Goal: Task Accomplishment & Management: Manage account settings

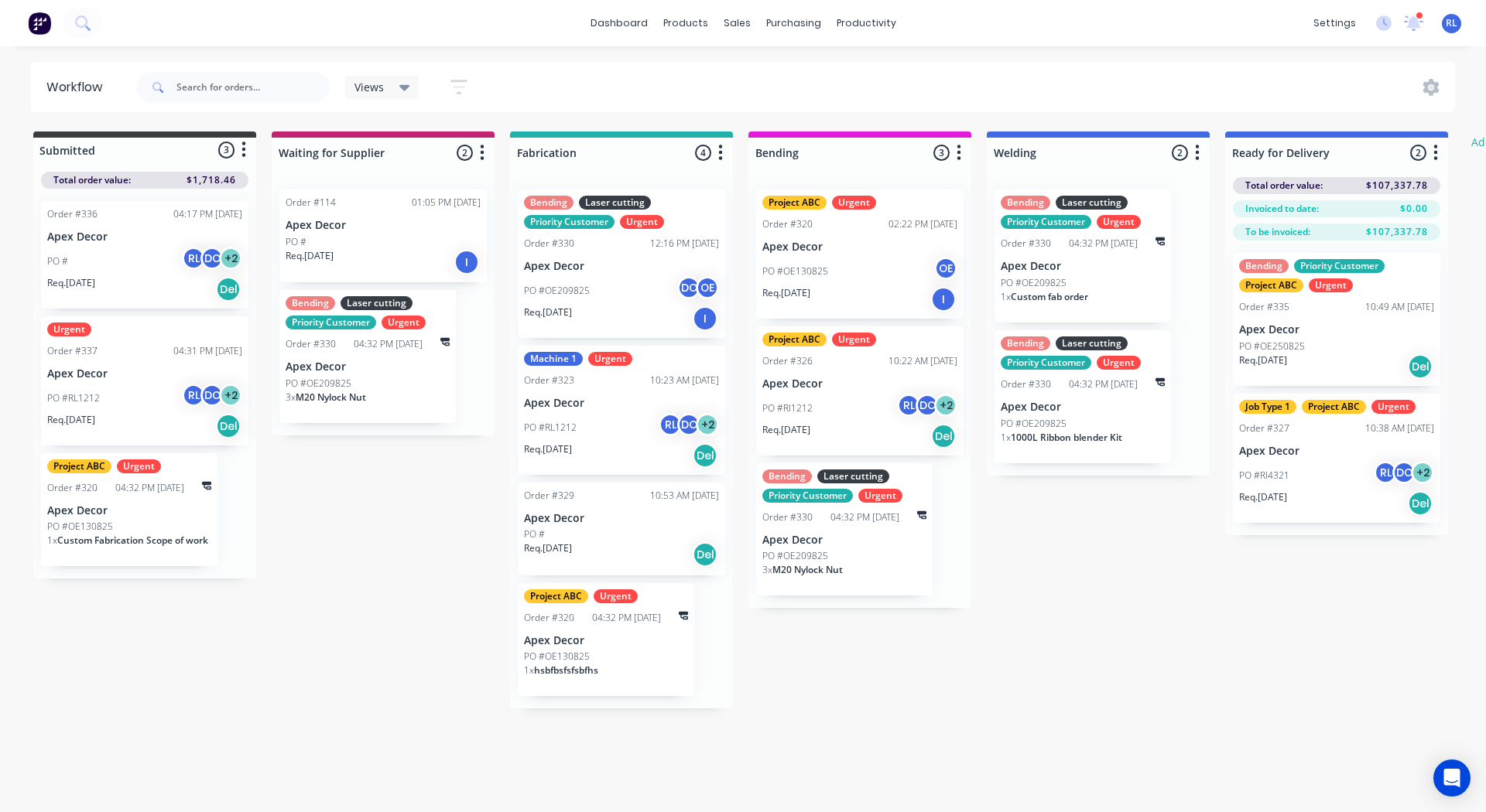
click at [395, 97] on div "Views" at bounding box center [382, 86] width 74 height 23
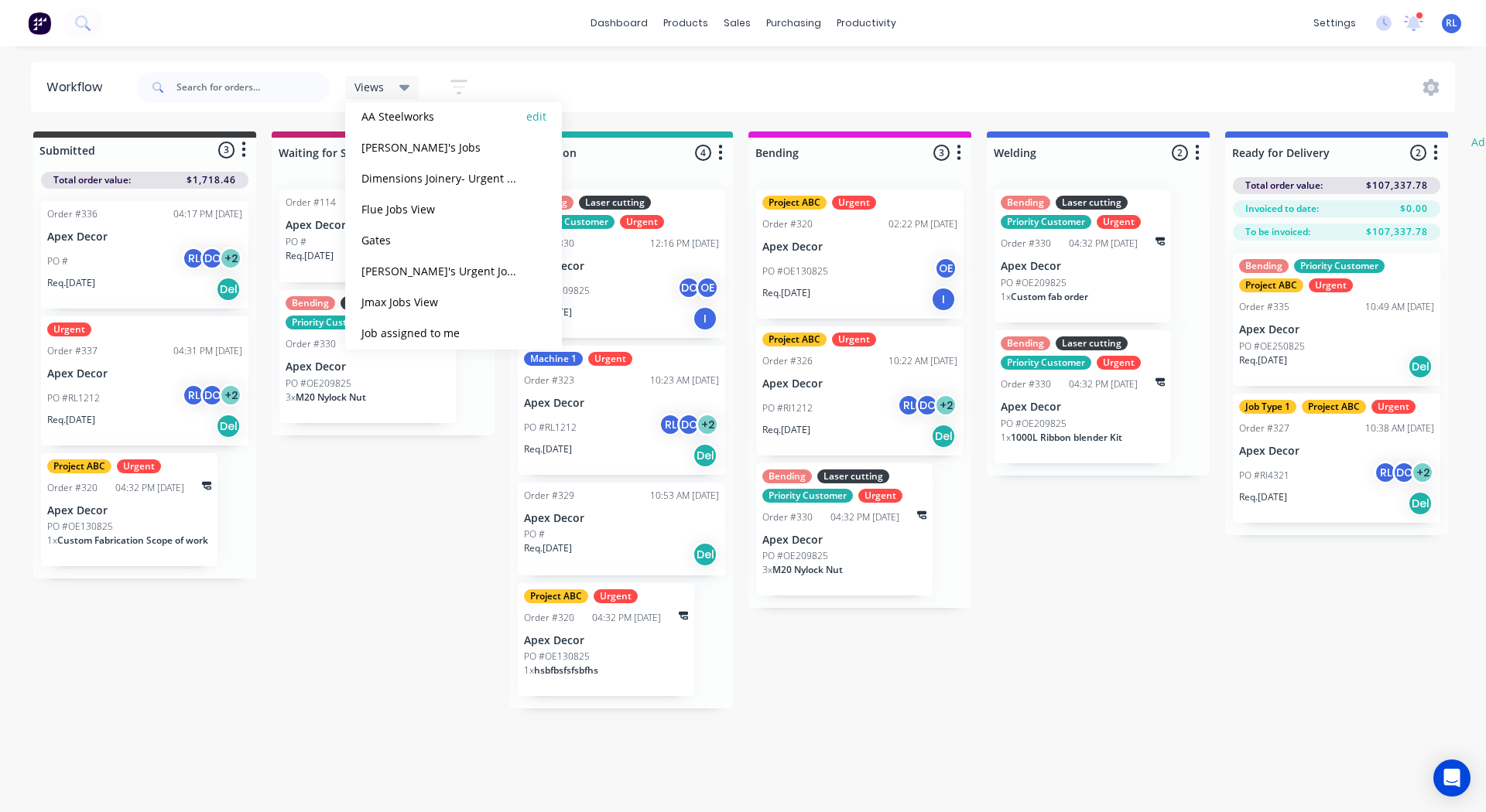
scroll to position [121, 0]
click at [387, 142] on button "[PERSON_NAME]'s Jobs" at bounding box center [439, 144] width 165 height 18
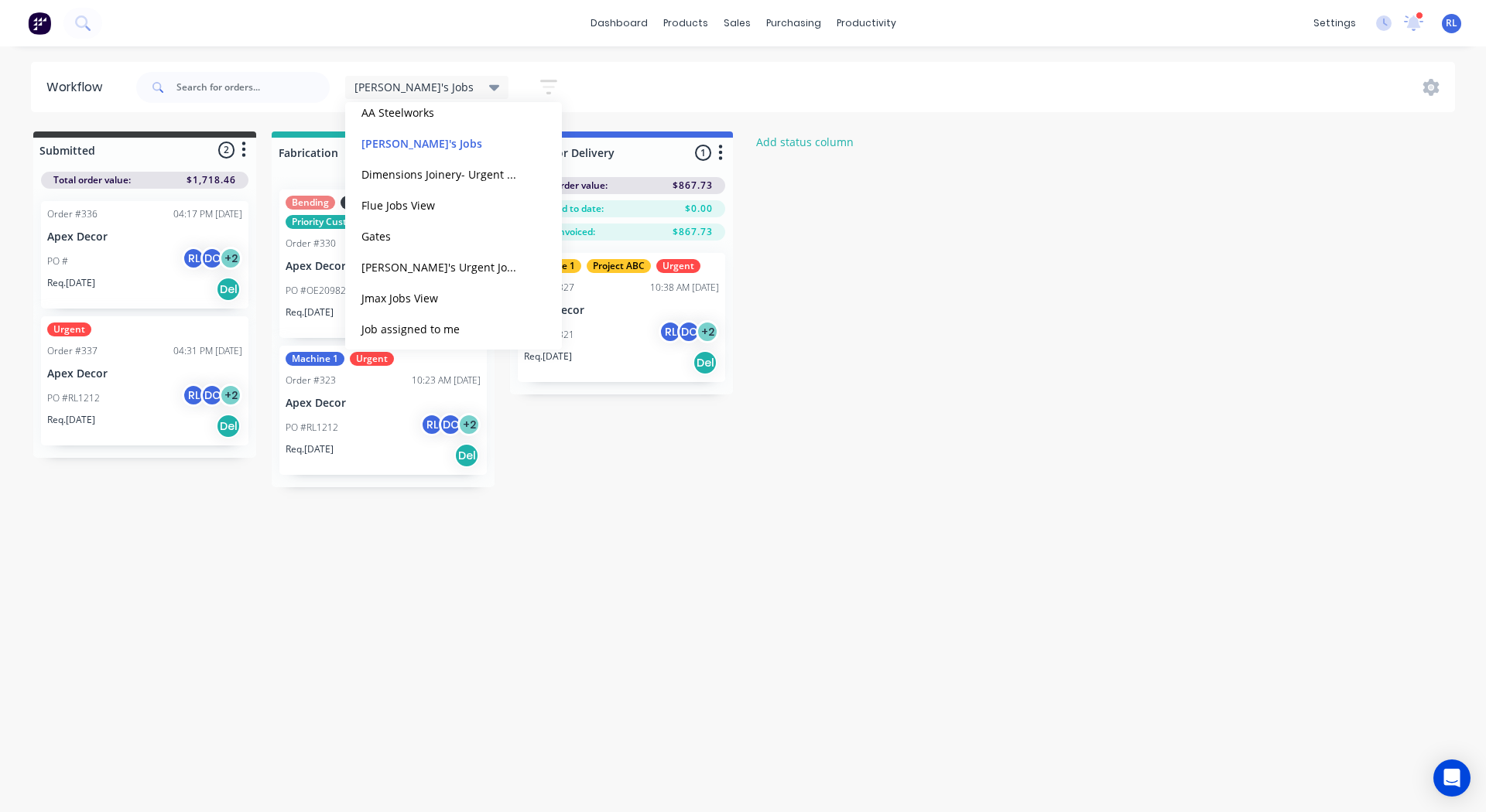
click at [653, 64] on div "[PERSON_NAME]'s Jobs Save new view None (Default) edit AA Steelworks edit [PERS…" at bounding box center [794, 87] width 1322 height 47
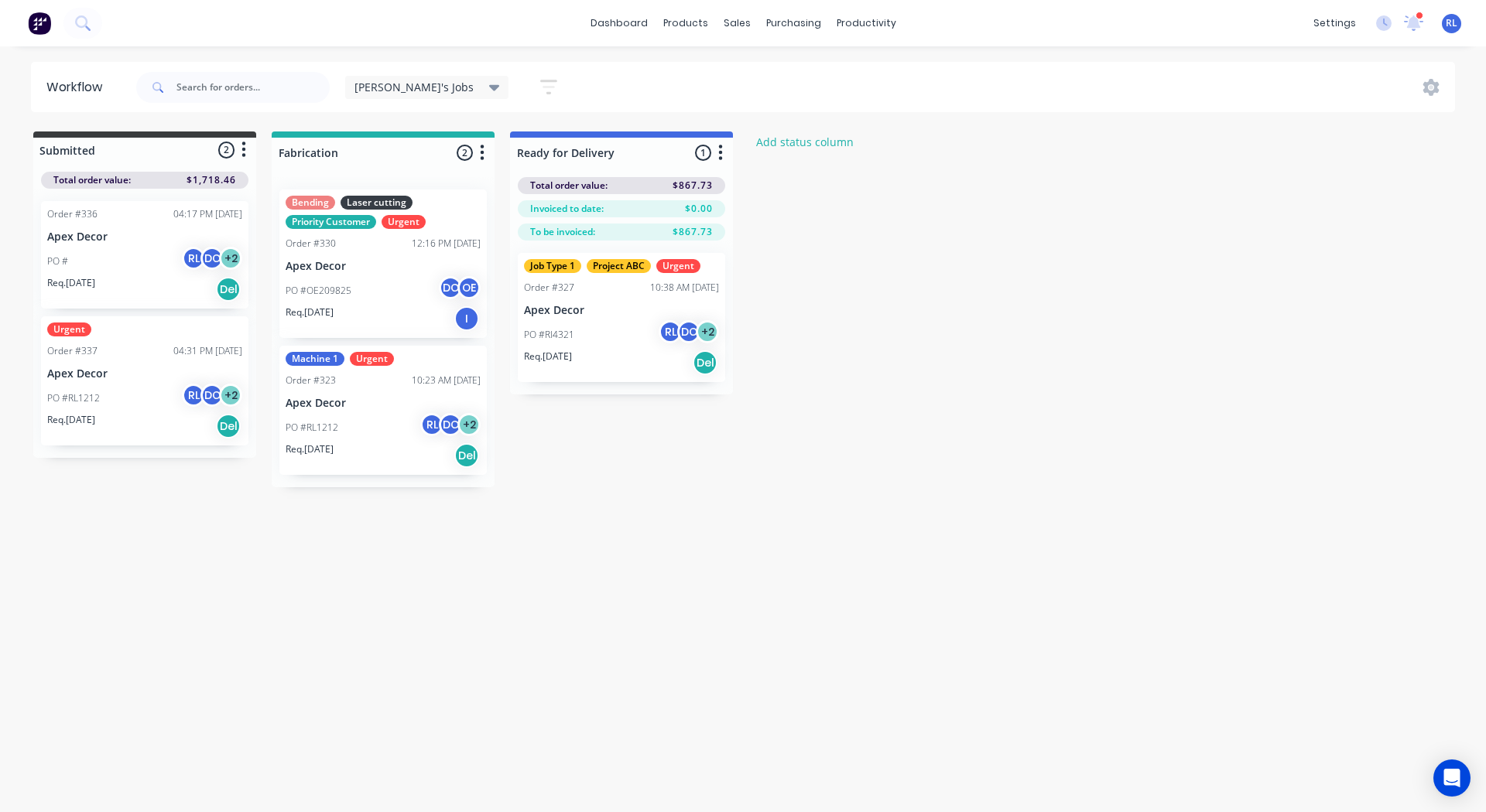
click at [398, 87] on span "[PERSON_NAME]'s Jobs" at bounding box center [414, 87] width 119 height 16
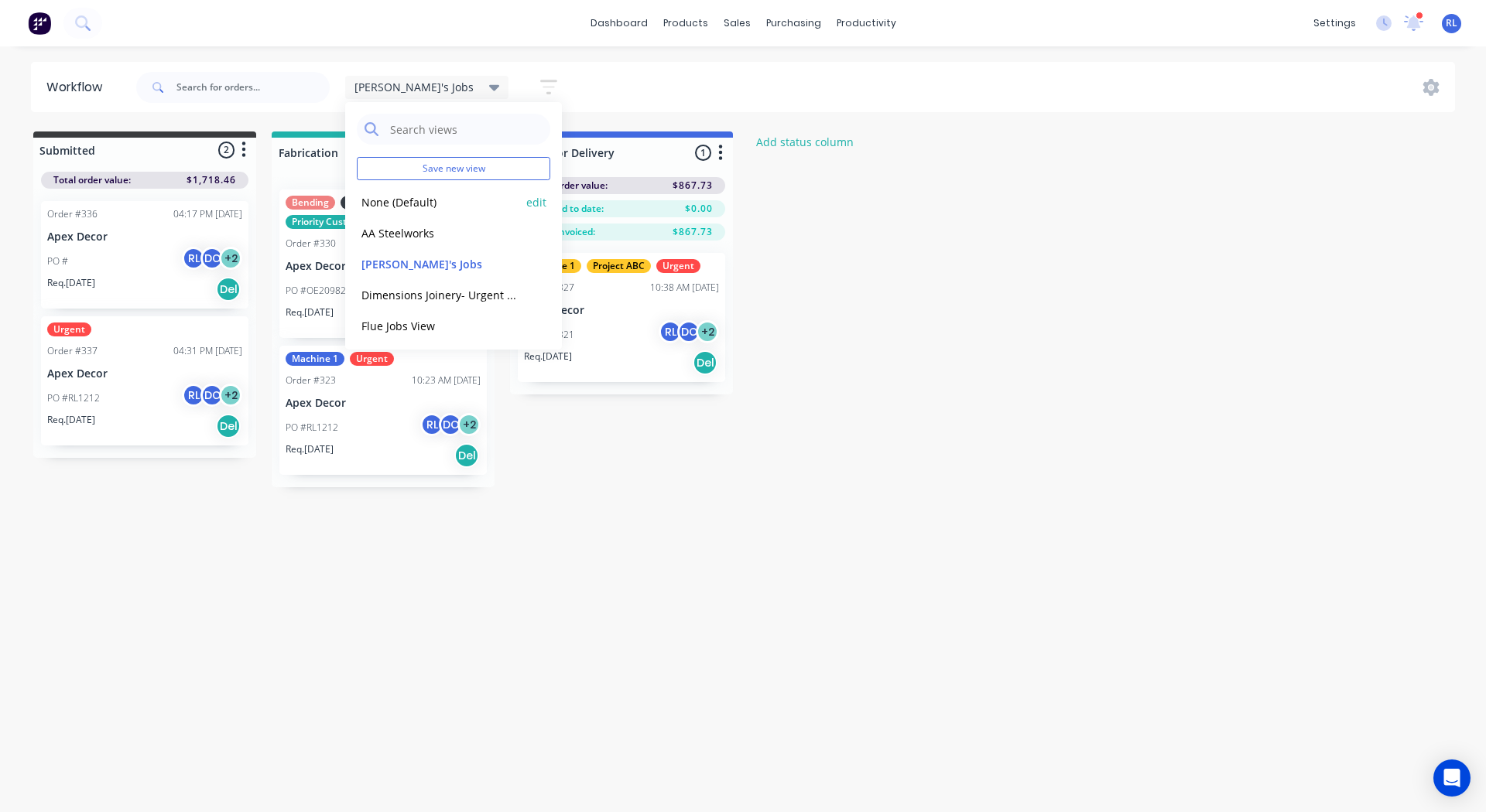
click at [393, 197] on button "None (Default)" at bounding box center [439, 202] width 165 height 18
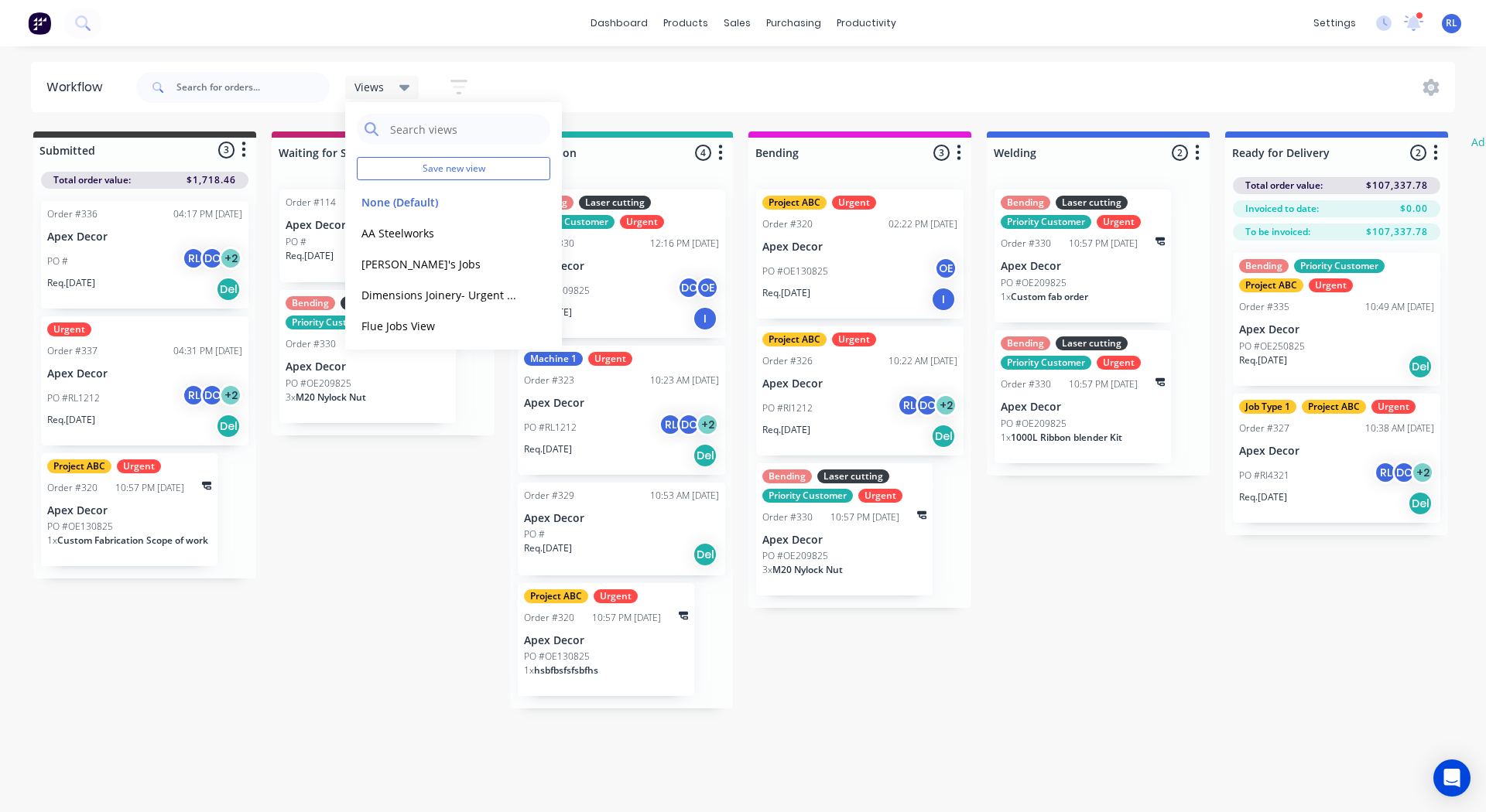
click at [1299, 722] on div "Workflow Views Save new view None (Default) edit AA Steelworks edit [PERSON_NAM…" at bounding box center [743, 420] width 1486 height 719
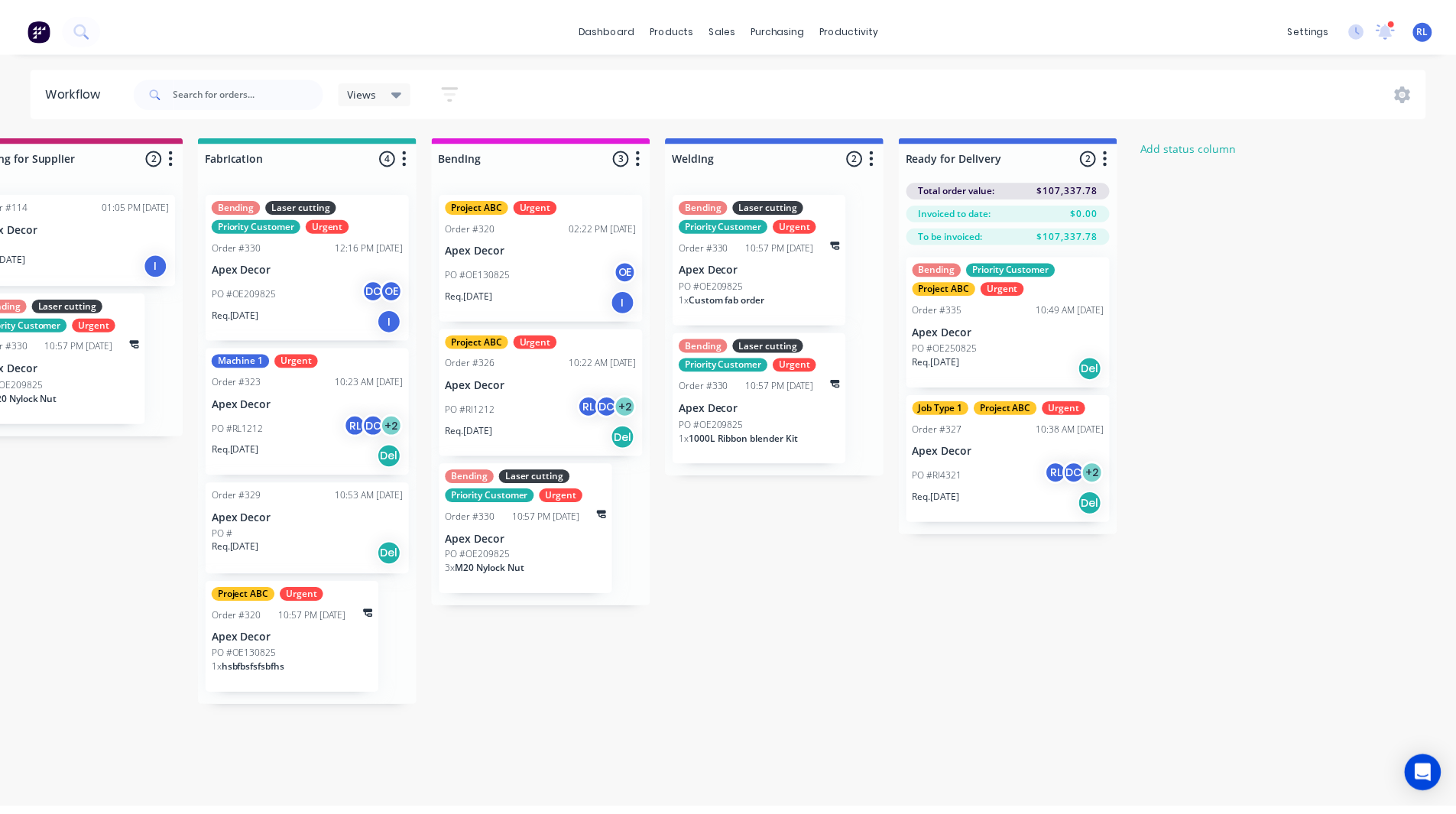
scroll to position [0, 0]
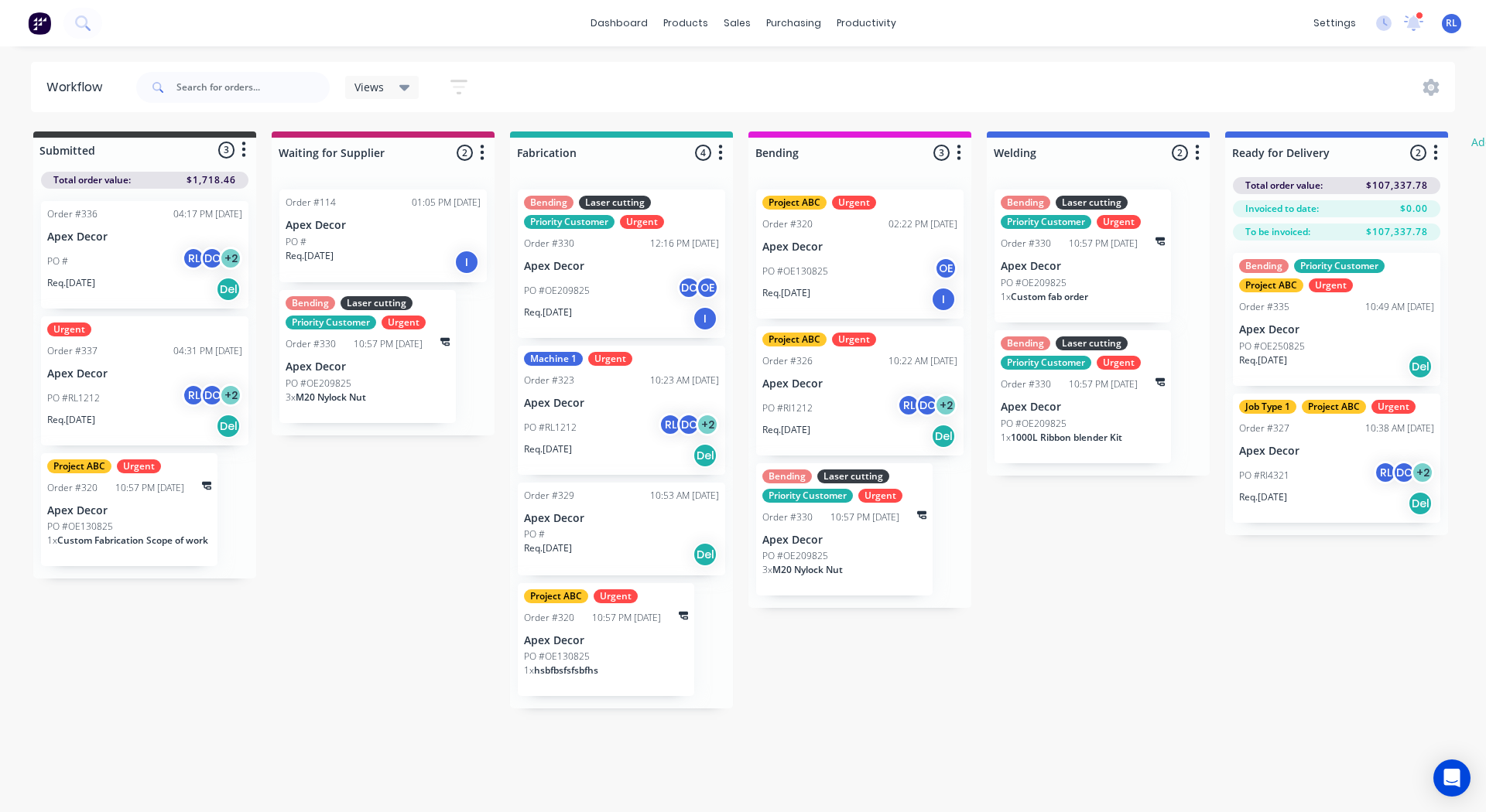
click at [130, 353] on div "Order #337 04:31 PM [DATE]" at bounding box center [145, 351] width 195 height 14
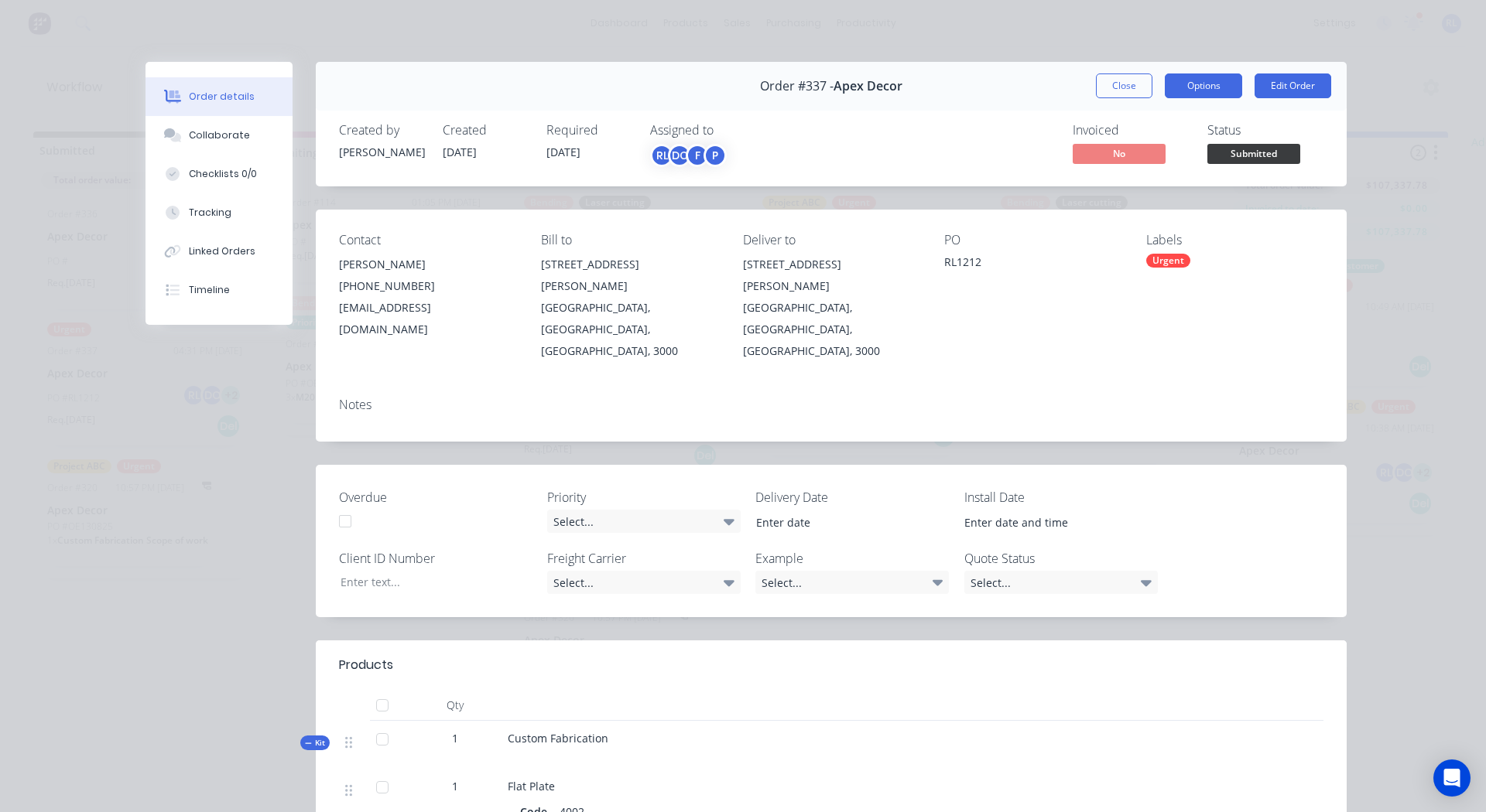
click at [1177, 83] on button "Options" at bounding box center [1203, 85] width 77 height 25
click at [1126, 72] on div "Order #337 - Apex Decor Close Options Edit Order" at bounding box center [830, 85] width 1031 height 49
click at [1115, 82] on button "Close" at bounding box center [1124, 85] width 57 height 25
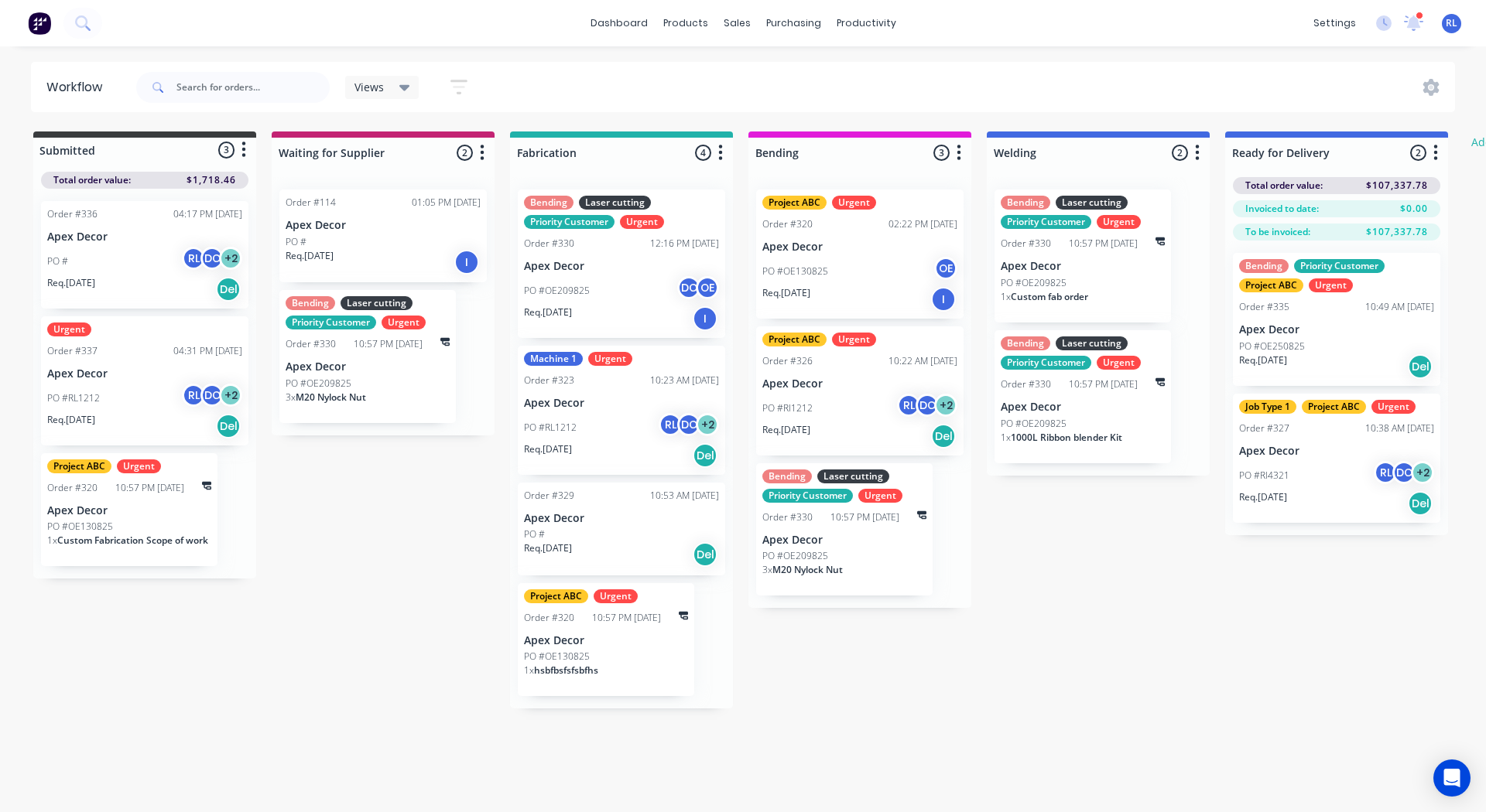
click at [39, 16] on img at bounding box center [39, 23] width 23 height 23
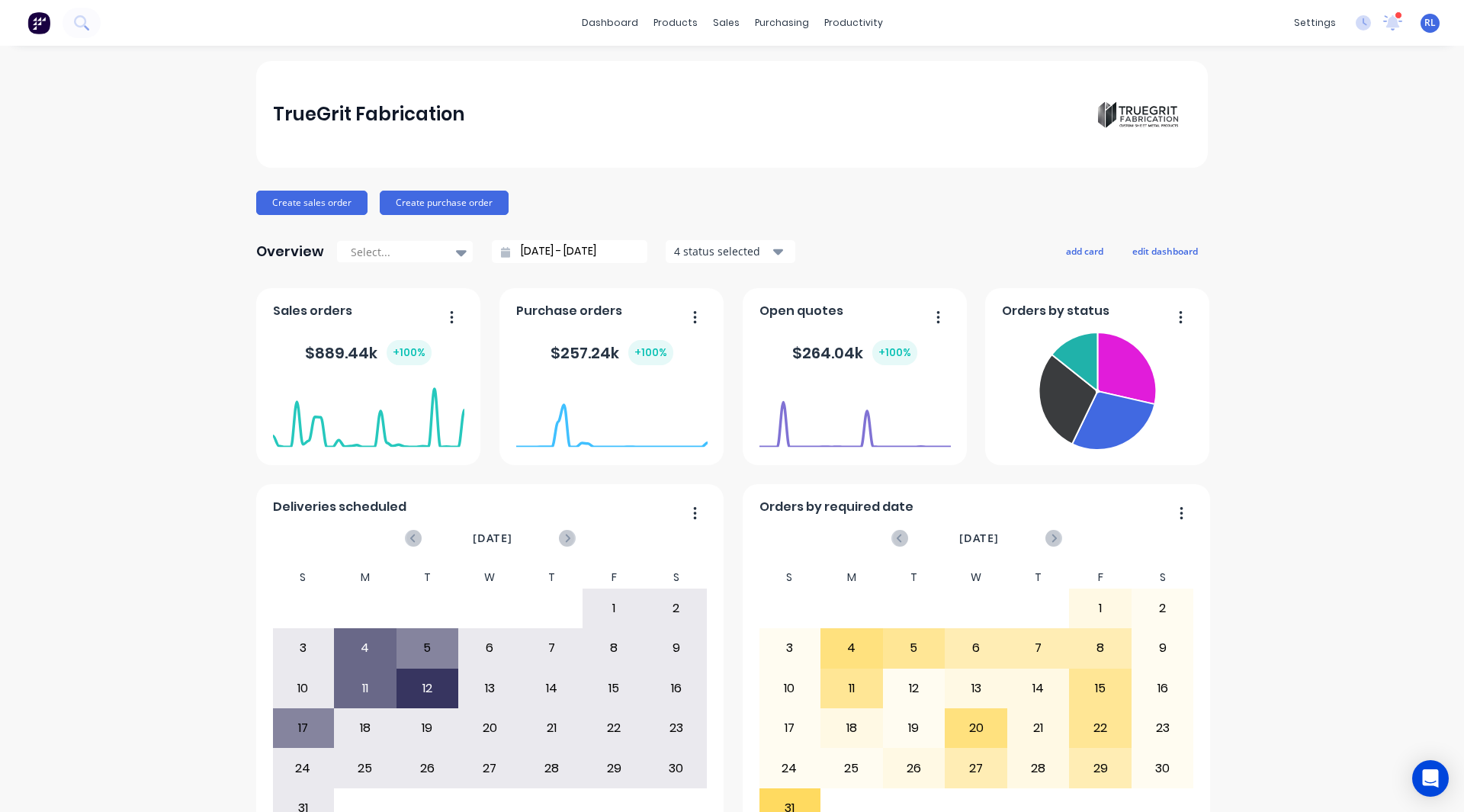
click at [1281, 664] on div "TrueGrit Fabrication Create sales order Create purchase order Overview Select..…" at bounding box center [732, 458] width 1464 height 795
click at [1074, 246] on button "add card" at bounding box center [1084, 250] width 58 height 20
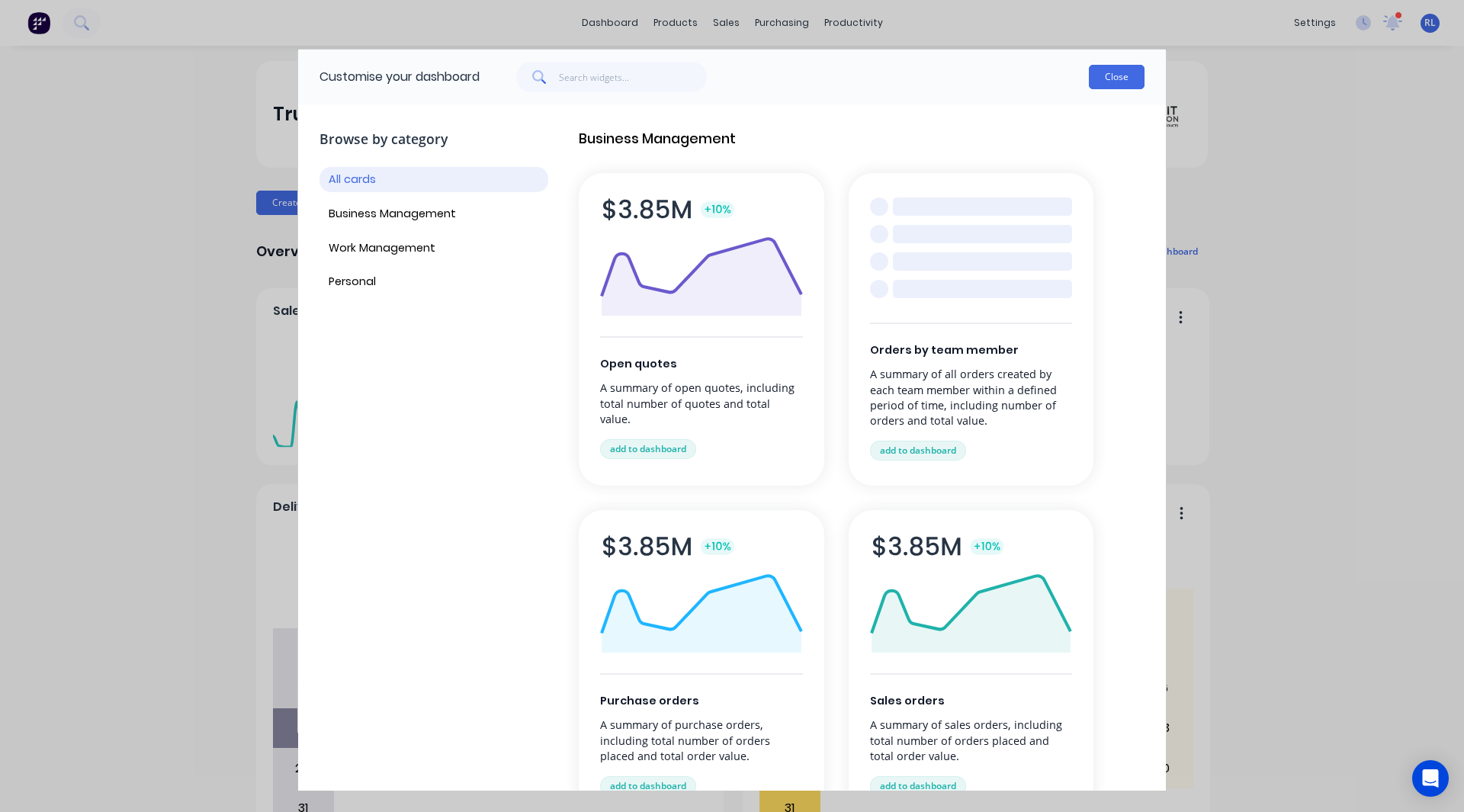
click at [1112, 80] on button "Close" at bounding box center [1116, 76] width 56 height 24
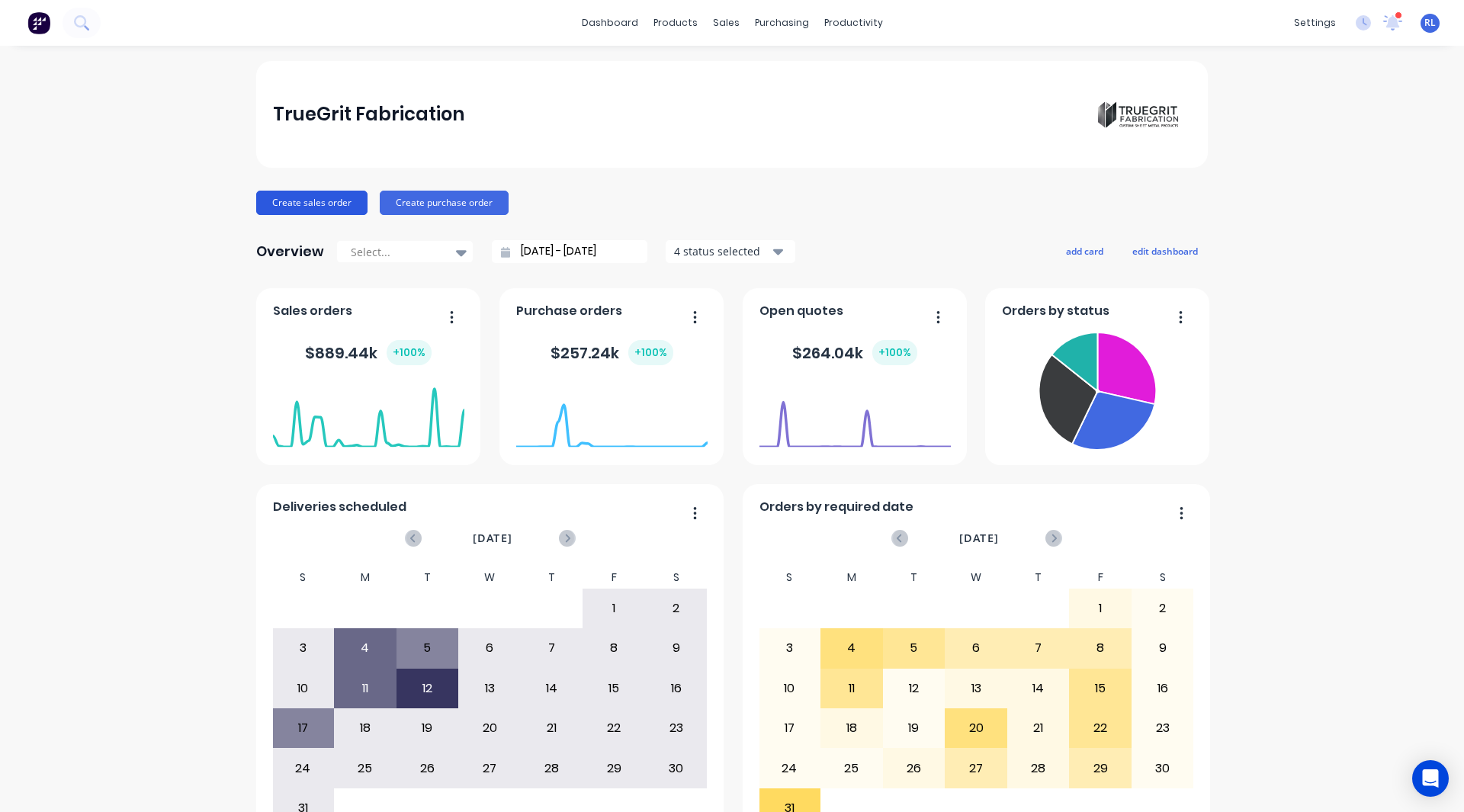
click at [275, 206] on button "Create sales order" at bounding box center [312, 202] width 111 height 24
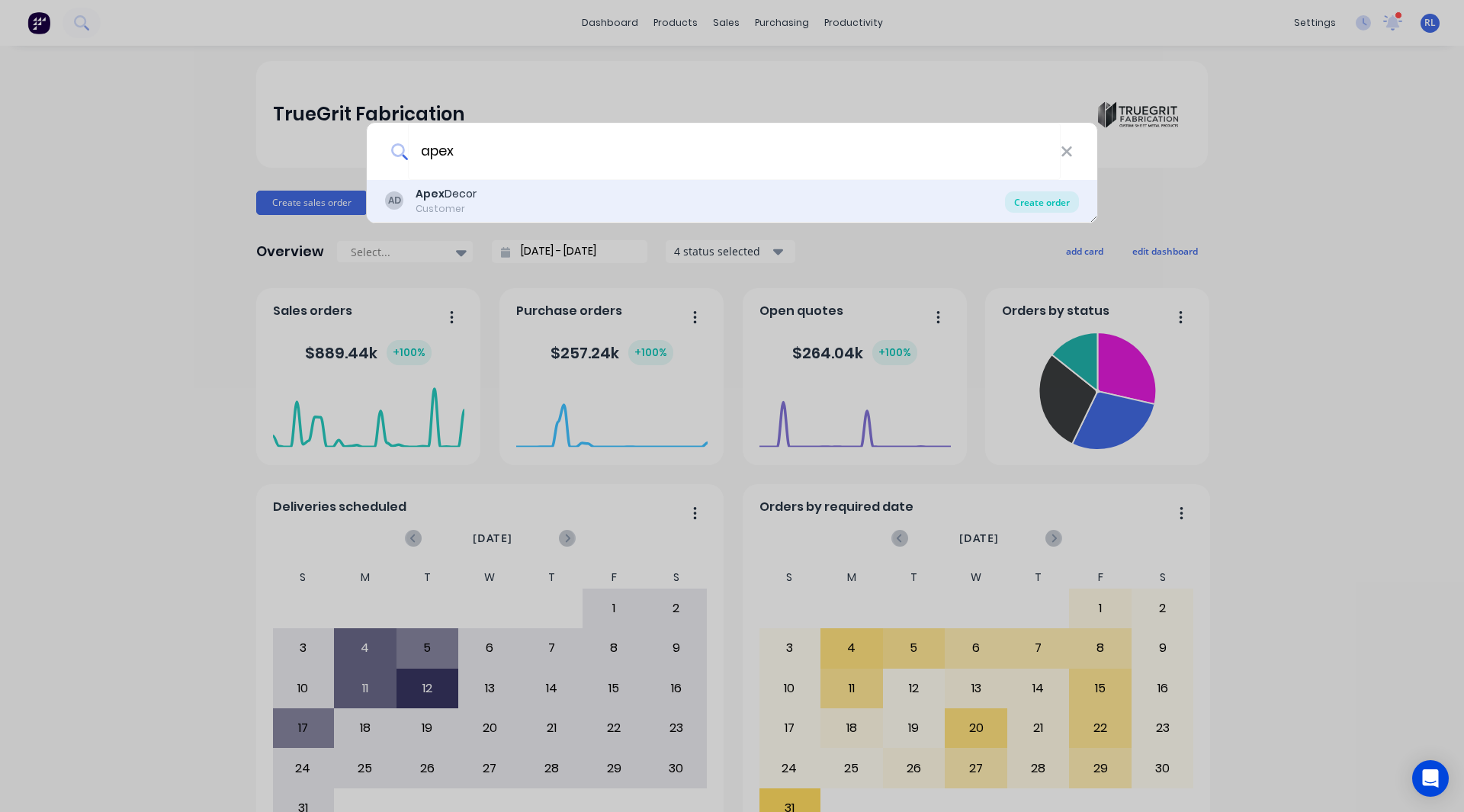
type input "apex"
click at [1033, 198] on div "Create order" at bounding box center [1042, 202] width 74 height 21
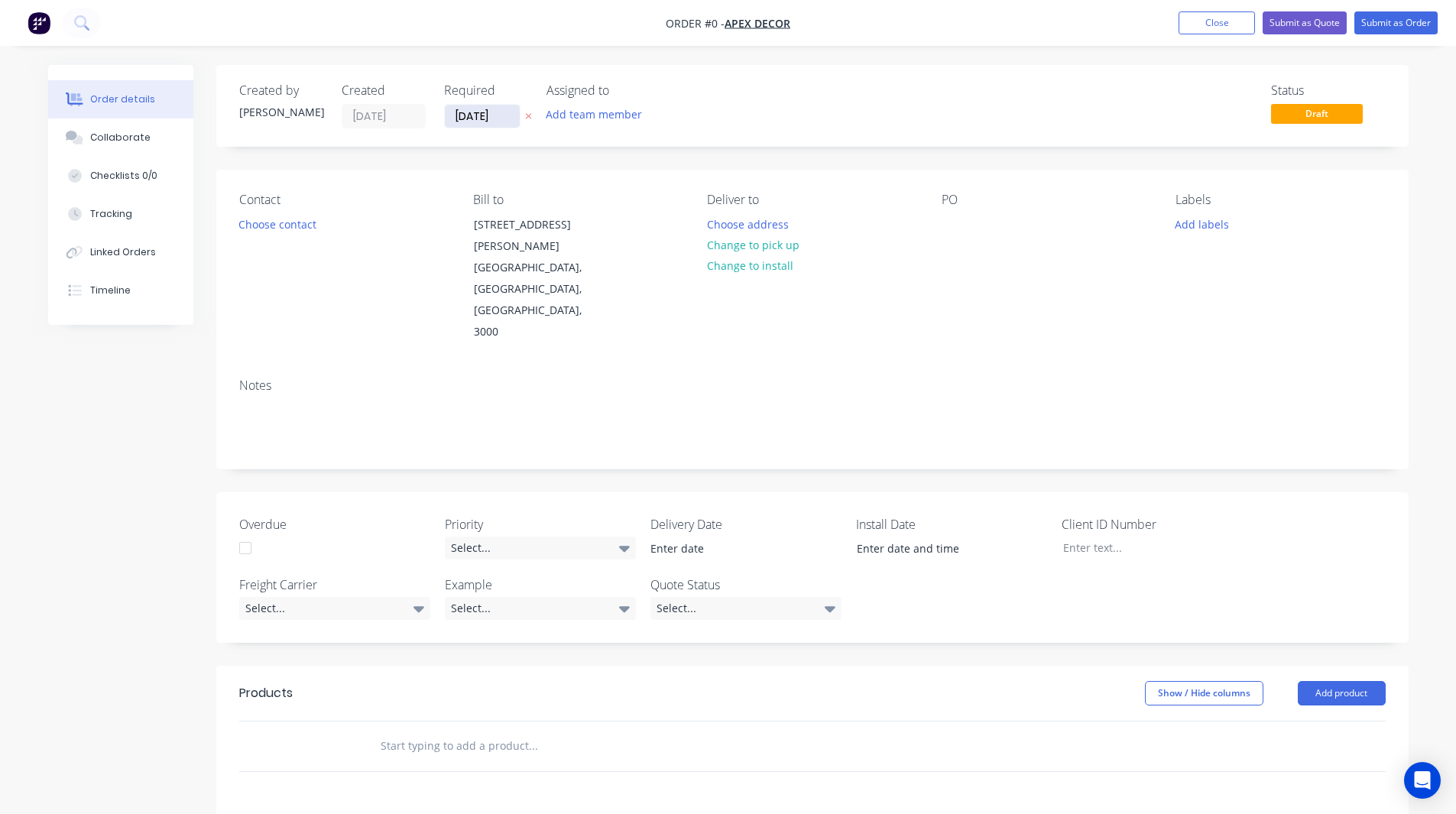
click at [464, 117] on input "[DATE]" at bounding box center [482, 116] width 74 height 23
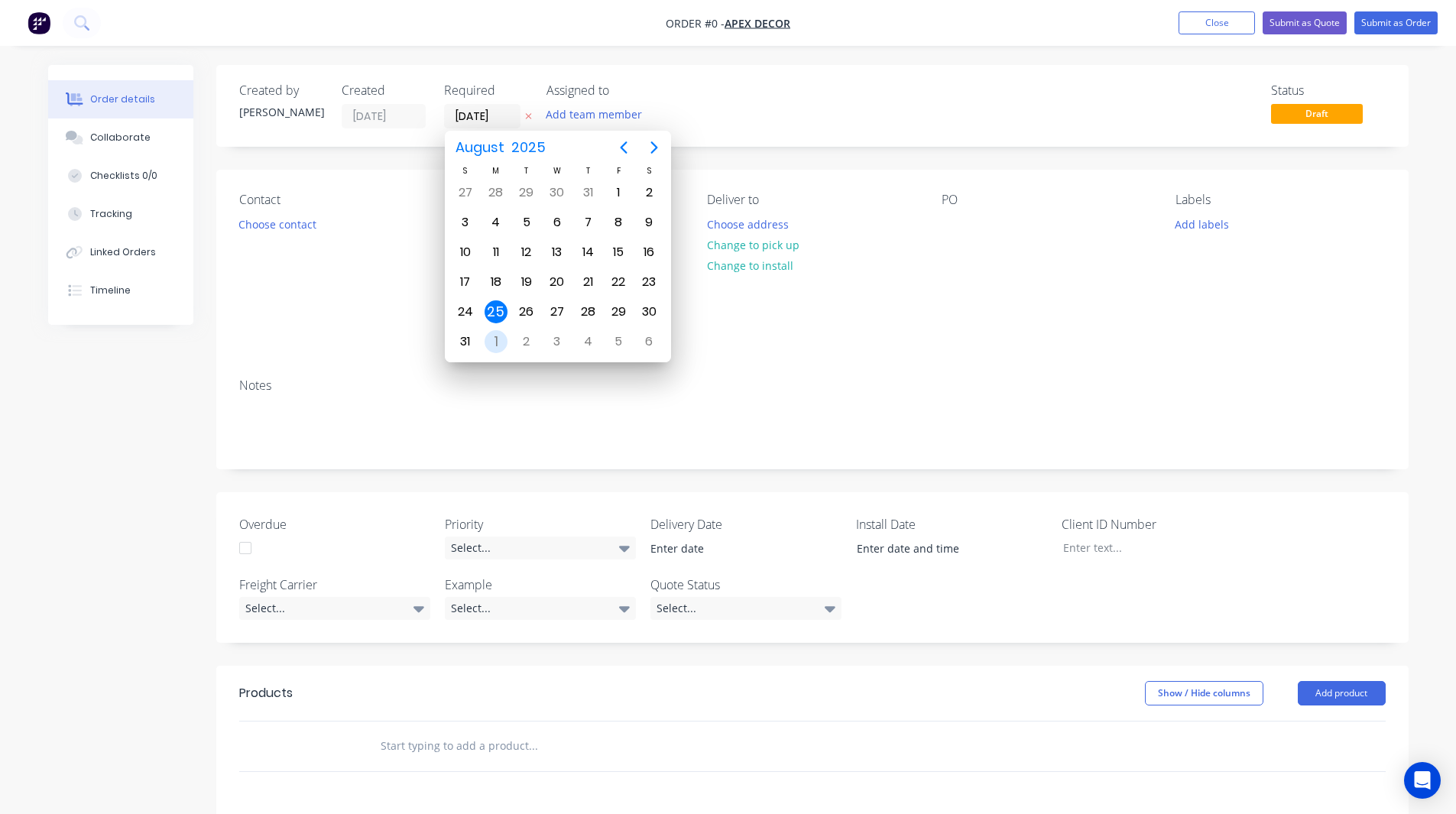
click at [496, 339] on div "1" at bounding box center [496, 341] width 23 height 23
type input "[DATE]"
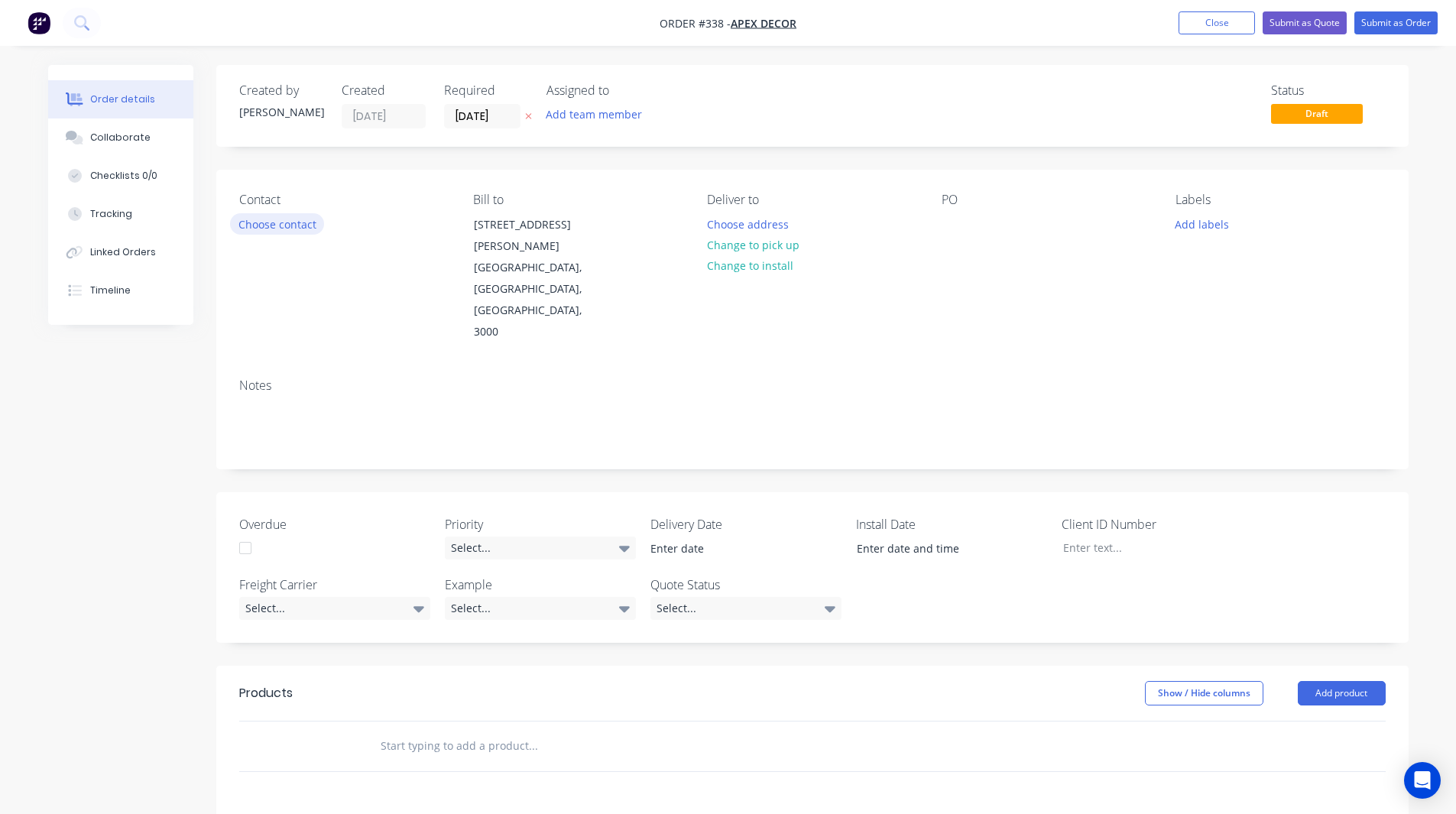
click at [266, 221] on button "Choose contact" at bounding box center [277, 223] width 94 height 21
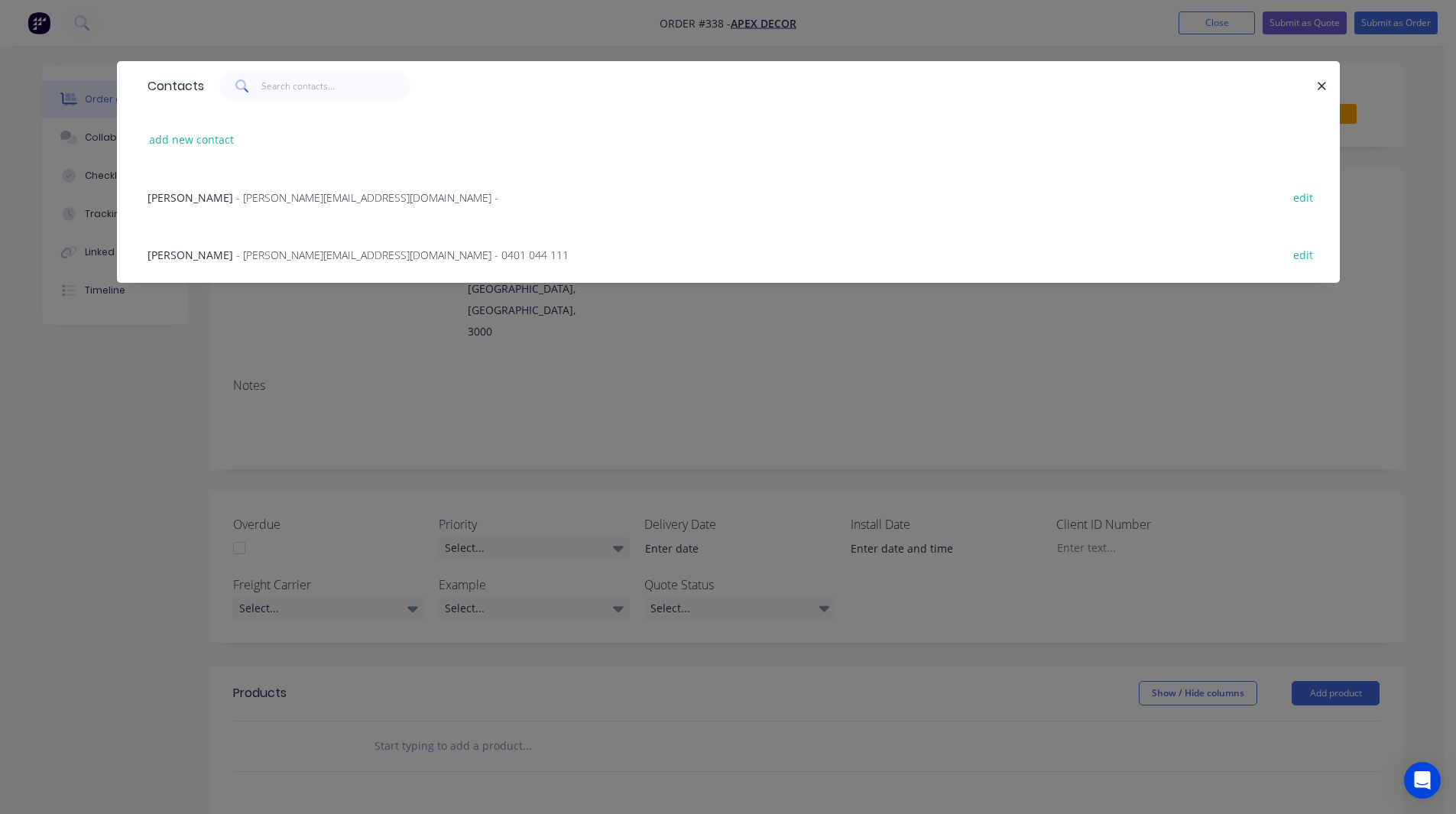
click at [236, 198] on span "- [PERSON_NAME][EMAIL_ADDRESS][DOMAIN_NAME] -" at bounding box center [367, 197] width 263 height 15
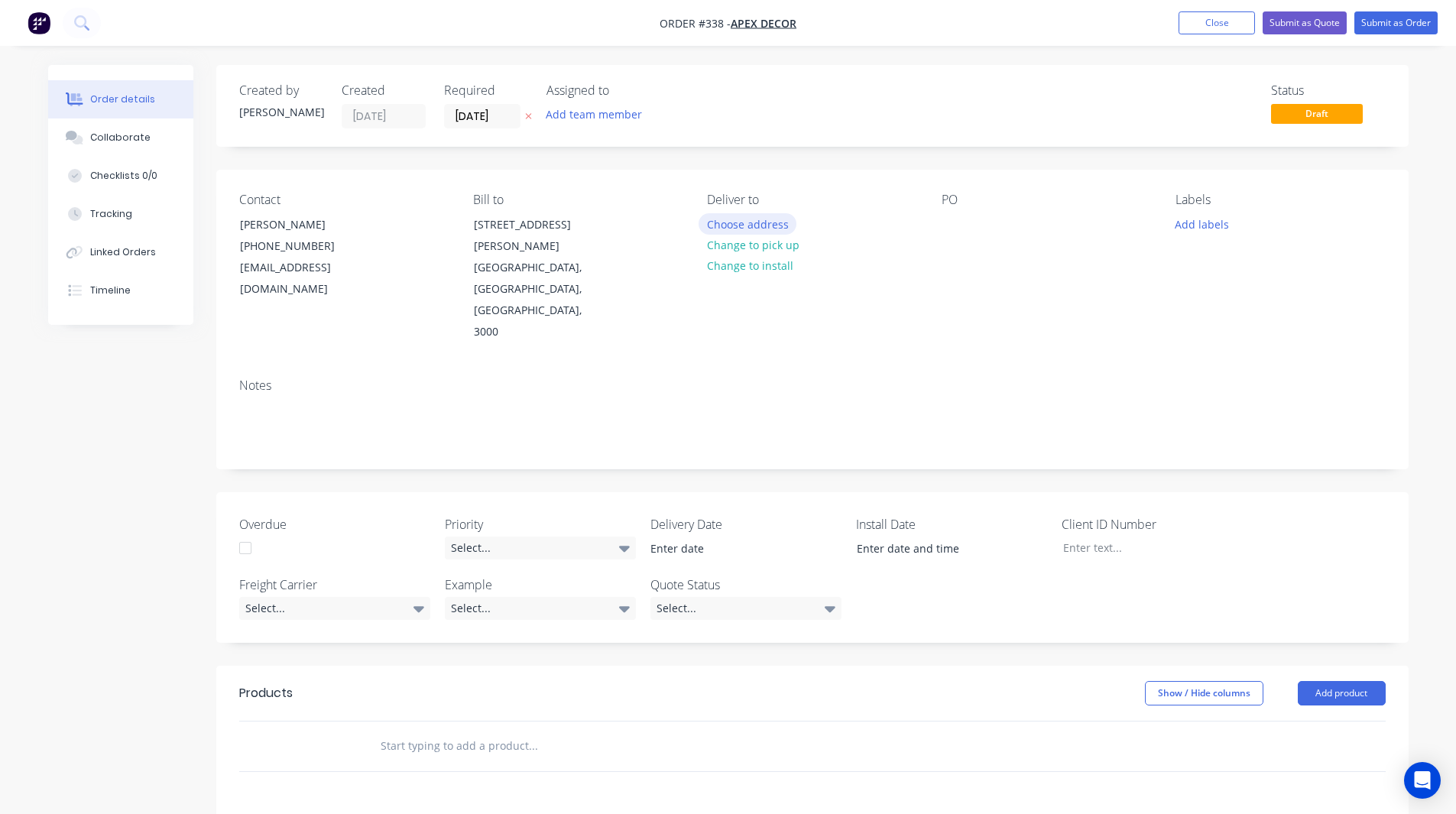
click at [759, 227] on button "Choose address" at bounding box center [748, 223] width 98 height 21
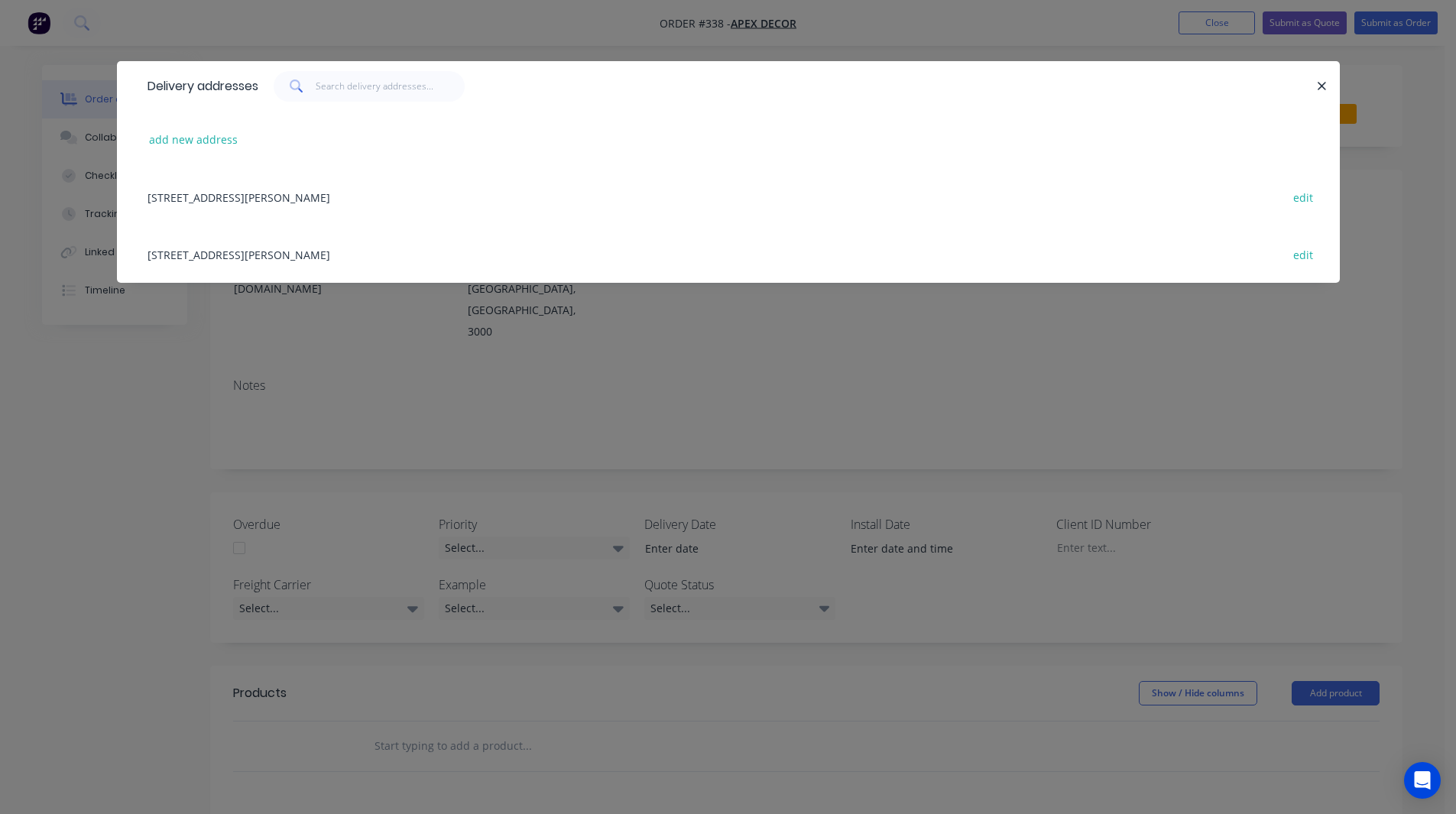
click at [309, 190] on div "[STREET_ADDRESS][PERSON_NAME] edit" at bounding box center [728, 197] width 1177 height 58
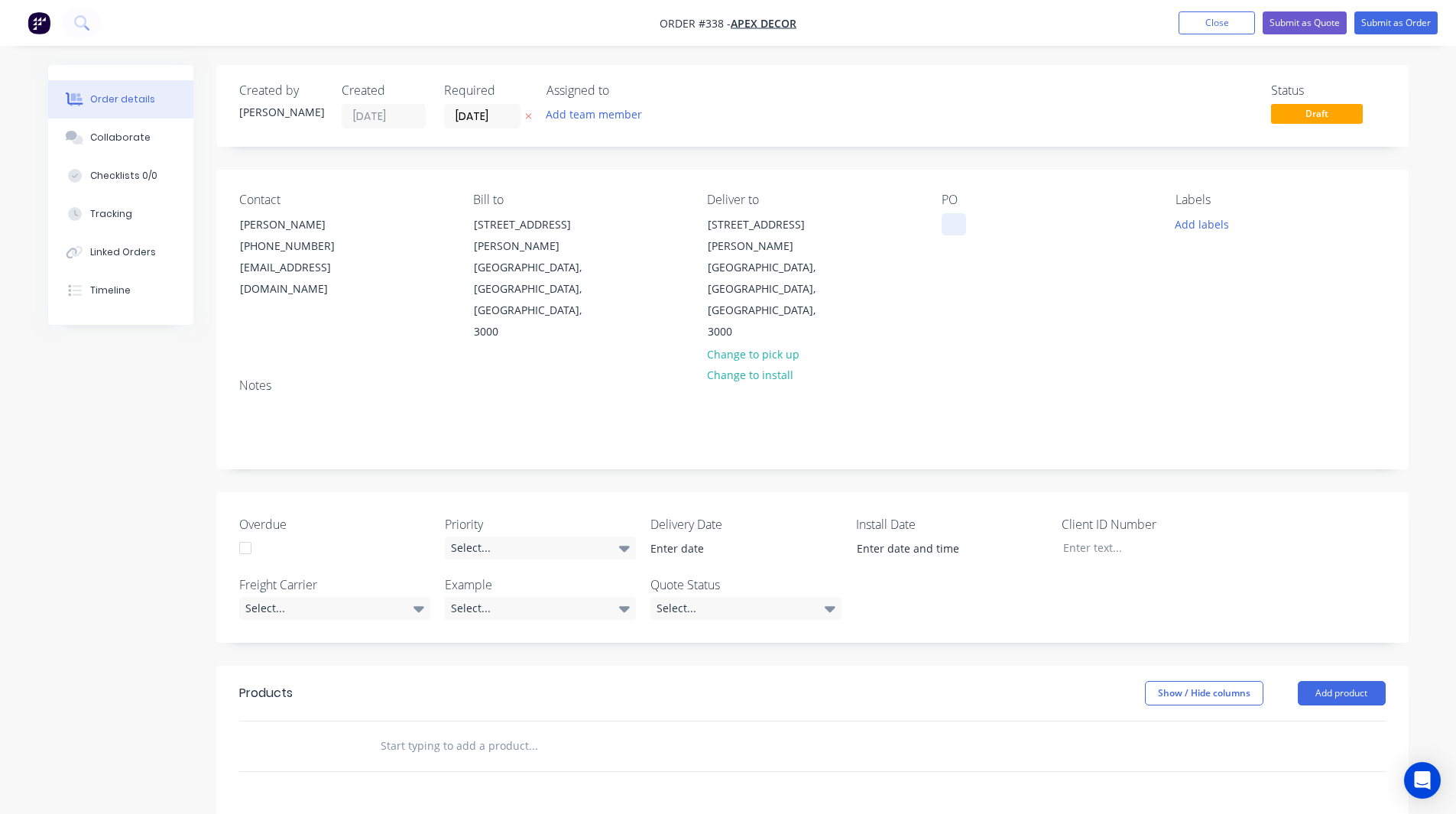
click at [950, 226] on div at bounding box center [953, 224] width 24 height 23
click at [884, 174] on div "Contact [PERSON_NAME] [PHONE_NUMBER] [PERSON_NAME][EMAIL_ADDRESS][DOMAIN_NAME] …" at bounding box center [812, 267] width 1192 height 196
click at [577, 121] on button "Add team member" at bounding box center [593, 114] width 113 height 21
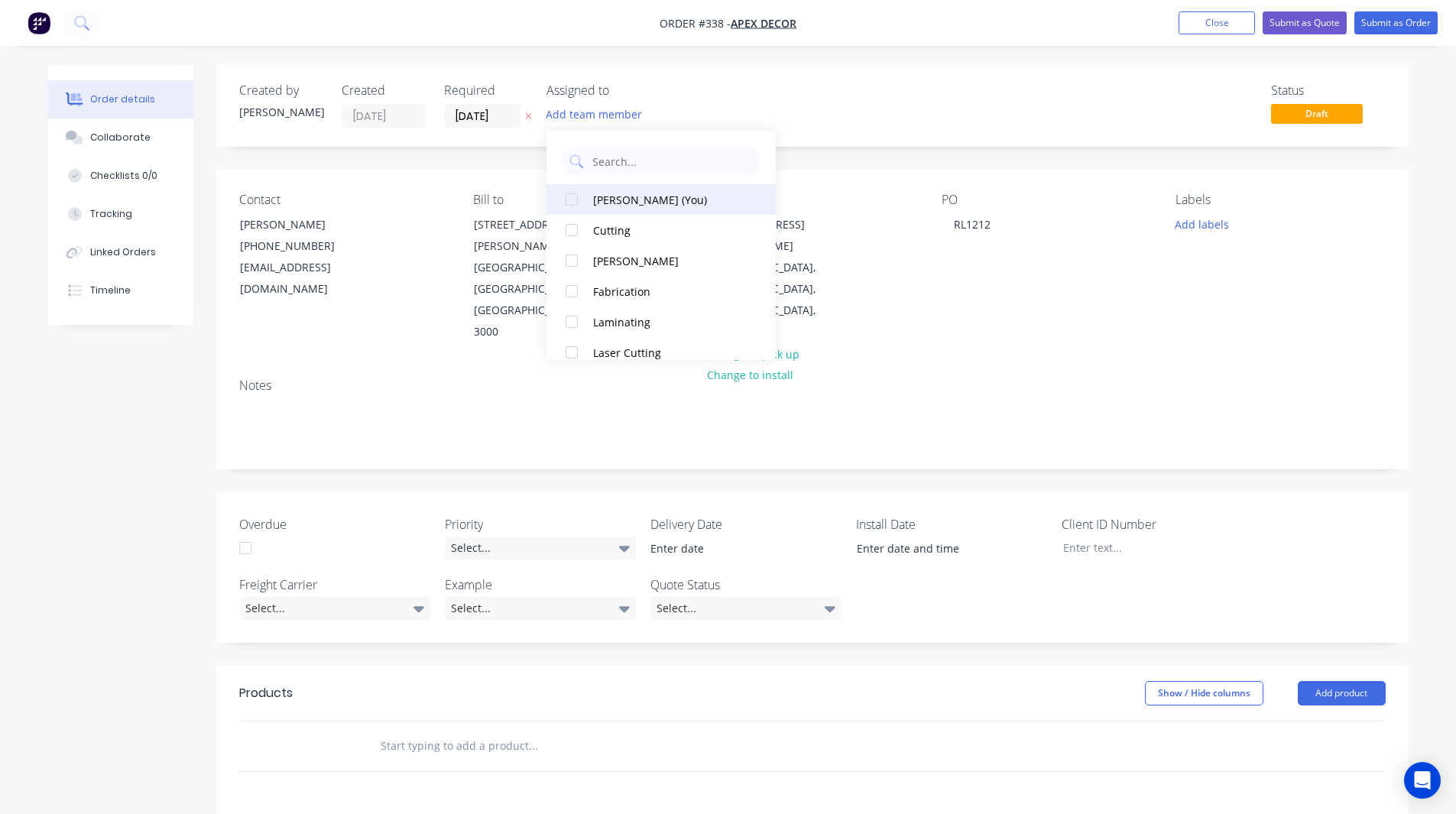
click at [573, 197] on div at bounding box center [571, 199] width 30 height 30
click at [571, 256] on div at bounding box center [571, 260] width 30 height 30
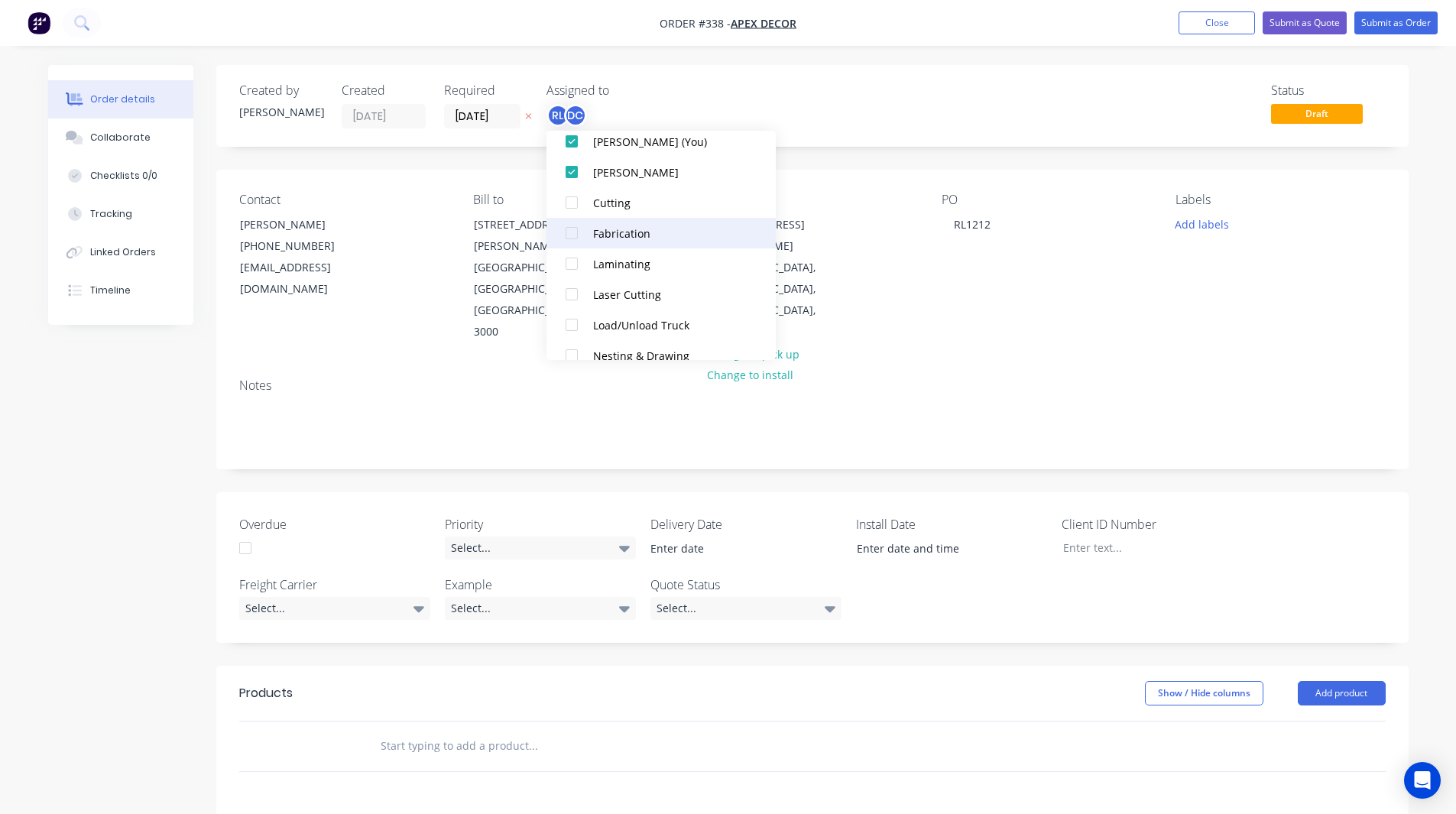
click at [572, 229] on div at bounding box center [571, 232] width 30 height 30
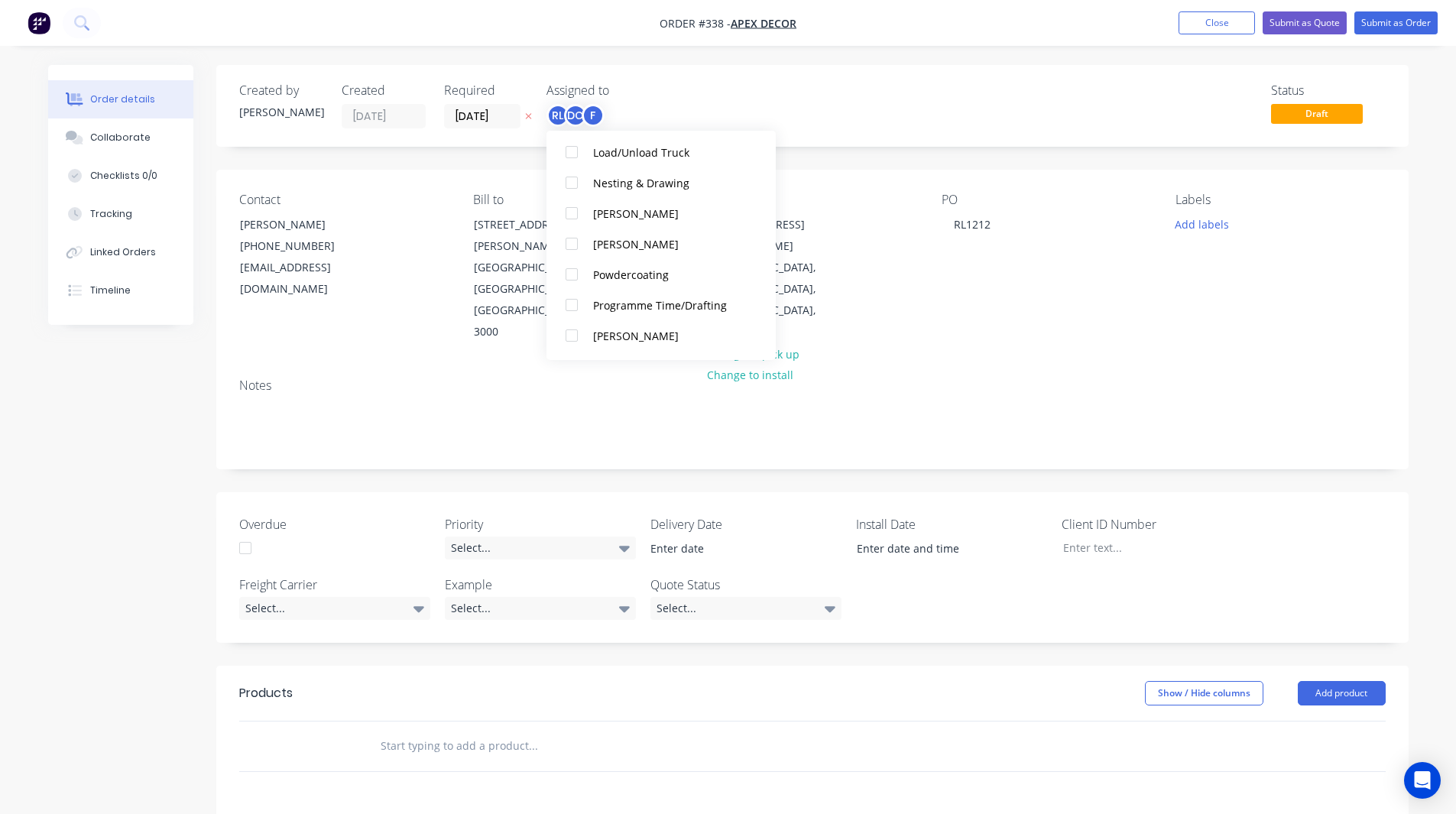
scroll to position [231, 0]
click at [570, 271] on div at bounding box center [571, 273] width 30 height 30
click at [169, 422] on div "Created by [PERSON_NAME] Created [DATE] Required [DATE] Assigned to RL DC F P S…" at bounding box center [728, 612] width 1360 height 1096
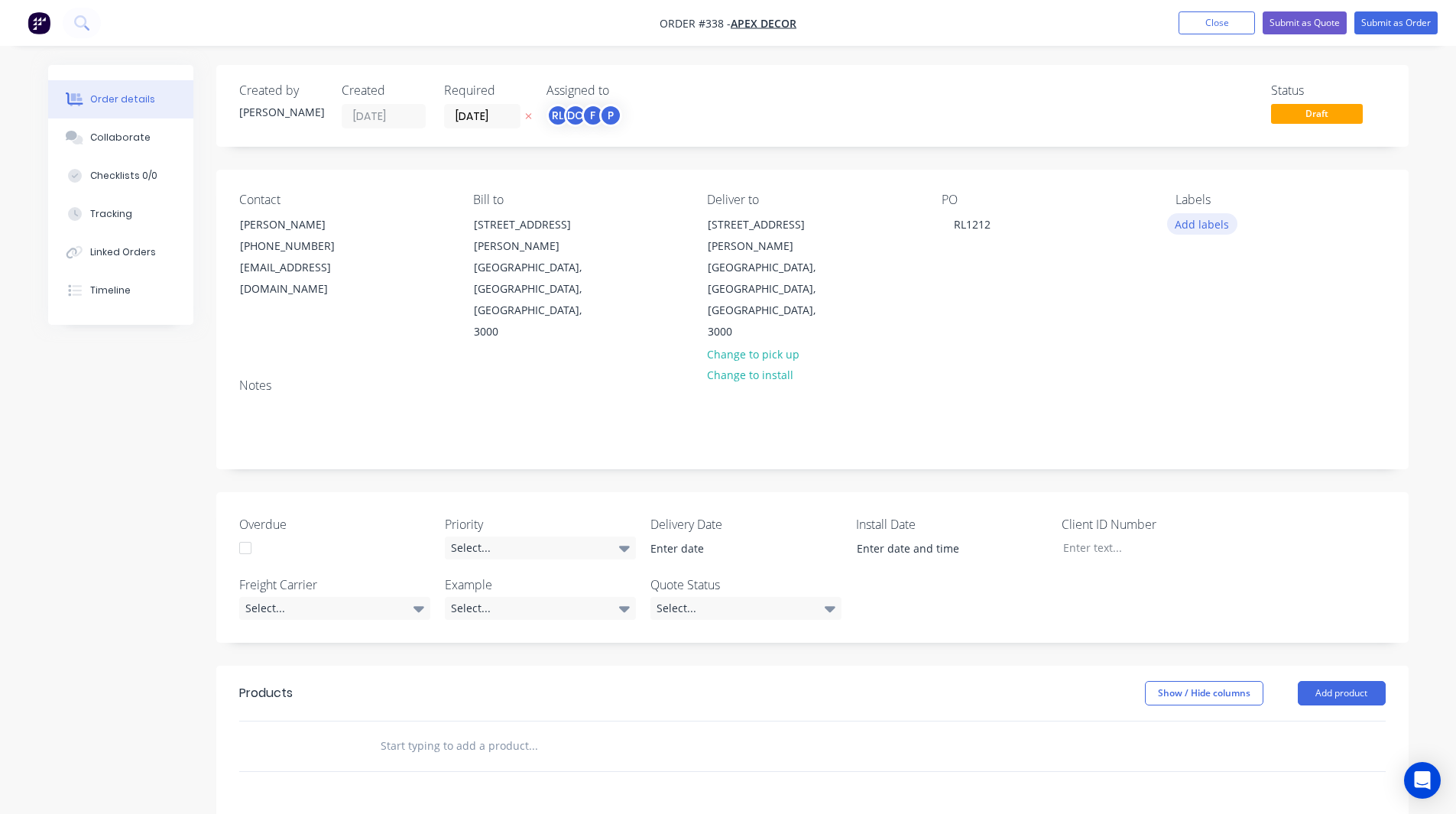
click at [1204, 217] on button "Add labels" at bounding box center [1202, 223] width 71 height 21
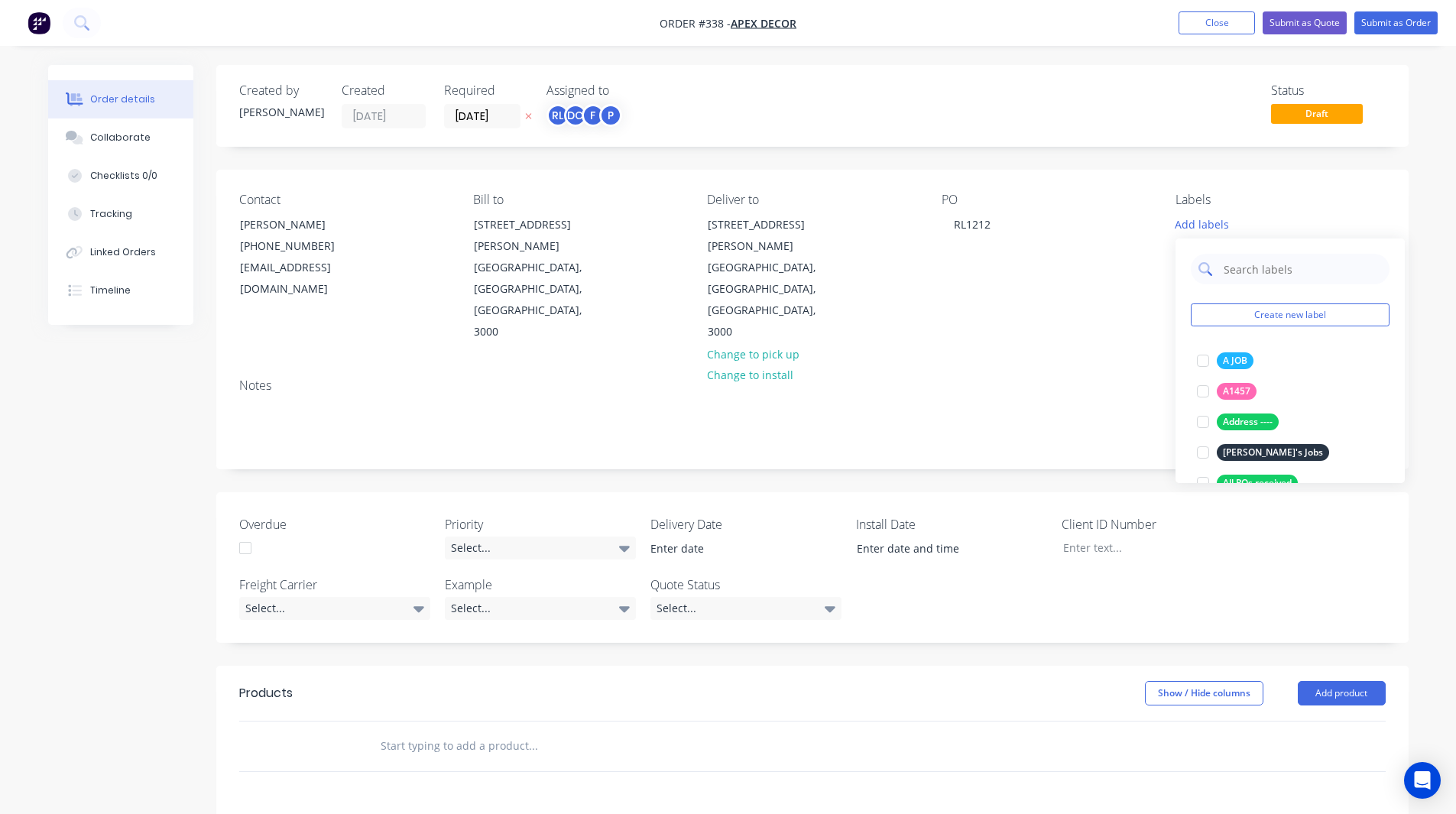
click at [1244, 267] on input "text" at bounding box center [1301, 268] width 160 height 30
click at [1200, 358] on div at bounding box center [1202, 360] width 30 height 30
click at [1260, 266] on input "urgent" at bounding box center [1301, 261] width 160 height 30
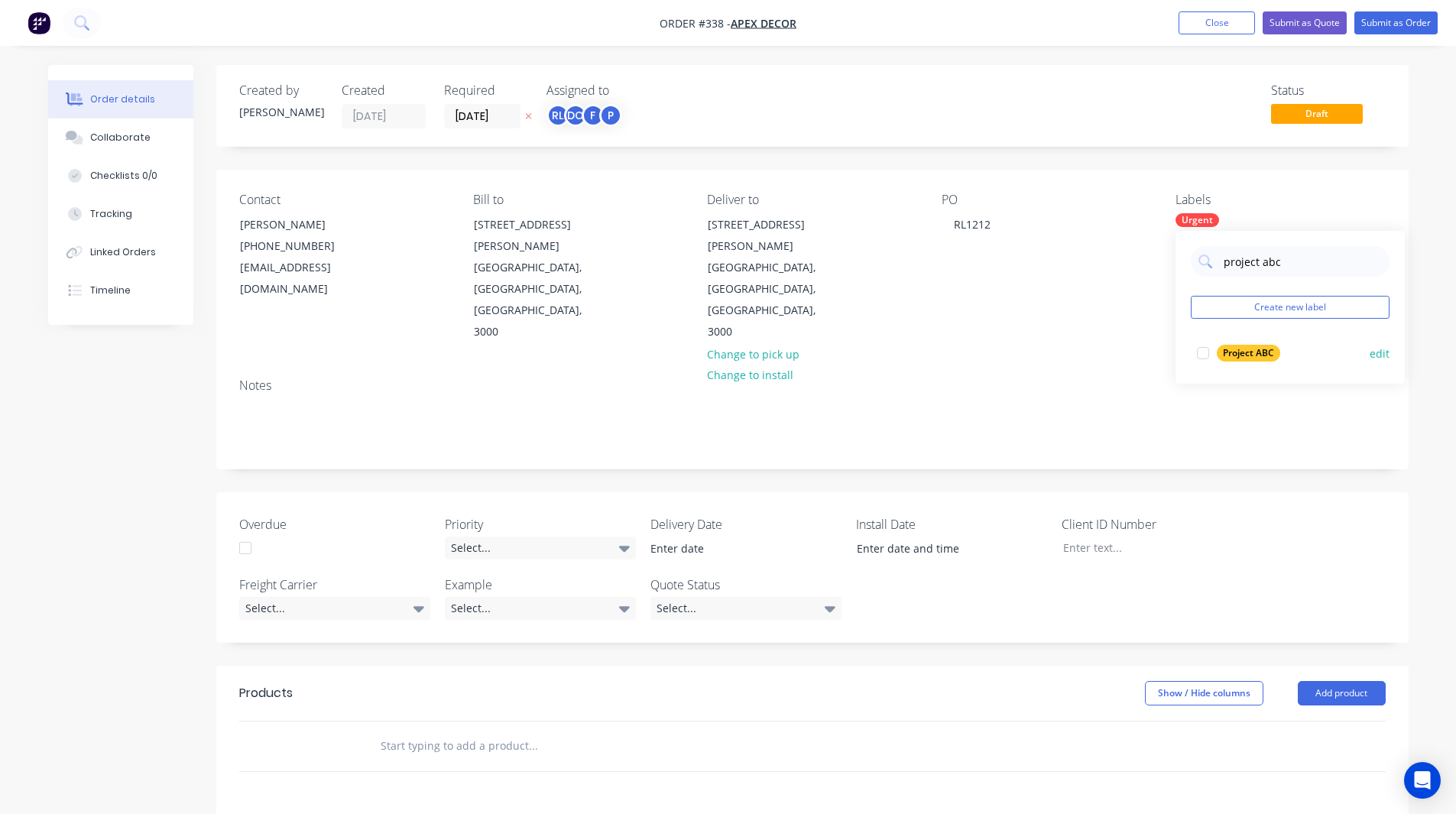
click at [1201, 355] on div at bounding box center [1202, 353] width 30 height 30
type input "project abc"
click at [1197, 329] on div "project abc Create new label Project ABC edit" at bounding box center [1290, 308] width 229 height 153
click at [1271, 269] on input "project abc" at bounding box center [1301, 261] width 160 height 30
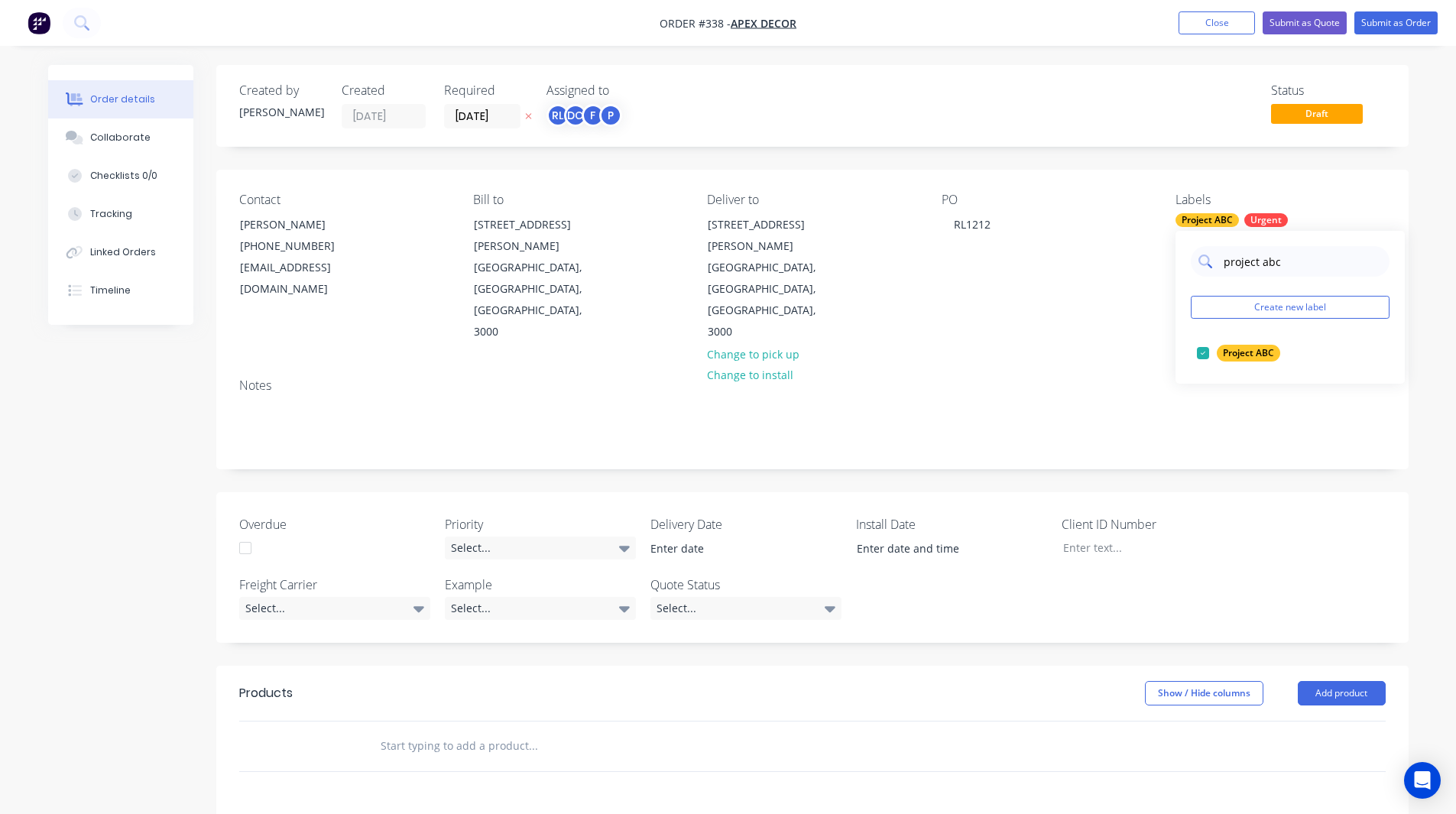
click at [1271, 269] on input "project abc" at bounding box center [1301, 261] width 160 height 30
click at [1246, 308] on button "Create new label" at bounding box center [1289, 307] width 199 height 23
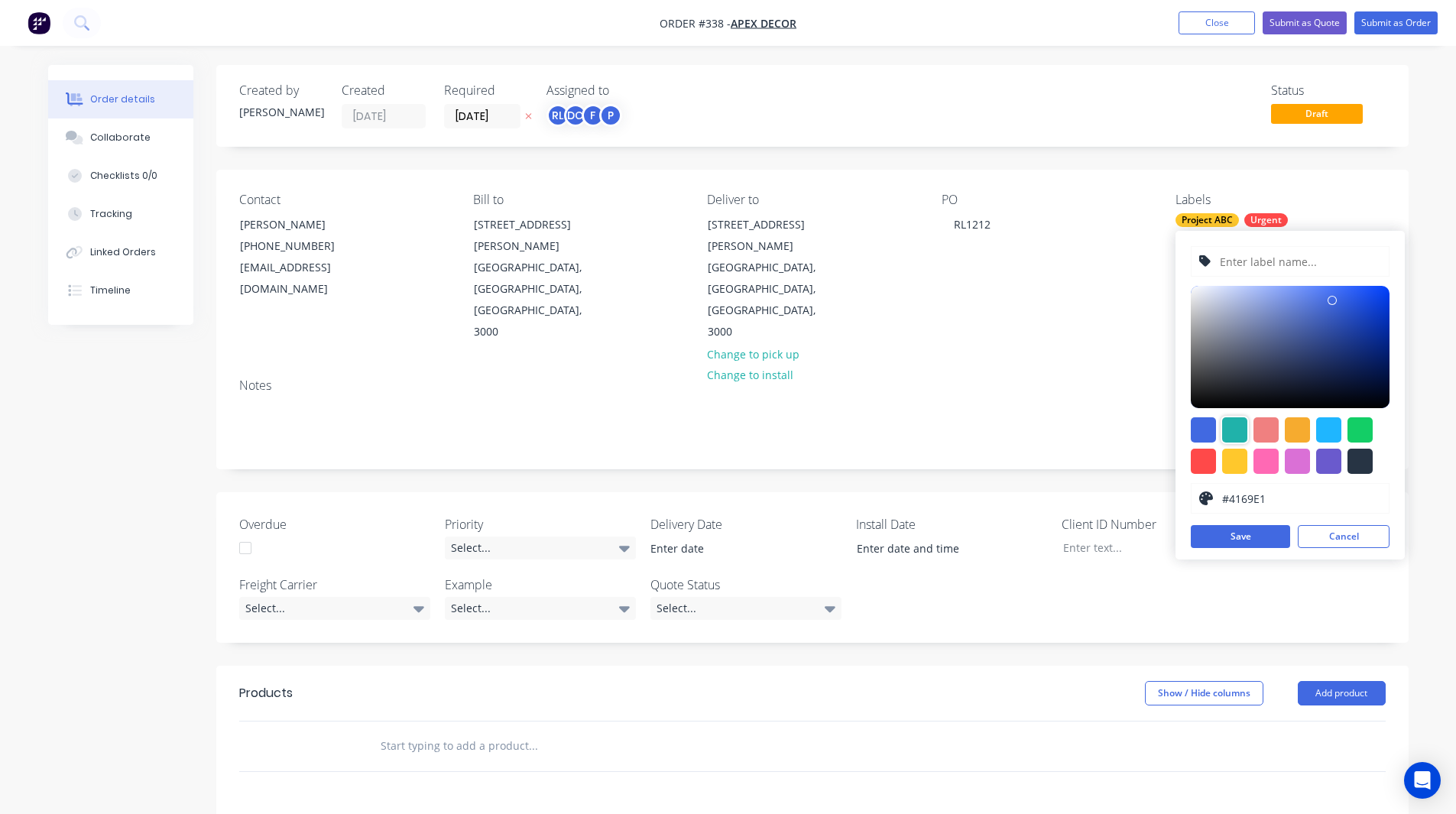
click at [1235, 423] on div at bounding box center [1235, 430] width 25 height 25
type input "#20B2AA"
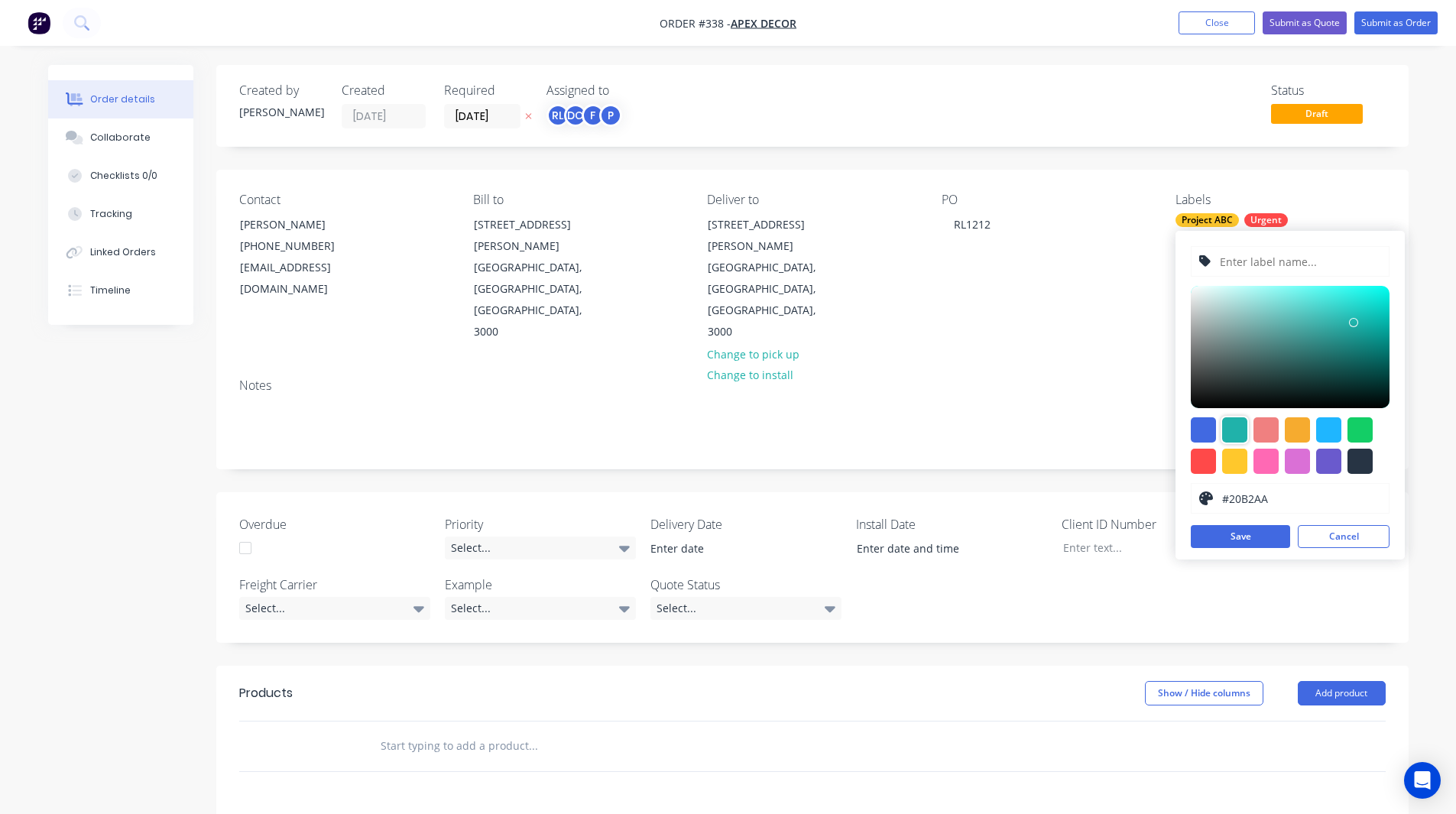
click at [1252, 263] on input "text" at bounding box center [1299, 262] width 163 height 29
type input "Drawing Number 2"
click at [1238, 539] on button "Save" at bounding box center [1239, 536] width 99 height 23
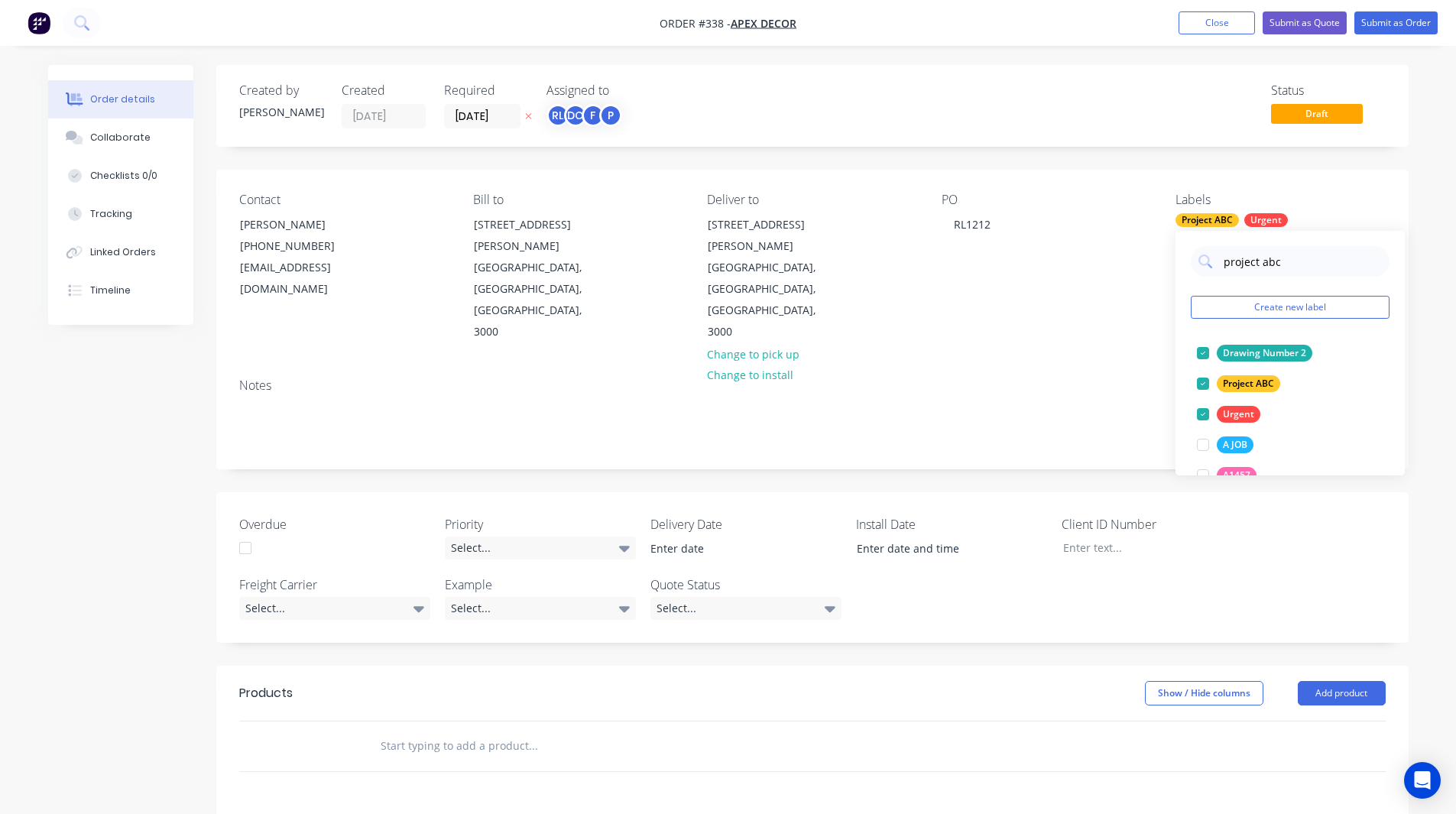
click at [1422, 254] on div "Order details Collaborate Checklists 0/0 Tracking Linked Orders Timeline Order …" at bounding box center [729, 612] width 1391 height 1096
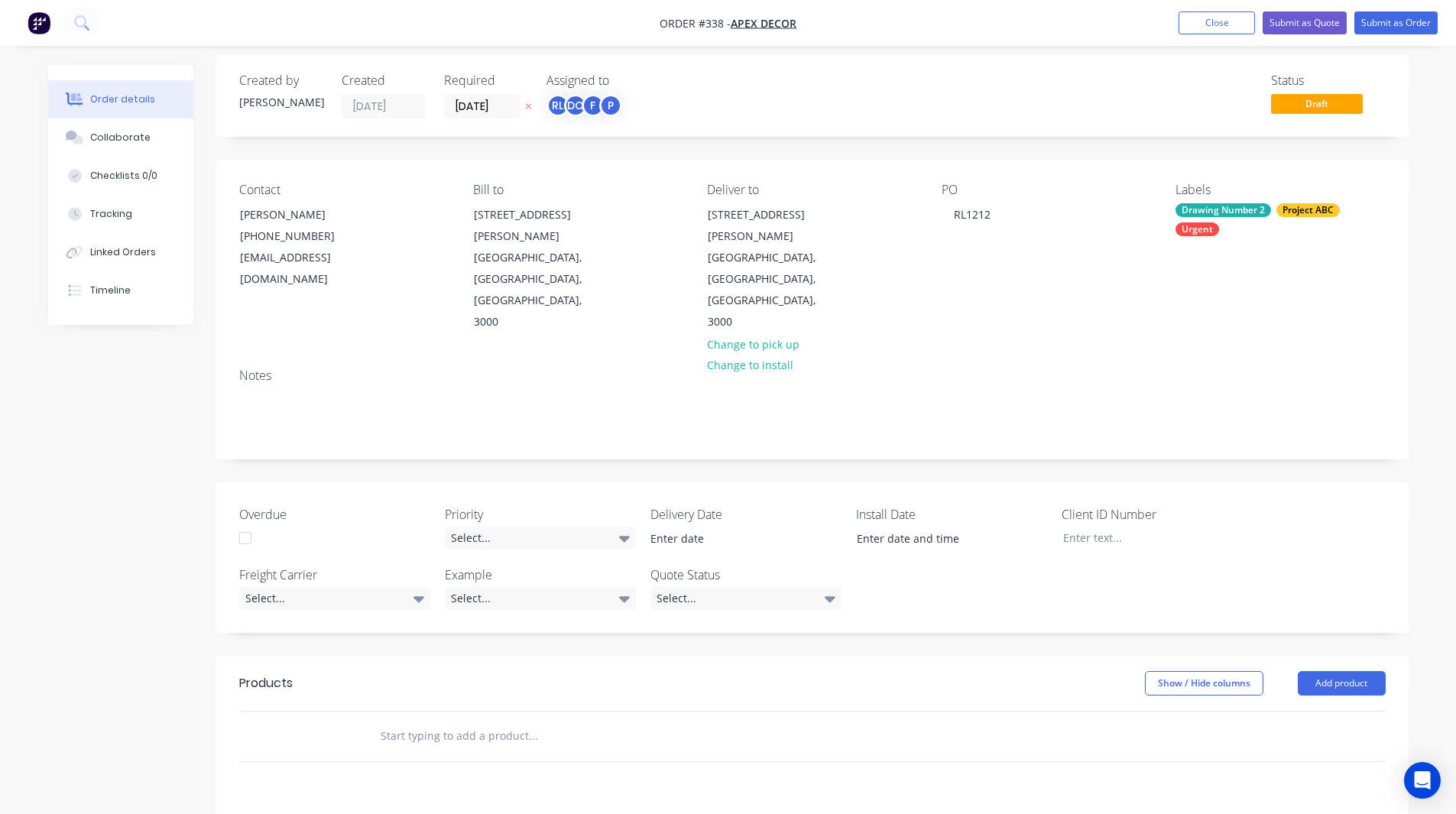
scroll to position [13, 0]
click at [1433, 268] on div "Order details Collaborate Checklists 0/0 Tracking Linked Orders Timeline Order …" at bounding box center [728, 568] width 1456 height 1162
click at [1239, 214] on div "Drawing Number 2" at bounding box center [1224, 212] width 96 height 14
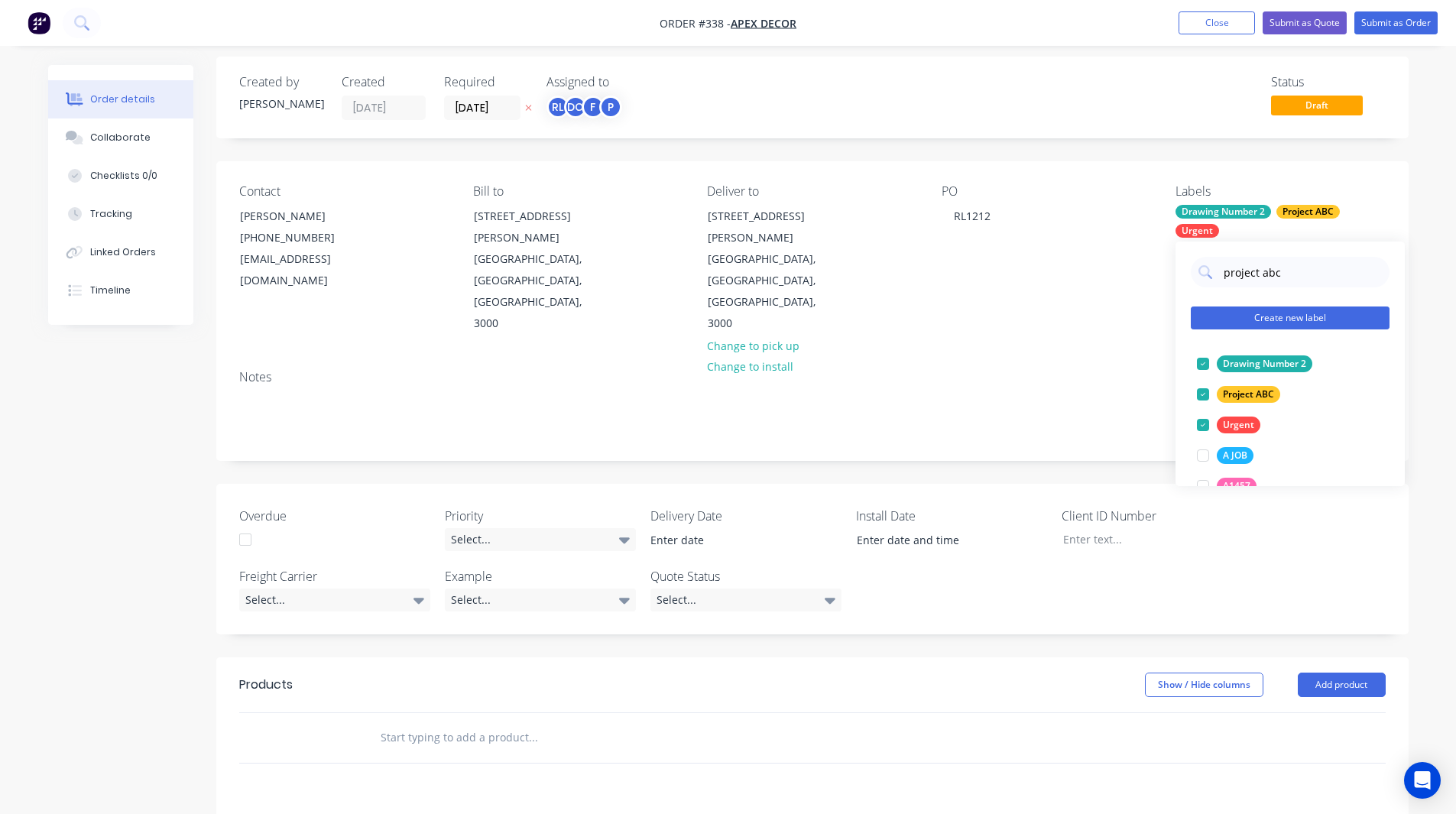
click at [1272, 321] on button "Create new label" at bounding box center [1289, 317] width 199 height 23
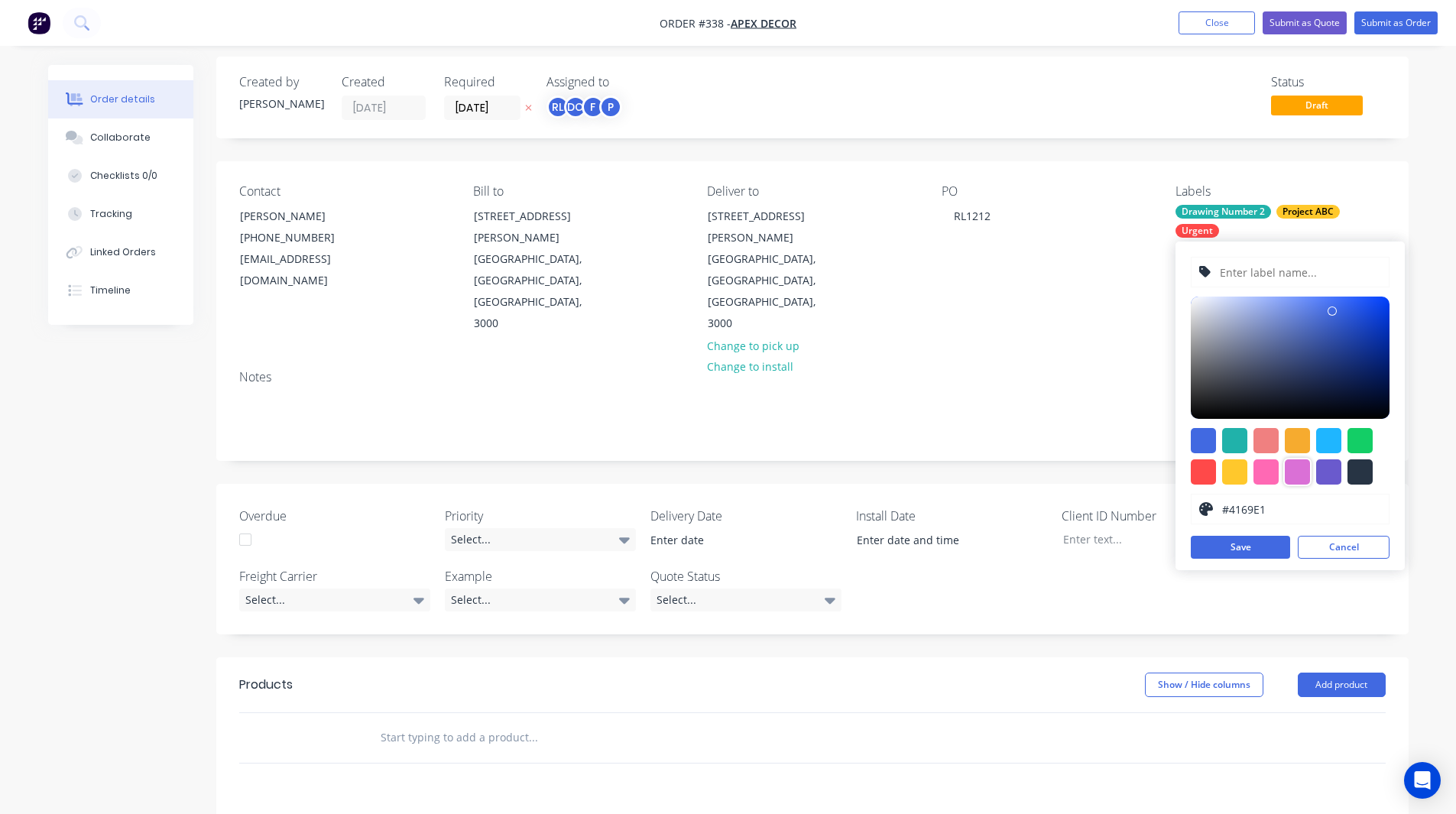
click at [1301, 467] on div at bounding box center [1297, 472] width 25 height 25
type input "#DA70D6"
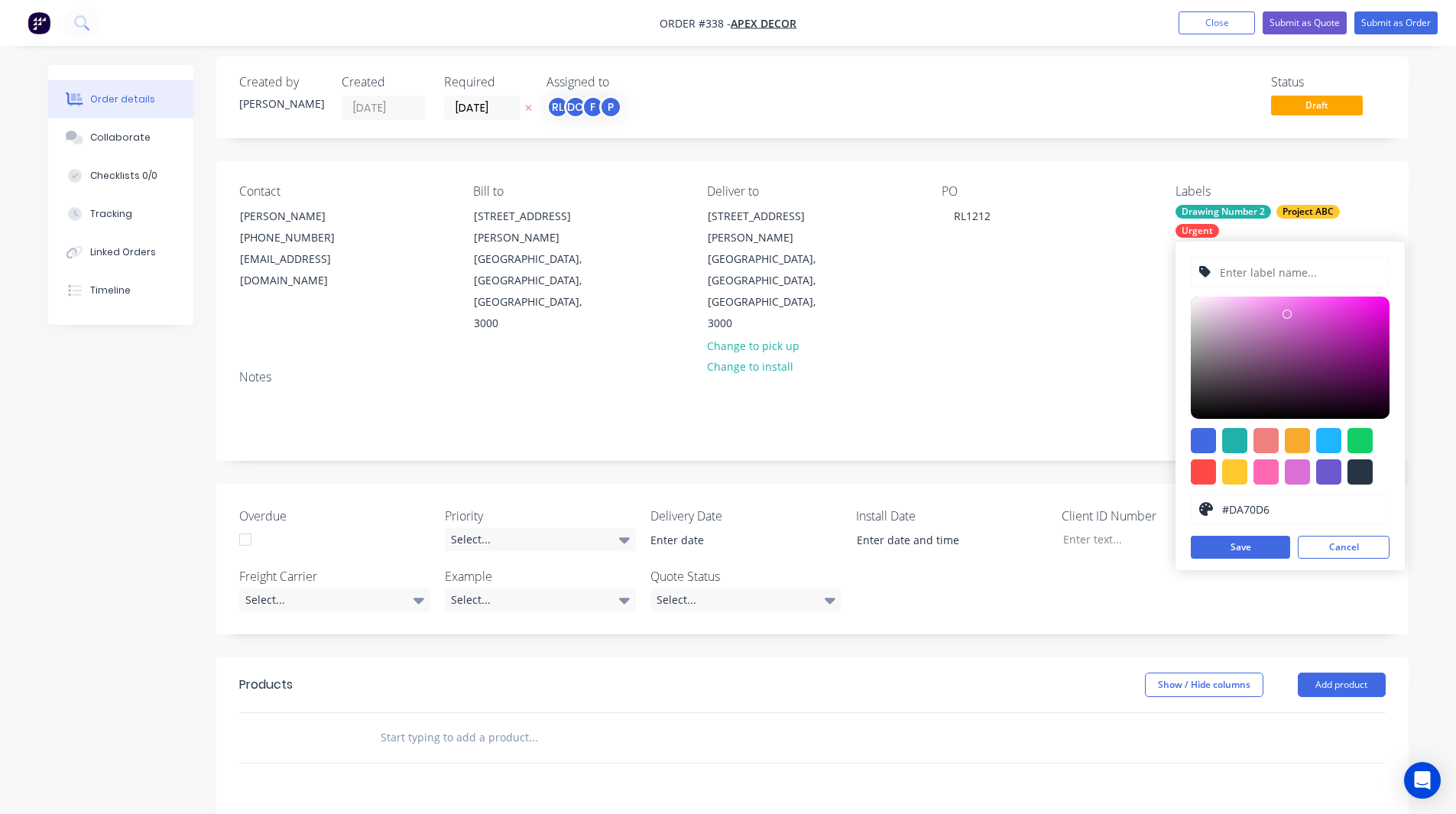
click at [1264, 268] on input "text" at bounding box center [1299, 272] width 163 height 29
type input "Project Number 313"
click at [1252, 547] on button "Save" at bounding box center [1239, 547] width 99 height 23
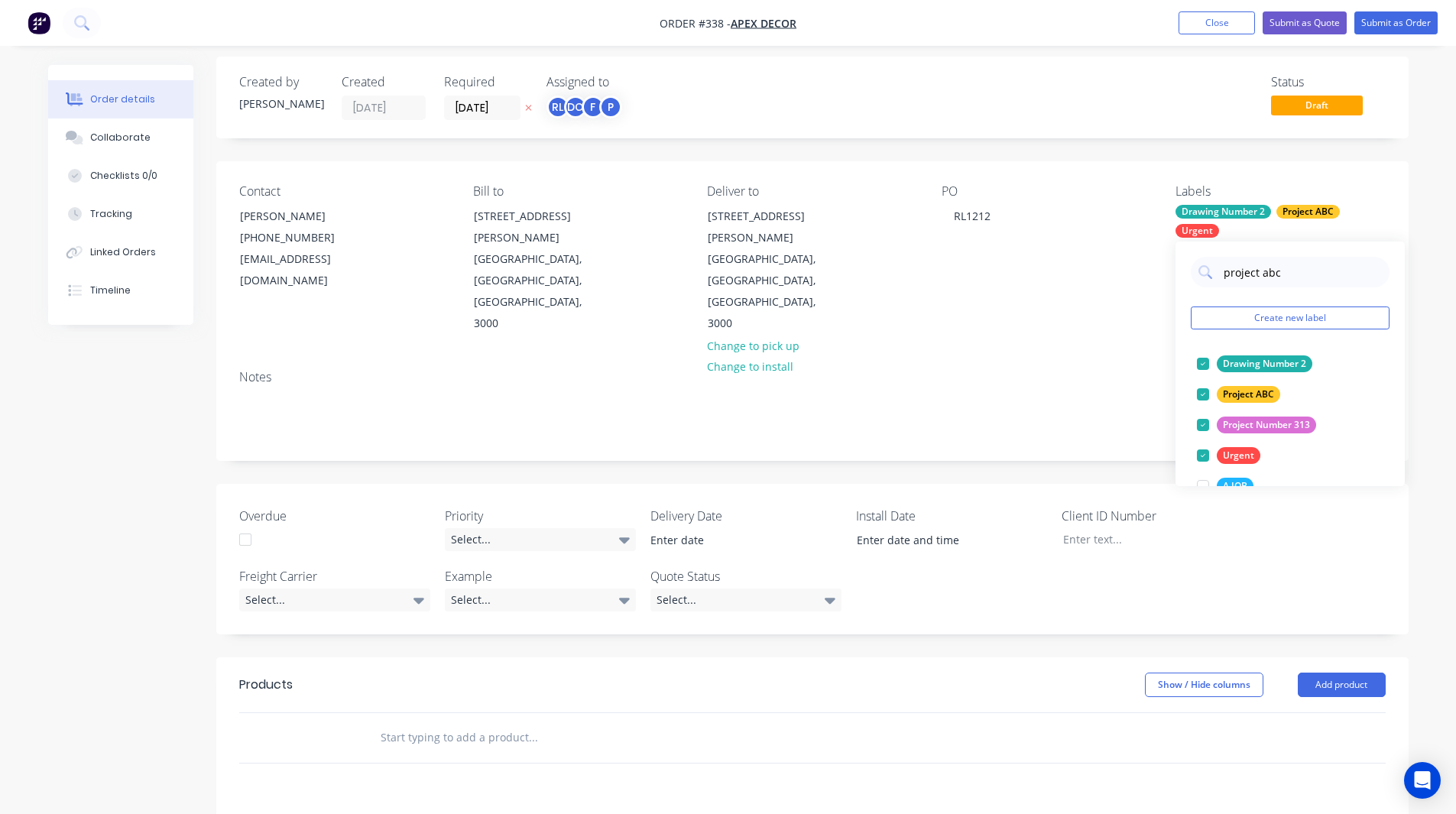
click at [1421, 370] on div "Order details Collaborate Checklists 0/0 Tracking Linked Orders Timeline Order …" at bounding box center [729, 604] width 1391 height 1096
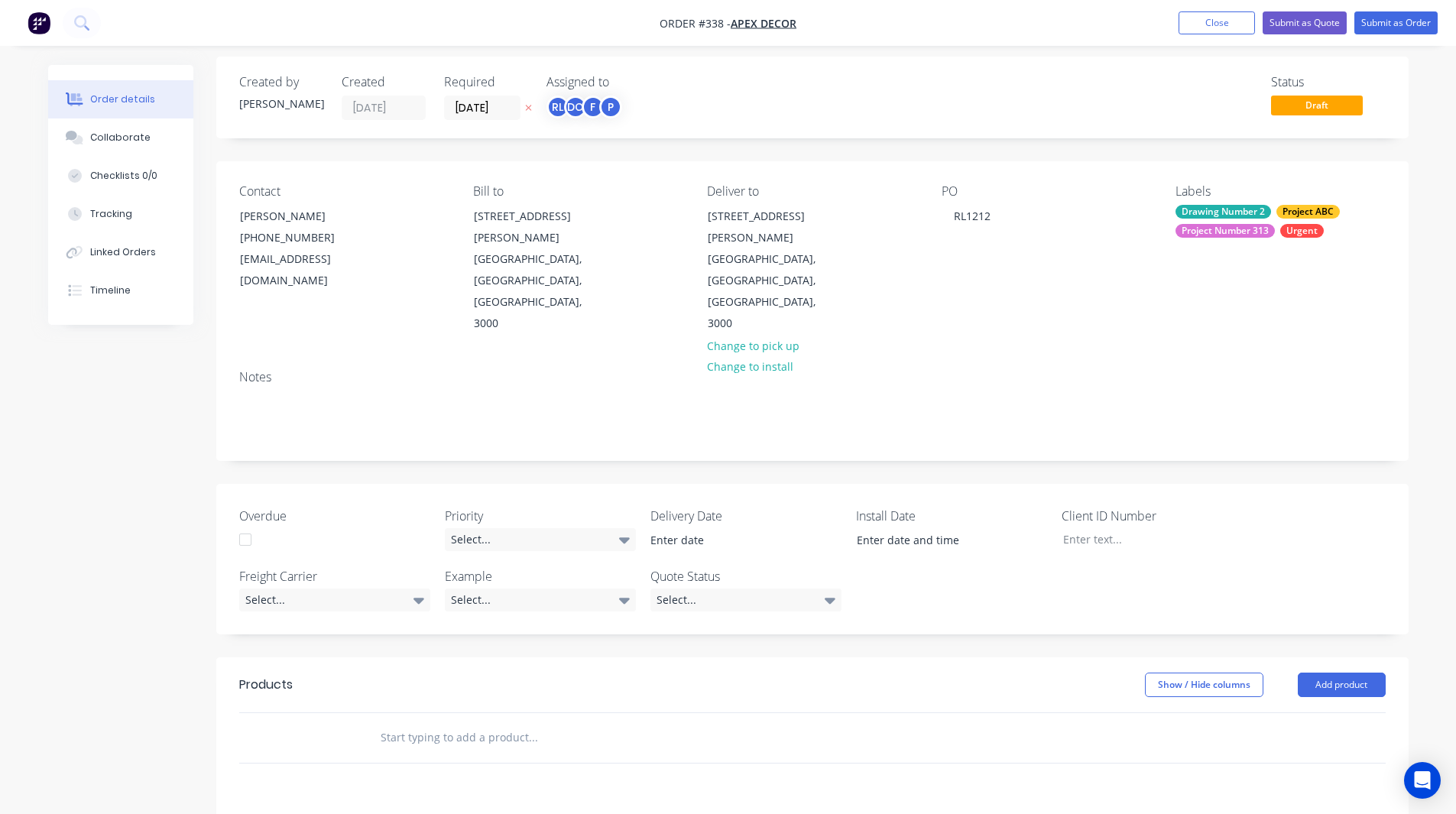
click at [1218, 230] on div "Project Number 313" at bounding box center [1225, 231] width 99 height 14
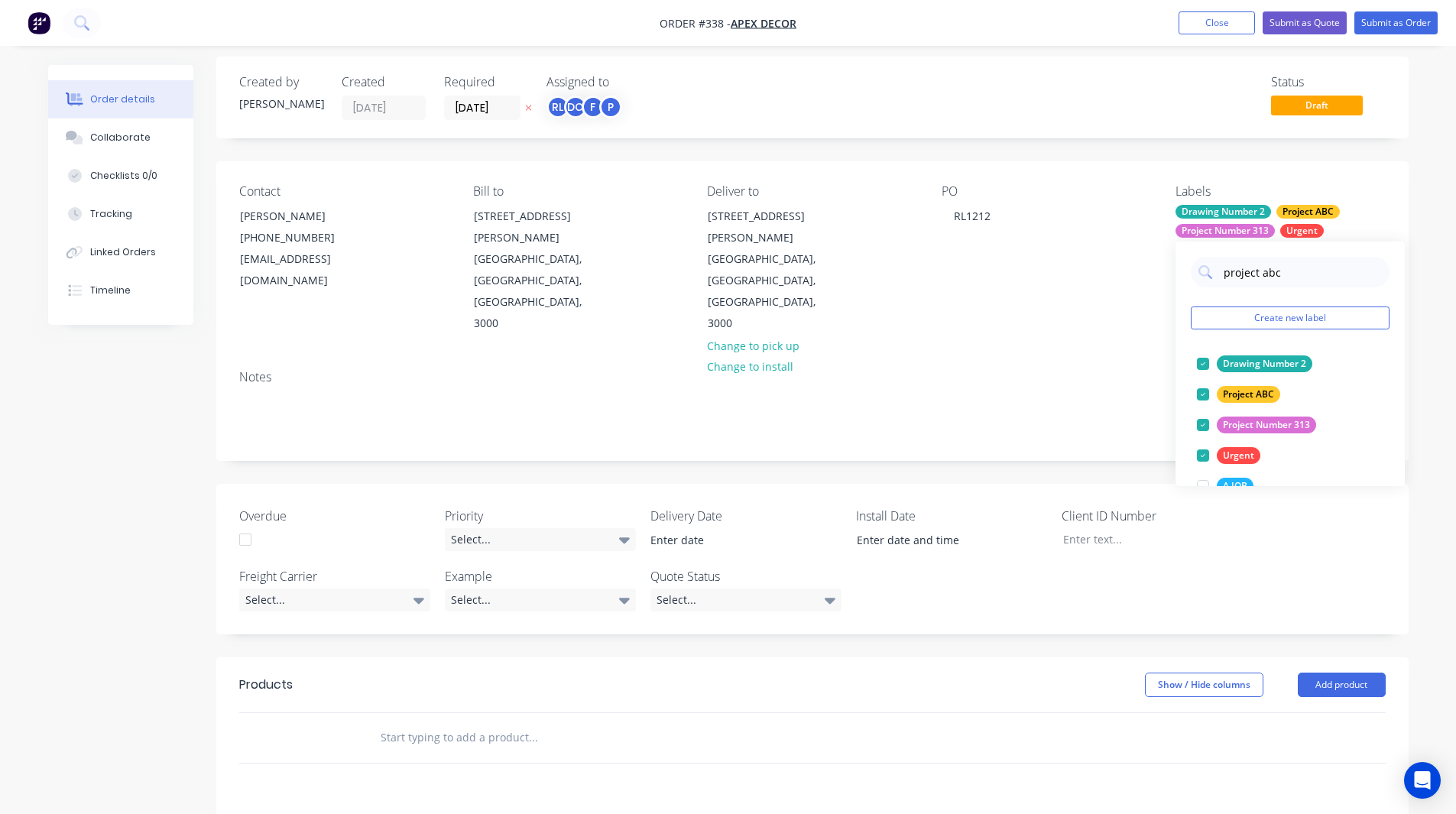
click at [1428, 335] on div "Order details Collaborate Checklists 0/0 Tracking Linked Orders Timeline Order …" at bounding box center [728, 572] width 1456 height 1162
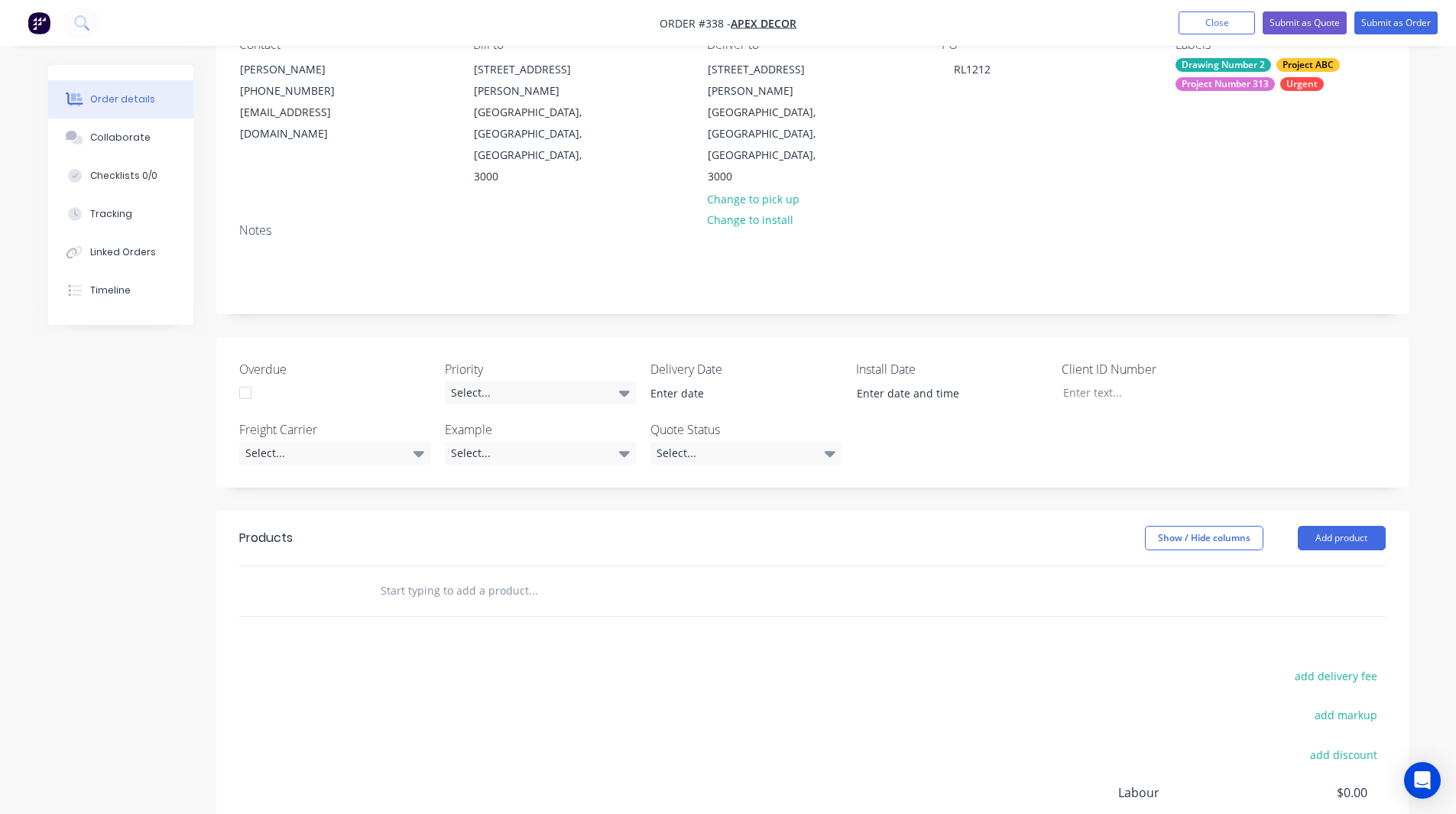
scroll to position [283, 0]
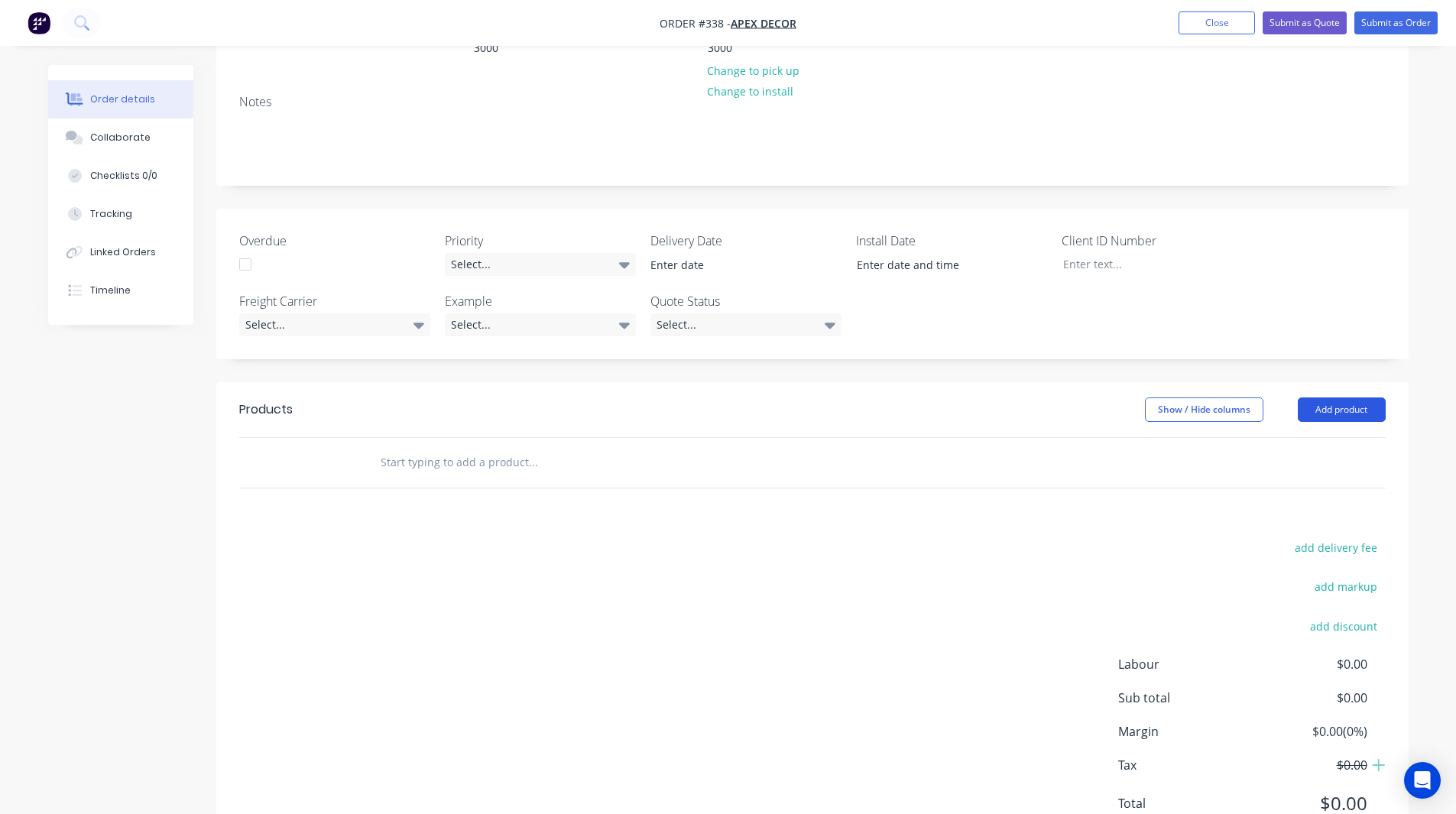
click at [1333, 398] on button "Add product" at bounding box center [1341, 409] width 88 height 24
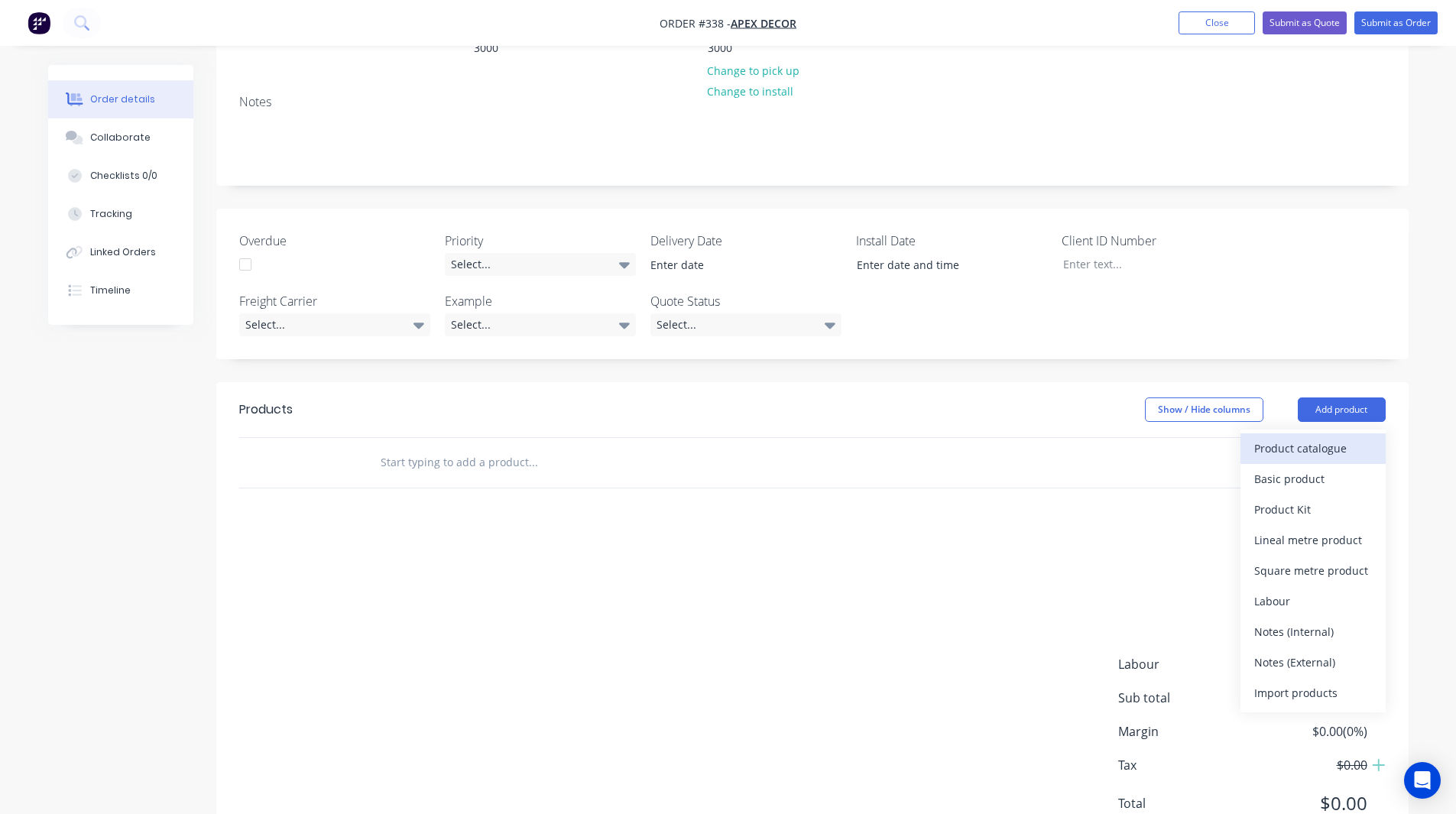
click at [1301, 437] on div "Product catalogue" at bounding box center [1313, 448] width 118 height 23
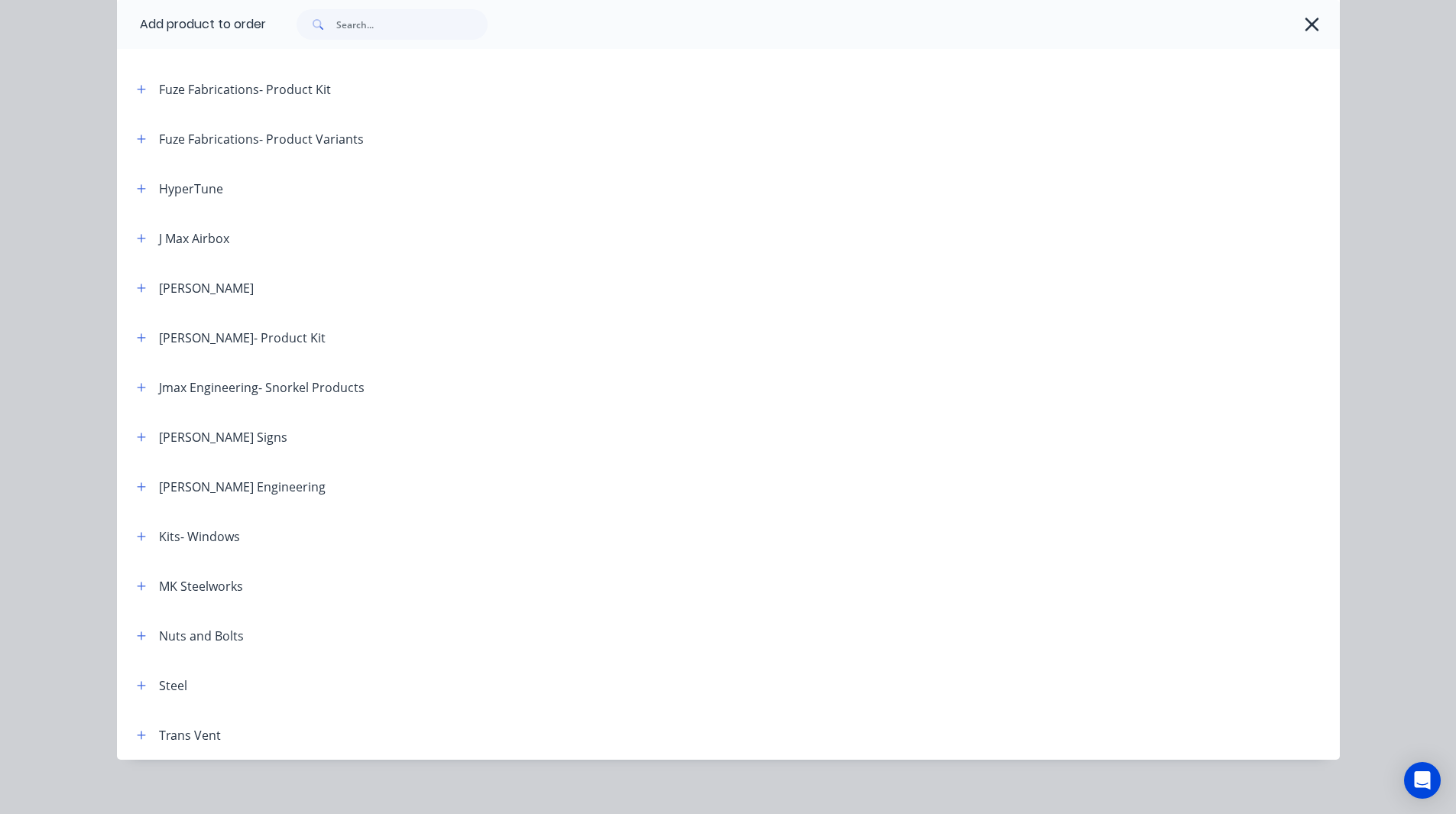
scroll to position [650, 0]
click at [137, 684] on icon "button" at bounding box center [141, 684] width 9 height 9
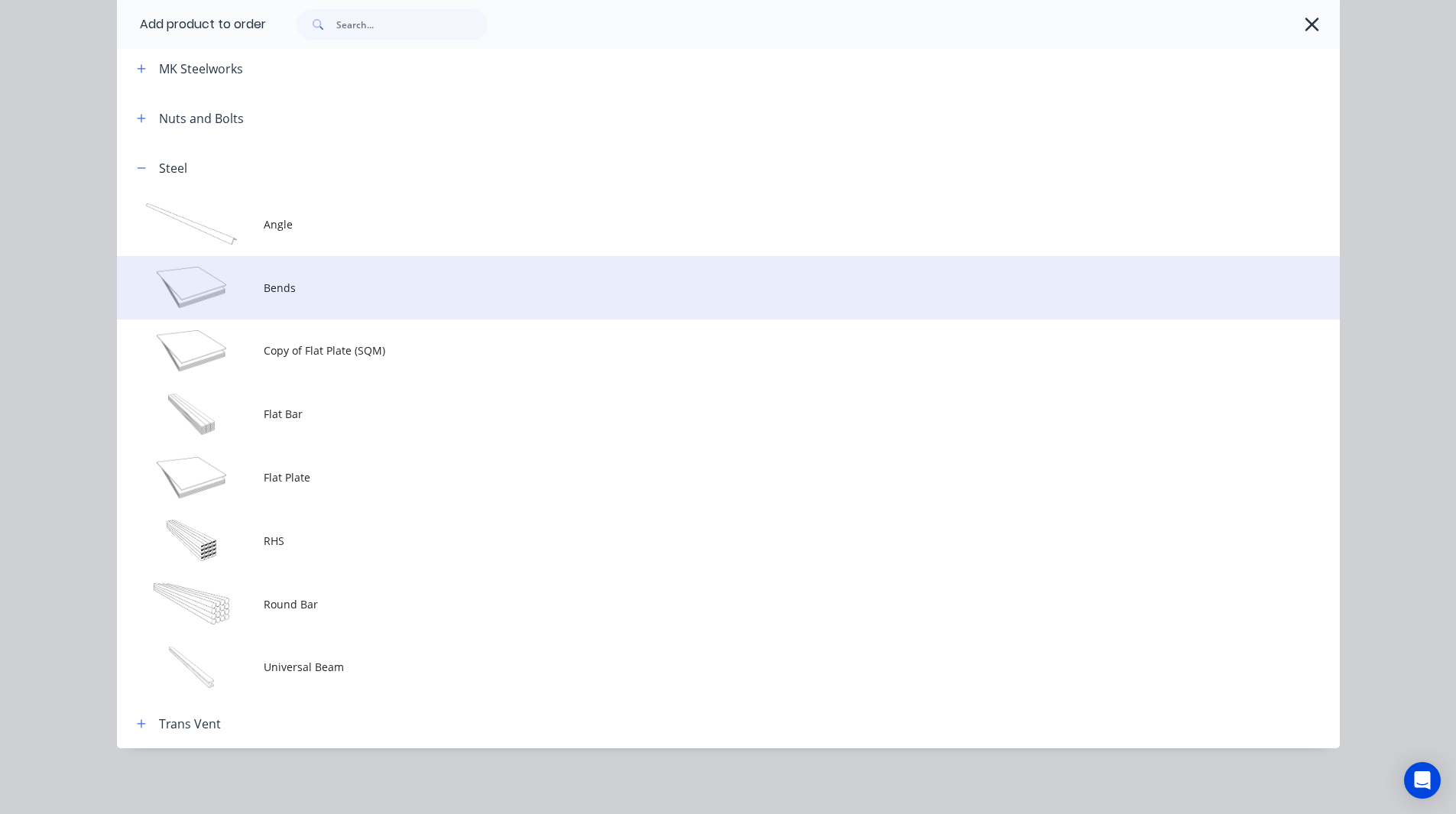
scroll to position [1168, 0]
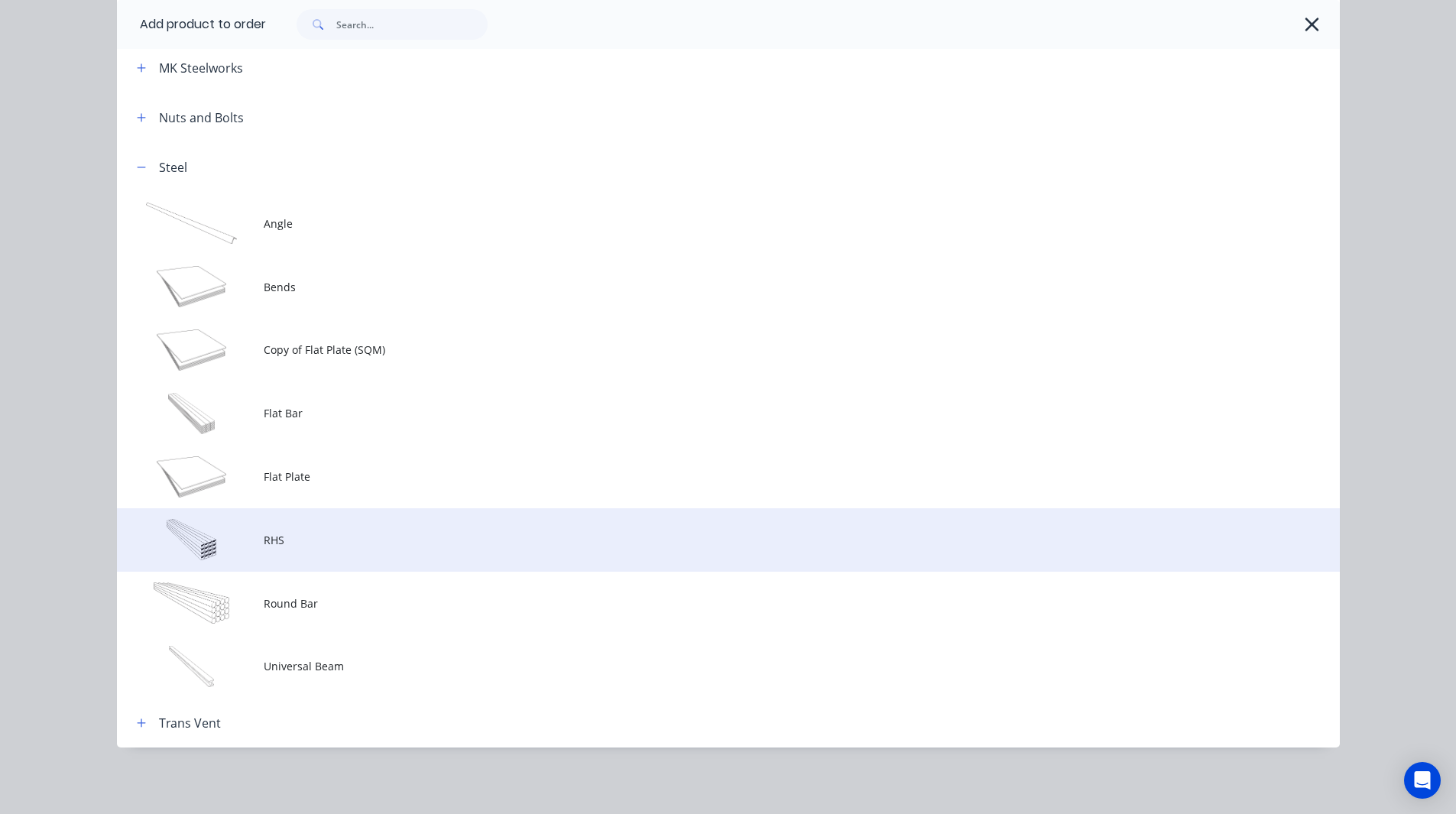
click at [283, 538] on span "RHS" at bounding box center [694, 540] width 860 height 16
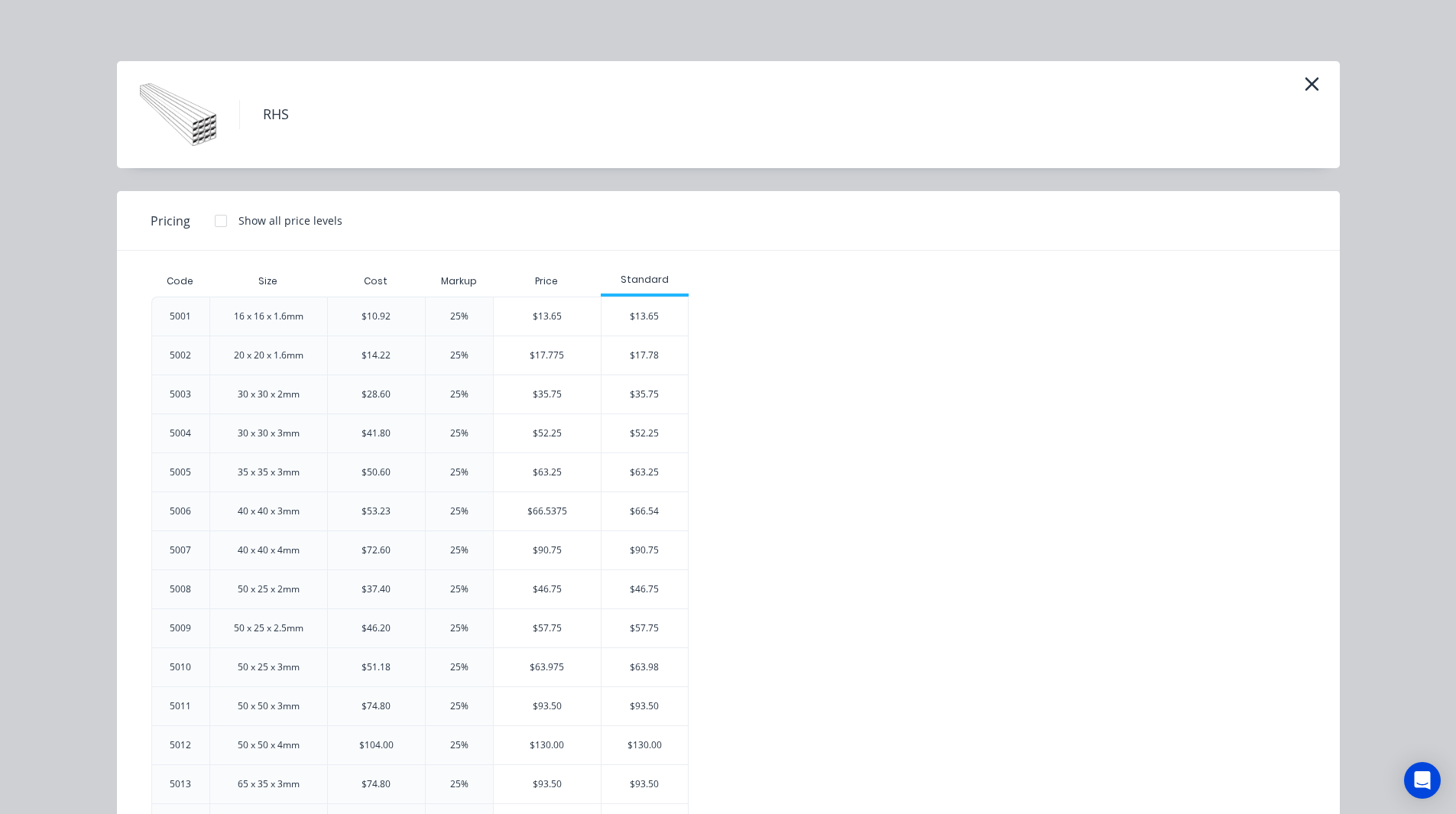
scroll to position [39, 0]
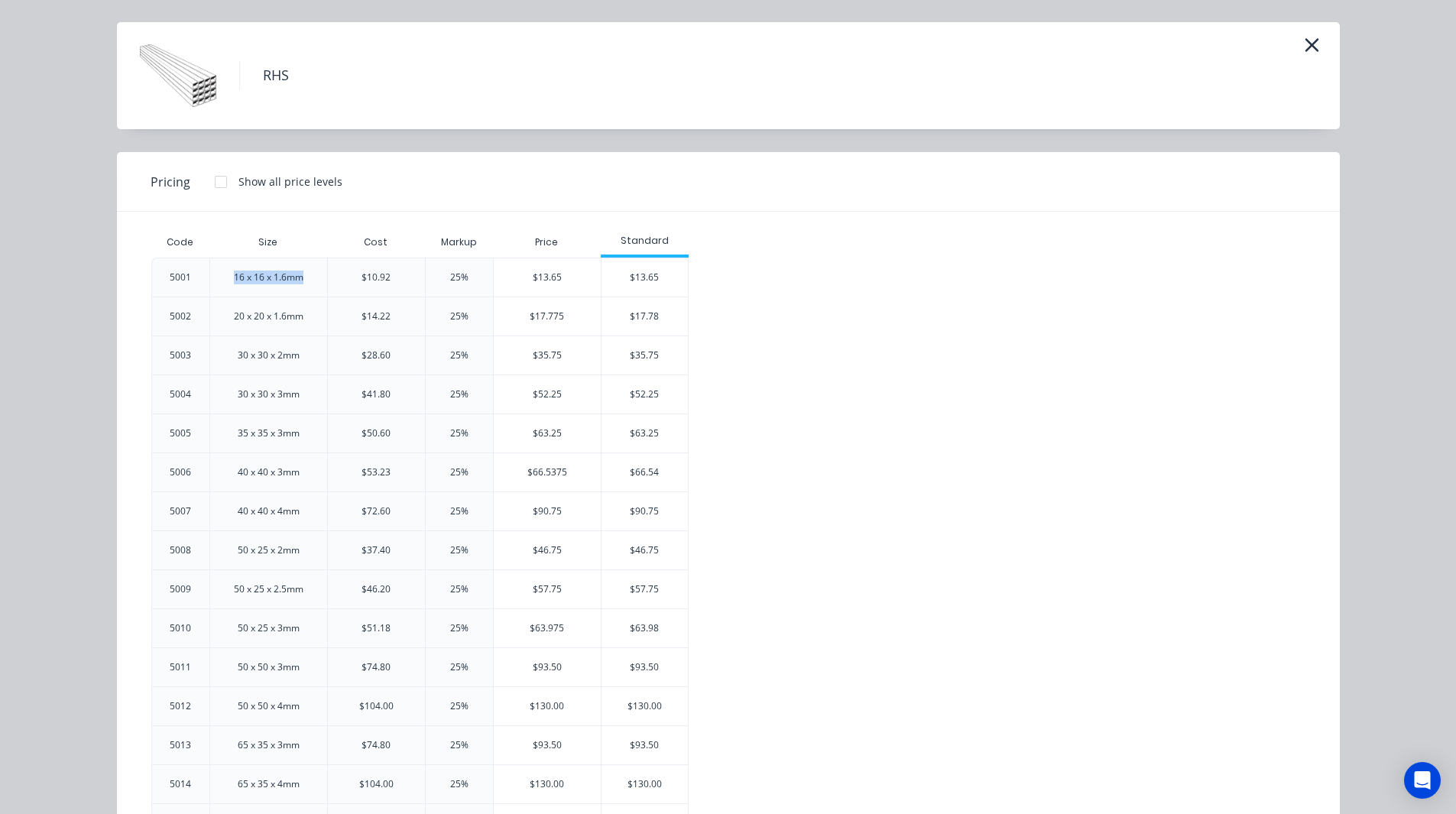
drag, startPoint x: 303, startPoint y: 276, endPoint x: 228, endPoint y: 275, distance: 75.0
click at [228, 275] on div "16 x 16 x 1.6mm" at bounding box center [268, 277] width 94 height 38
click at [705, 330] on div "5001 16 x 16 x 1.6mm $10.92 25% $13.65 $13.65 5002 20 x 20 x 1.6mm $14.22 25% $…" at bounding box center [716, 726] width 1131 height 936
click at [1304, 47] on icon "button" at bounding box center [1312, 45] width 16 height 22
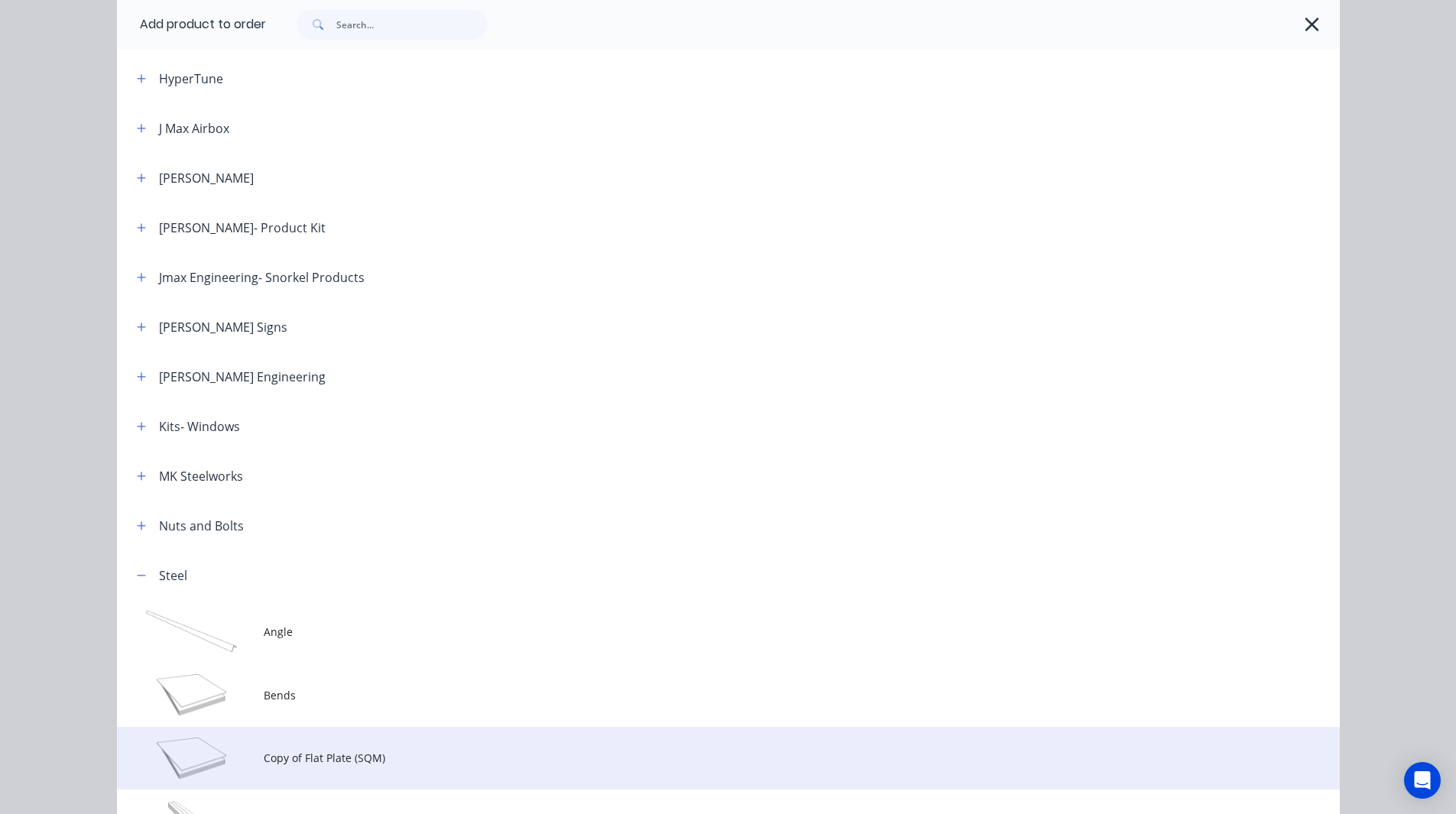
scroll to position [759, 0]
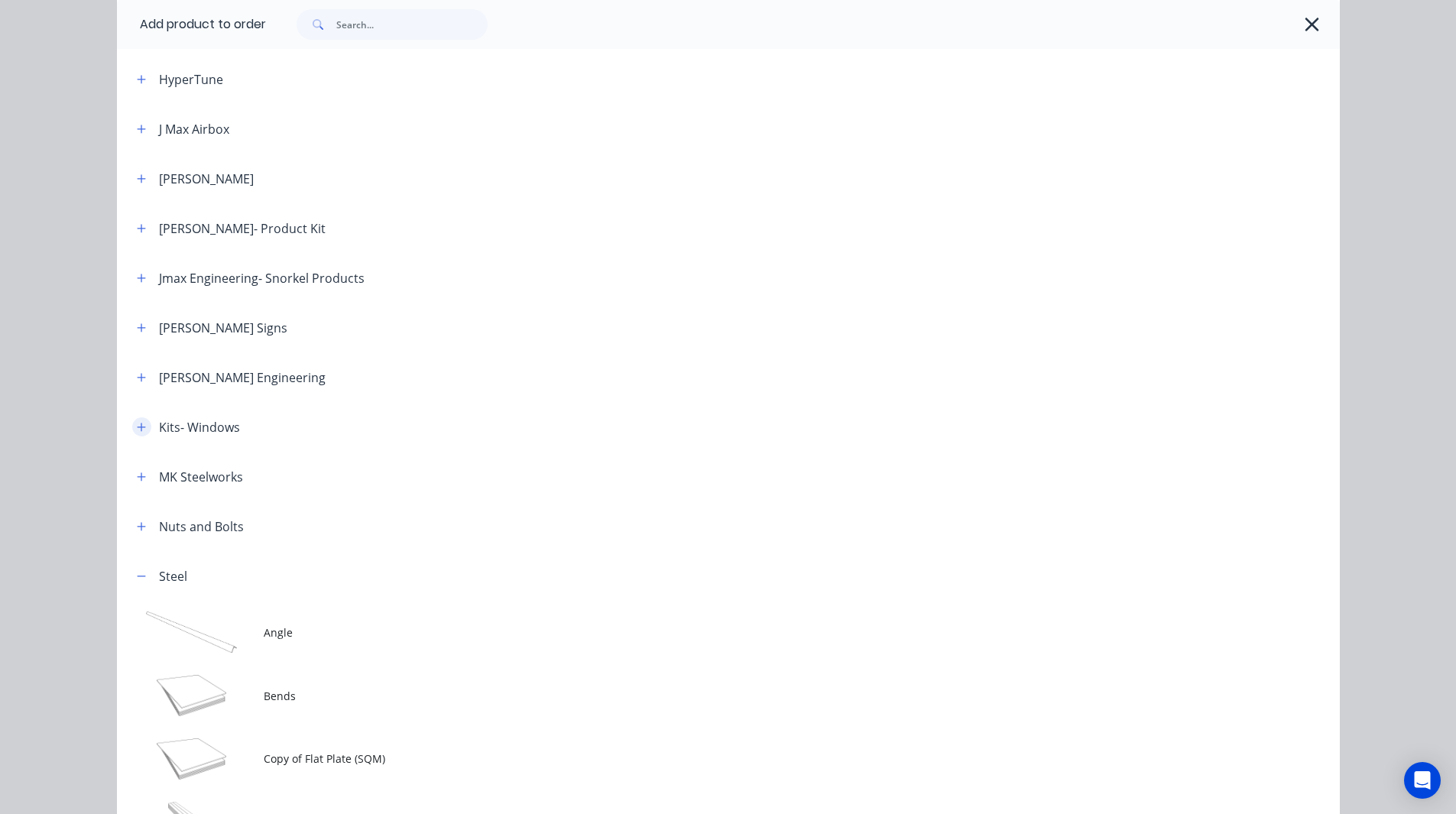
click at [132, 426] on button "button" at bounding box center [142, 427] width 20 height 20
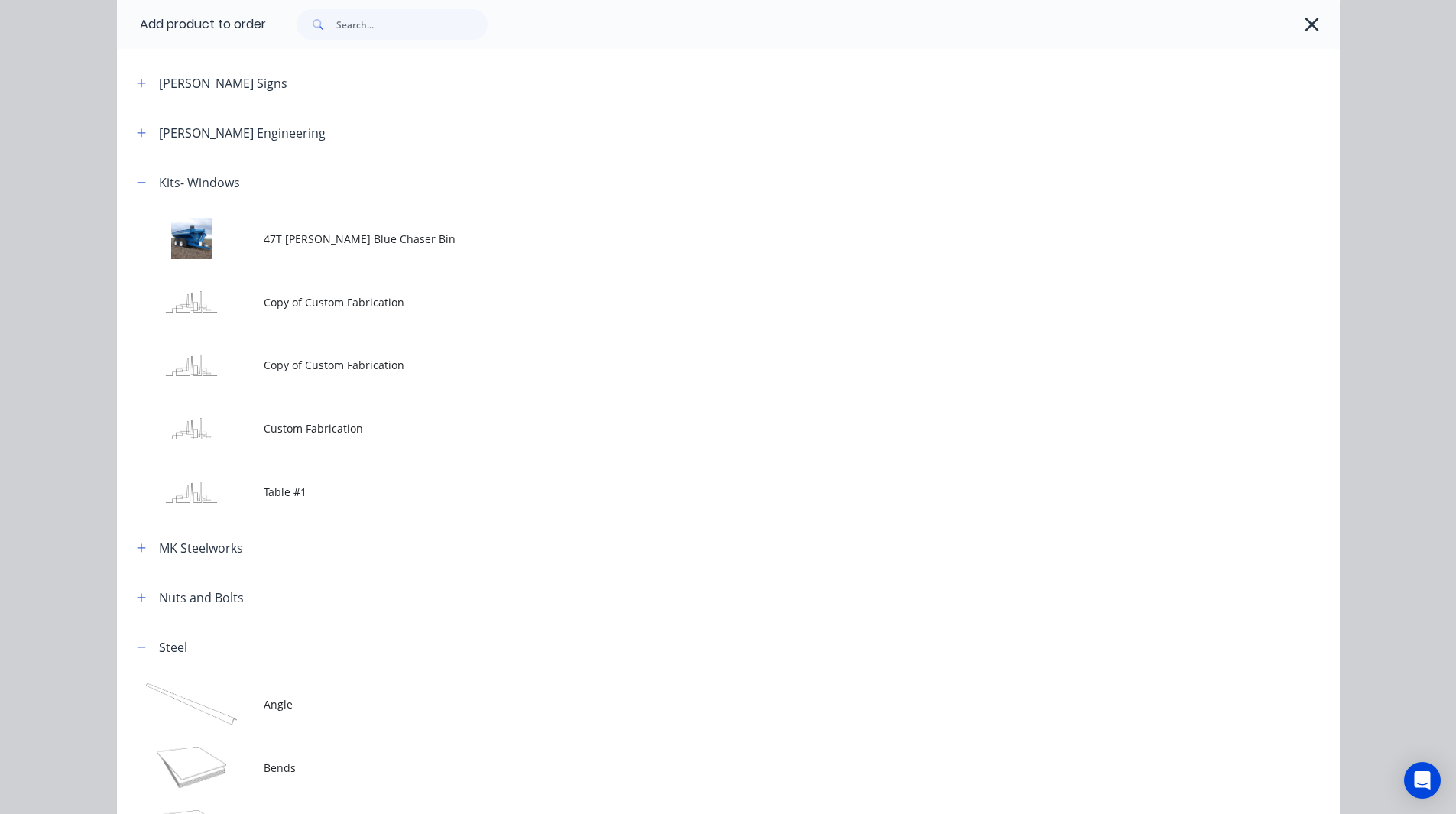
scroll to position [1006, 0]
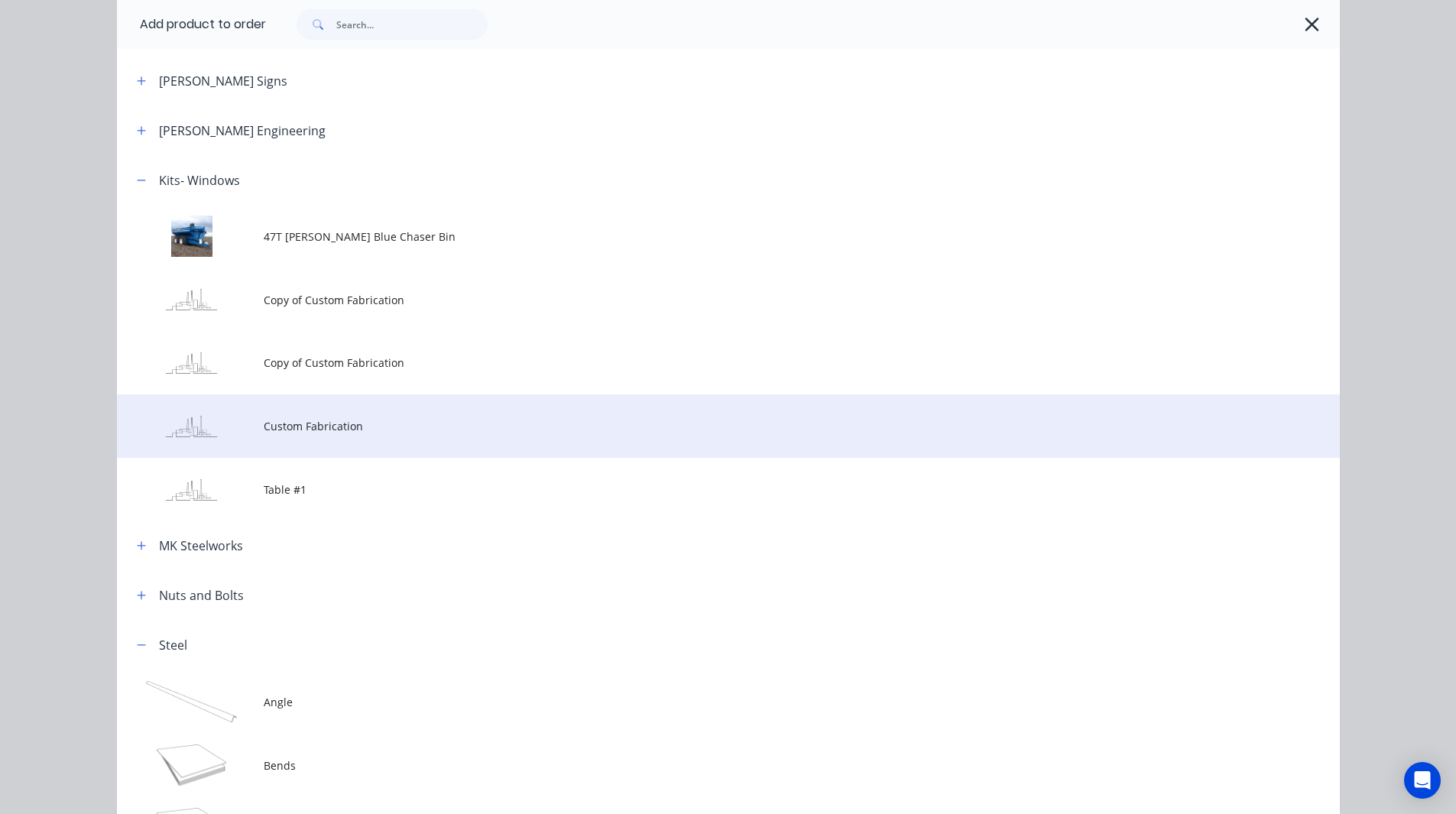
click at [289, 423] on span "Custom Fabrication" at bounding box center [694, 426] width 860 height 16
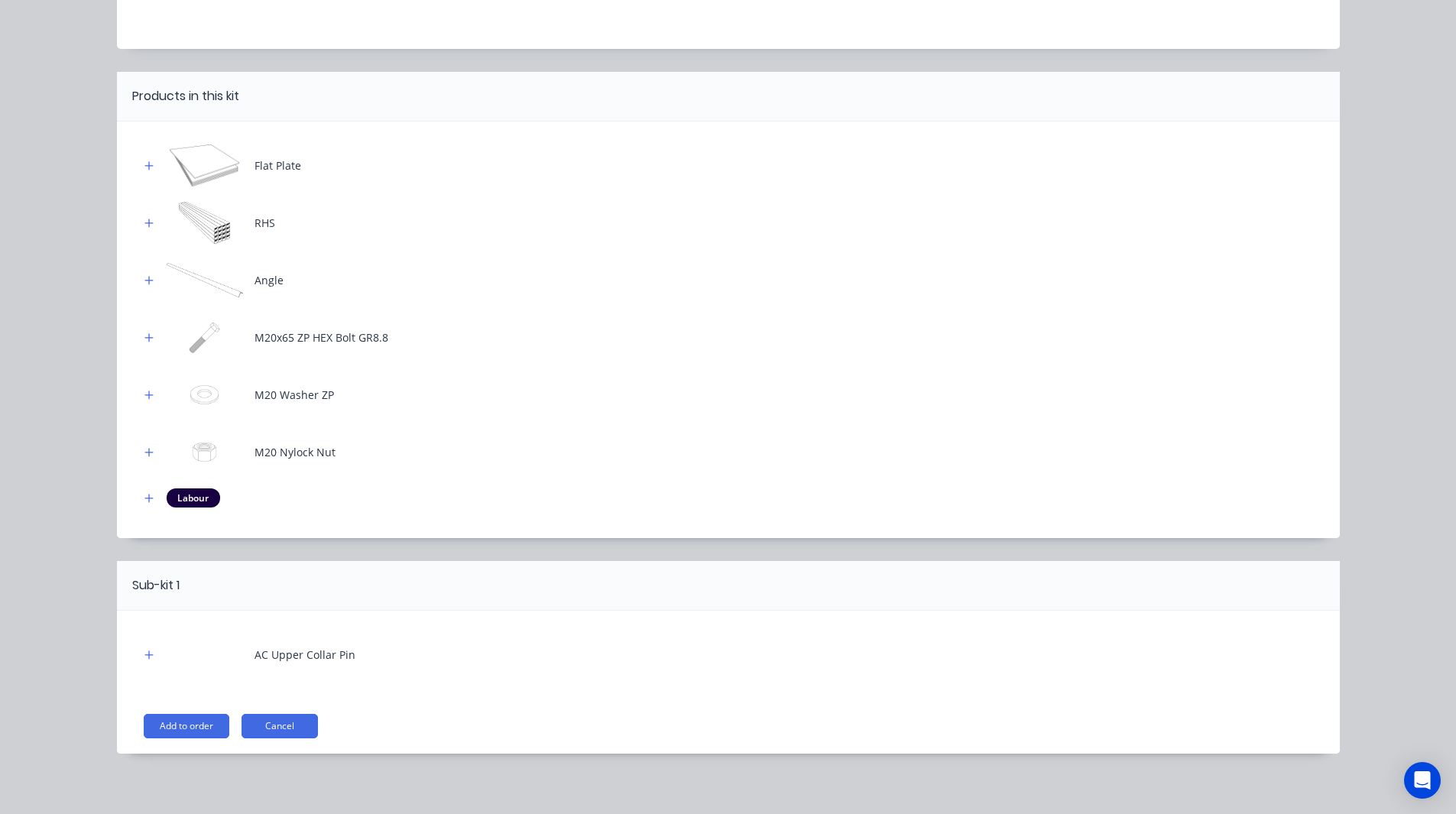
scroll to position [157, 0]
click at [144, 165] on icon "button" at bounding box center [148, 165] width 9 height 9
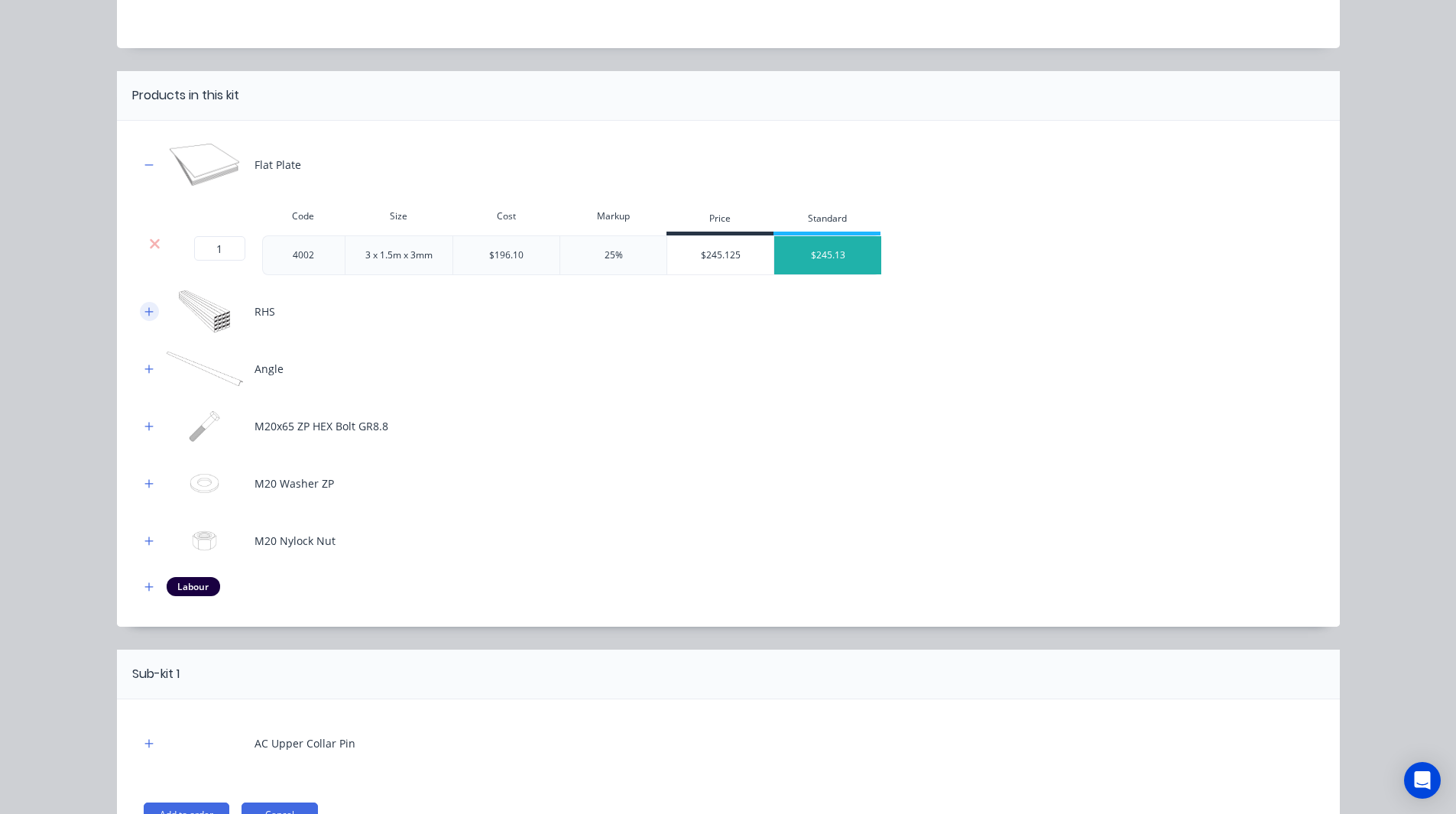
click at [144, 313] on icon "button" at bounding box center [148, 311] width 9 height 9
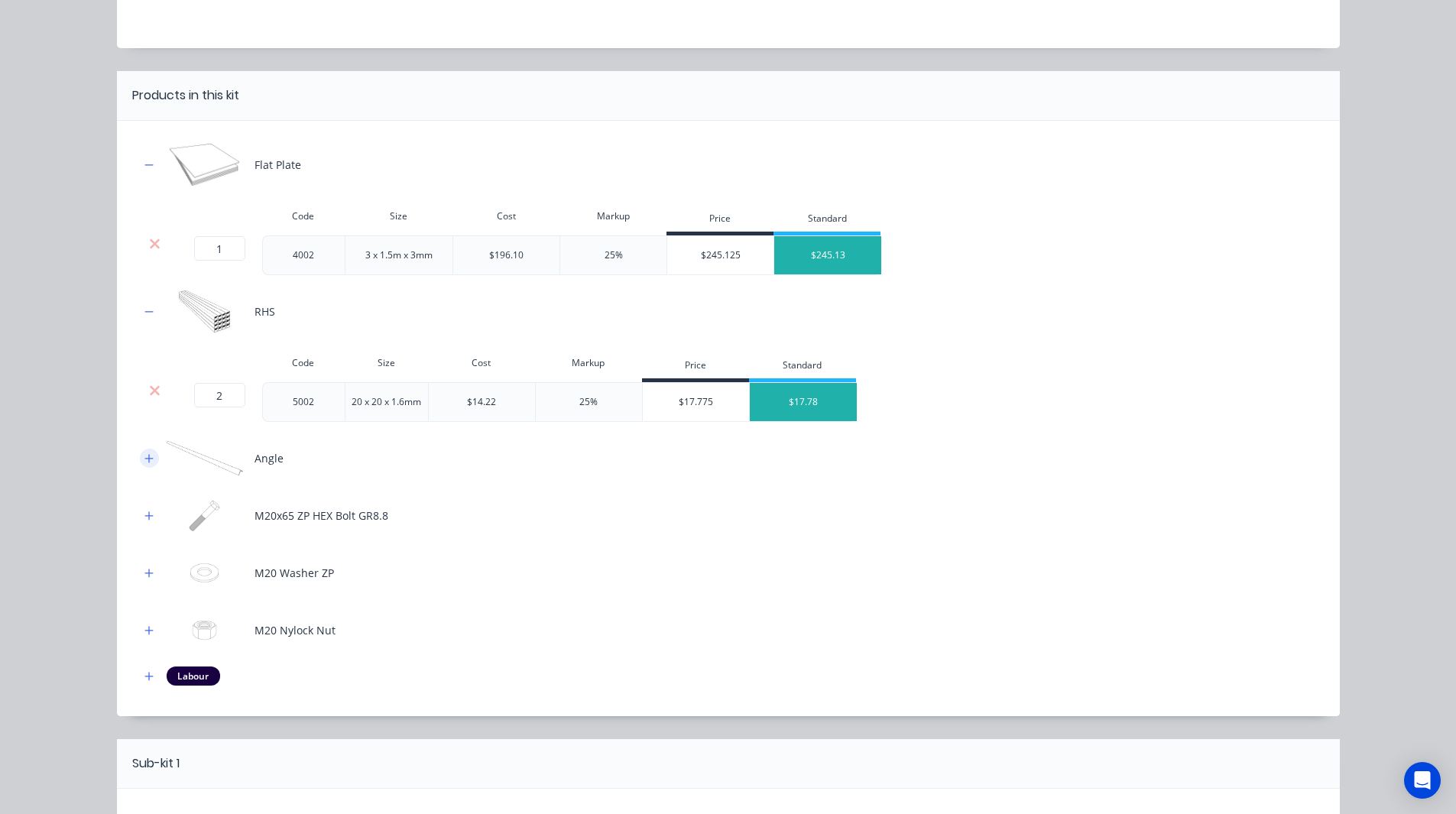
click at [144, 460] on icon "button" at bounding box center [148, 458] width 9 height 11
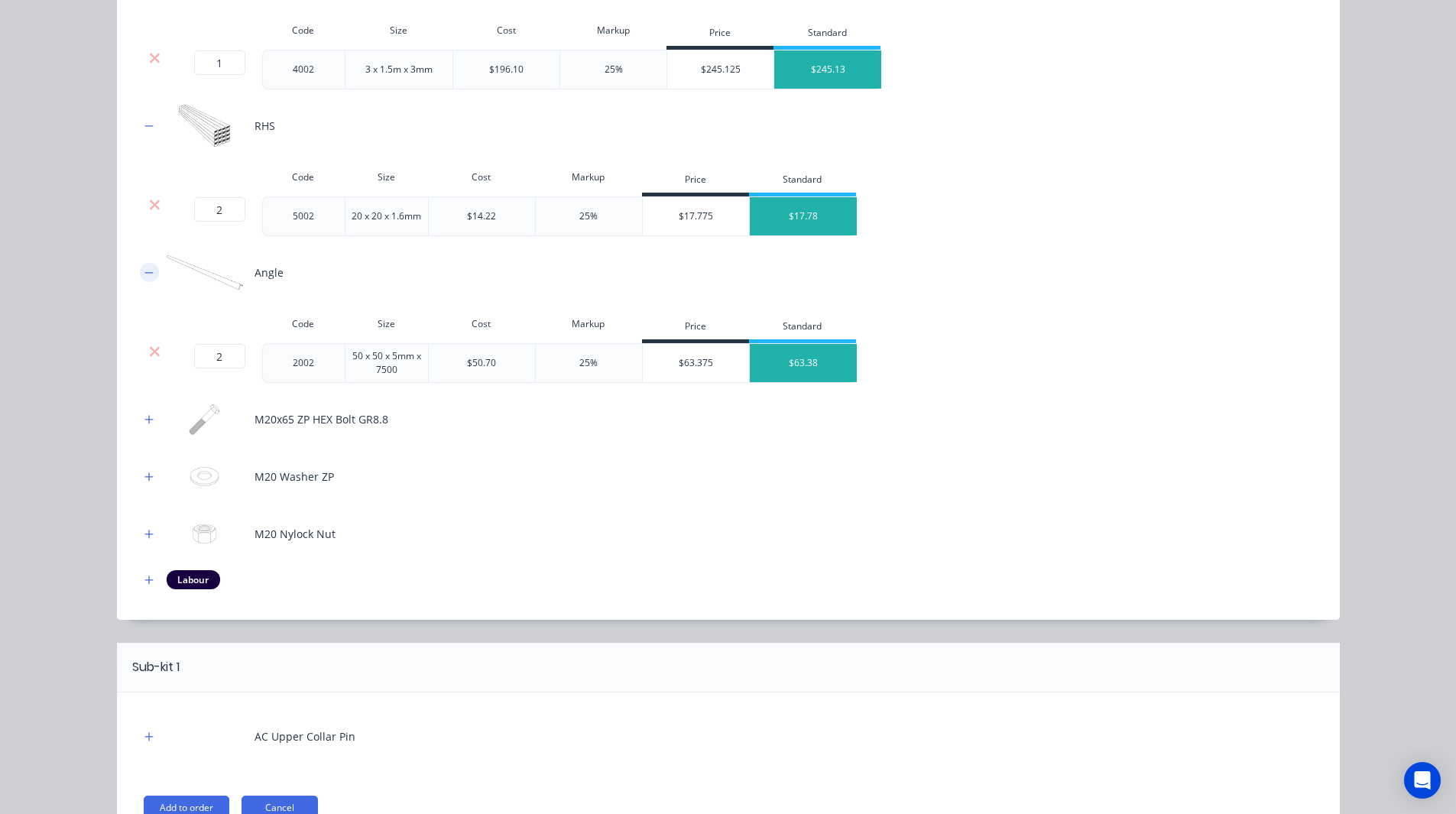
scroll to position [345, 0]
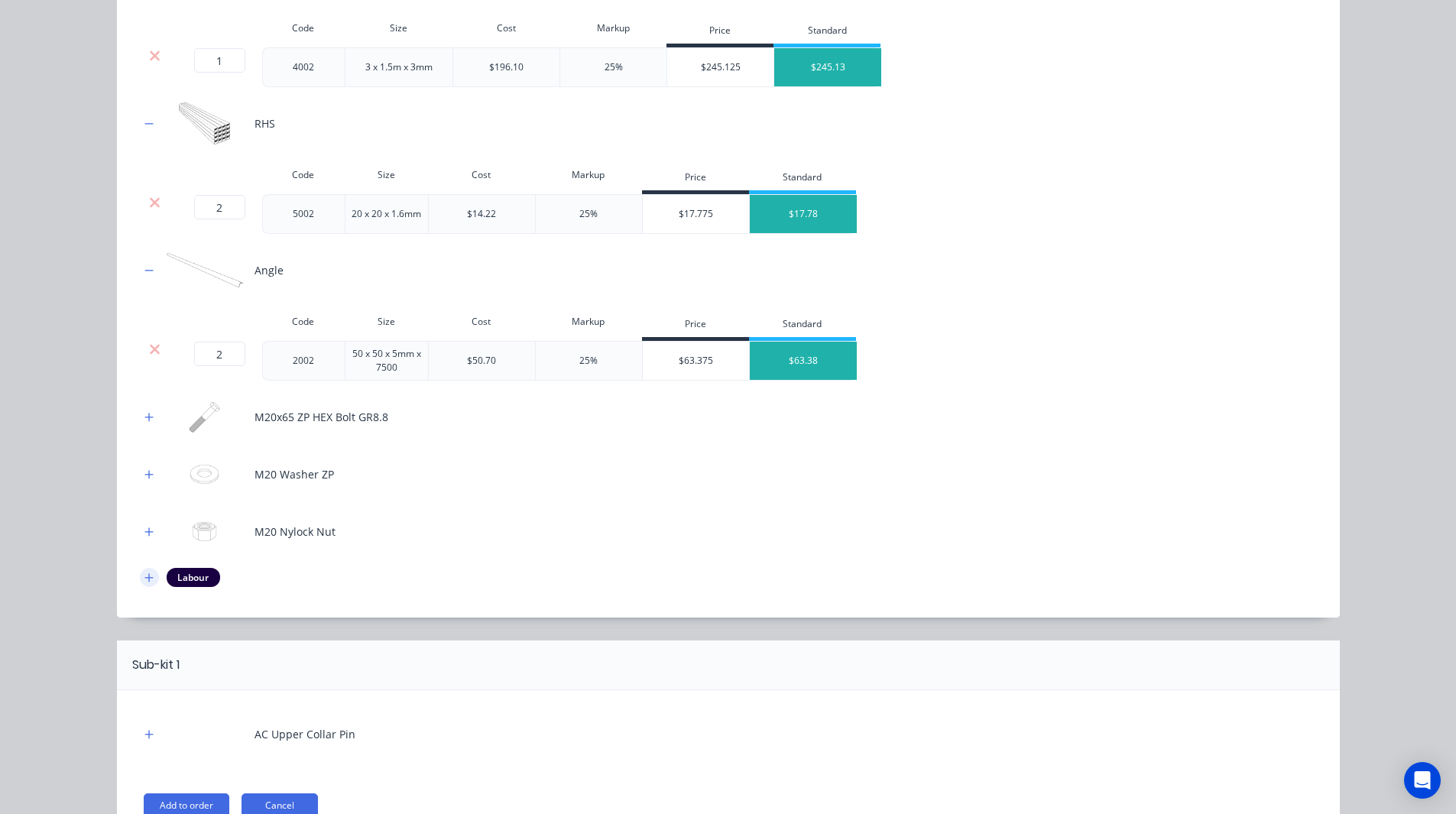
click at [145, 578] on icon "button" at bounding box center [148, 577] width 9 height 9
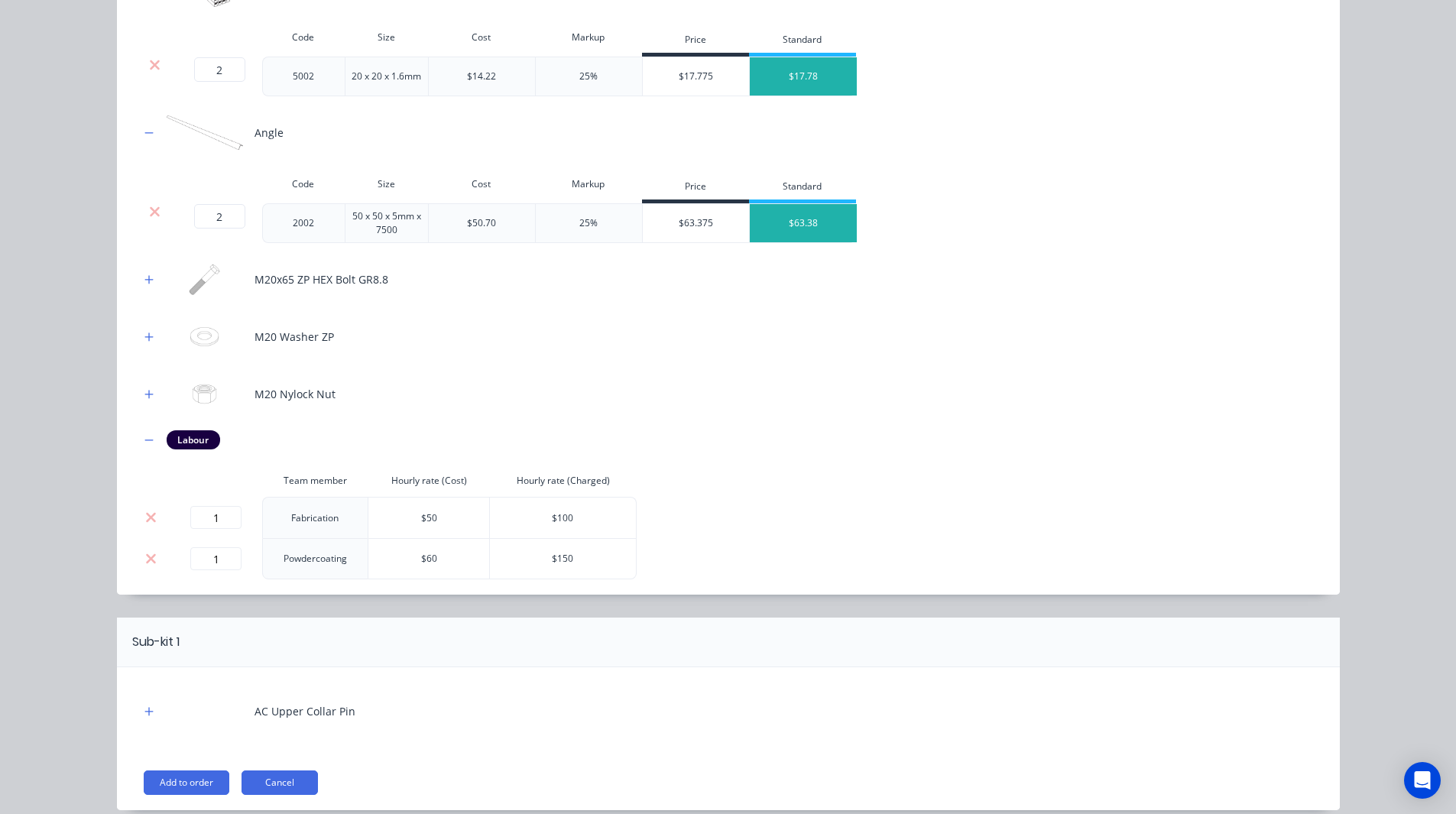
scroll to position [546, 0]
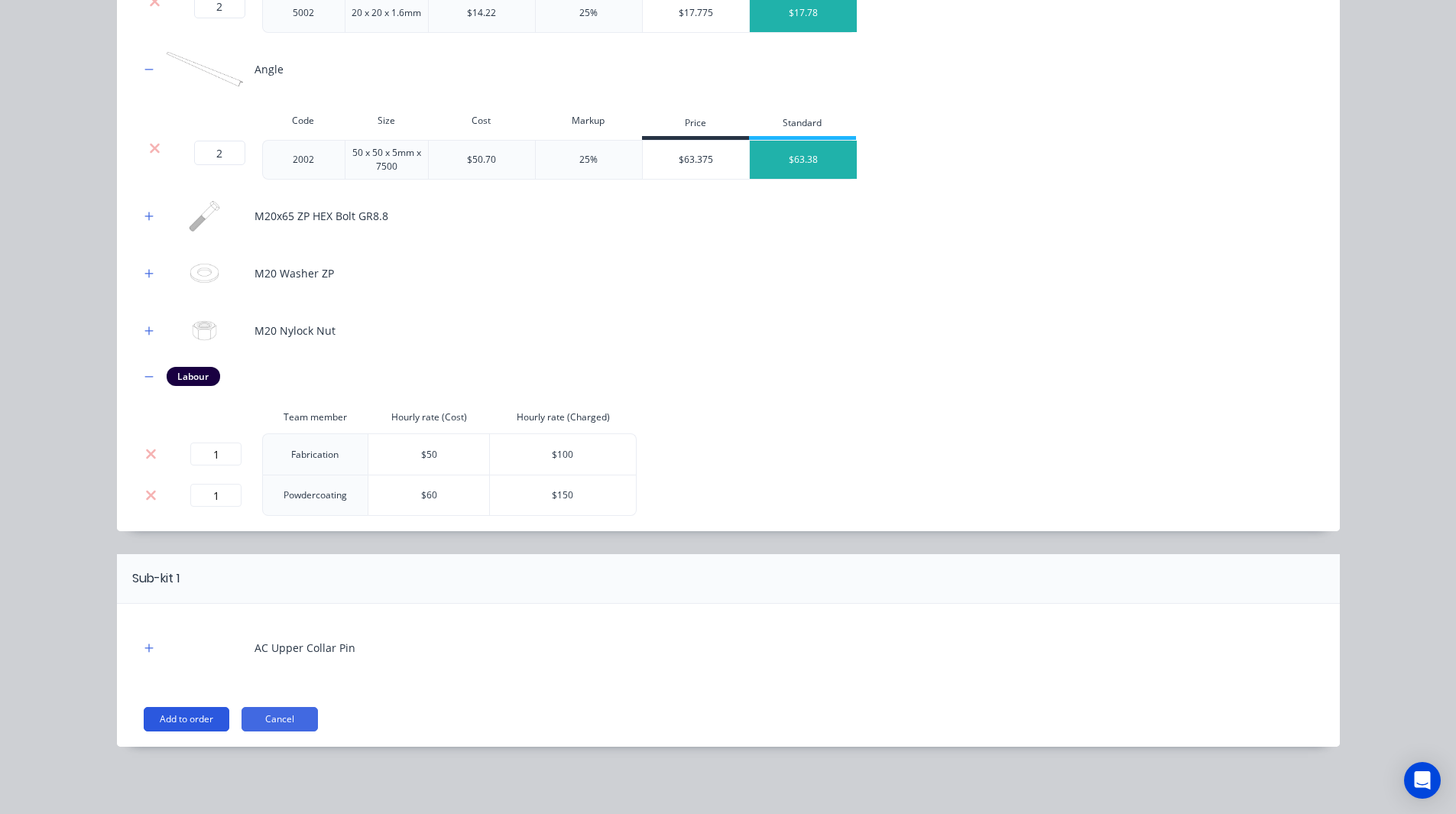
click at [170, 721] on button "Add to order" at bounding box center [186, 719] width 85 height 24
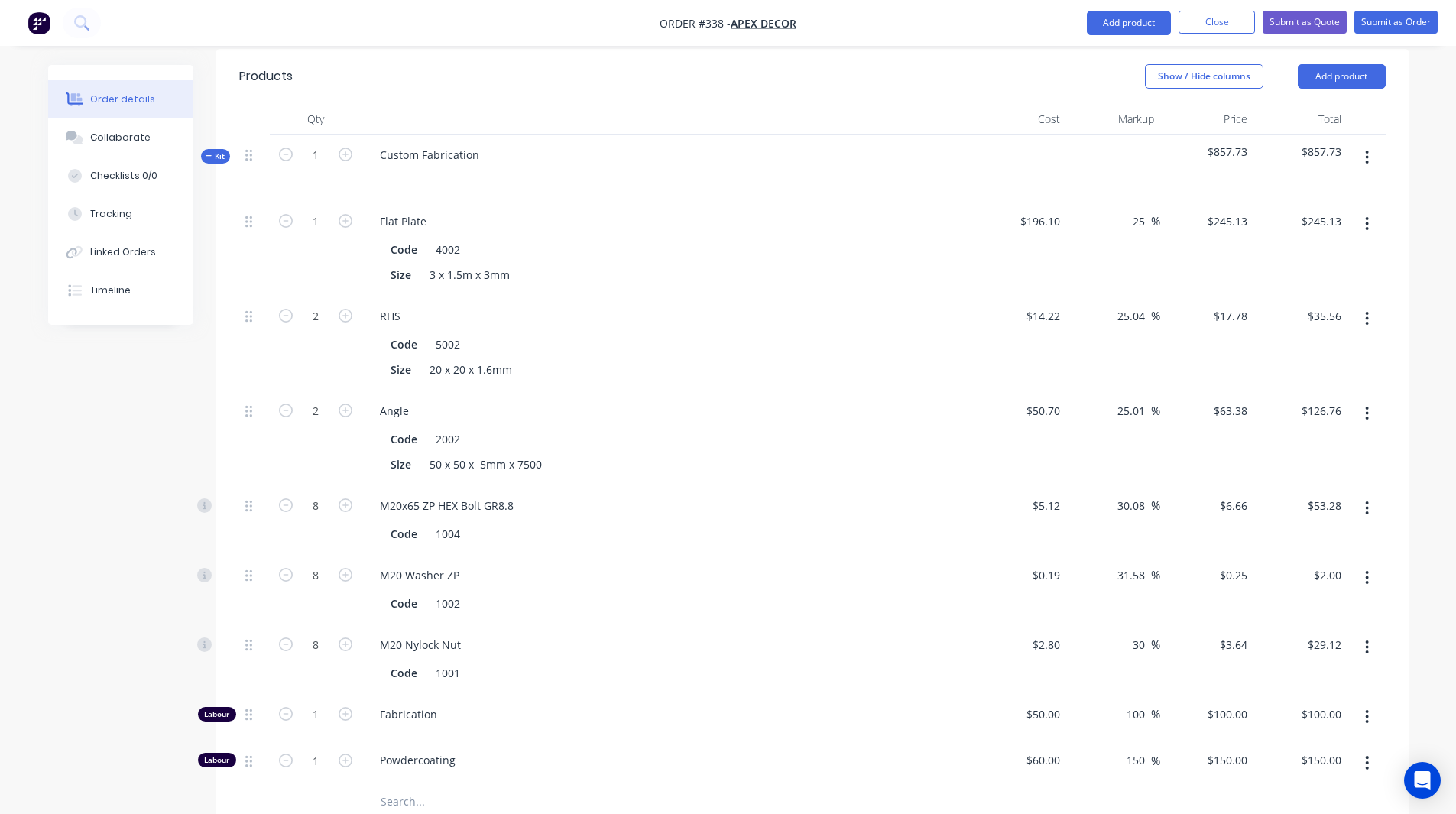
scroll to position [613, 0]
click at [1364, 214] on button "button" at bounding box center [1367, 227] width 36 height 27
click at [1439, 187] on div "Order details Collaborate Checklists 0/0 Tracking Linked Orders Timeline Order …" at bounding box center [728, 397] width 1456 height 2020
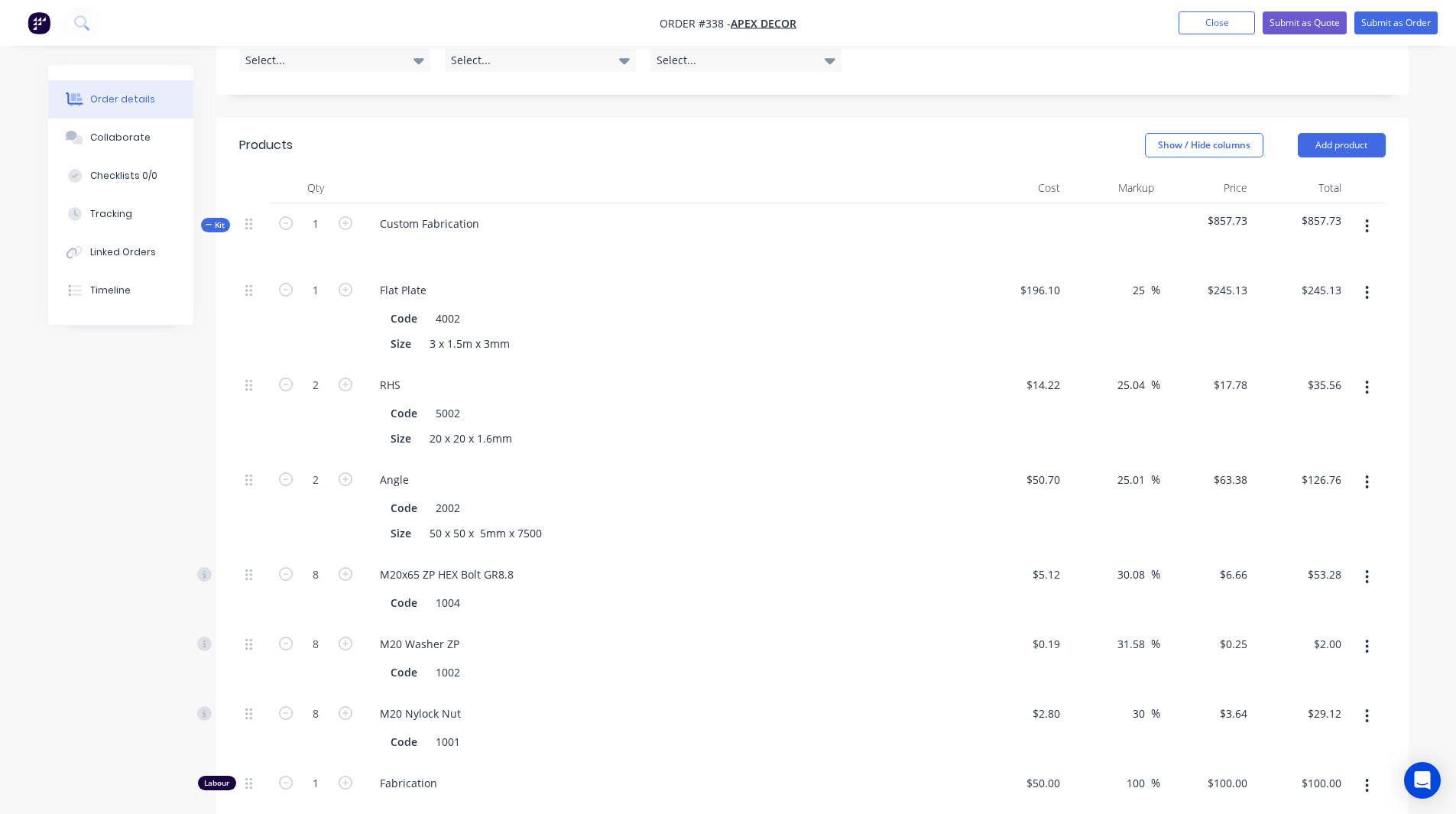
scroll to position [549, 0]
click at [214, 218] on span "Kit" at bounding box center [216, 224] width 20 height 12
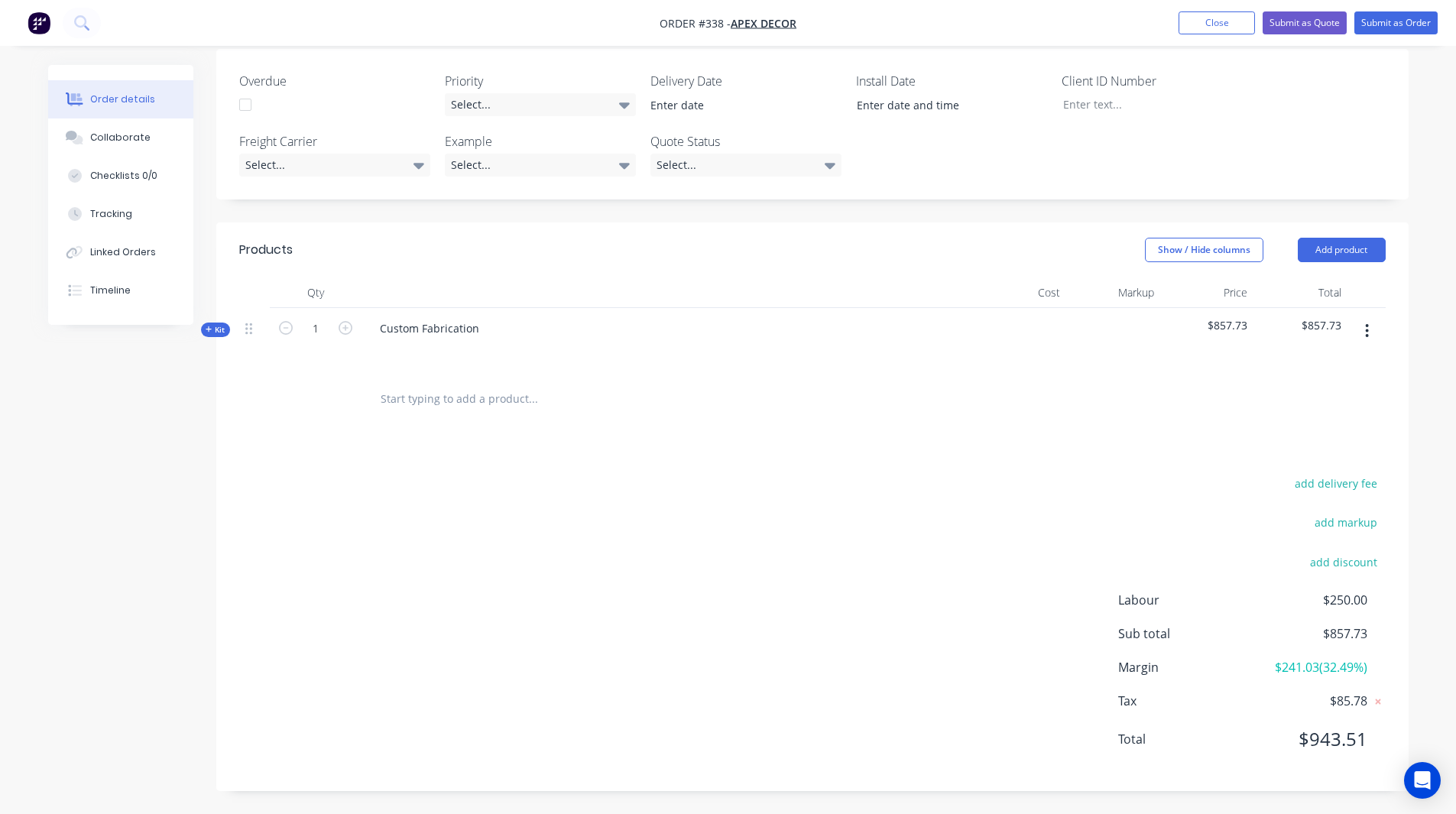
scroll to position [379, 0]
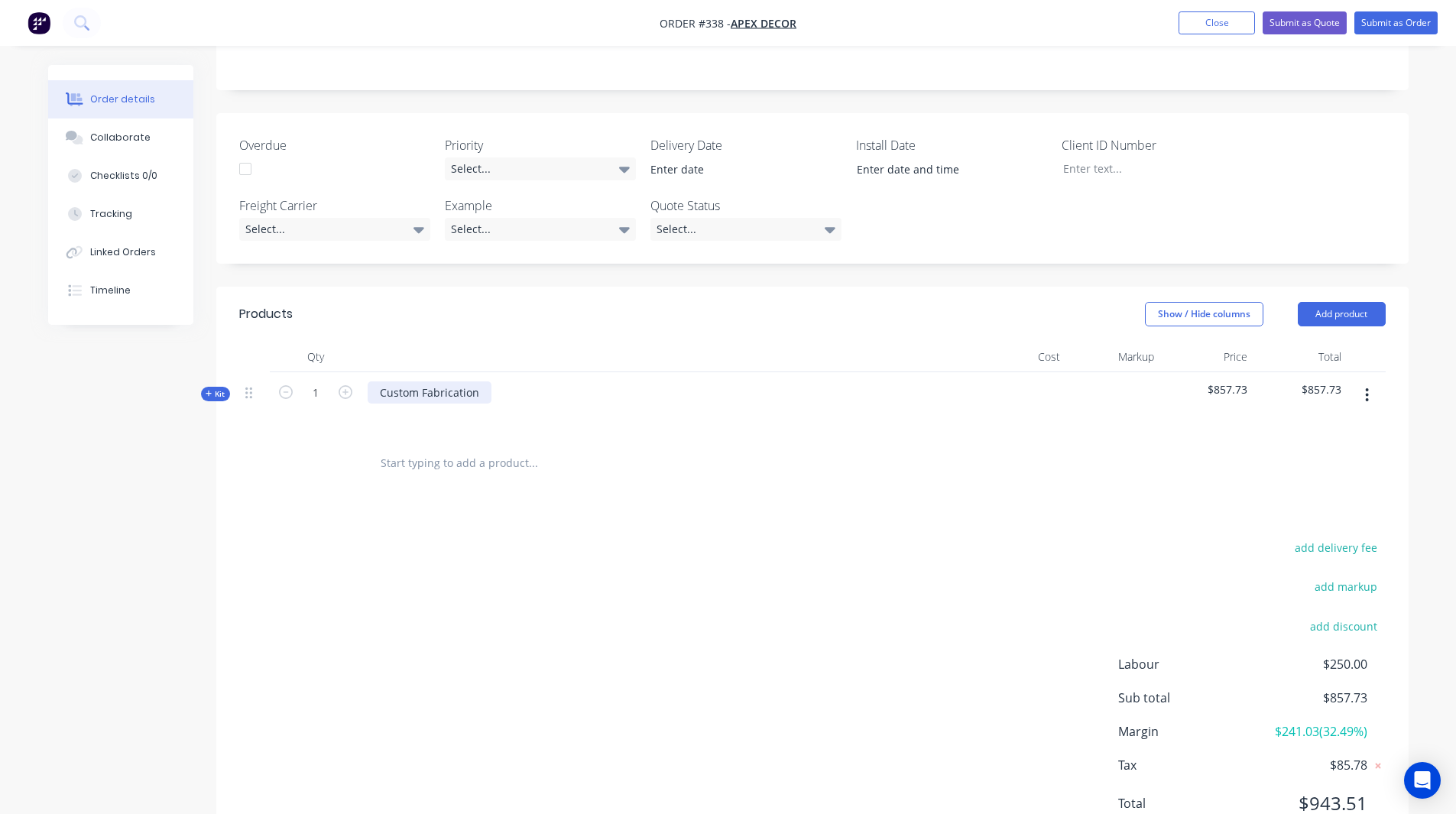
click at [429, 381] on div "Custom Fabrication" at bounding box center [429, 392] width 123 height 23
click at [17, 502] on div "Order details Collaborate Checklists 0/0 Tracking Linked Orders Timeline Order …" at bounding box center [728, 249] width 1456 height 1257
click at [455, 381] on div "Custom Door" at bounding box center [413, 392] width 91 height 23
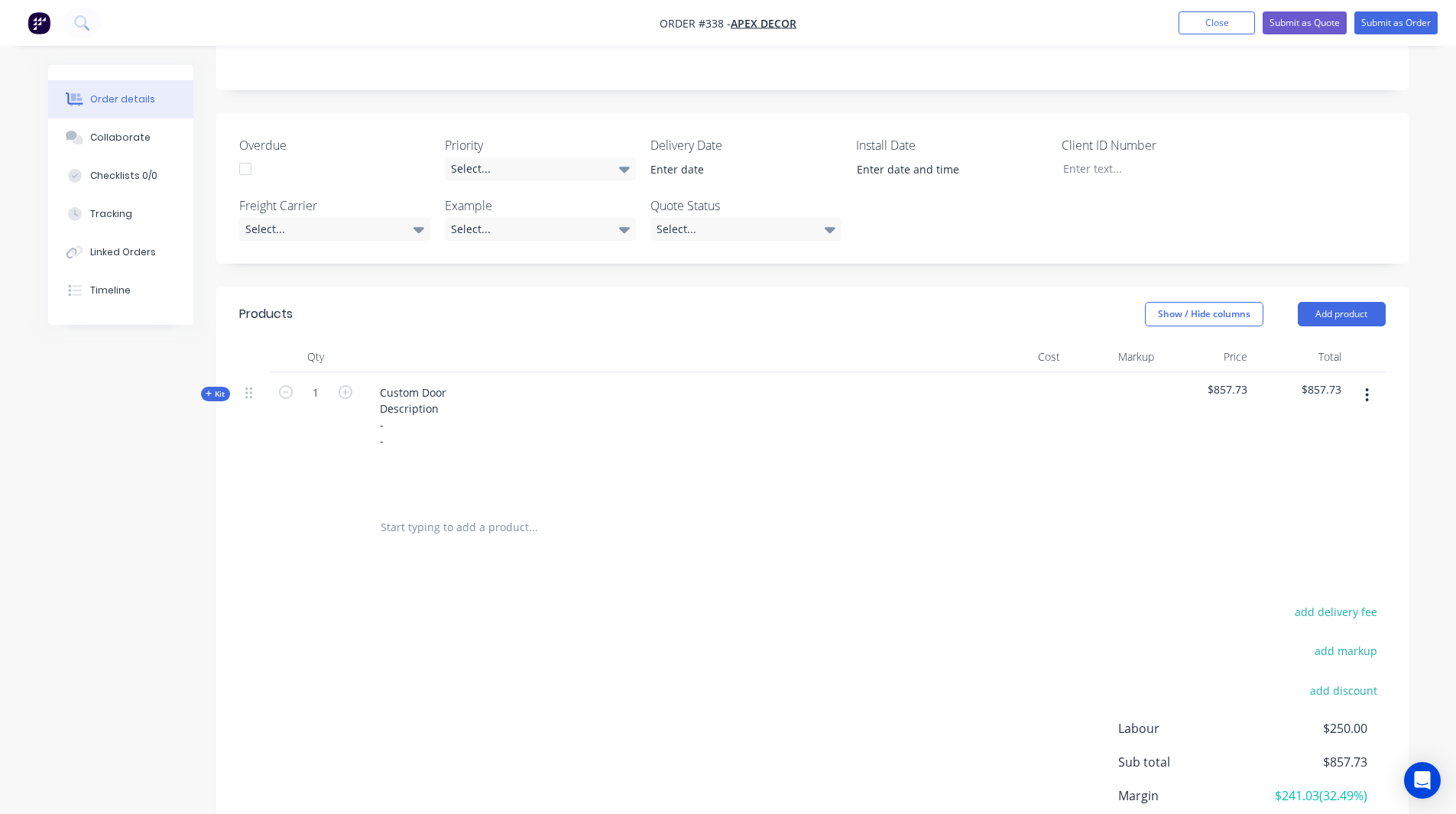
click at [123, 480] on div "Created by [PERSON_NAME] Created [DATE] Required [DATE] Assigned to RL DC F P S…" at bounding box center [728, 313] width 1360 height 1256
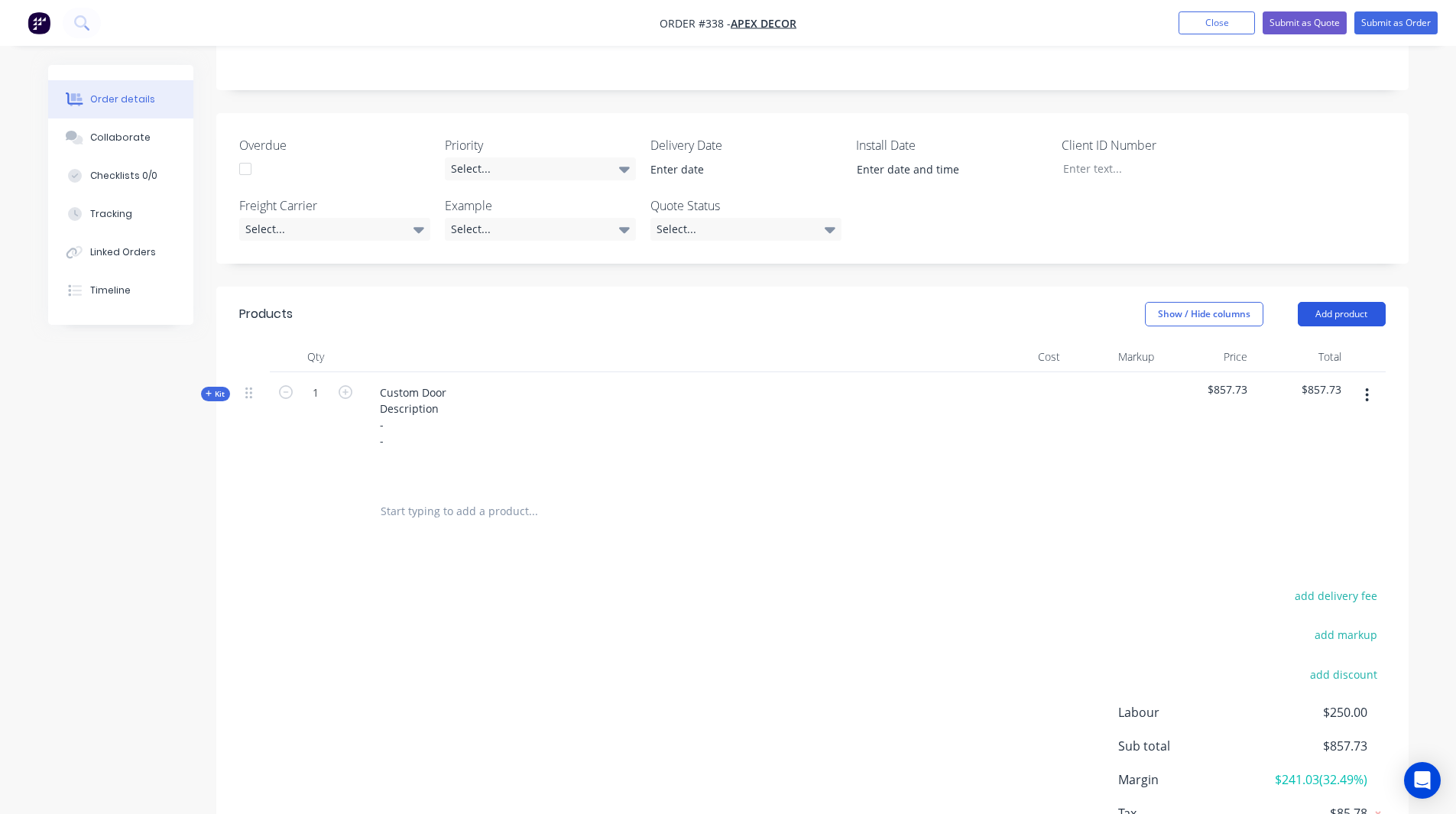
click at [1350, 302] on button "Add product" at bounding box center [1341, 313] width 88 height 24
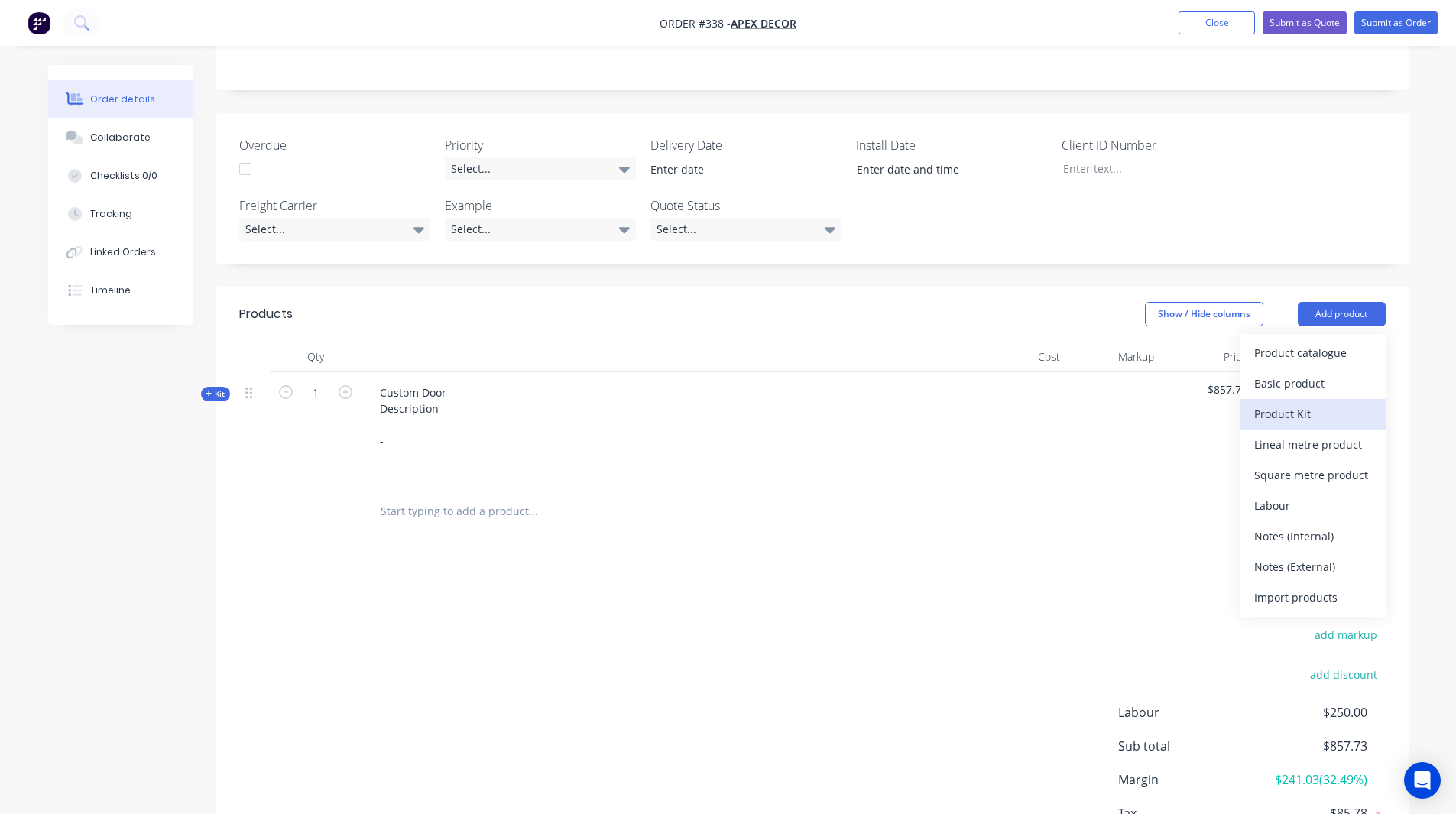
click at [1293, 403] on div "Product Kit" at bounding box center [1313, 413] width 118 height 23
click at [1285, 372] on div "Standard pricing" at bounding box center [1313, 383] width 118 height 23
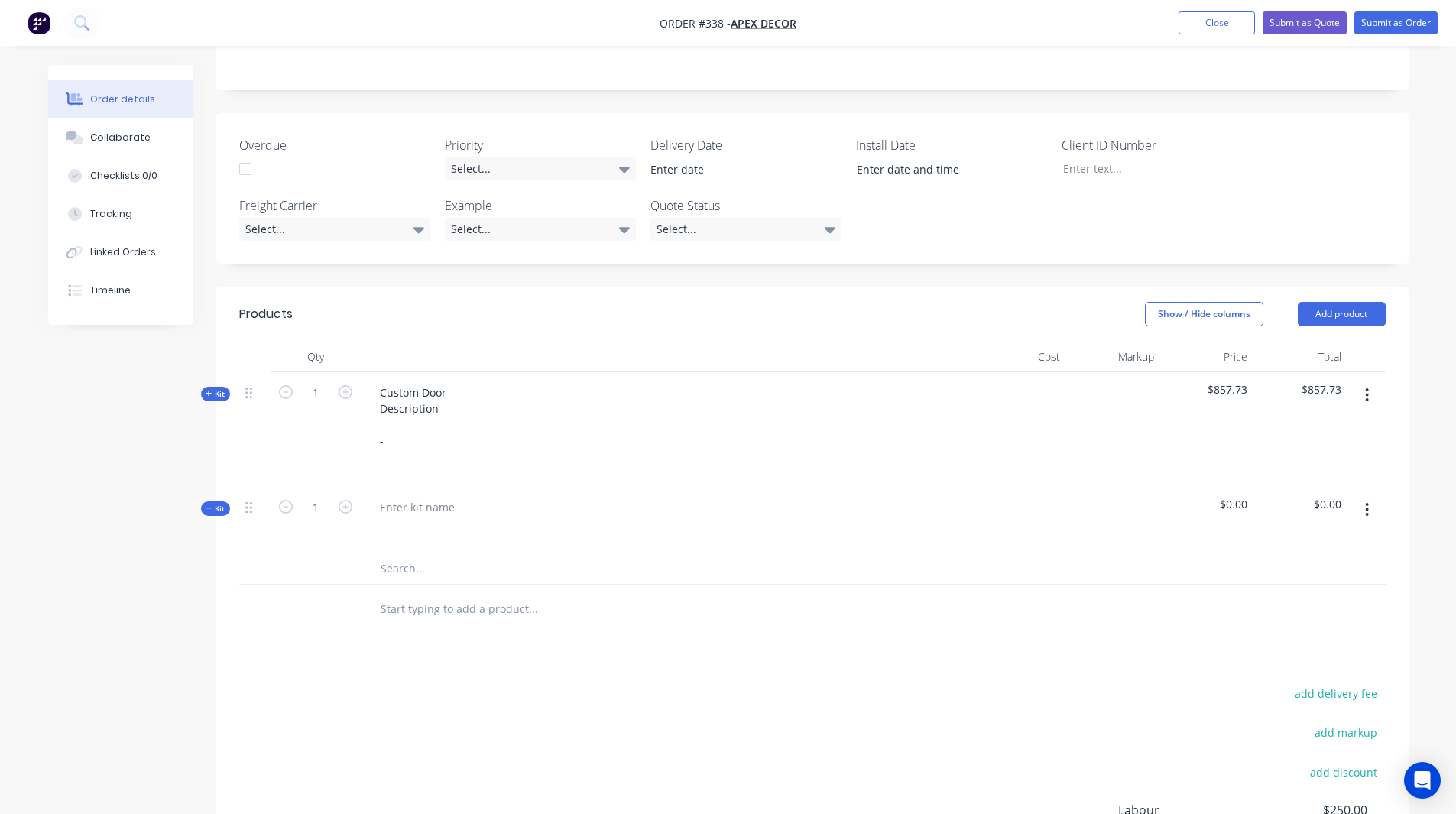
click at [421, 487] on div at bounding box center [667, 520] width 611 height 67
click at [415, 496] on div at bounding box center [416, 506] width 99 height 23
click at [1371, 496] on button "button" at bounding box center [1367, 509] width 36 height 27
click at [1300, 569] on div "Add product to kit" at bounding box center [1313, 580] width 118 height 23
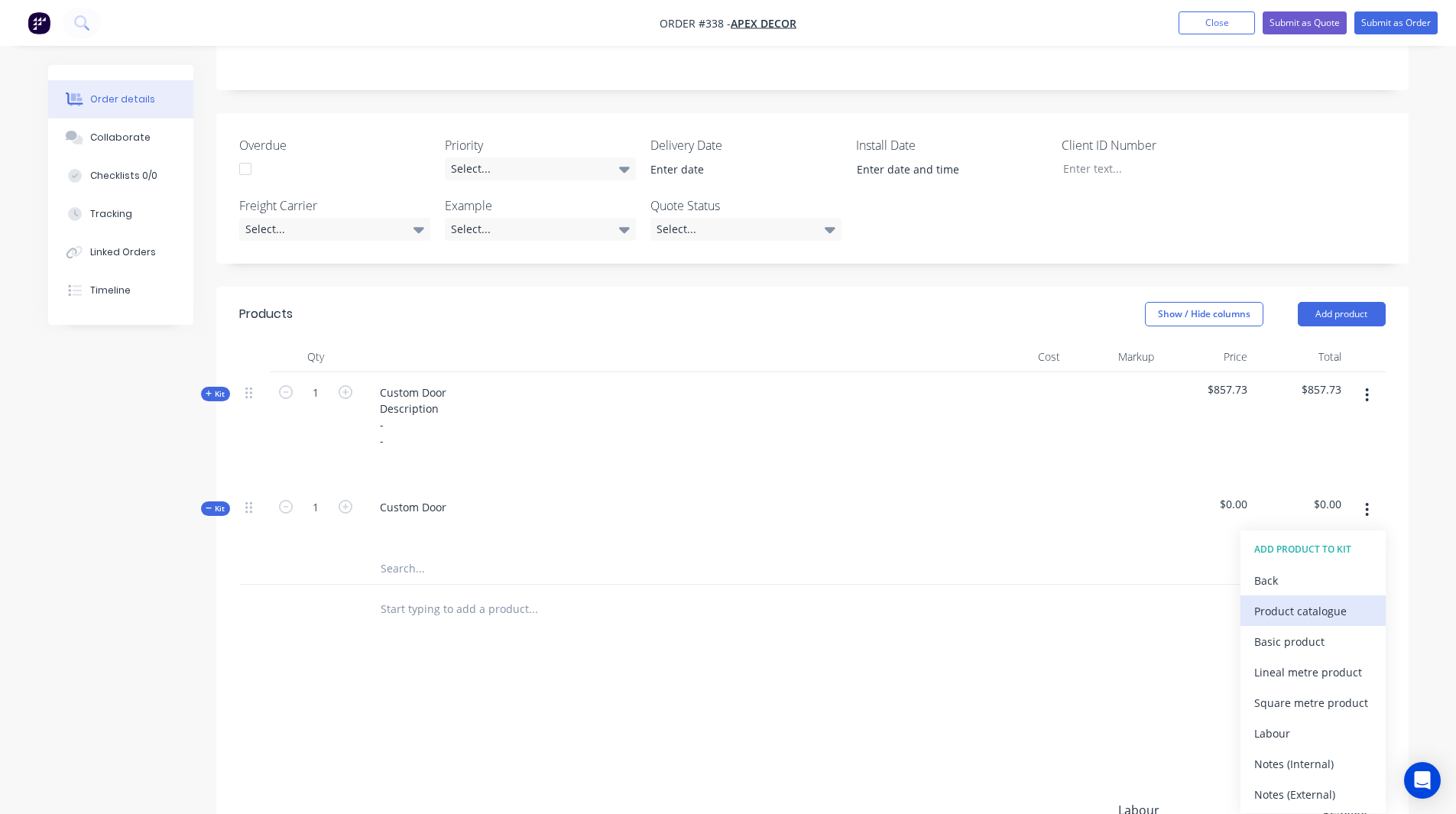
click at [1289, 599] on div "Product catalogue" at bounding box center [1313, 610] width 118 height 23
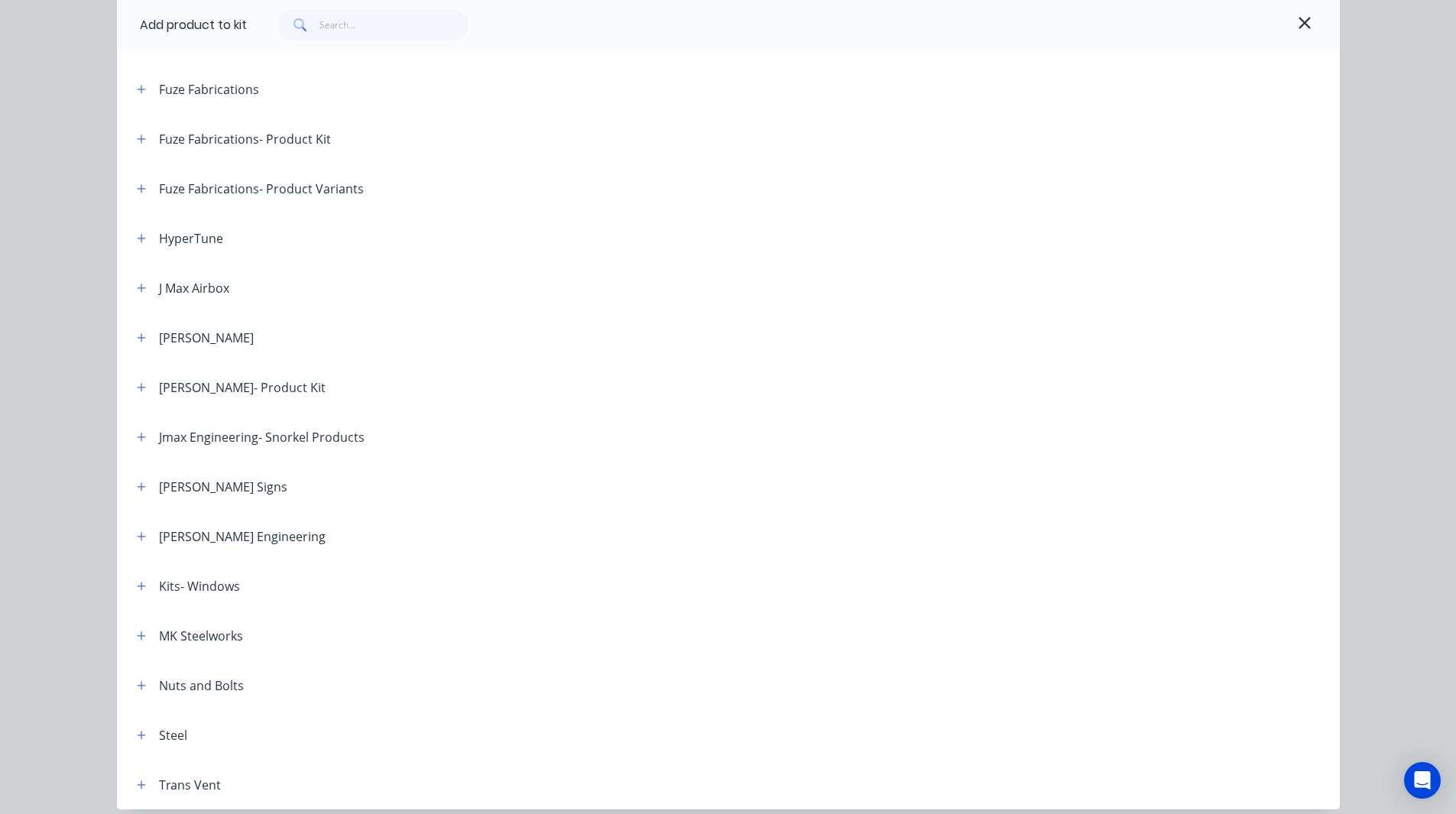
scroll to position [663, 0]
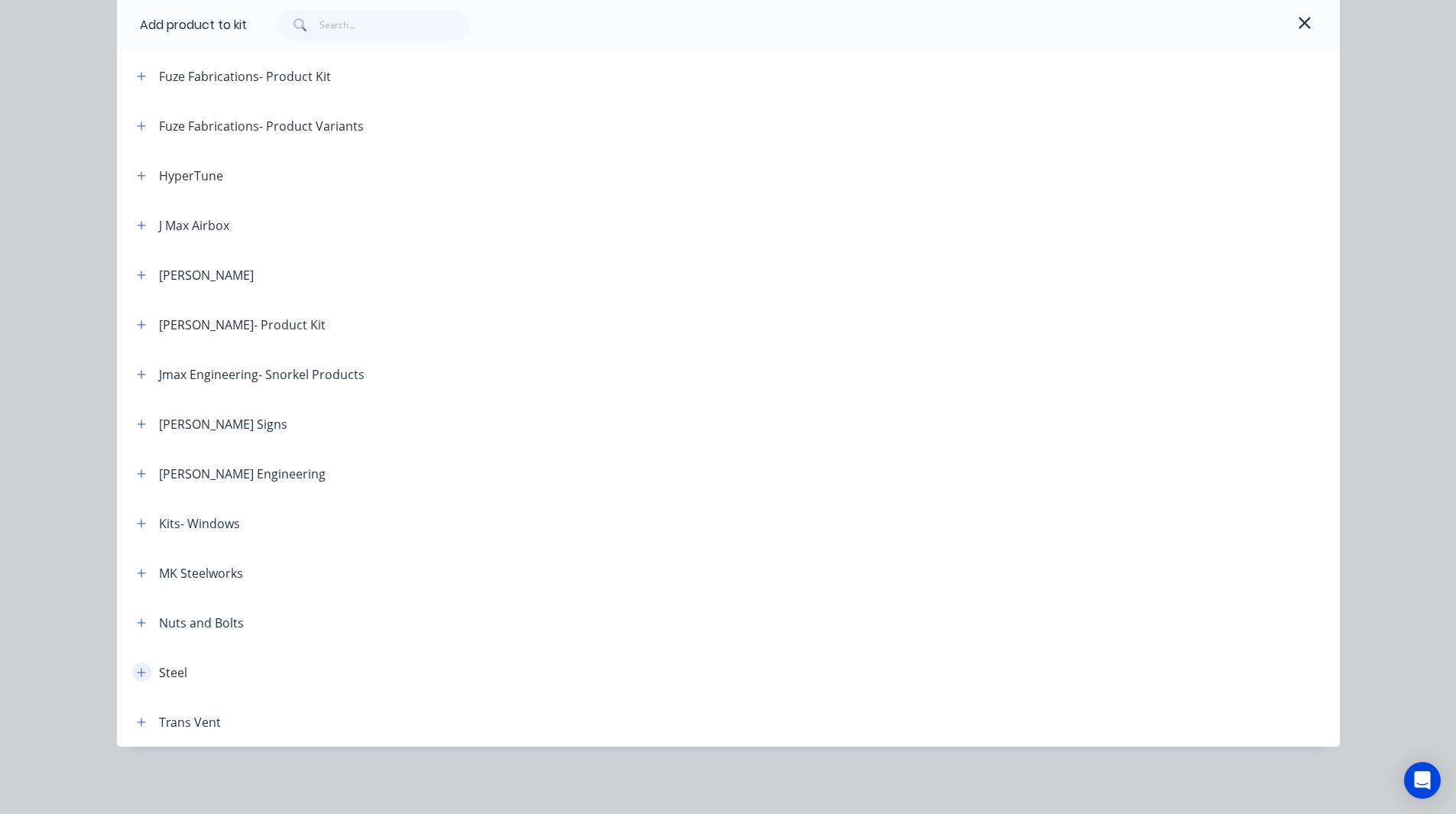
click at [137, 672] on icon "button" at bounding box center [141, 672] width 9 height 9
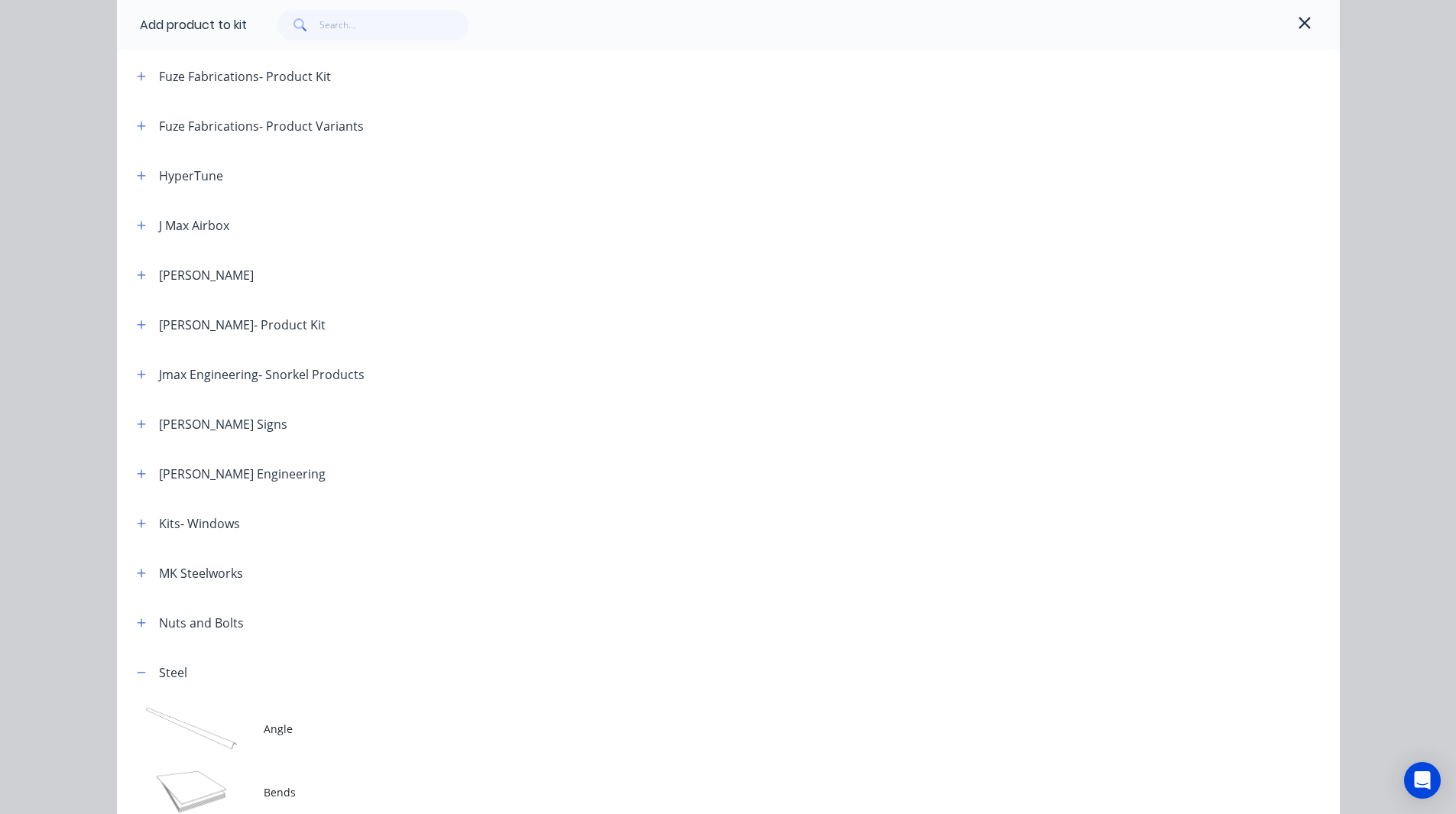
scroll to position [1066, 0]
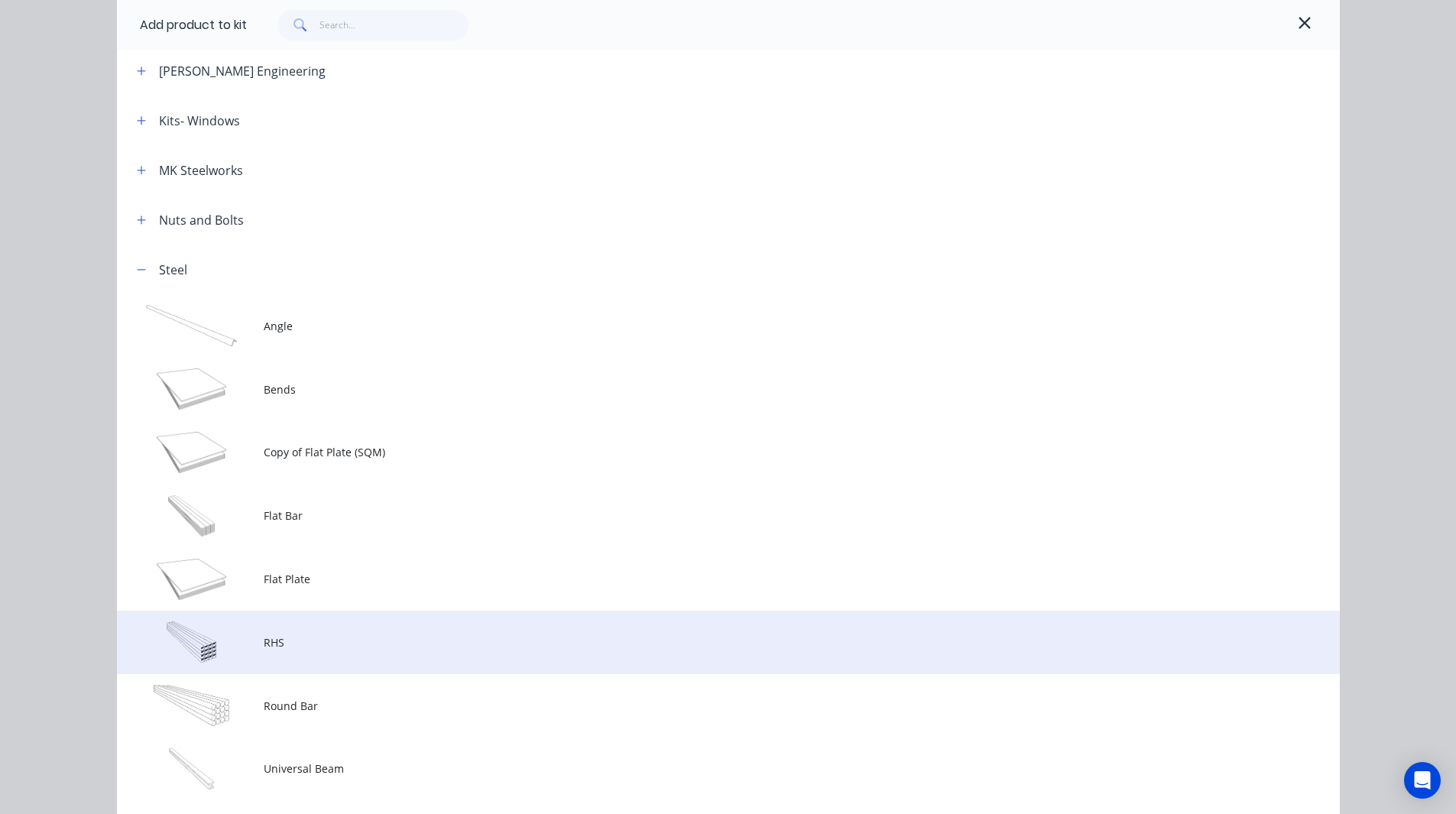
click at [315, 624] on td "RHS" at bounding box center [801, 642] width 1076 height 64
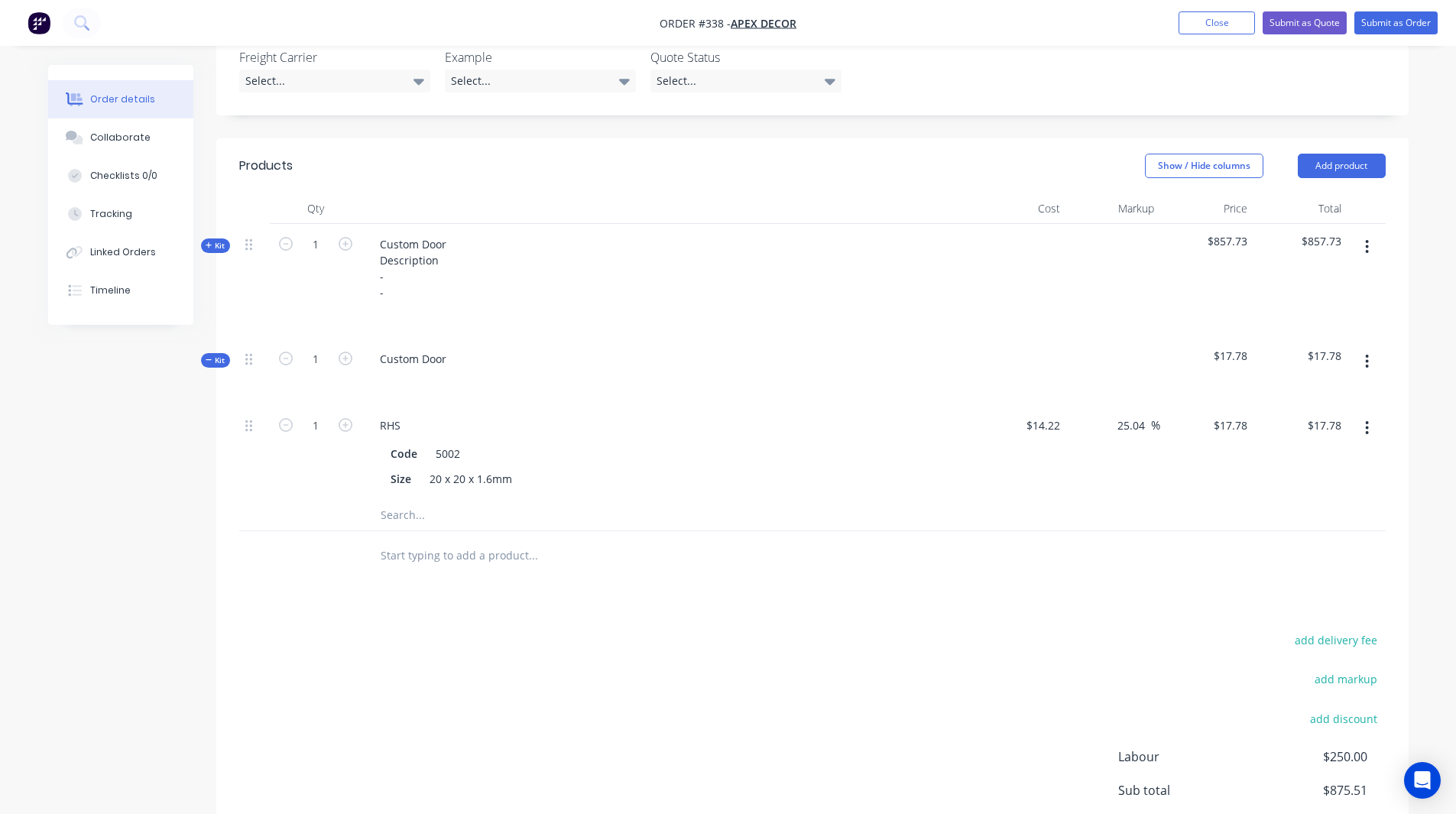
scroll to position [528, 0]
click at [1362, 153] on button "Add product" at bounding box center [1341, 165] width 88 height 24
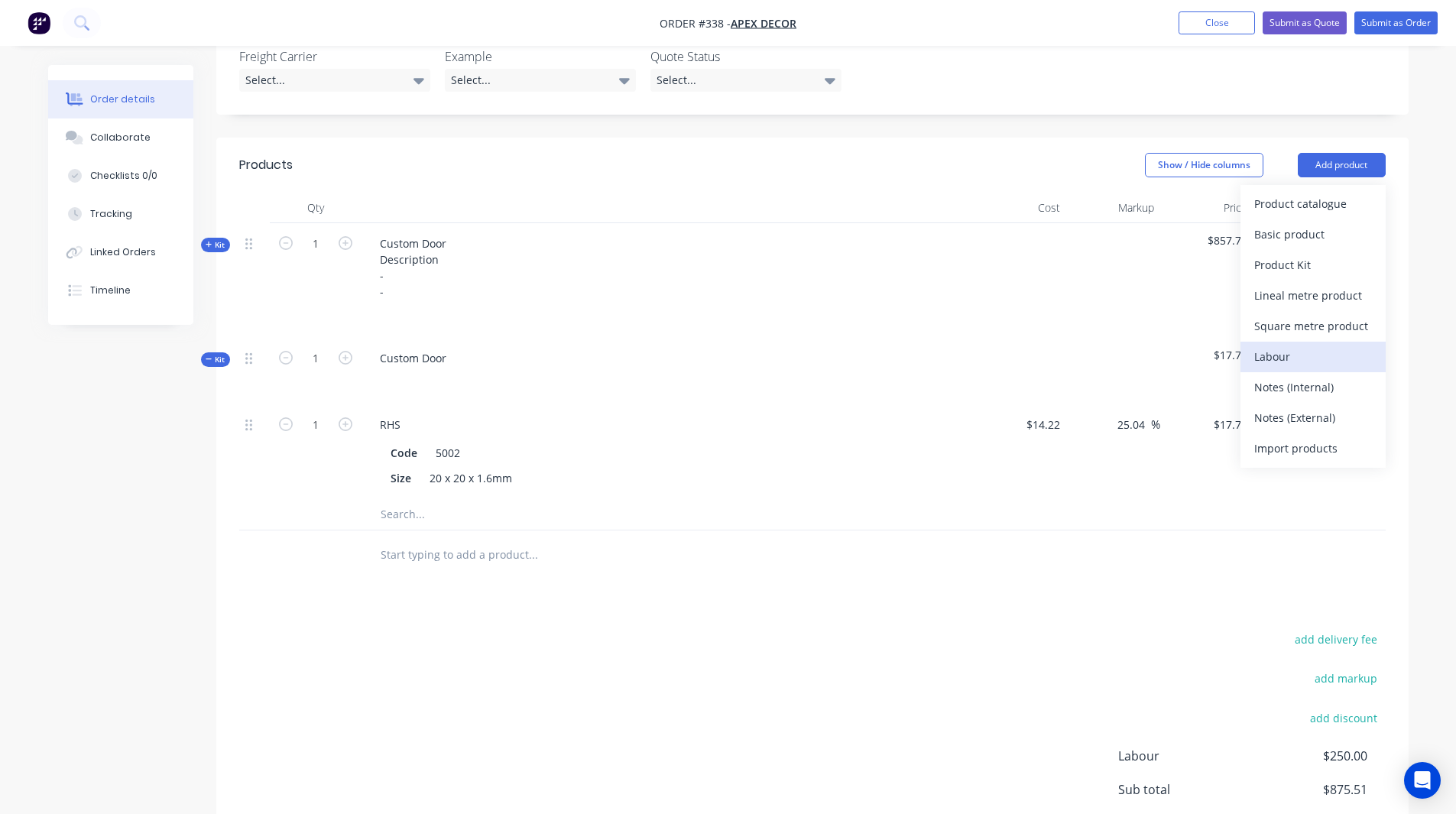
click at [1269, 346] on div "Labour" at bounding box center [1313, 357] width 118 height 23
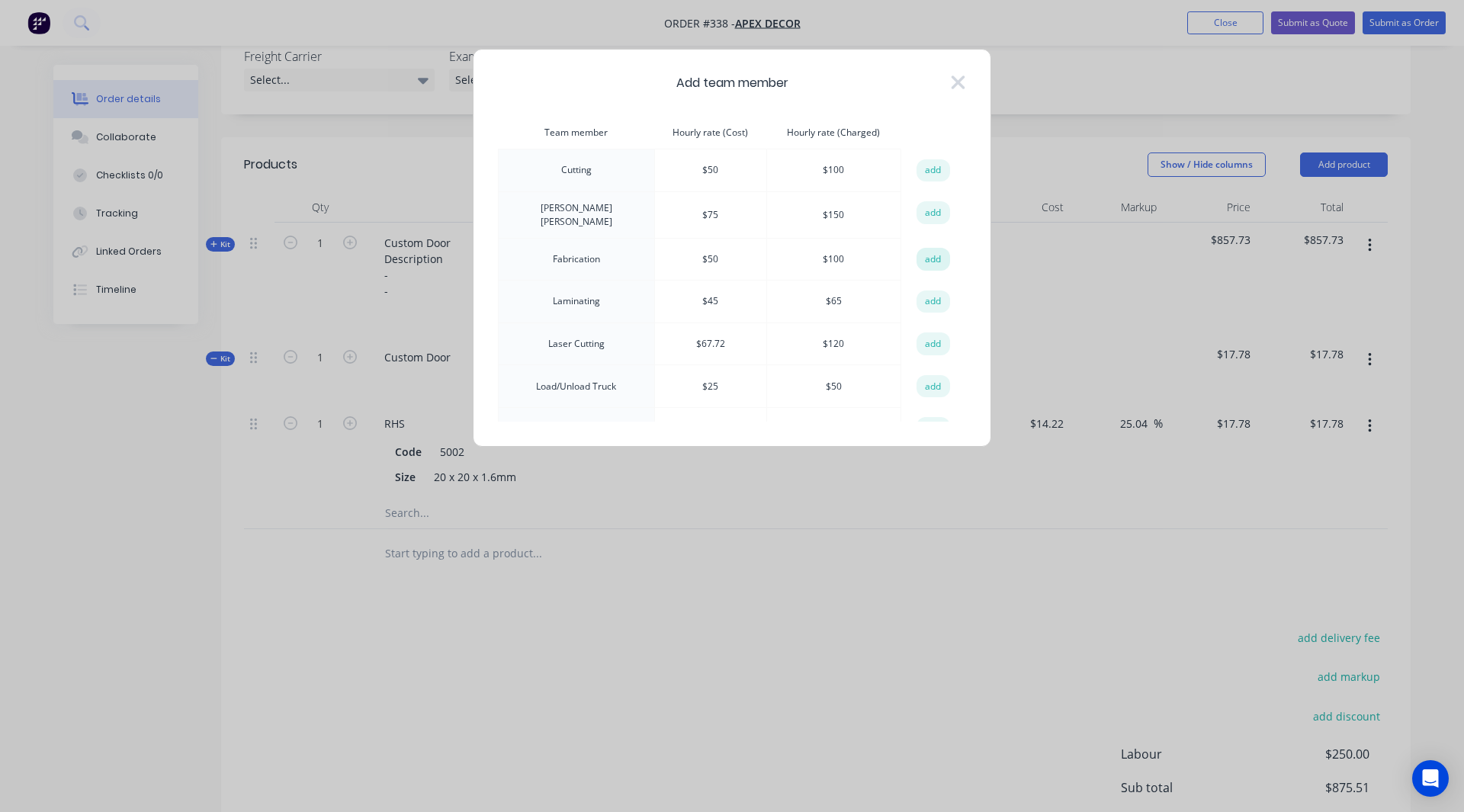
click at [924, 255] on button "add" at bounding box center [933, 259] width 33 height 22
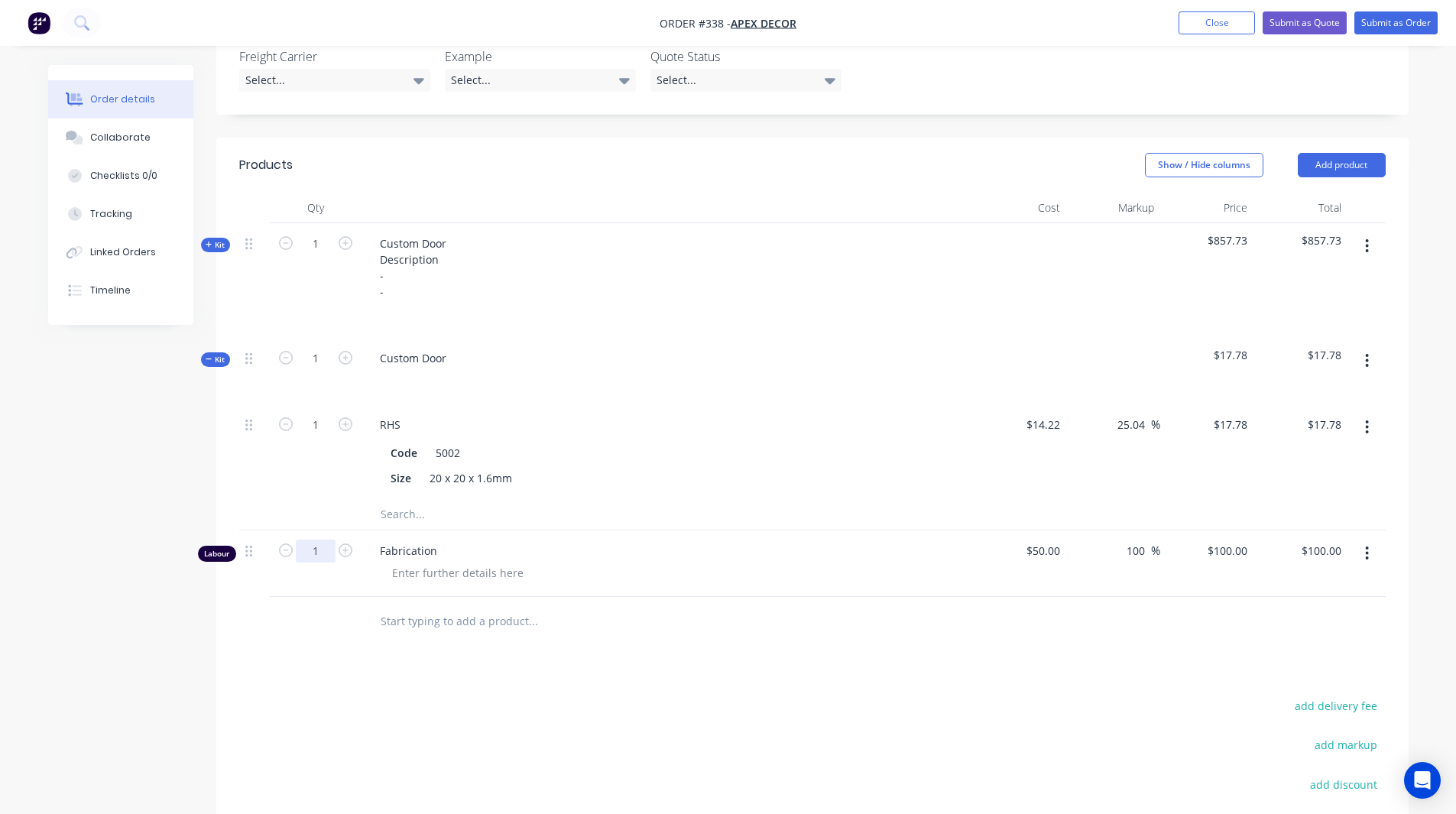
click at [319, 256] on input "1" at bounding box center [315, 243] width 40 height 23
type input "2.5"
click at [182, 583] on div "Created by [PERSON_NAME] Created [DATE] Required [DATE] Assigned to RL DC F P S…" at bounding box center [728, 286] width 1360 height 1499
type input "$250.00"
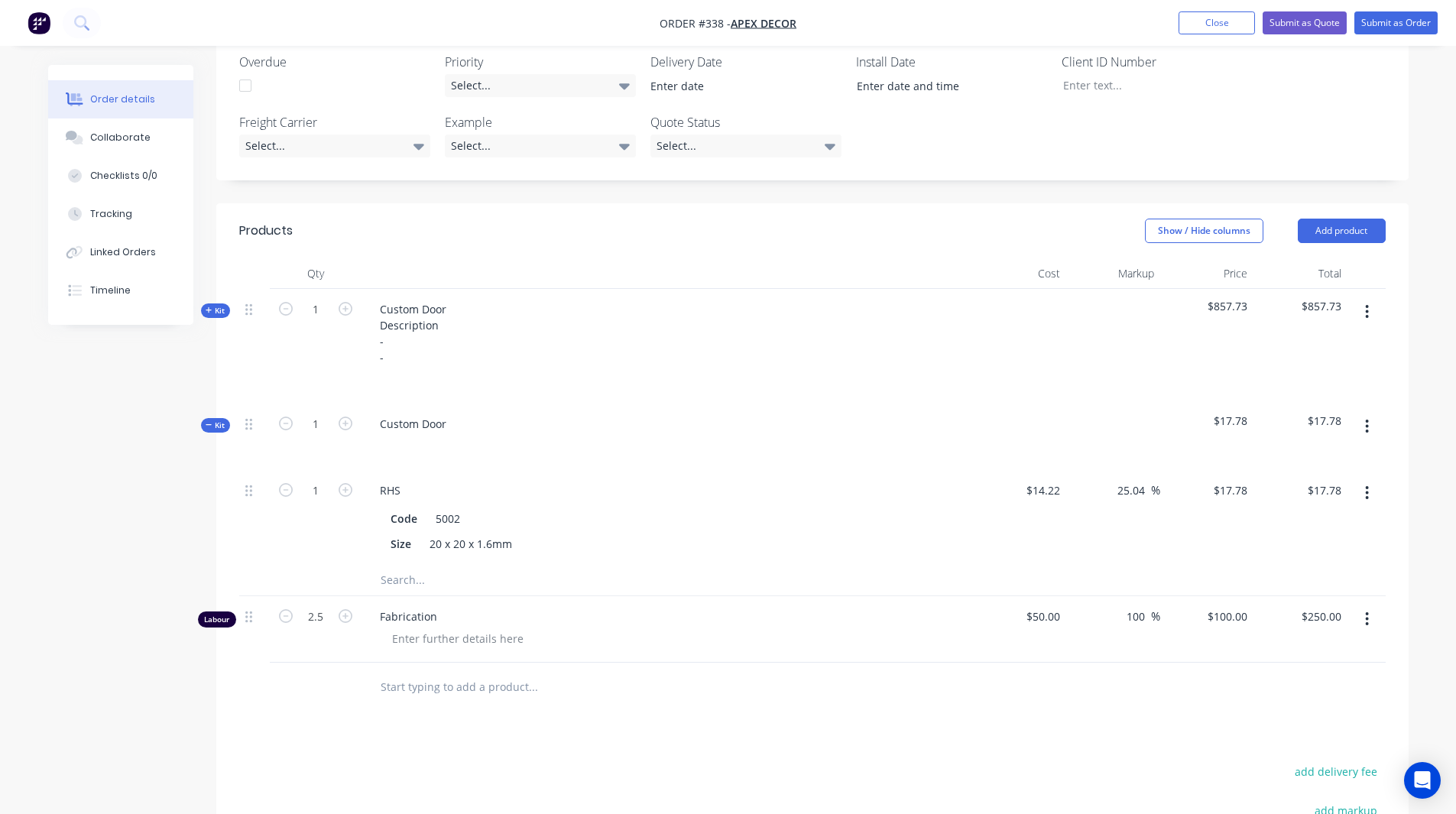
scroll to position [461, 0]
click at [1045, 606] on div "50 50" at bounding box center [1053, 617] width 26 height 23
click at [1034, 663] on div at bounding box center [812, 688] width 1146 height 50
type input "$70.00"
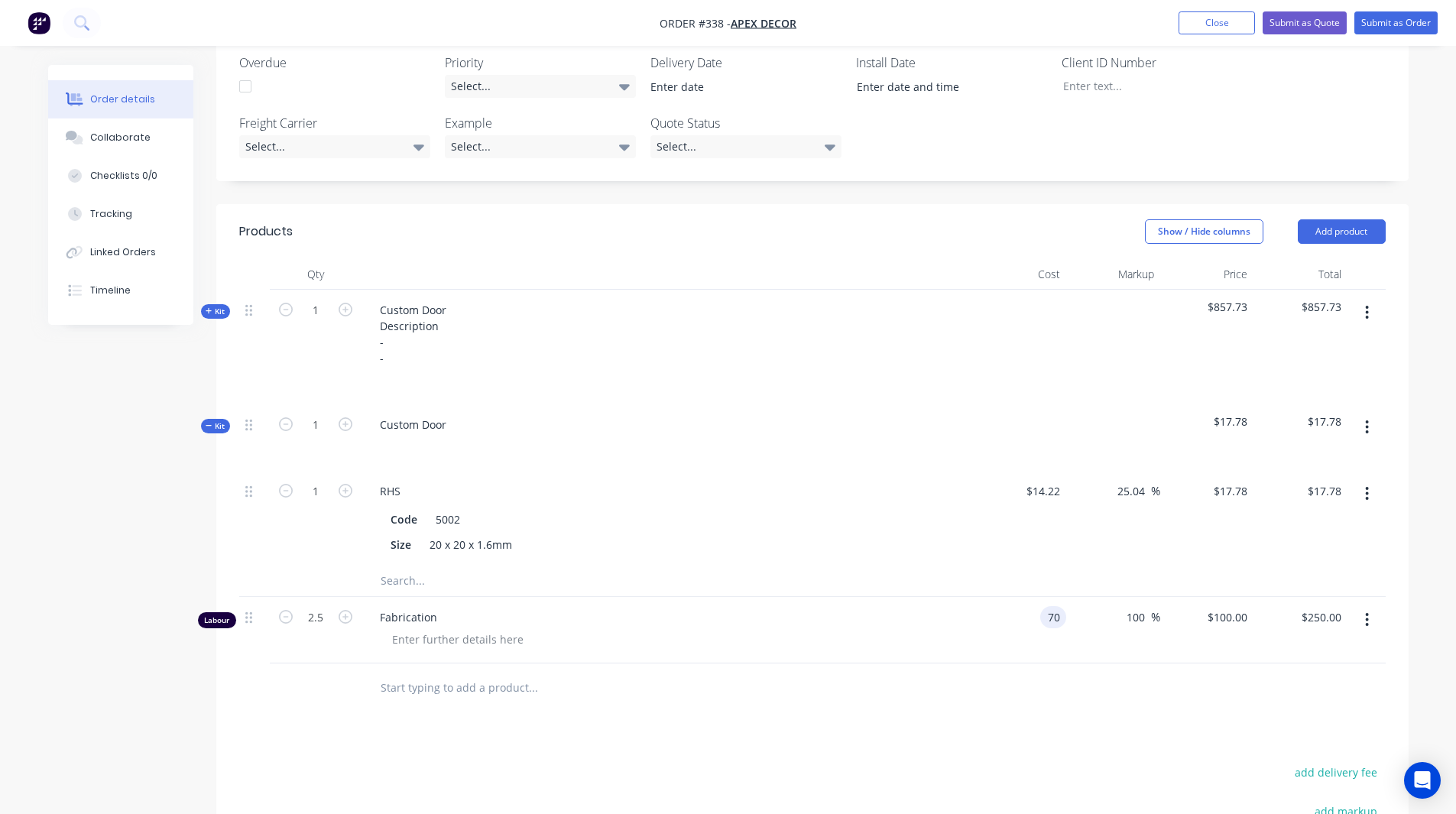
type input "$140.00"
type input "$350.00"
click at [1367, 613] on icon "button" at bounding box center [1367, 620] width 3 height 14
click at [1006, 673] on div "Products Show / Hide columns Add product Qty Cost Markup Price Total Kit 1 Cust…" at bounding box center [812, 642] width 1192 height 876
click at [1144, 606] on input "100" at bounding box center [1138, 617] width 26 height 23
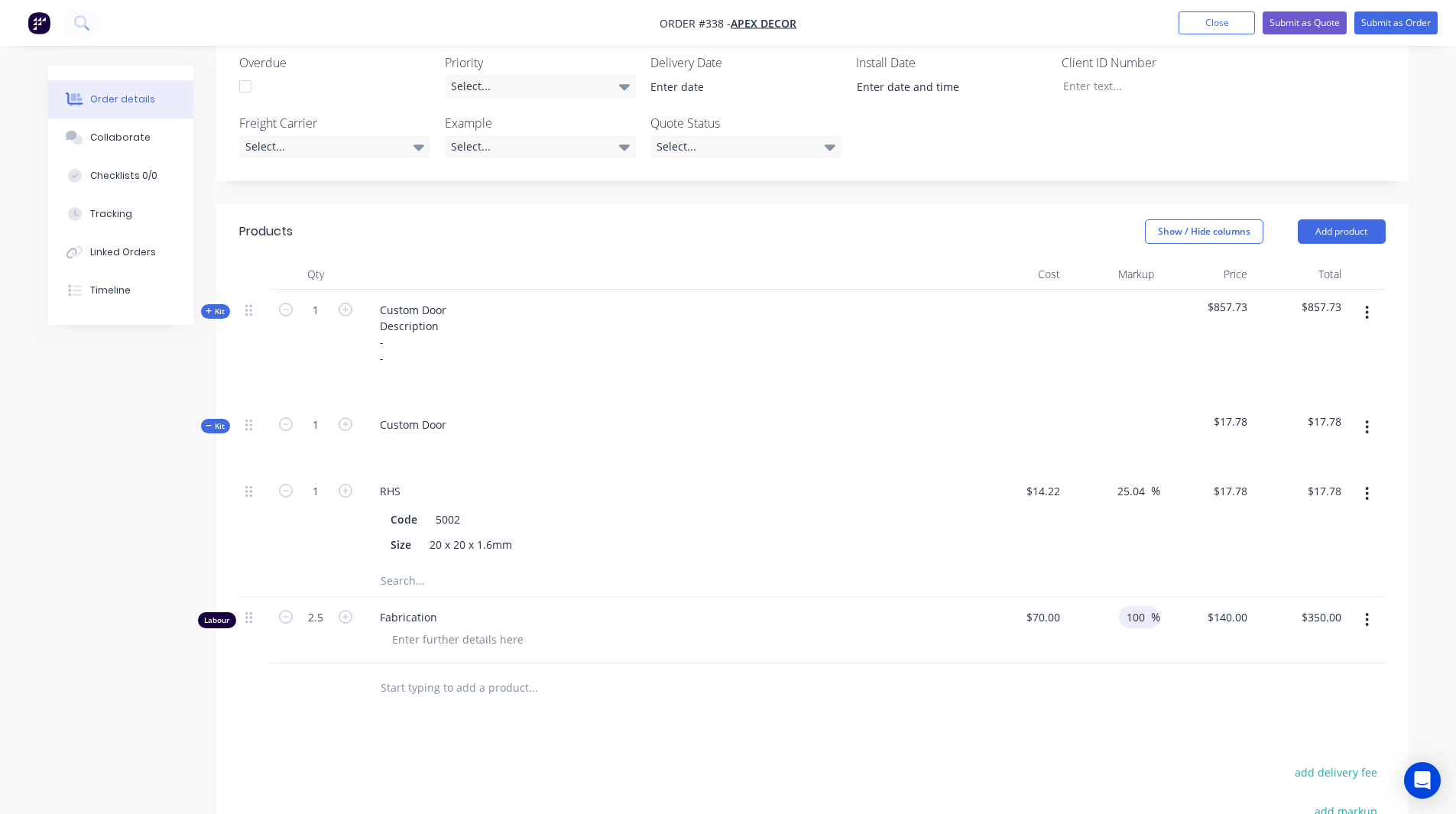
click at [1144, 606] on input "100" at bounding box center [1138, 617] width 26 height 23
type input "40"
click at [216, 306] on span "Kit" at bounding box center [216, 311] width 20 height 12
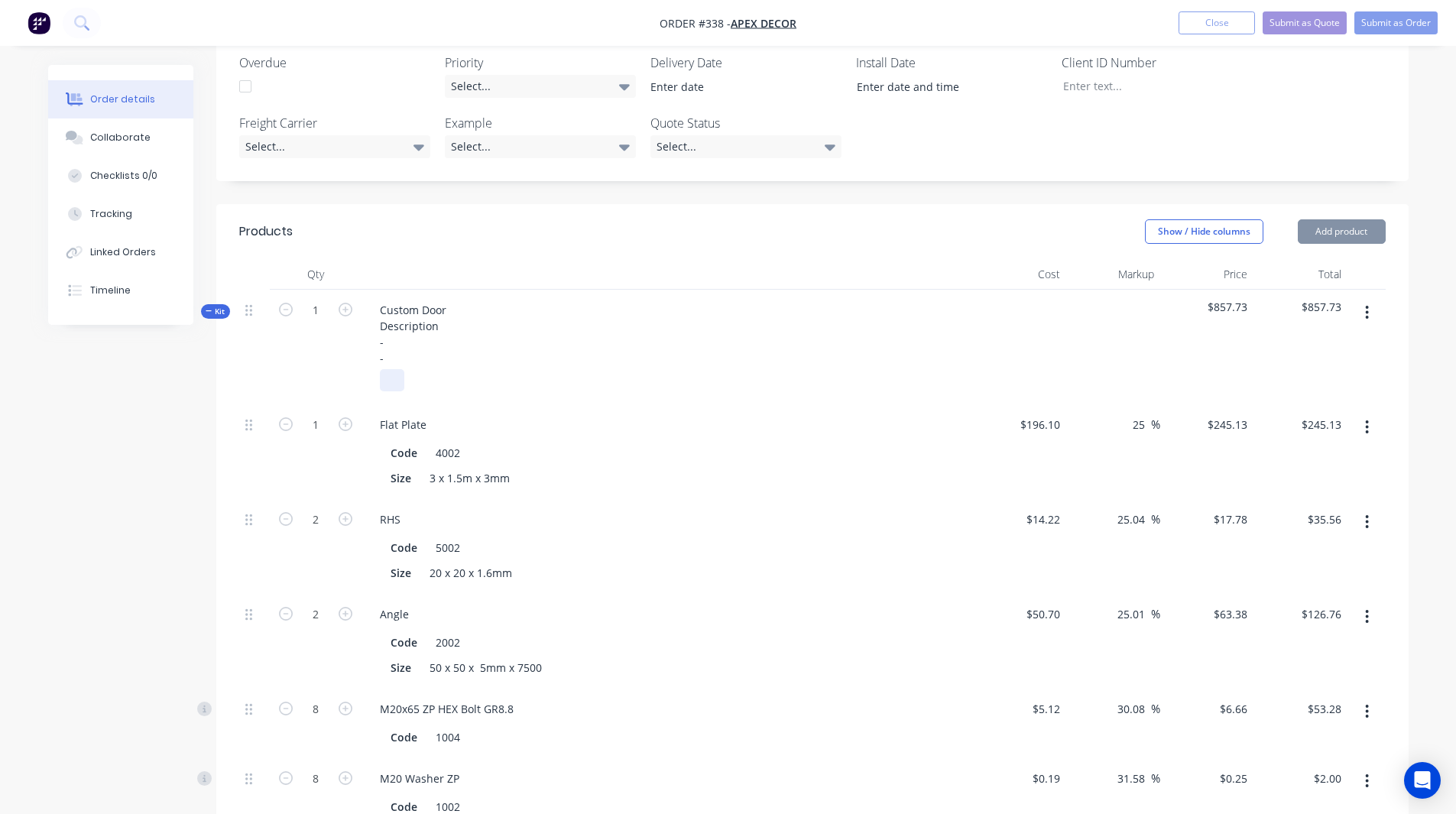
type input "$98.00"
type input "$245.00"
click at [1137, 508] on input "25.04" at bounding box center [1134, 519] width 35 height 23
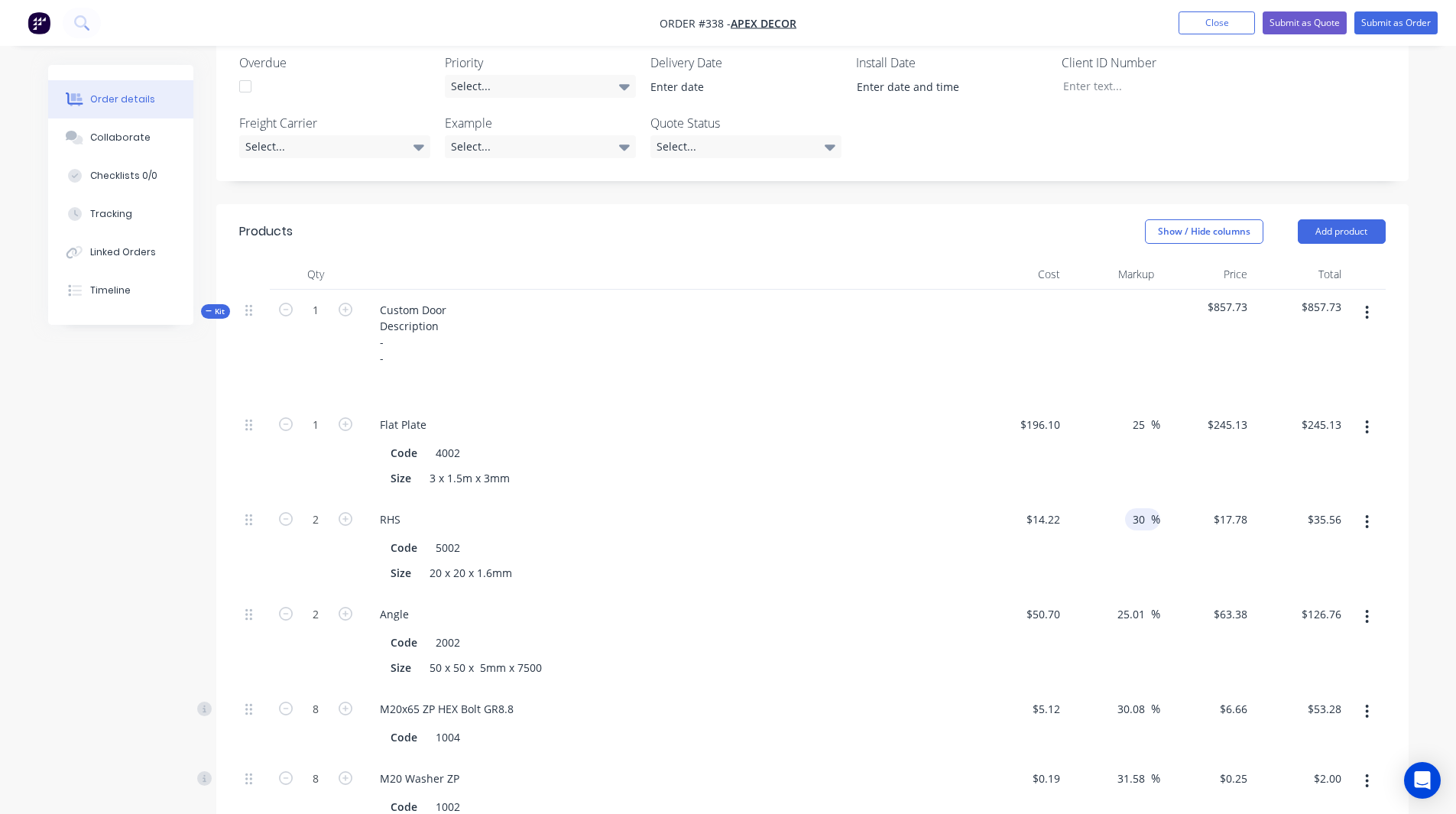
type input "30"
click at [1043, 499] on div "$14.22 $14.22" at bounding box center [1020, 546] width 94 height 95
type input "$18.486"
type input "$36.97"
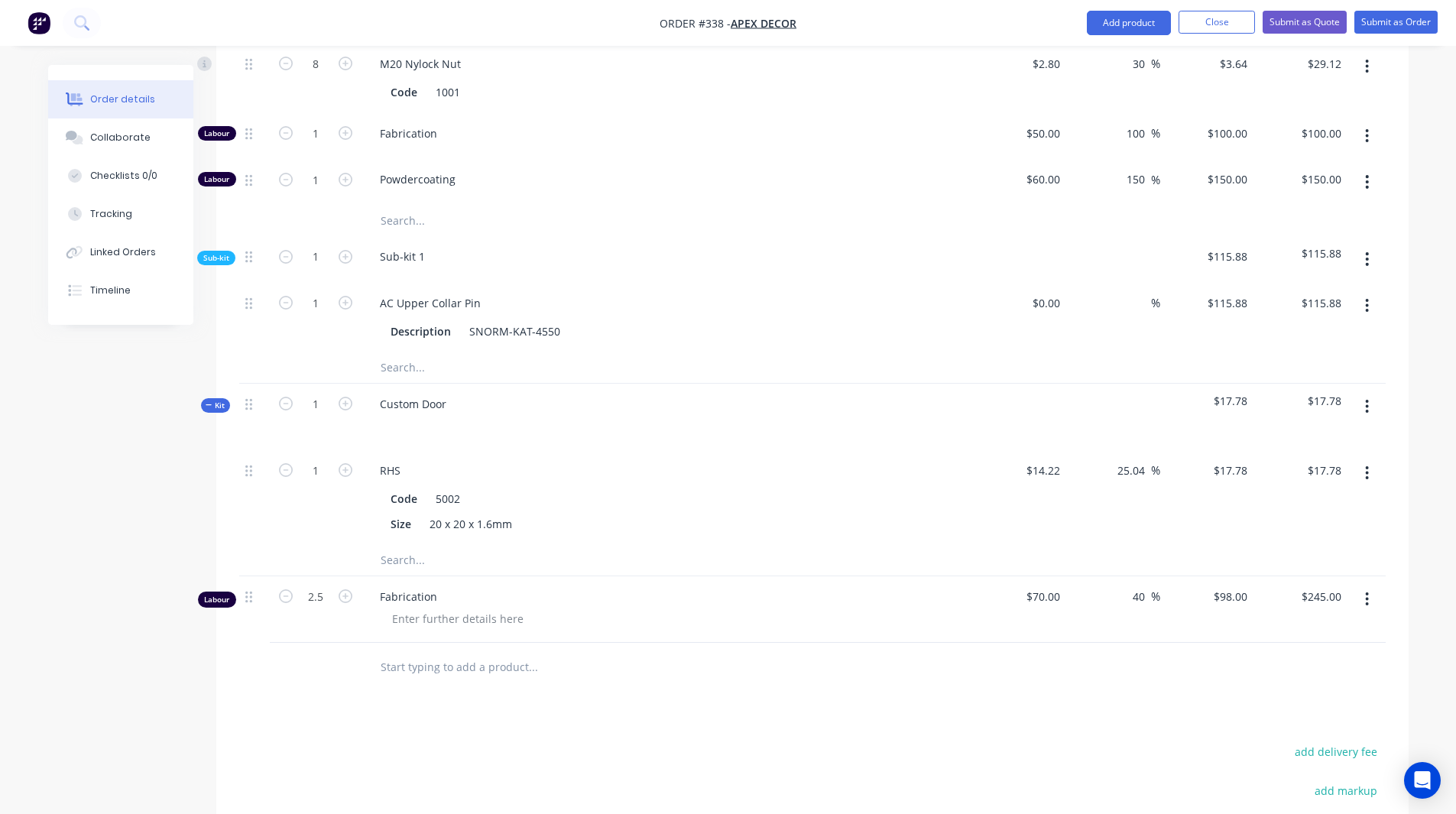
scroll to position [1450, 0]
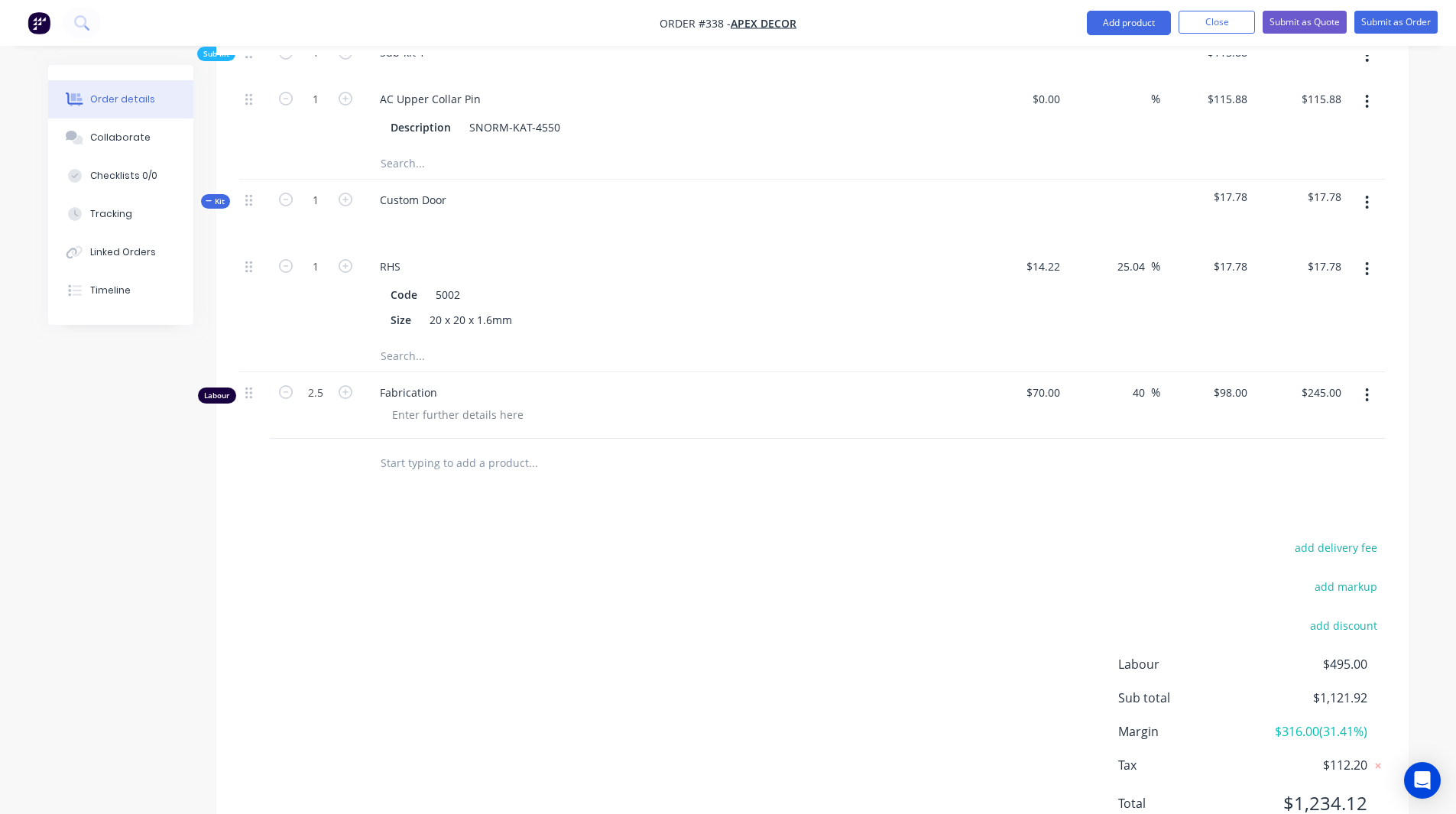
click at [1308, 722] on span "$316.00 ( 31.41 %)" at bounding box center [1309, 731] width 113 height 19
click at [998, 686] on div "add delivery fee add markup add discount Labour $495.00 Sub total $1,121.92 Mar…" at bounding box center [812, 684] width 1146 height 295
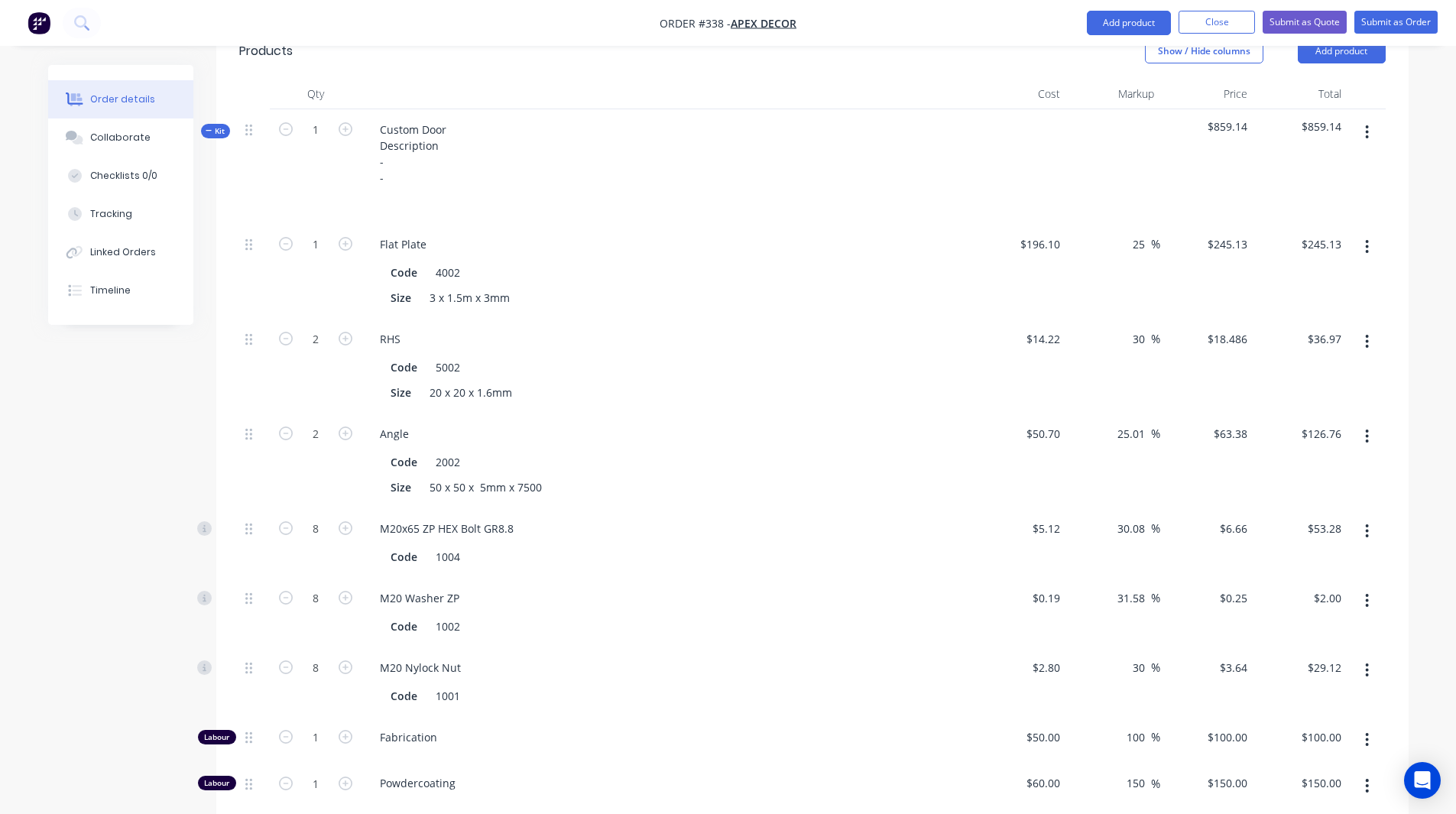
scroll to position [740, 0]
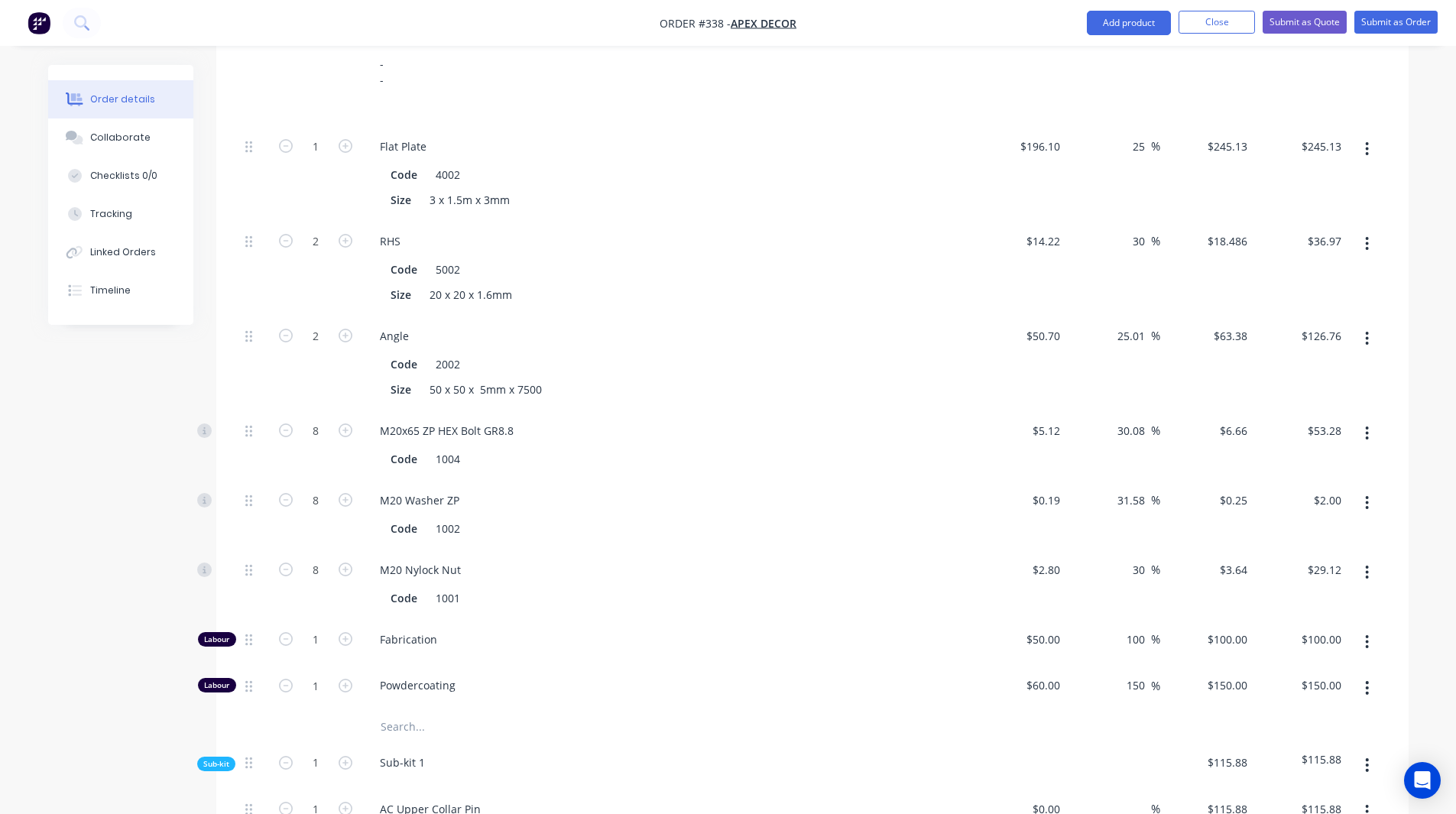
click at [183, 455] on div "Created by [PERSON_NAME] Created [DATE] Required [DATE] Assigned to RL DC F P S…" at bounding box center [728, 456] width 1360 height 2263
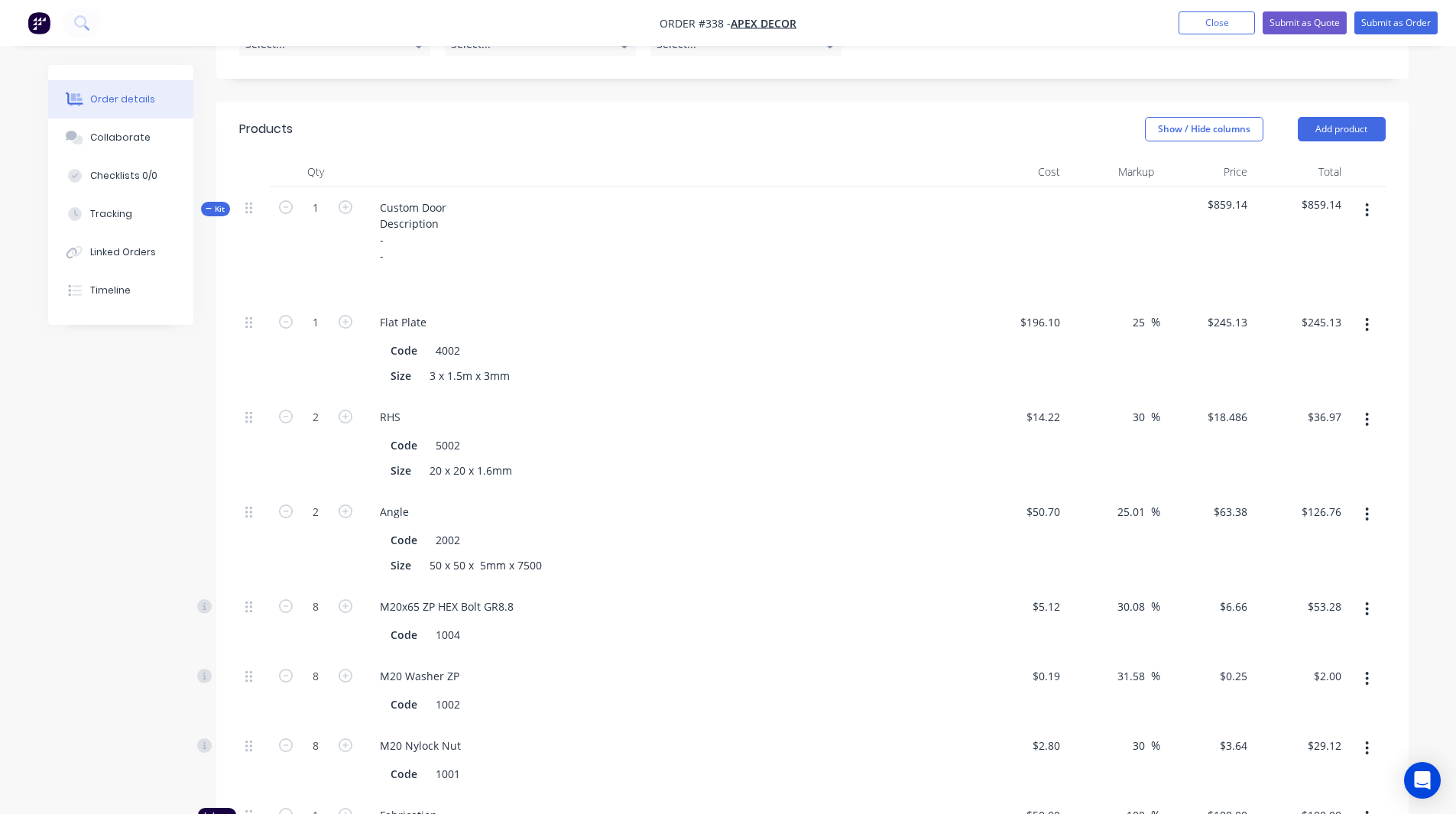
scroll to position [563, 0]
click at [214, 204] on span "Kit" at bounding box center [216, 210] width 20 height 12
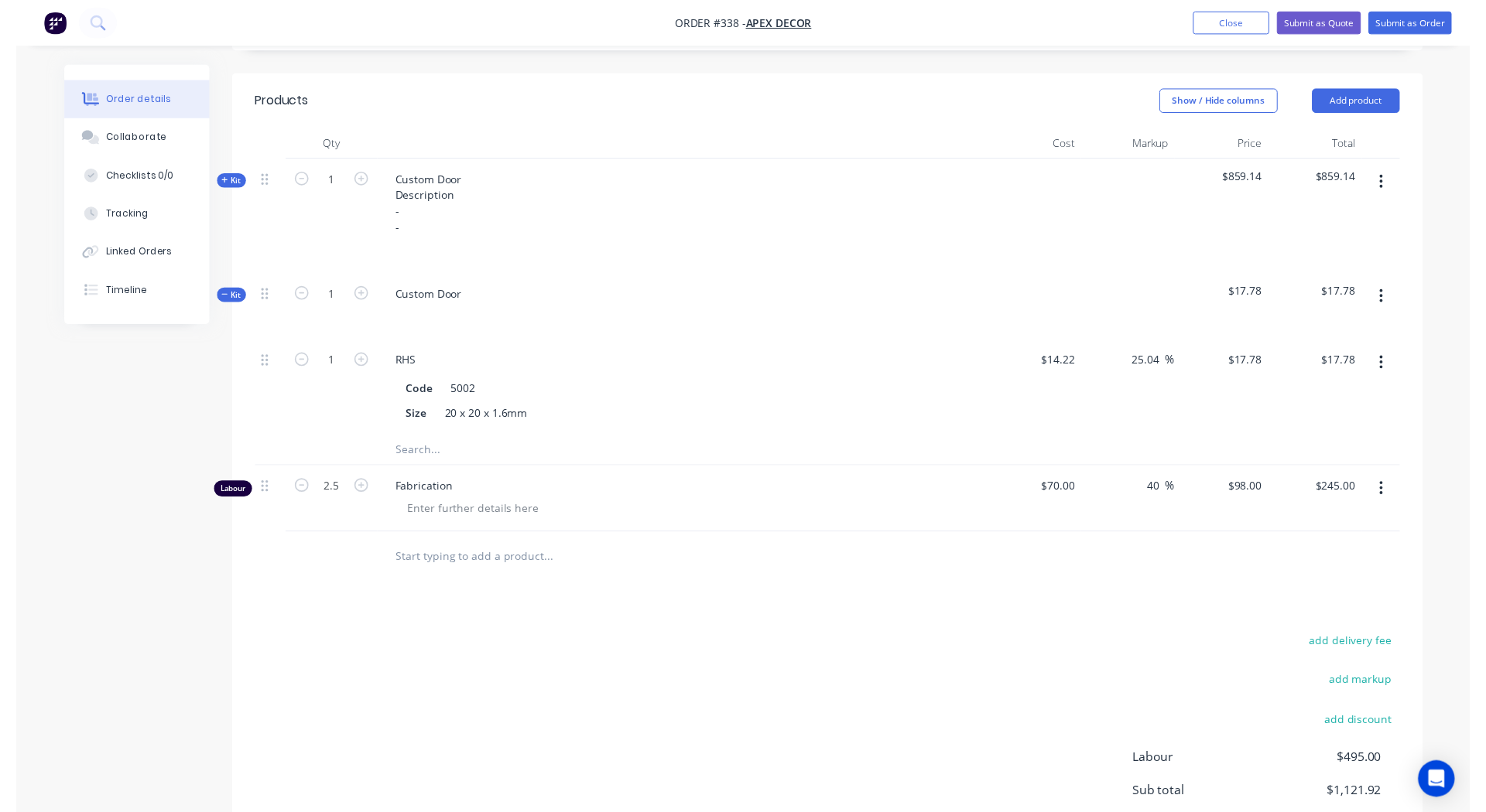
scroll to position [0, 0]
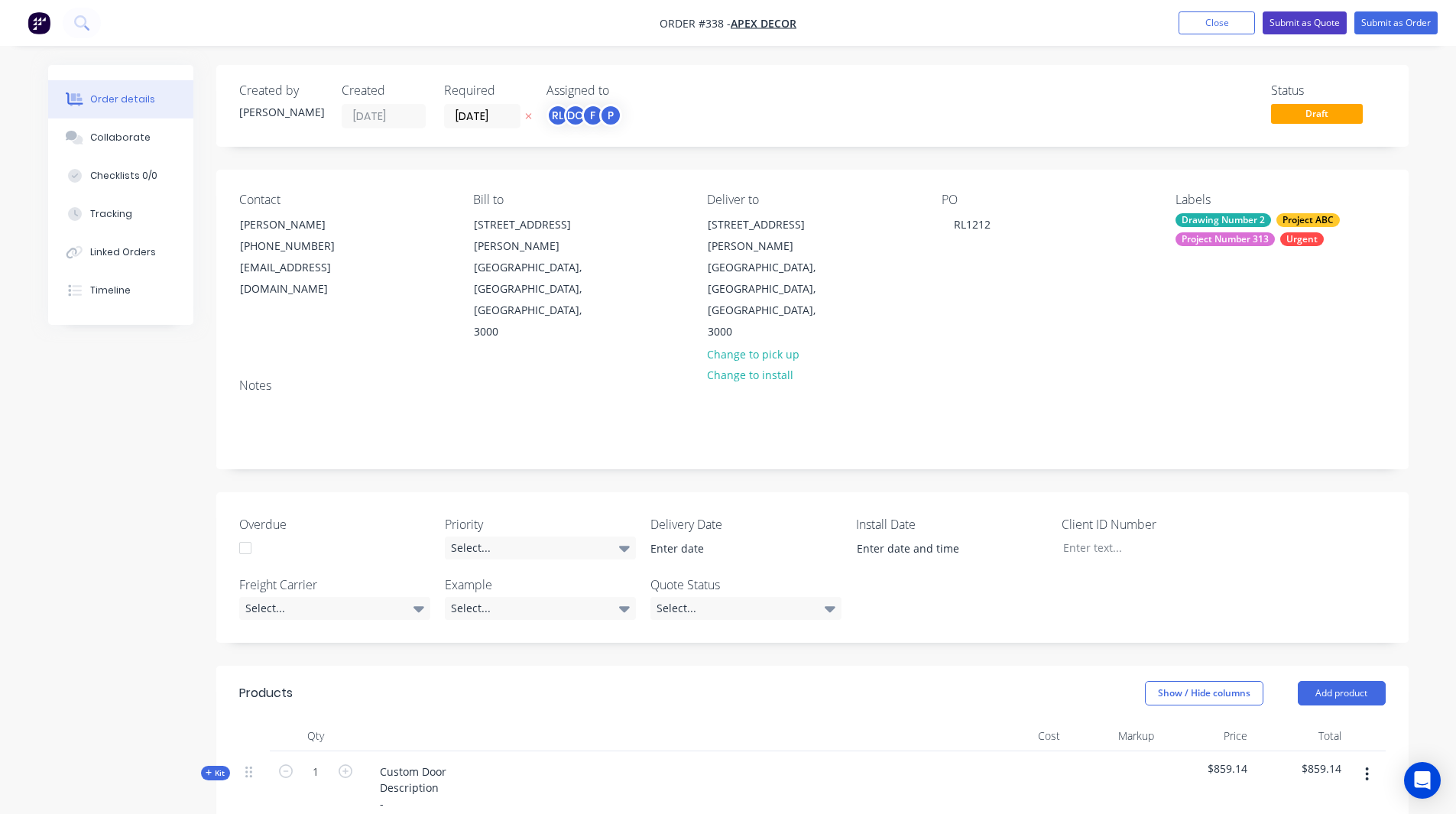
click at [1310, 28] on button "Submit as Quote" at bounding box center [1305, 23] width 84 height 23
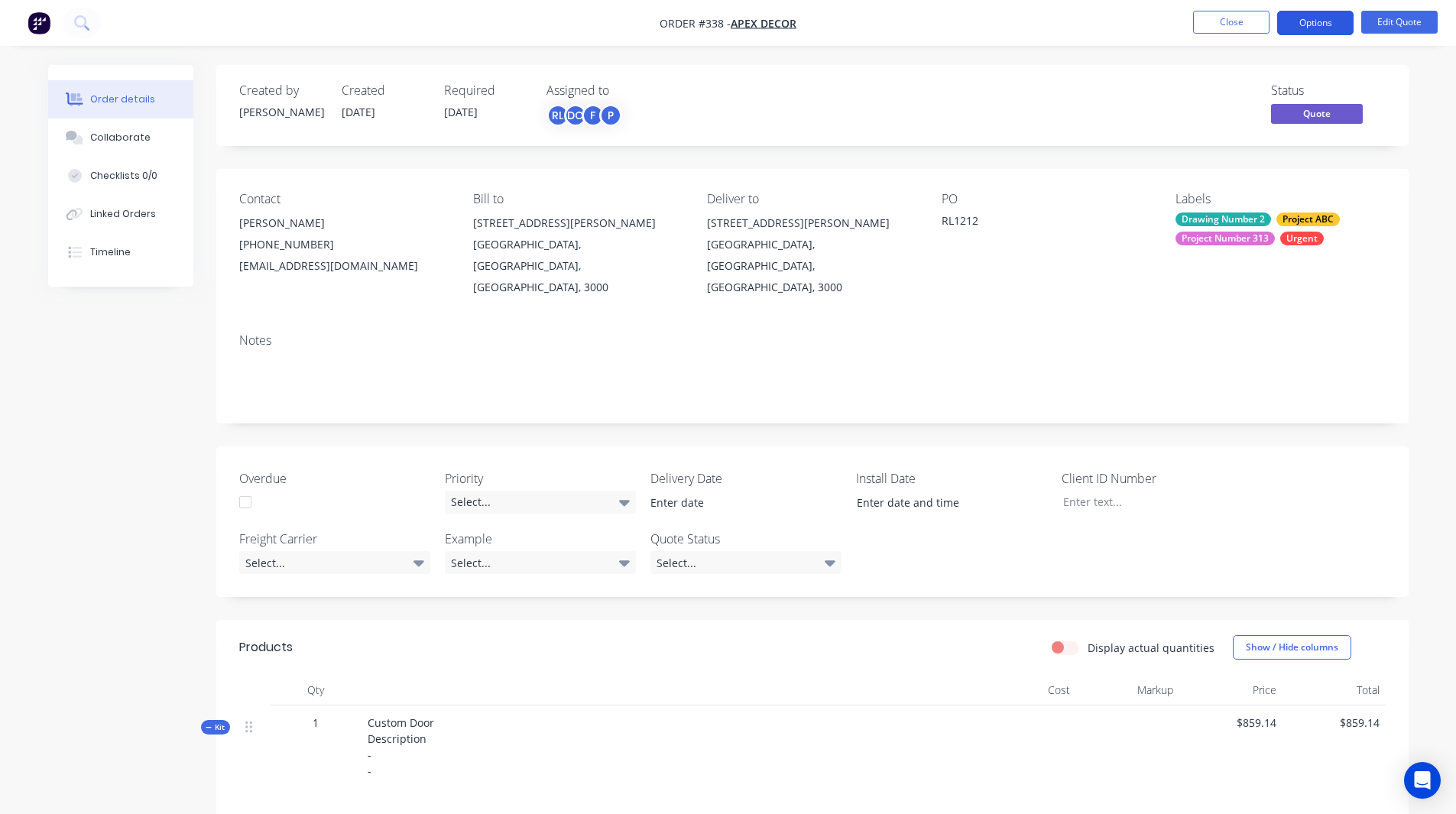
click at [1305, 23] on button "Options" at bounding box center [1315, 23] width 76 height 24
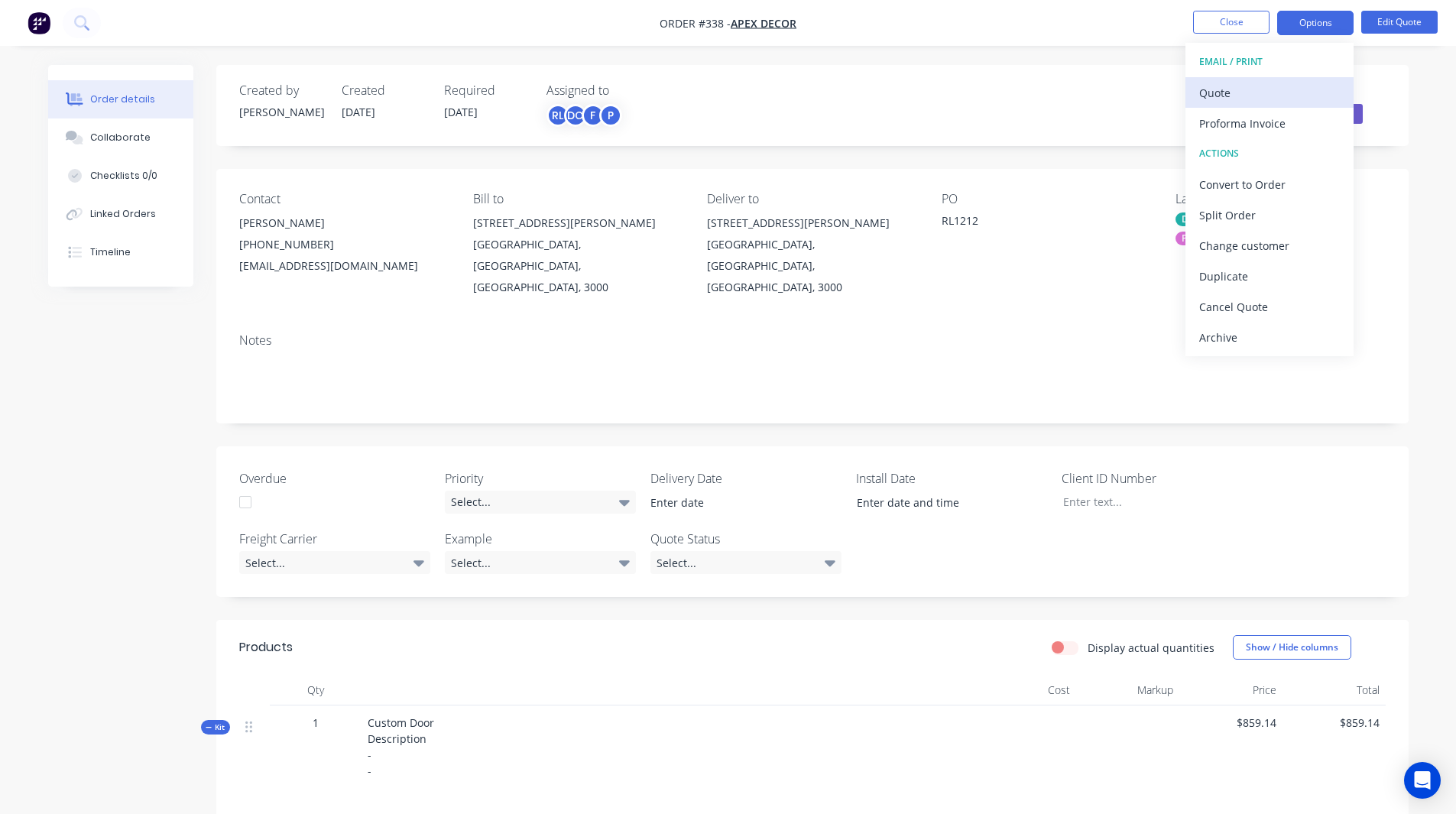
click at [1240, 86] on div "Quote" at bounding box center [1270, 92] width 141 height 23
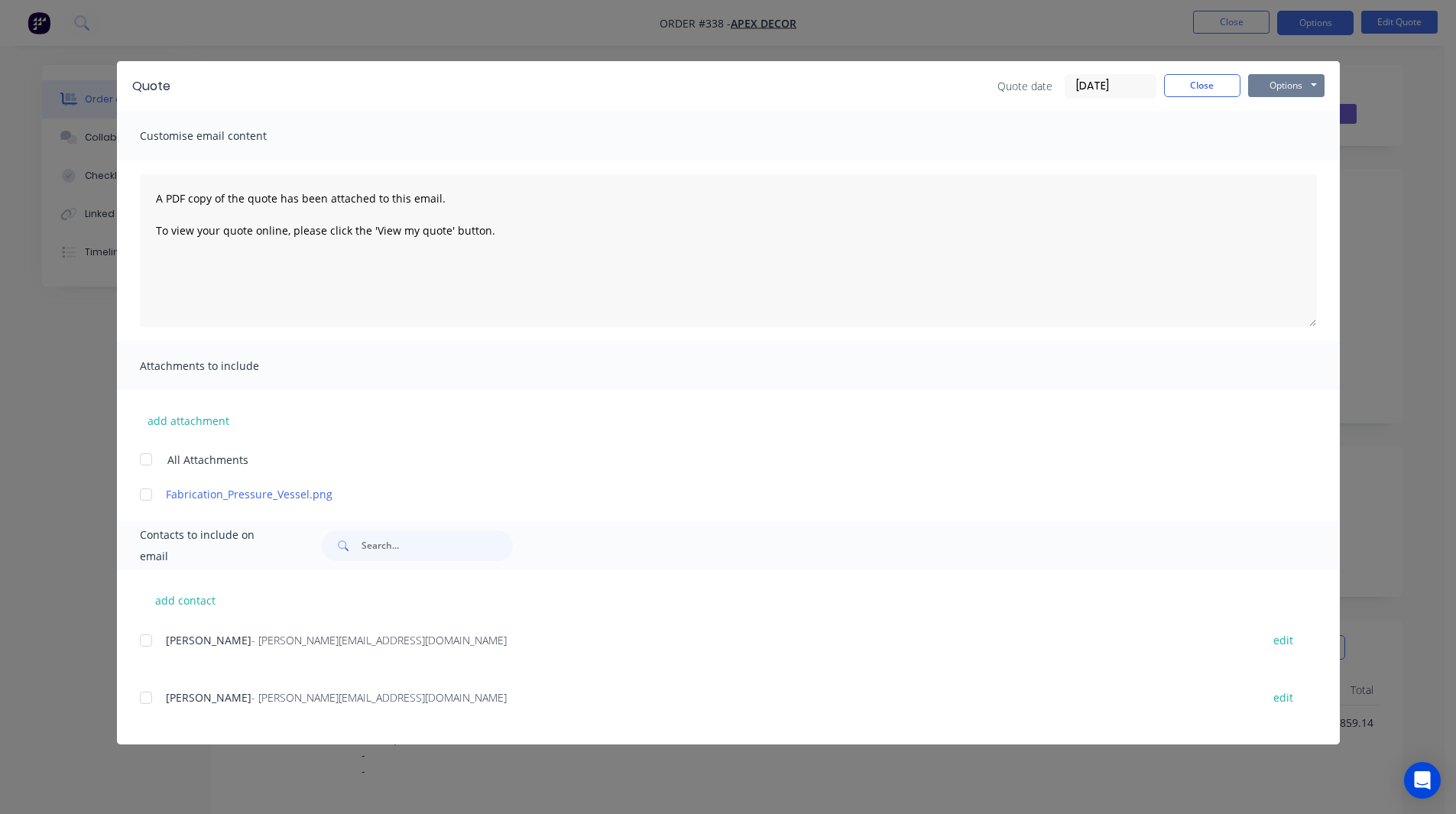
click at [1267, 93] on button "Options" at bounding box center [1286, 85] width 76 height 23
click at [1280, 117] on button "Preview" at bounding box center [1297, 113] width 98 height 25
click at [1225, 88] on button "Close" at bounding box center [1202, 85] width 76 height 23
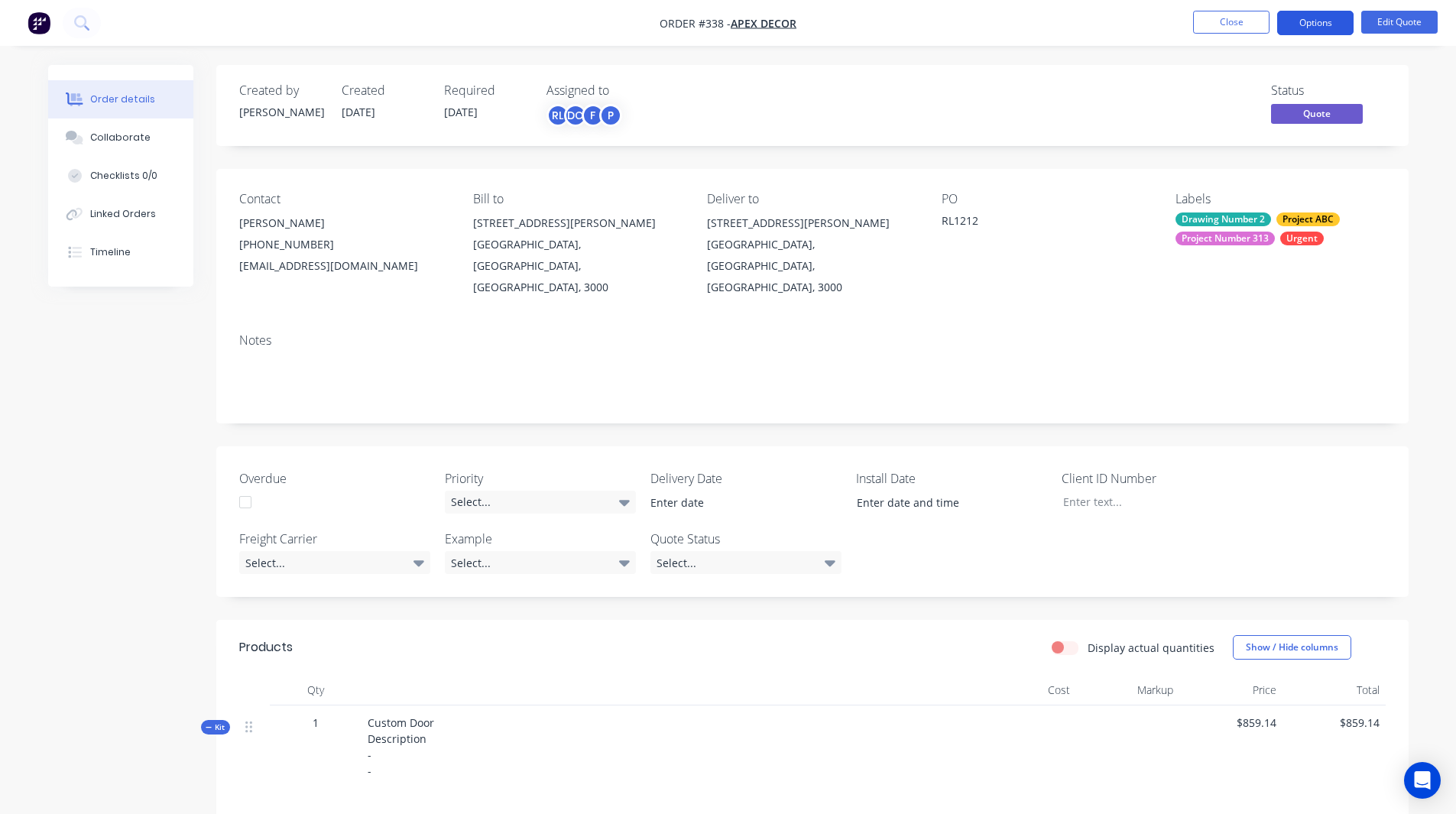
click at [1335, 17] on button "Options" at bounding box center [1315, 23] width 76 height 24
click at [24, 29] on button "button" at bounding box center [38, 23] width 32 height 24
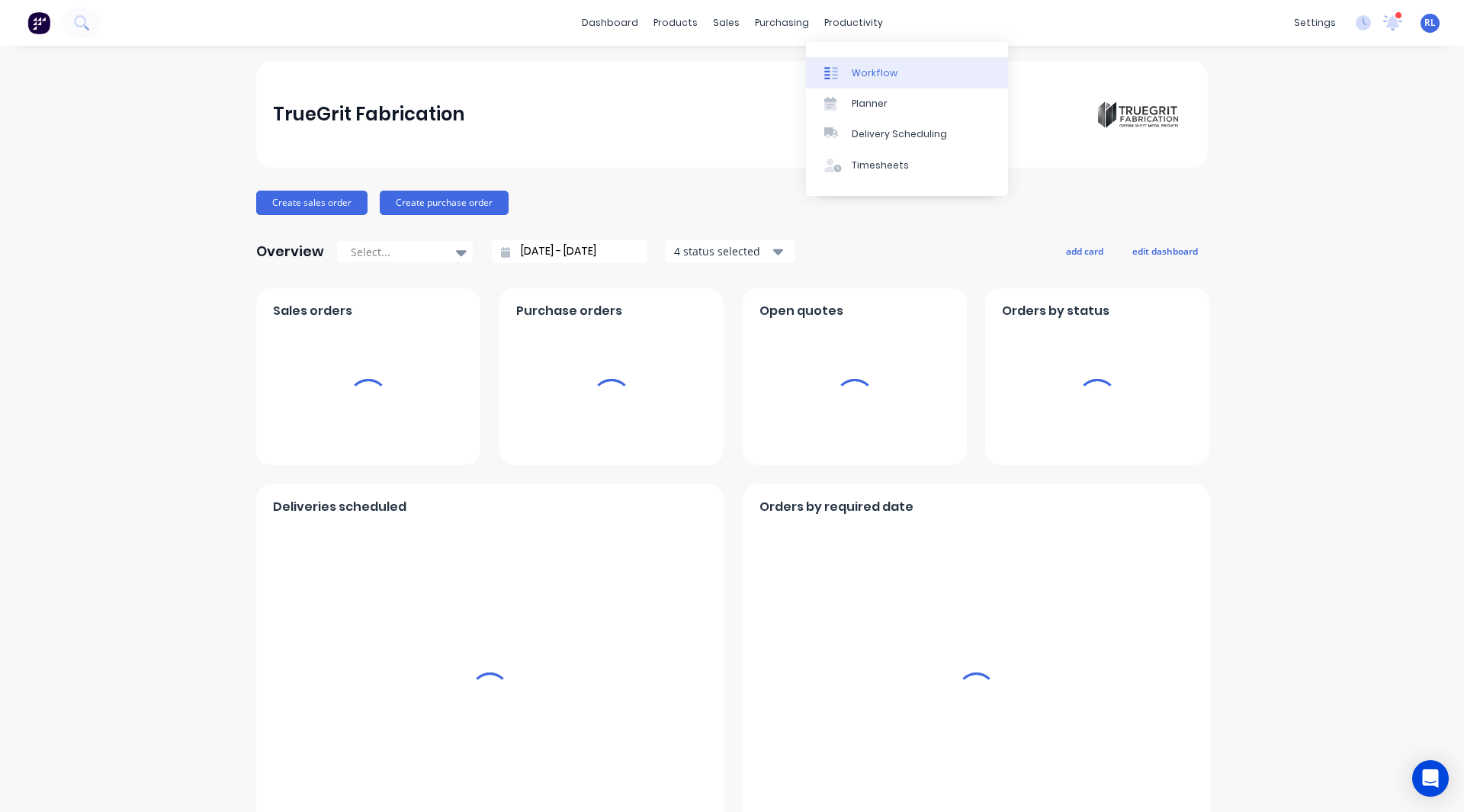
click at [871, 66] on div "Workflow" at bounding box center [874, 73] width 46 height 14
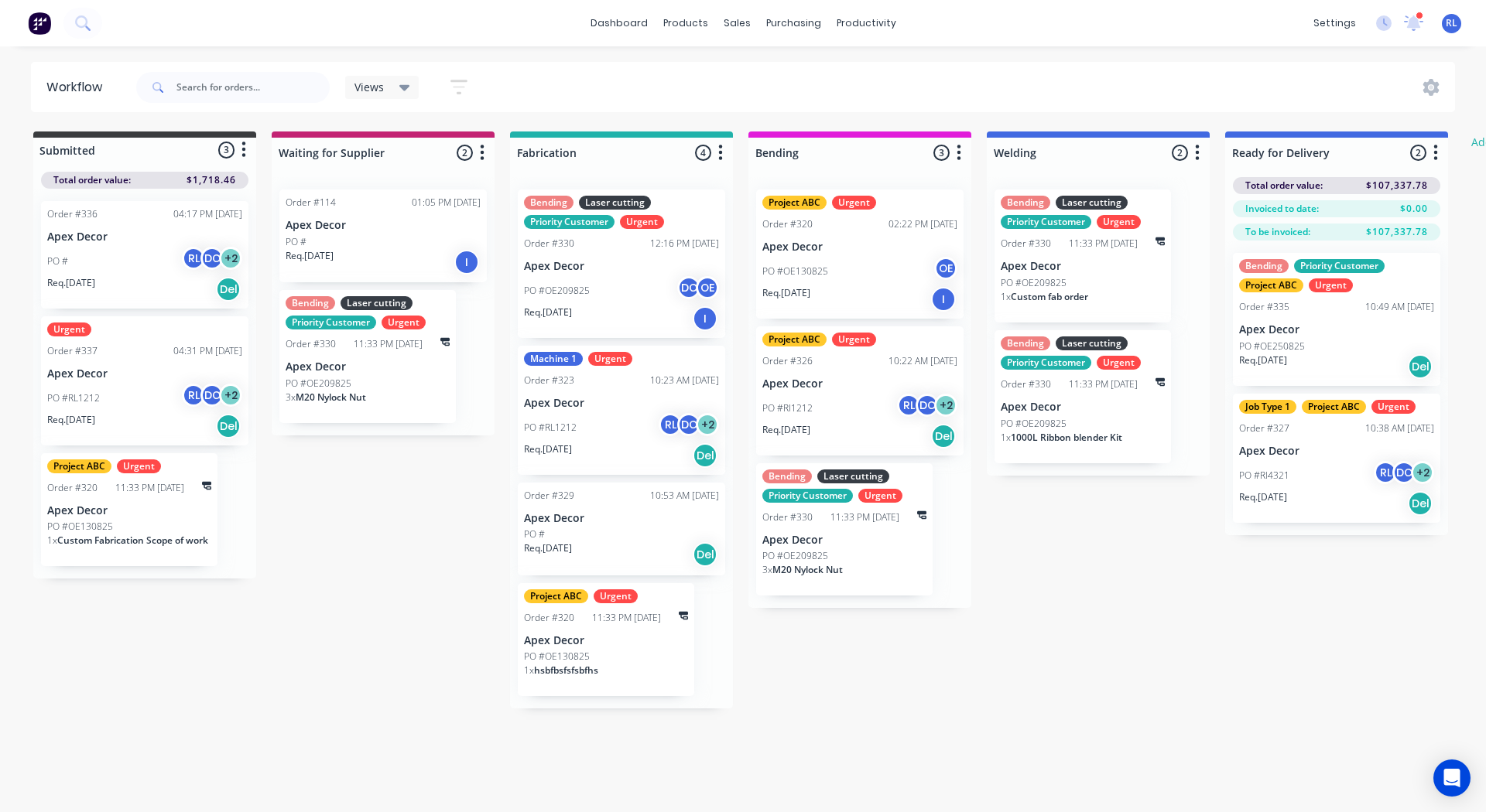
click at [406, 364] on p "Apex Decor" at bounding box center [367, 366] width 164 height 13
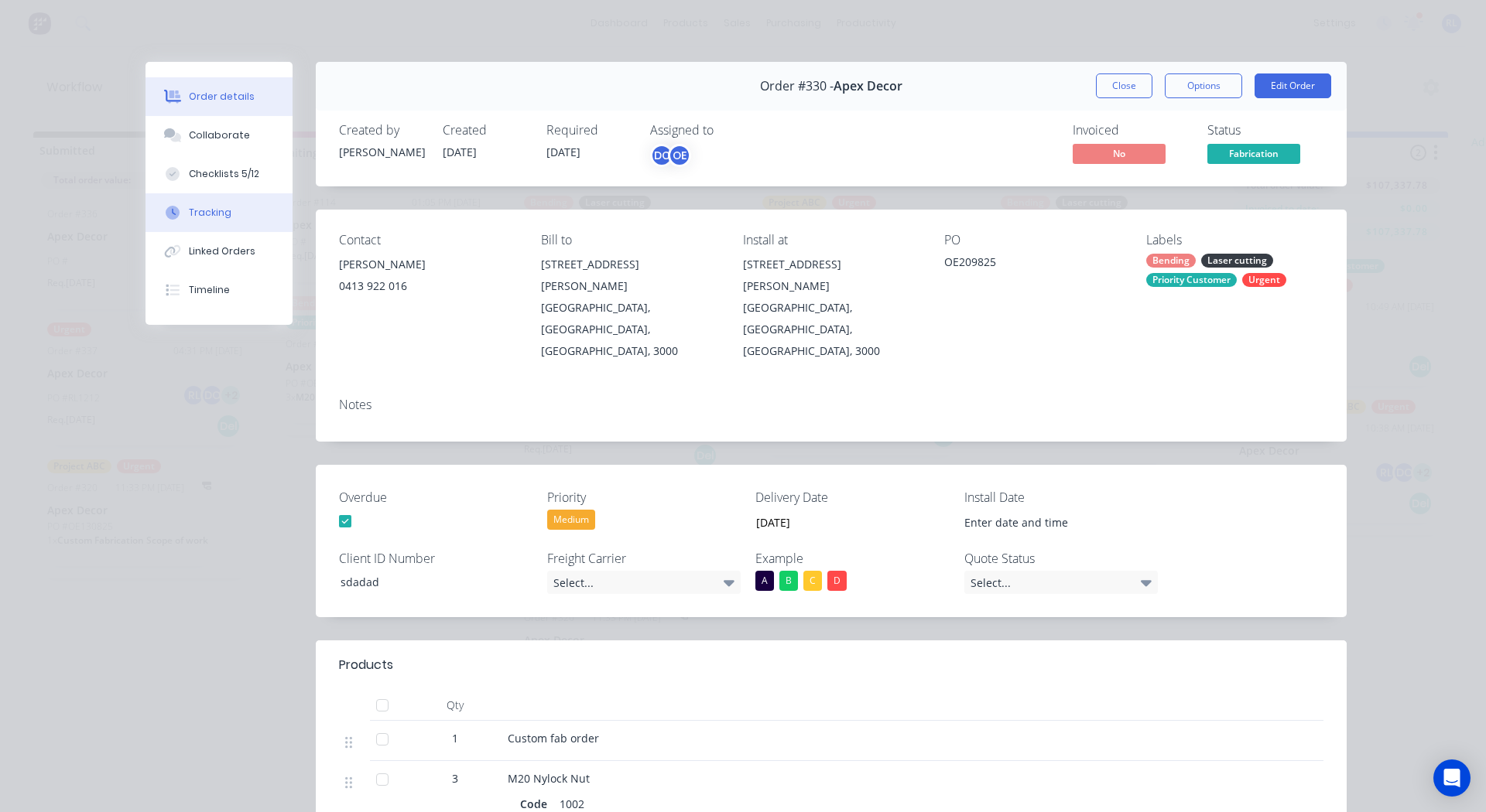
click at [205, 212] on div "Tracking" at bounding box center [209, 212] width 43 height 14
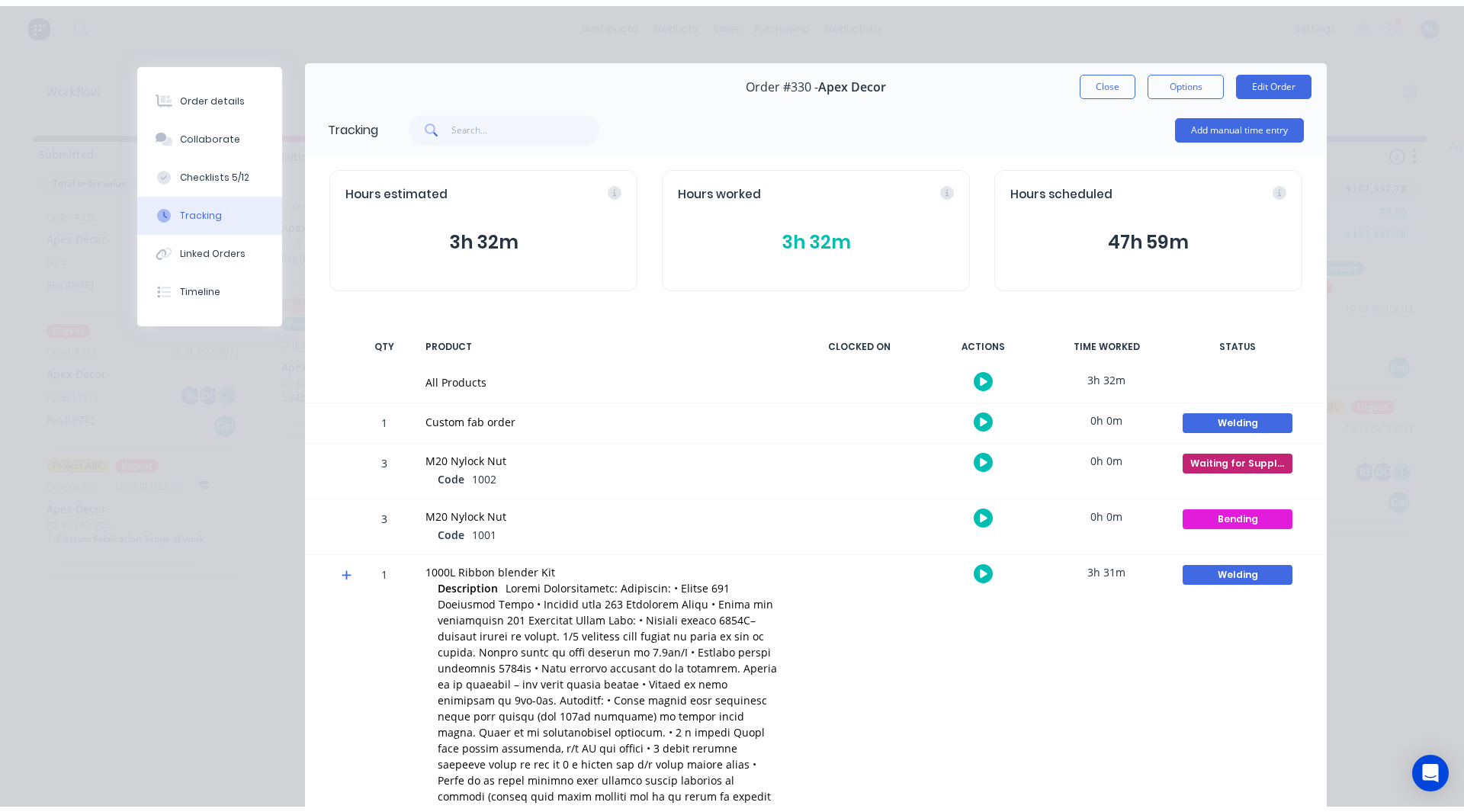
scroll to position [5, 0]
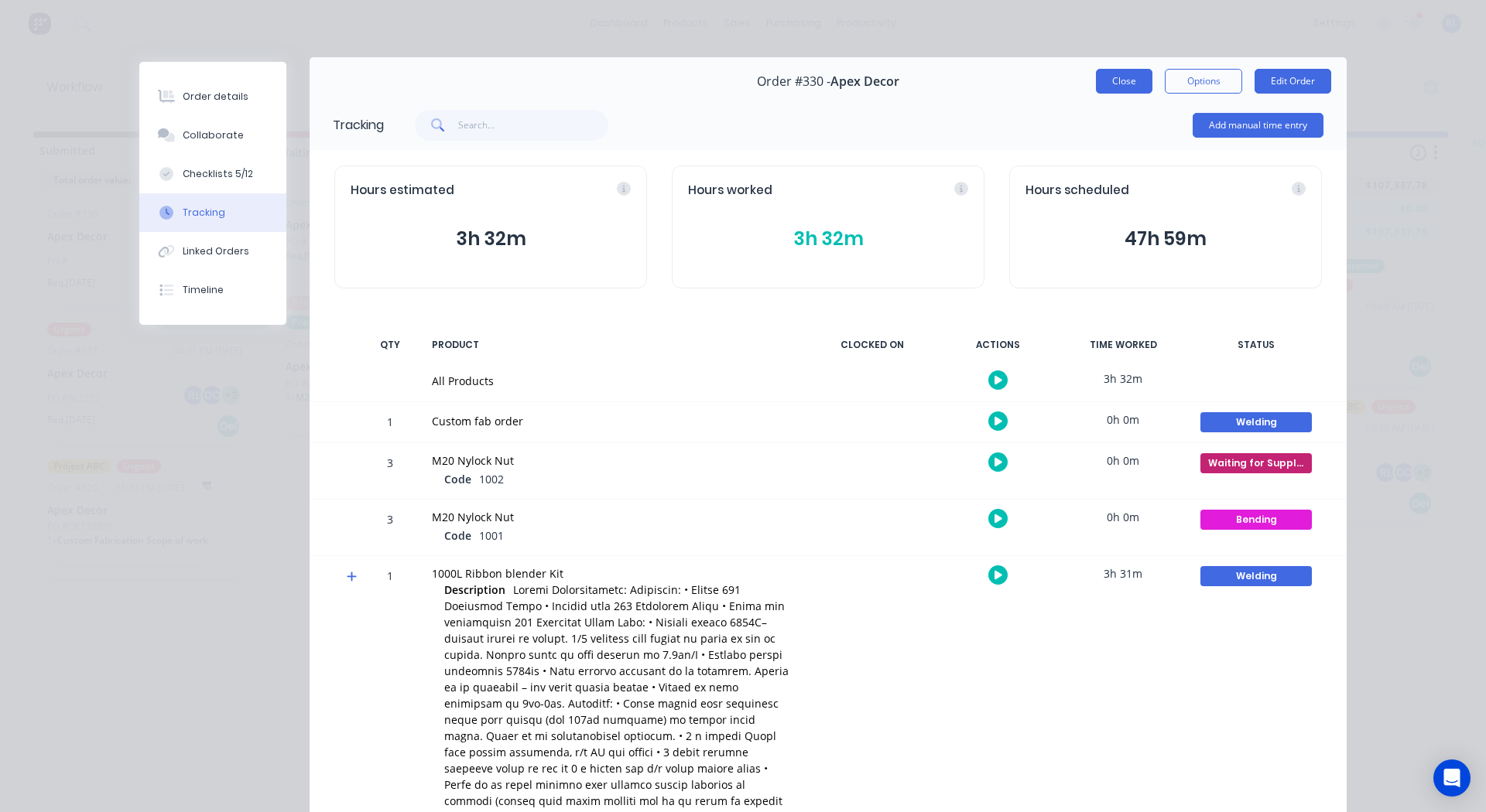
click at [1117, 79] on button "Close" at bounding box center [1124, 80] width 57 height 25
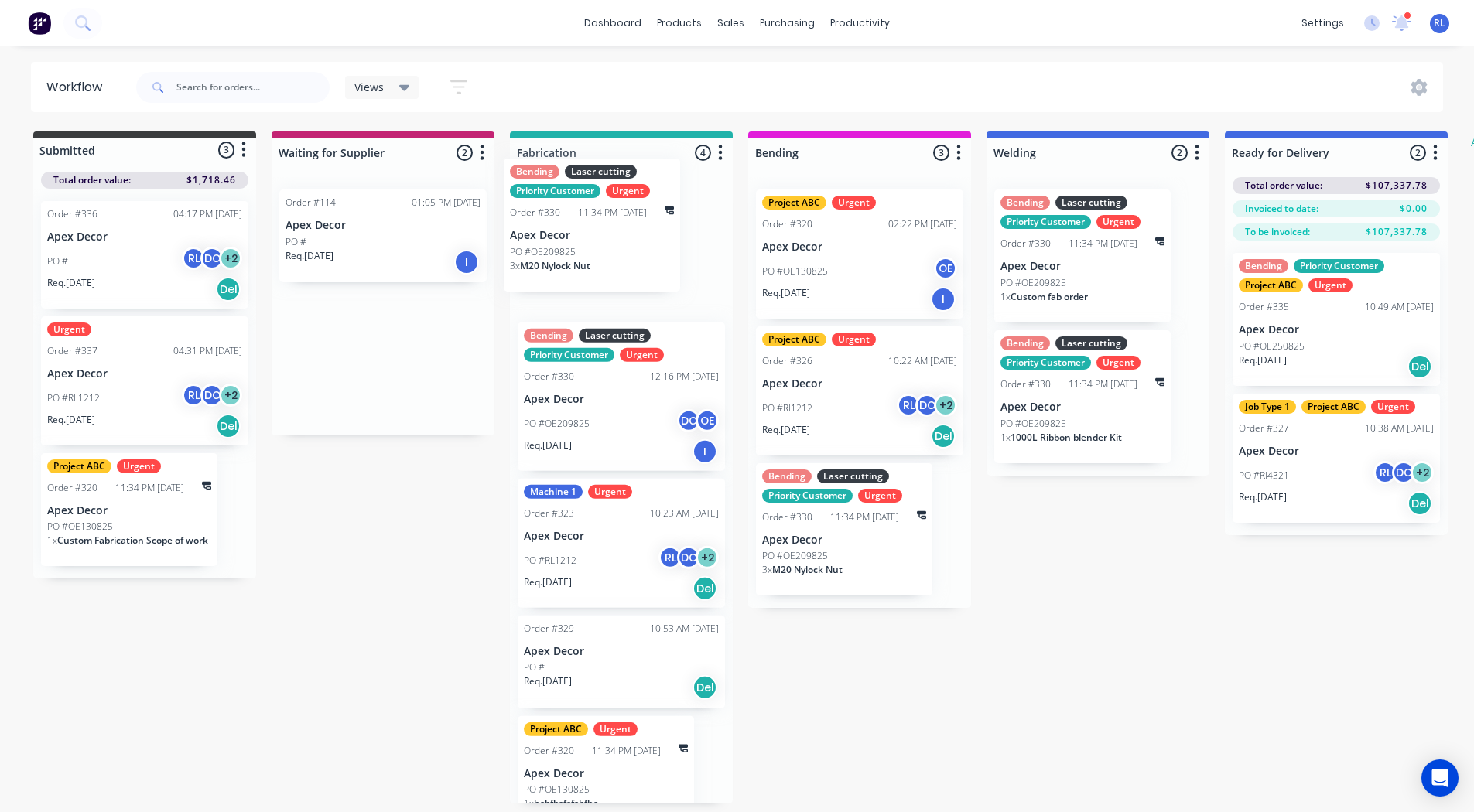
drag, startPoint x: 339, startPoint y: 360, endPoint x: 570, endPoint y: 225, distance: 267.6
click at [570, 225] on div "Submitted 3 Status colour #3A3C3E hex #3A3C3E Save Cancel Summaries Total order…" at bounding box center [941, 468] width 1907 height 672
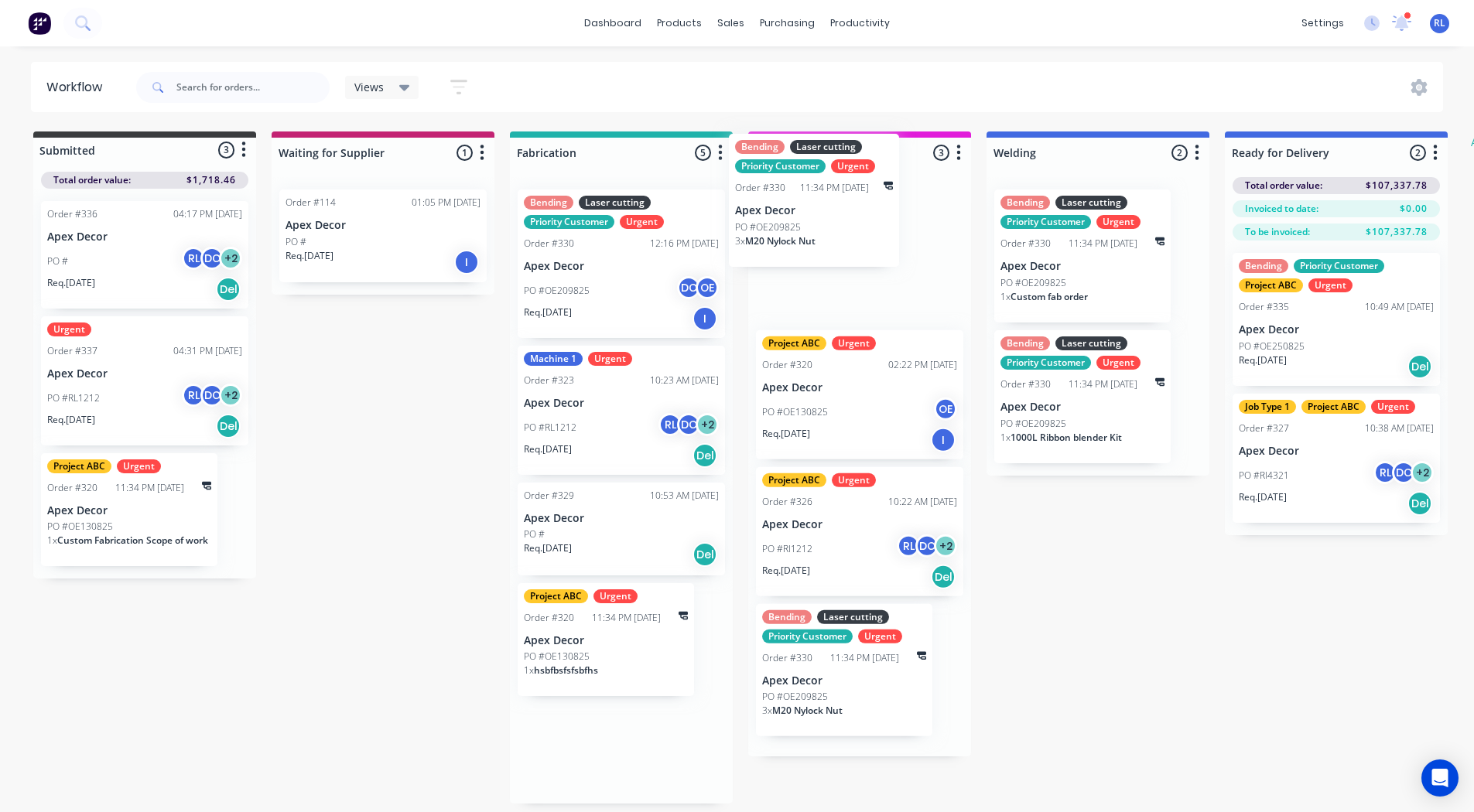
drag, startPoint x: 594, startPoint y: 267, endPoint x: 821, endPoint y: 224, distance: 231.0
click at [821, 224] on div "Submitted 3 Status colour #3A3C3E hex #3A3C3E Save Cancel Summaries Total order…" at bounding box center [941, 468] width 1907 height 672
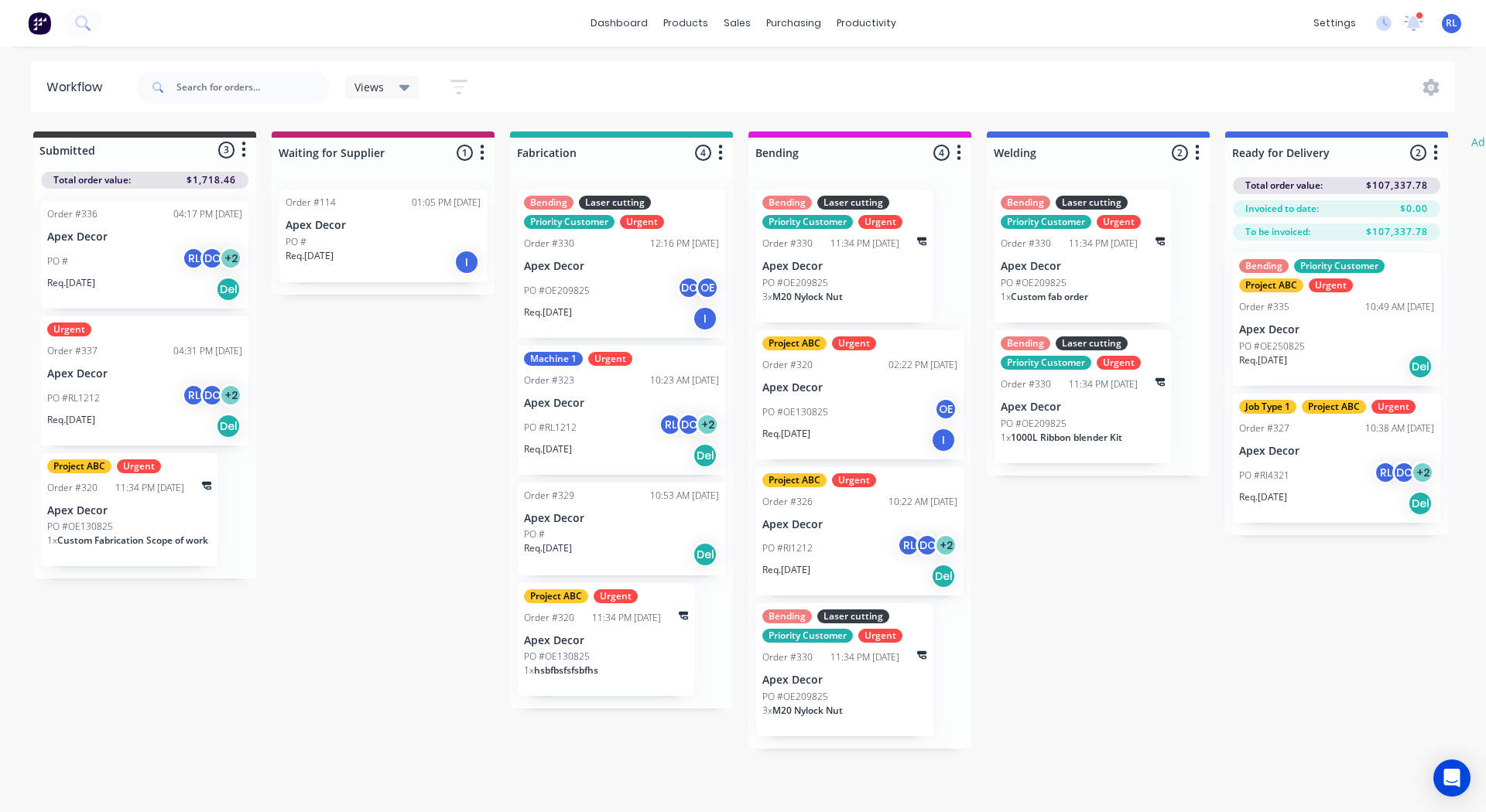
click at [719, 145] on icon "button" at bounding box center [720, 153] width 5 height 20
click at [673, 209] on button "Notifications" at bounding box center [653, 211] width 155 height 26
click at [1391, 21] on div "settings 11 new notifications [PERSON_NAME] all as read [PERSON_NAME] mentioned…" at bounding box center [1396, 23] width 181 height 23
click at [1381, 21] on icon at bounding box center [1384, 24] width 16 height 16
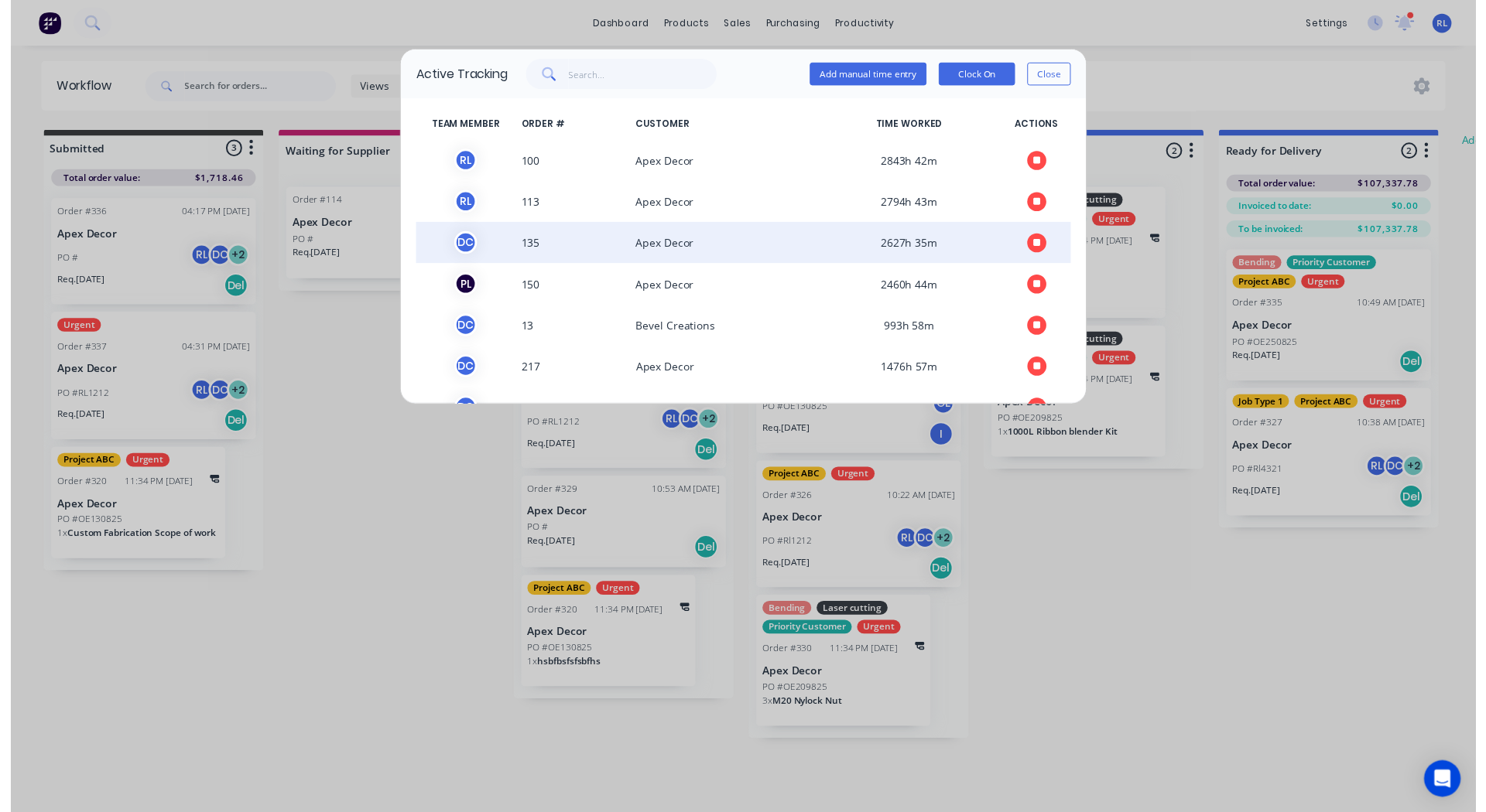
scroll to position [7, 0]
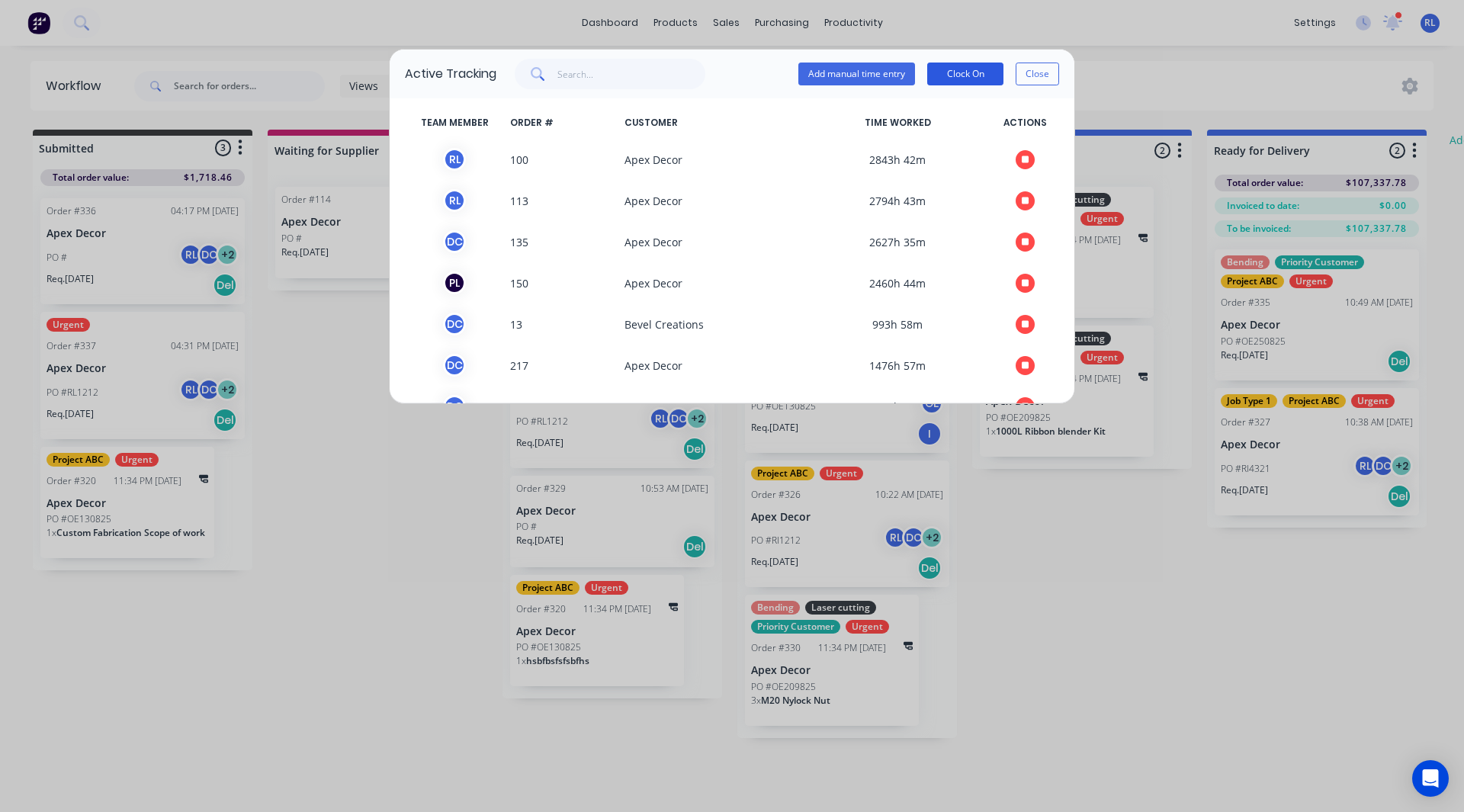
click at [965, 66] on button "Clock On" at bounding box center [966, 73] width 76 height 22
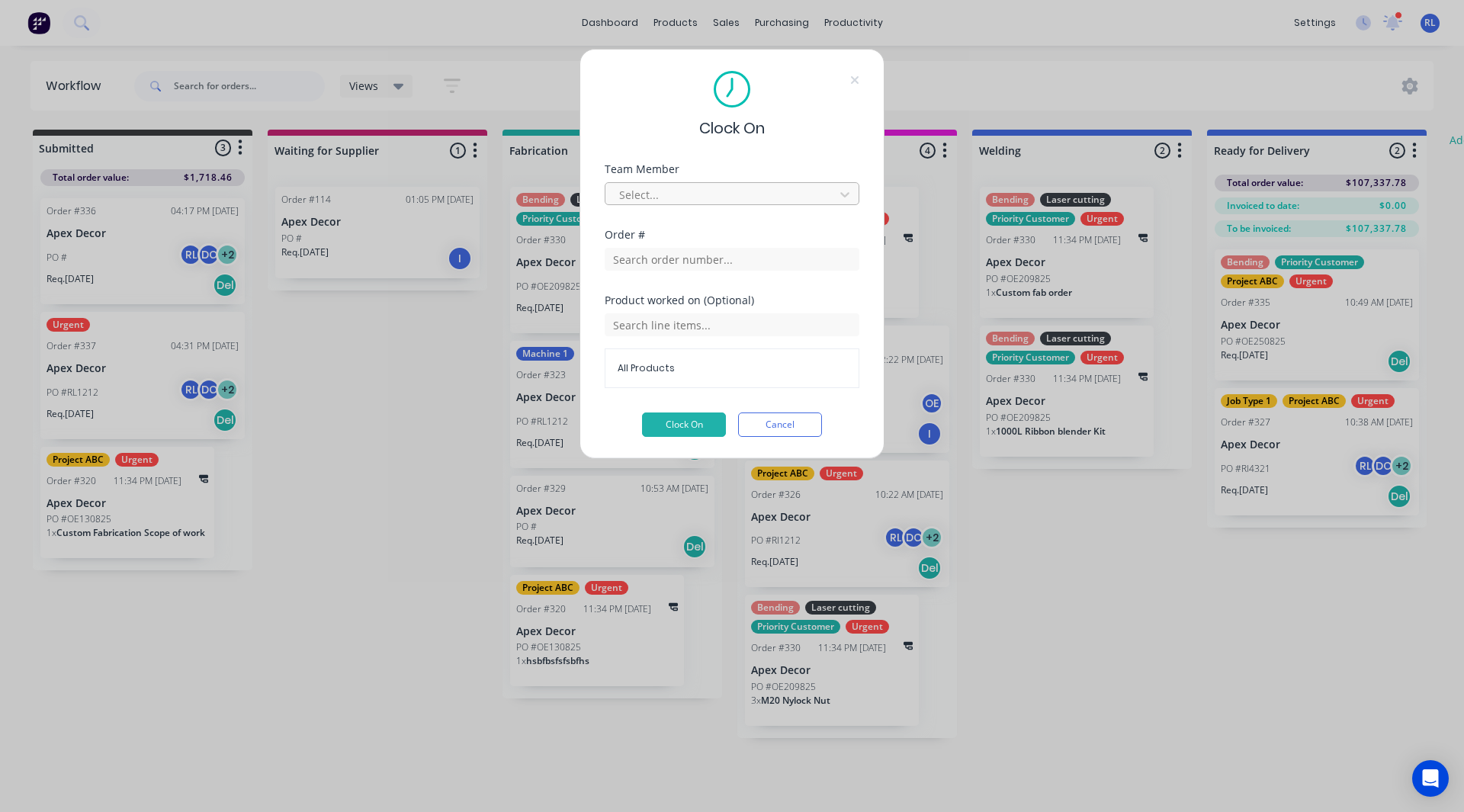
click at [670, 186] on div at bounding box center [722, 195] width 209 height 20
click at [662, 259] on input "text" at bounding box center [732, 259] width 255 height 22
click at [665, 422] on button "Clock On" at bounding box center [684, 424] width 84 height 24
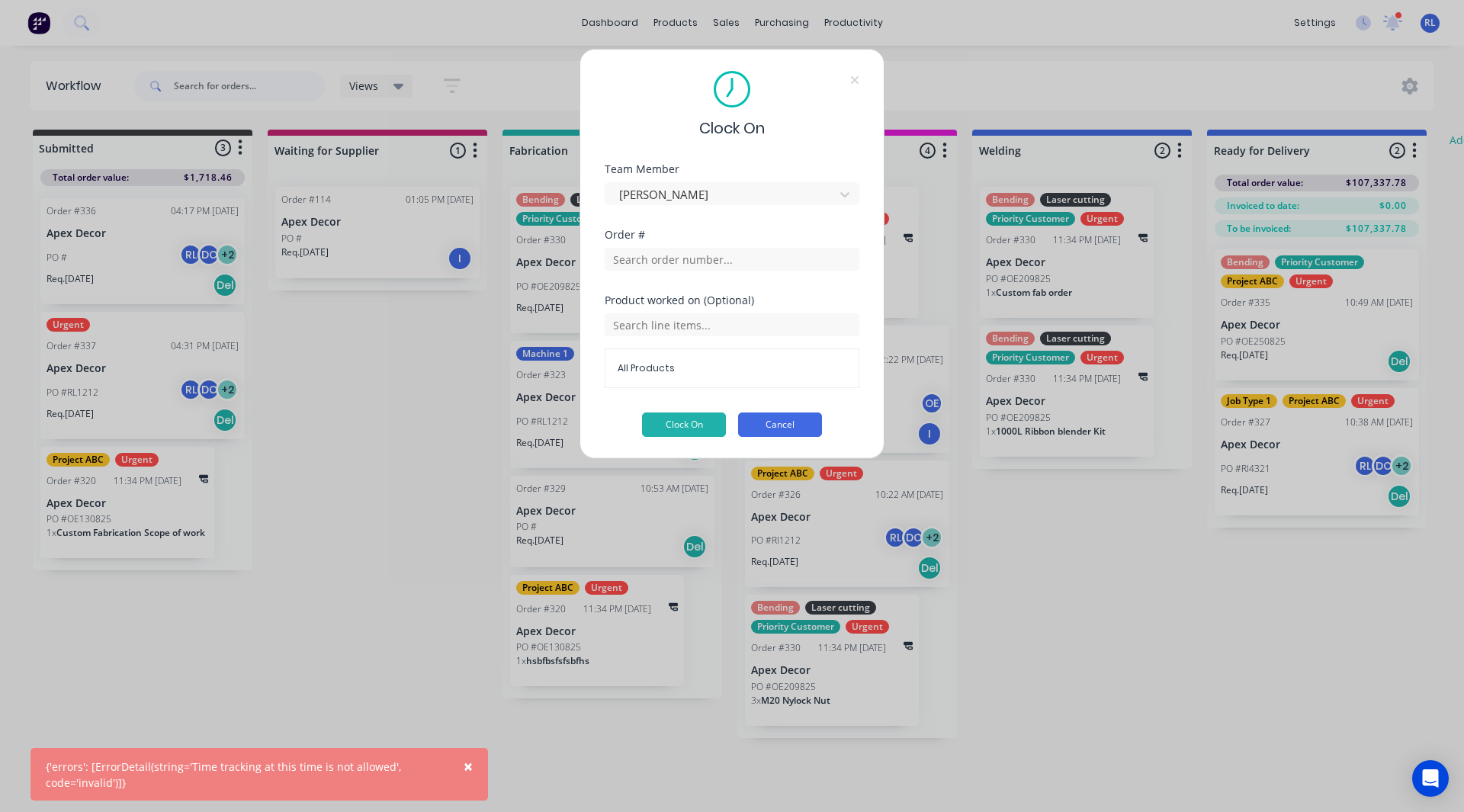
click at [752, 424] on button "Cancel" at bounding box center [780, 424] width 84 height 24
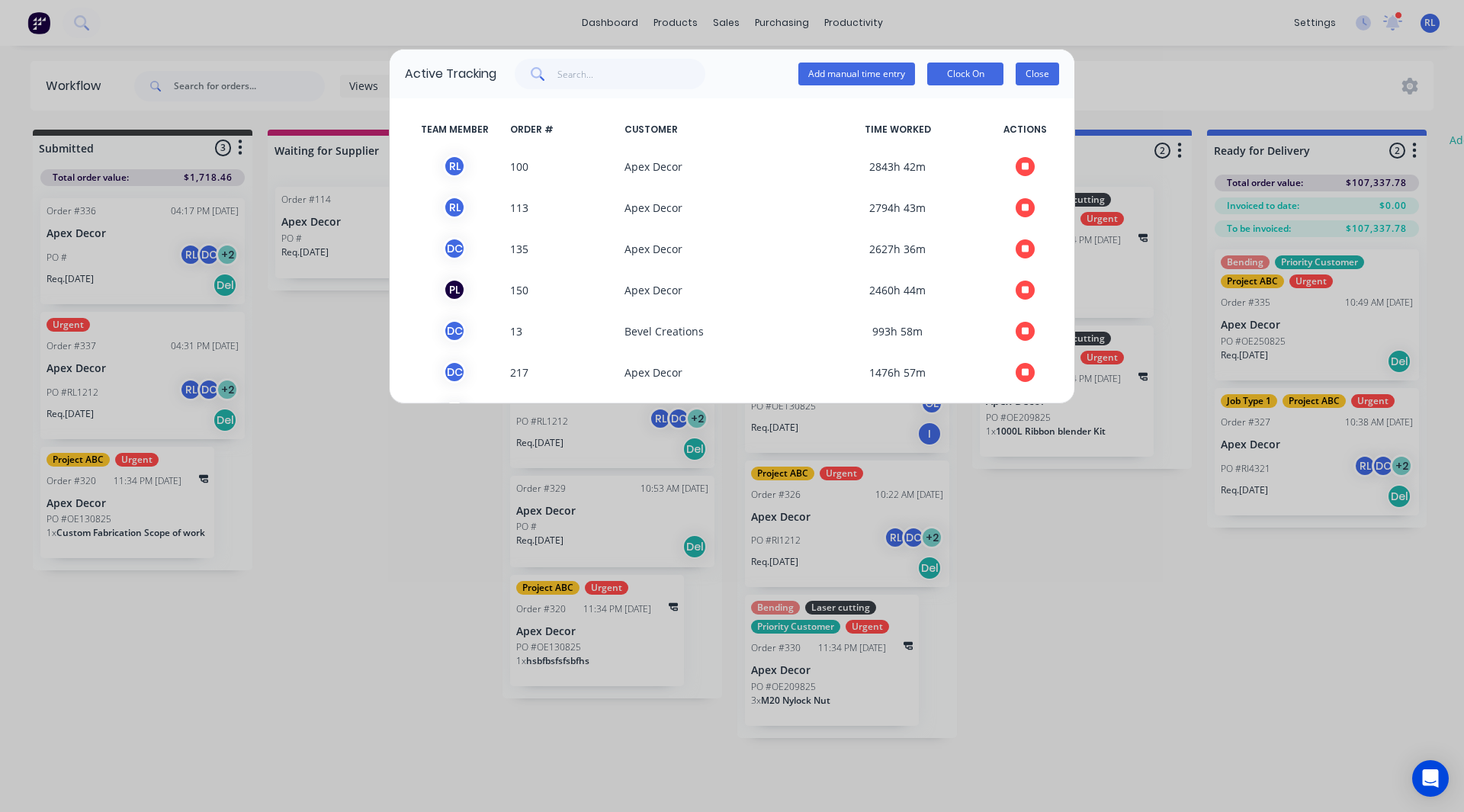
click at [1034, 71] on button "Close" at bounding box center [1037, 73] width 43 height 22
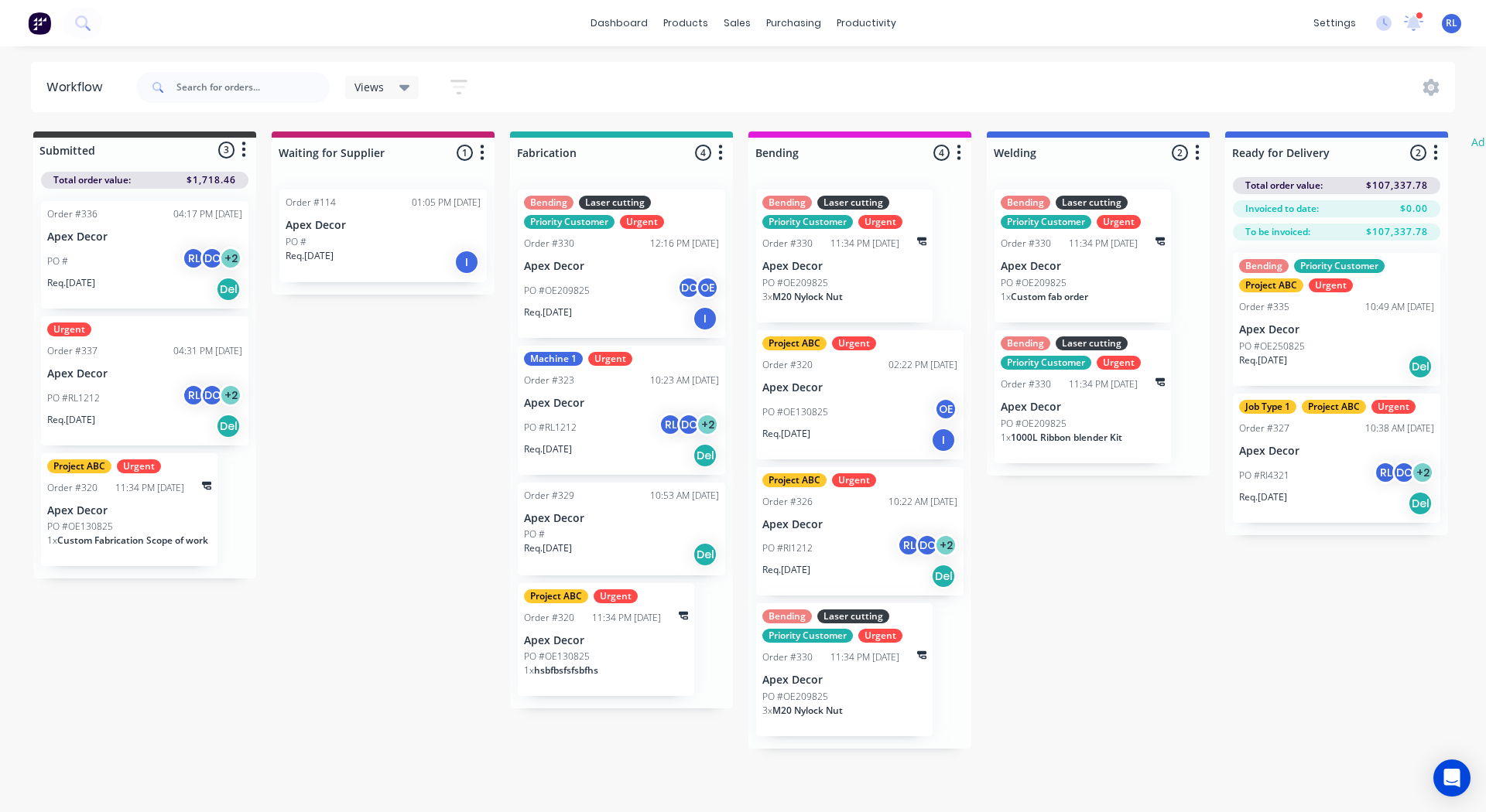
click at [585, 279] on div "PO #OE209825 DC OE" at bounding box center [621, 290] width 195 height 30
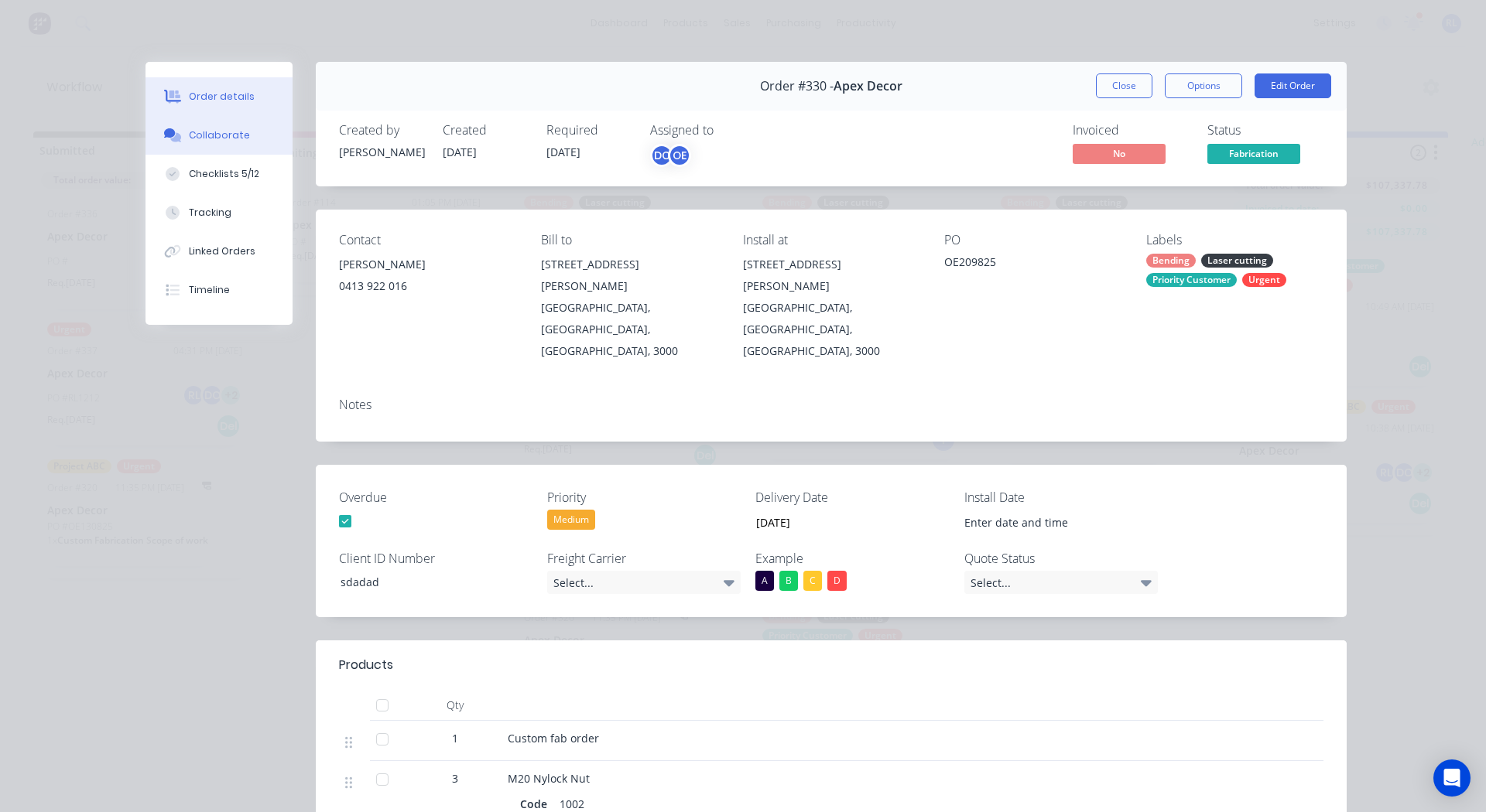
click at [229, 138] on div "Collaborate" at bounding box center [219, 135] width 62 height 14
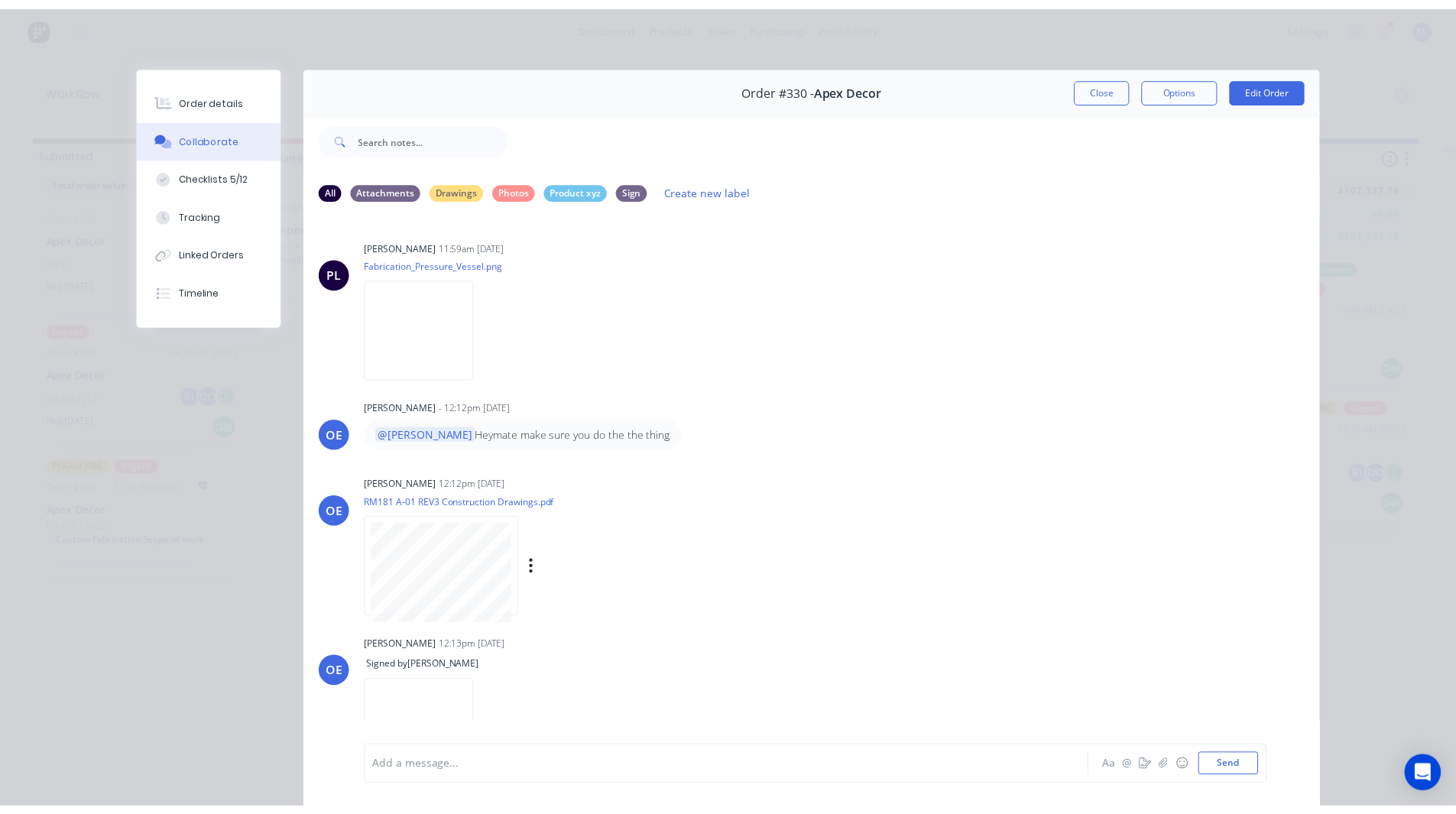
scroll to position [33, 0]
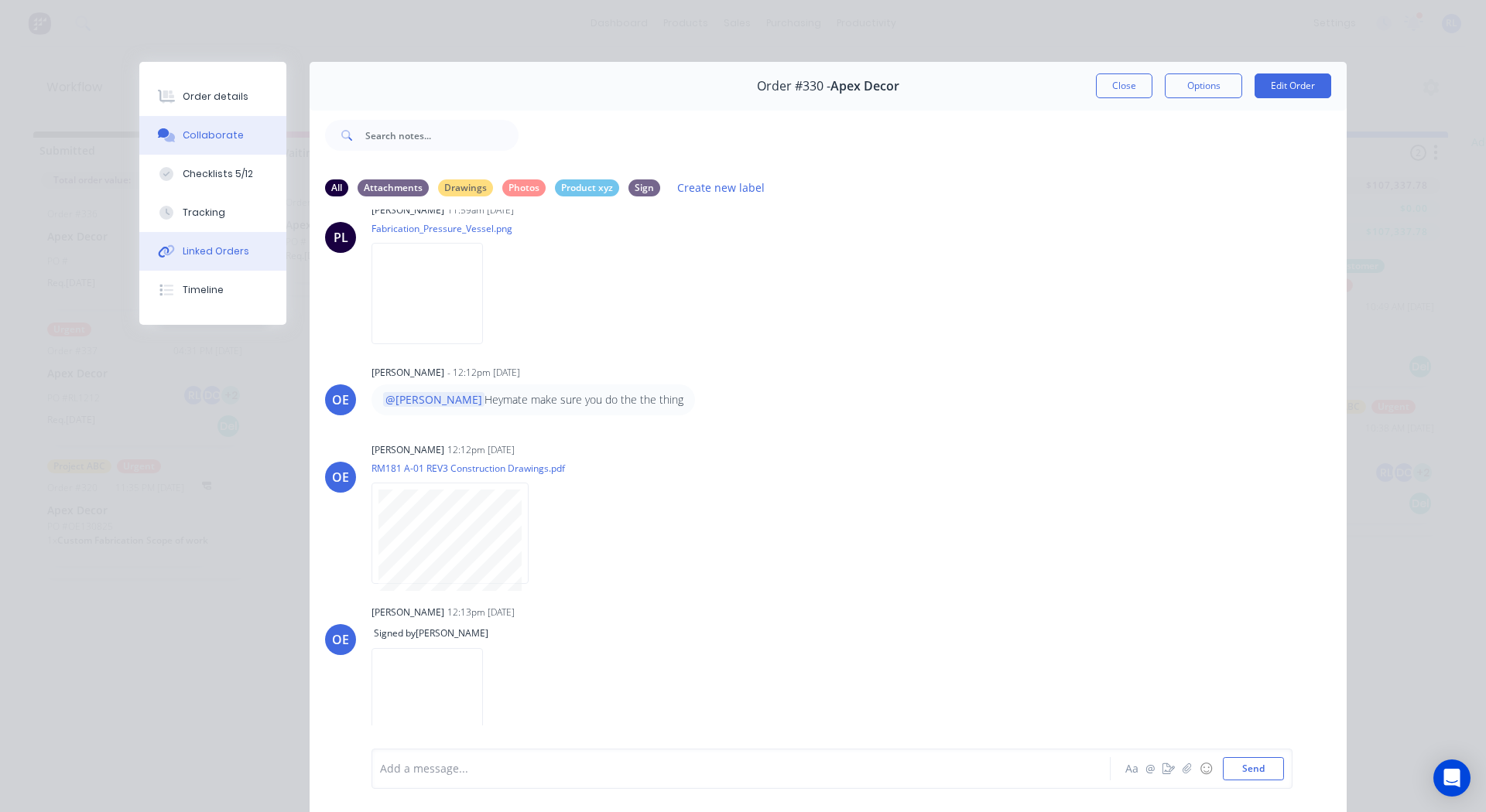
click at [213, 242] on button "Linked Orders" at bounding box center [212, 251] width 147 height 39
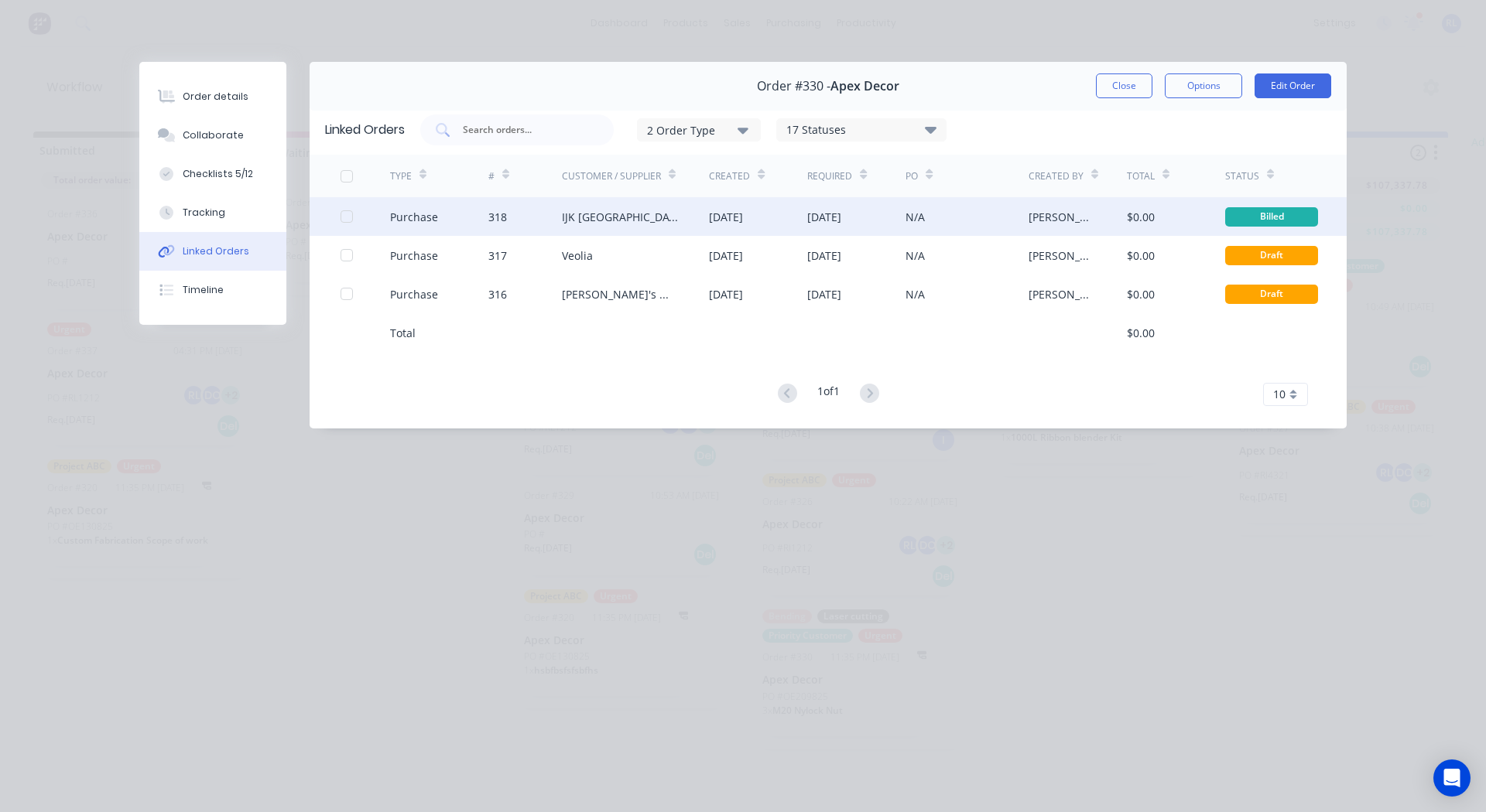
click at [420, 220] on div "Purchase" at bounding box center [414, 217] width 48 height 16
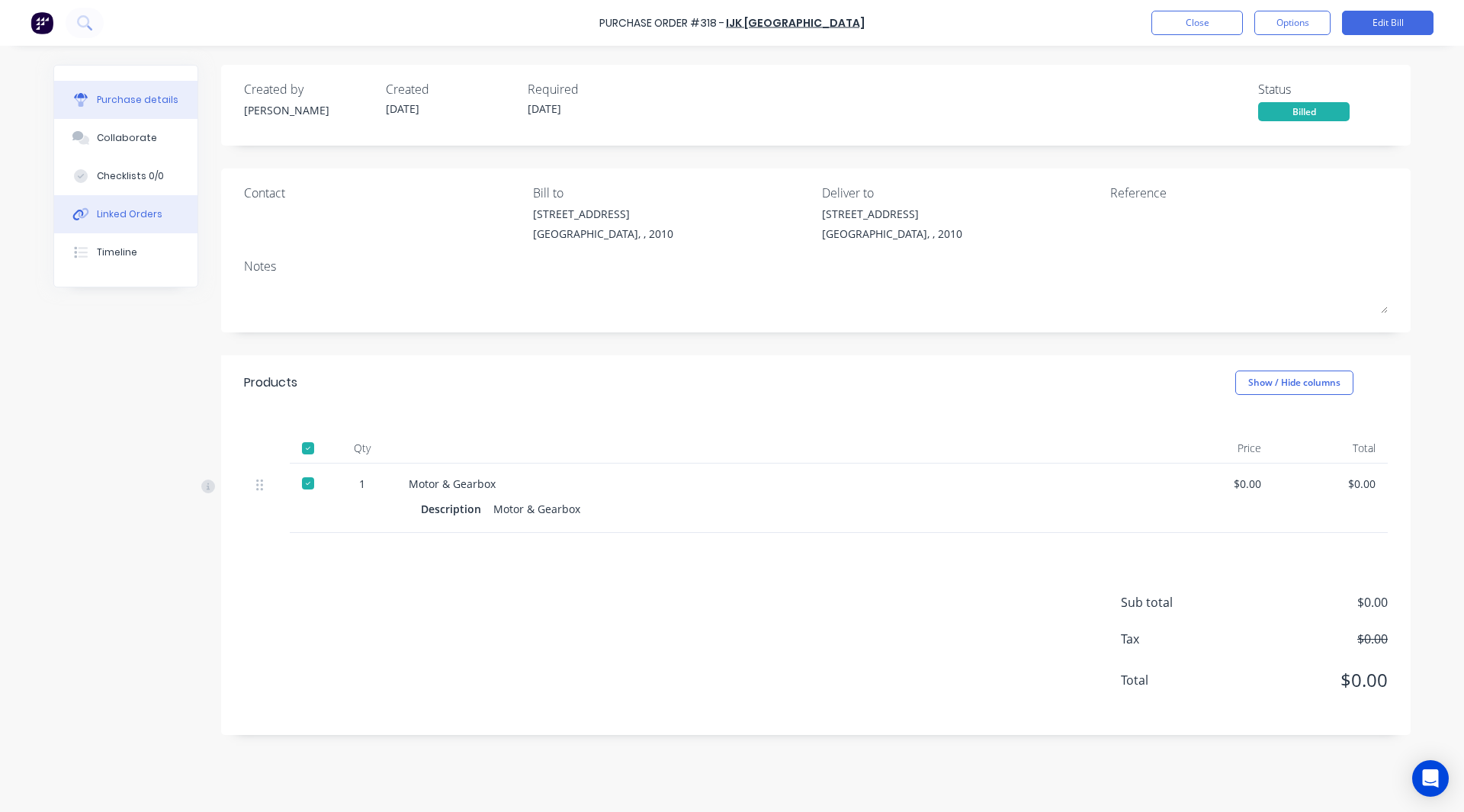
click at [128, 210] on div "Linked Orders" at bounding box center [129, 214] width 65 height 14
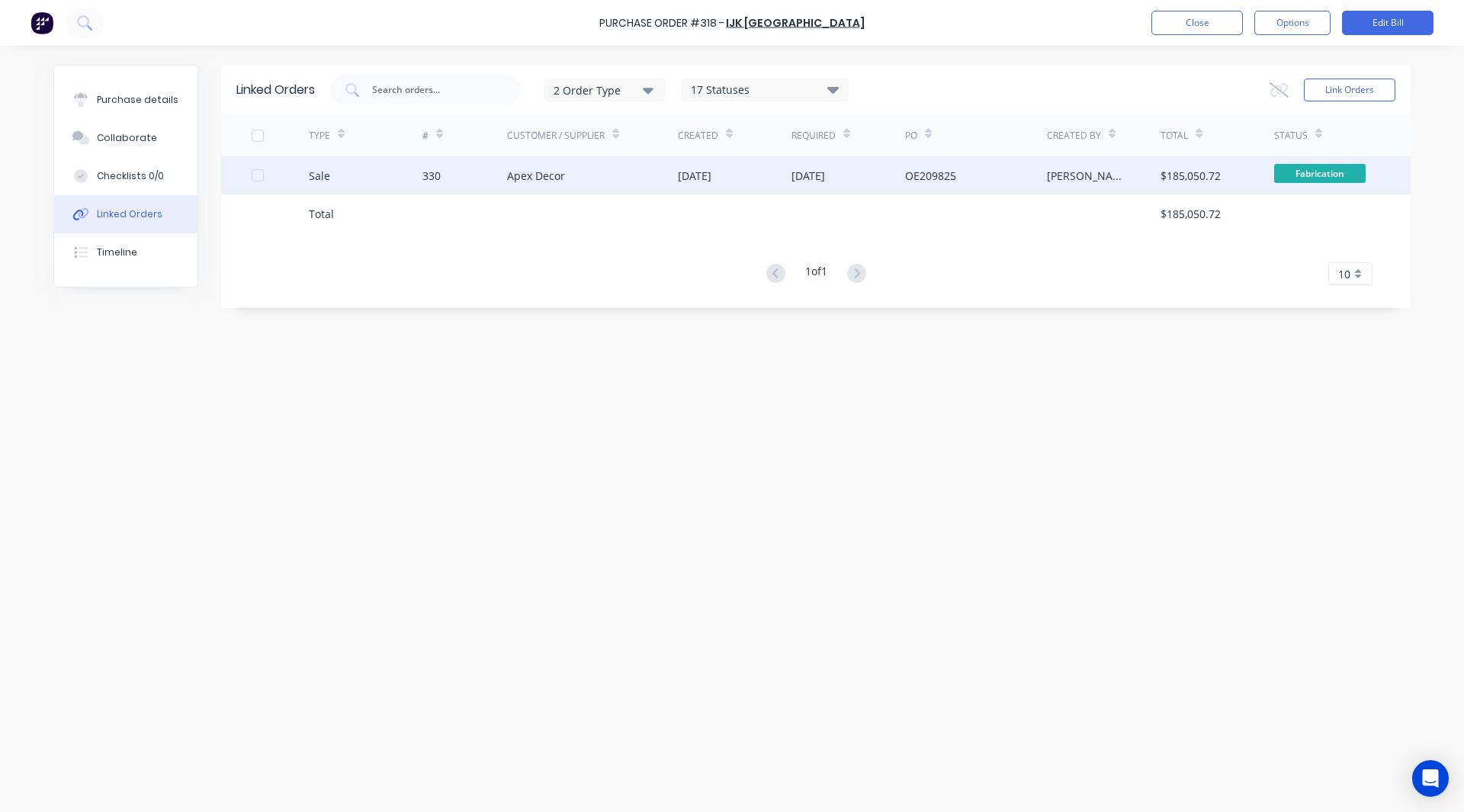
click at [317, 174] on div "Sale" at bounding box center [320, 176] width 22 height 16
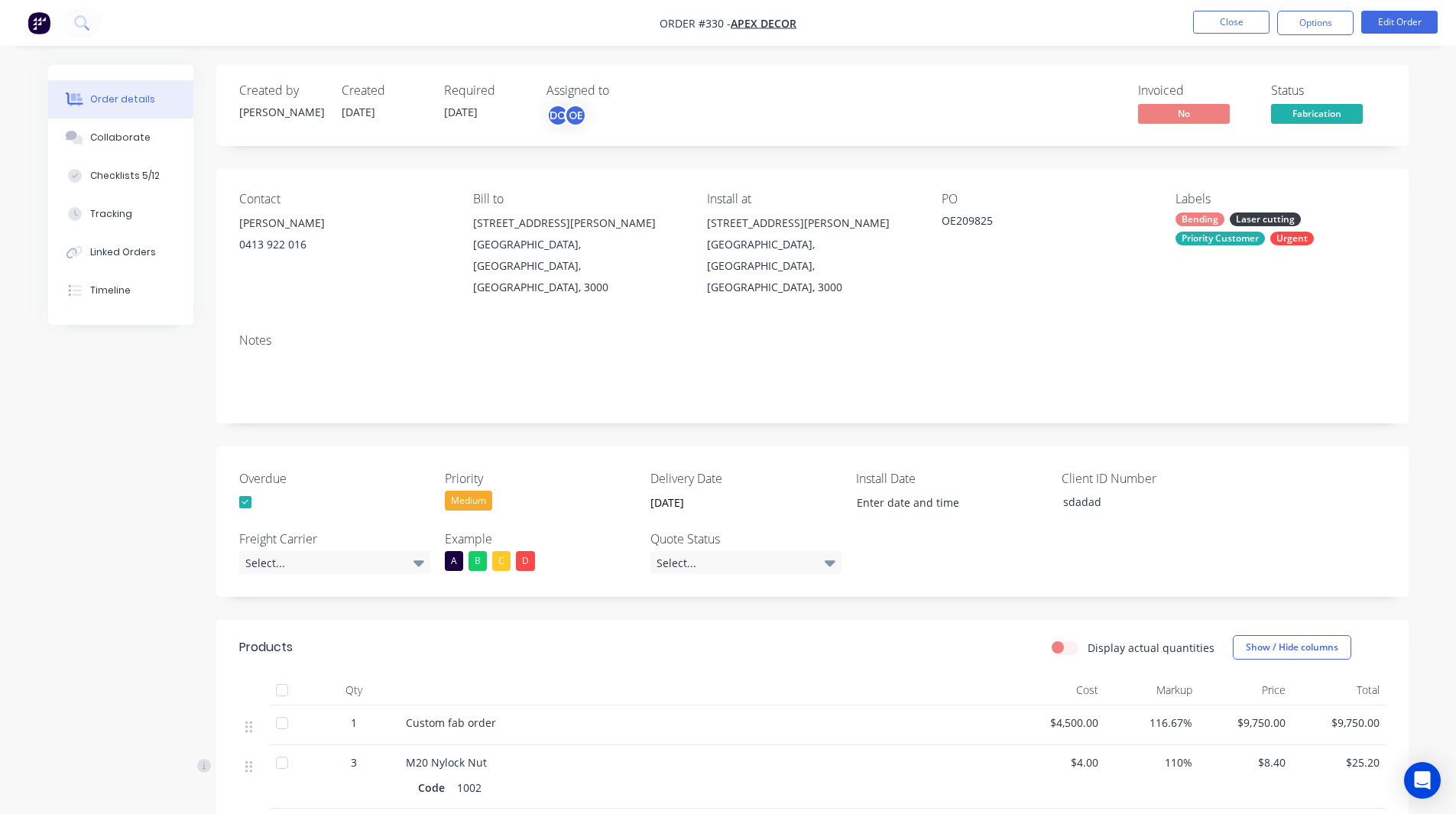
click at [36, 25] on img "button" at bounding box center [38, 23] width 23 height 23
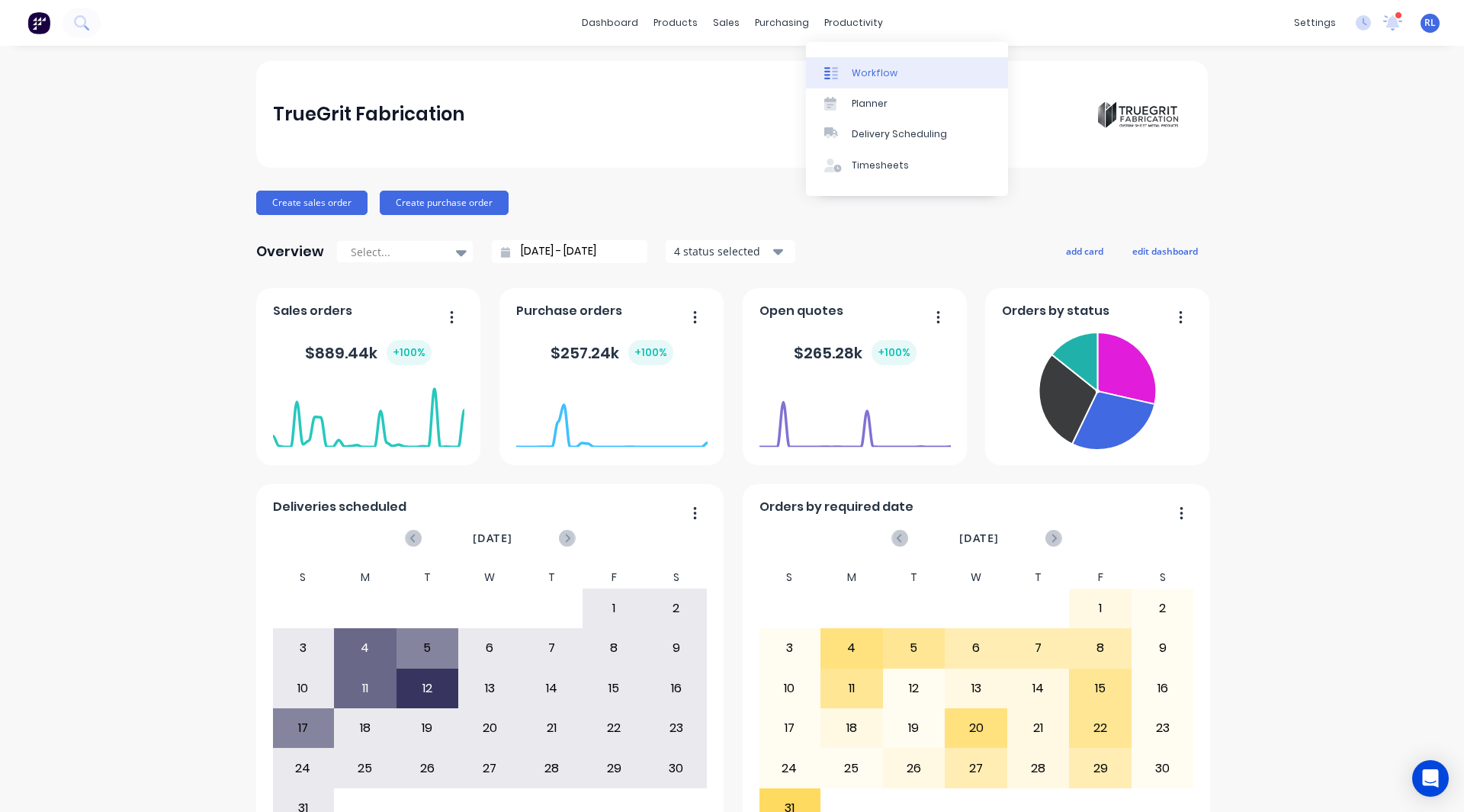
click at [872, 77] on div "Workflow" at bounding box center [874, 73] width 46 height 14
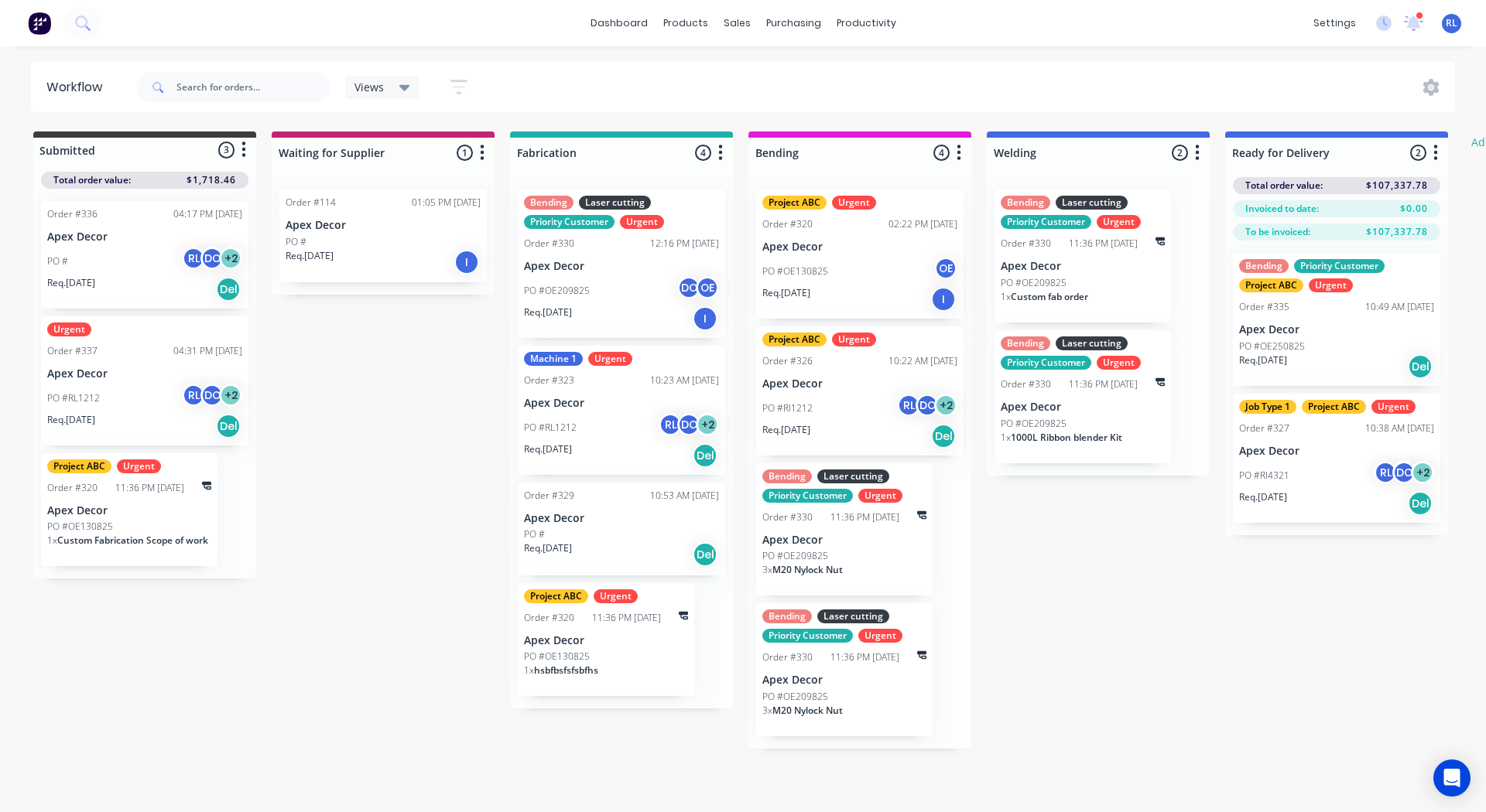
click at [661, 285] on div "PO #OE209825 DC OE" at bounding box center [621, 290] width 195 height 30
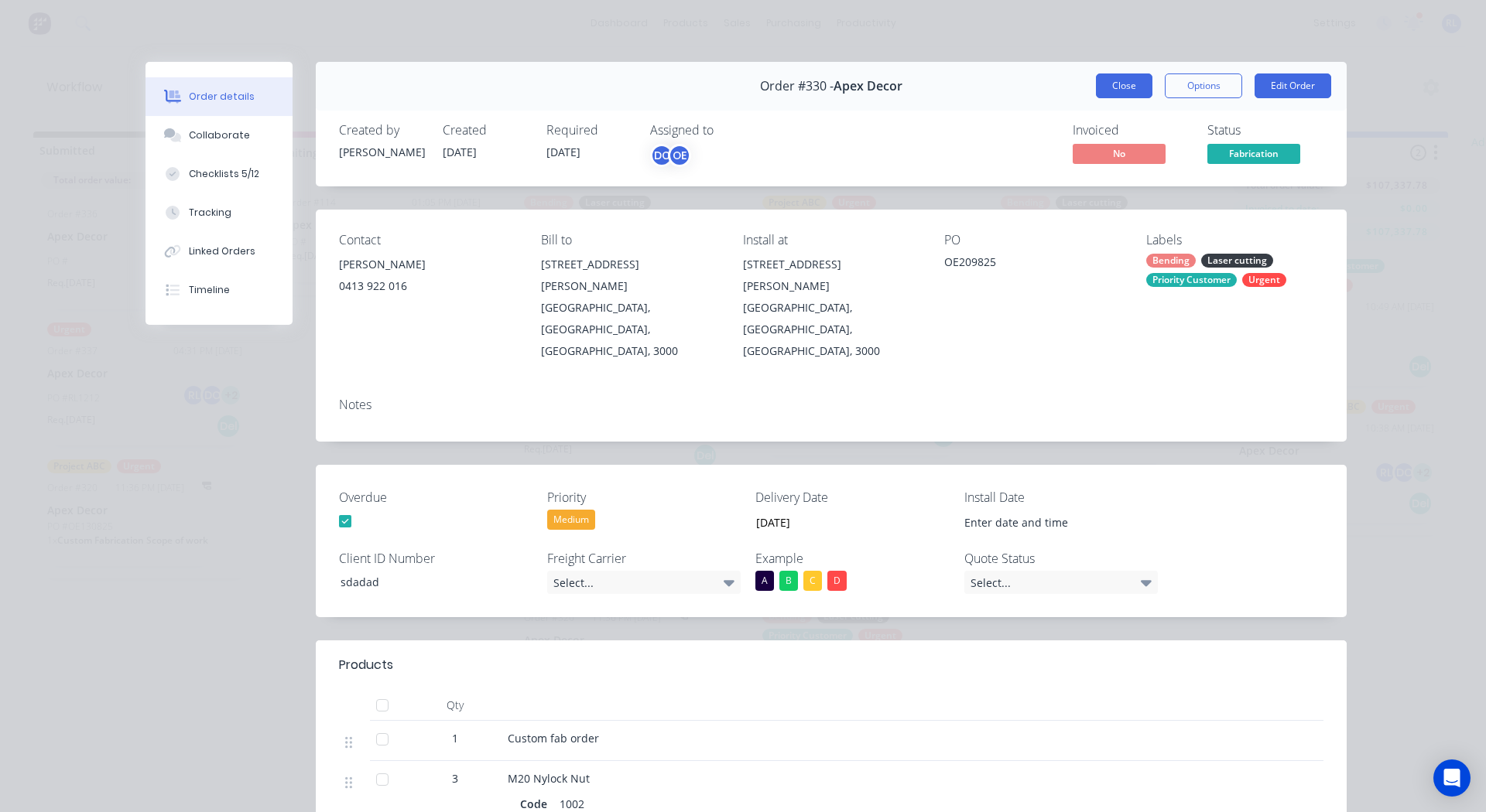
click at [1110, 85] on button "Close" at bounding box center [1124, 85] width 57 height 25
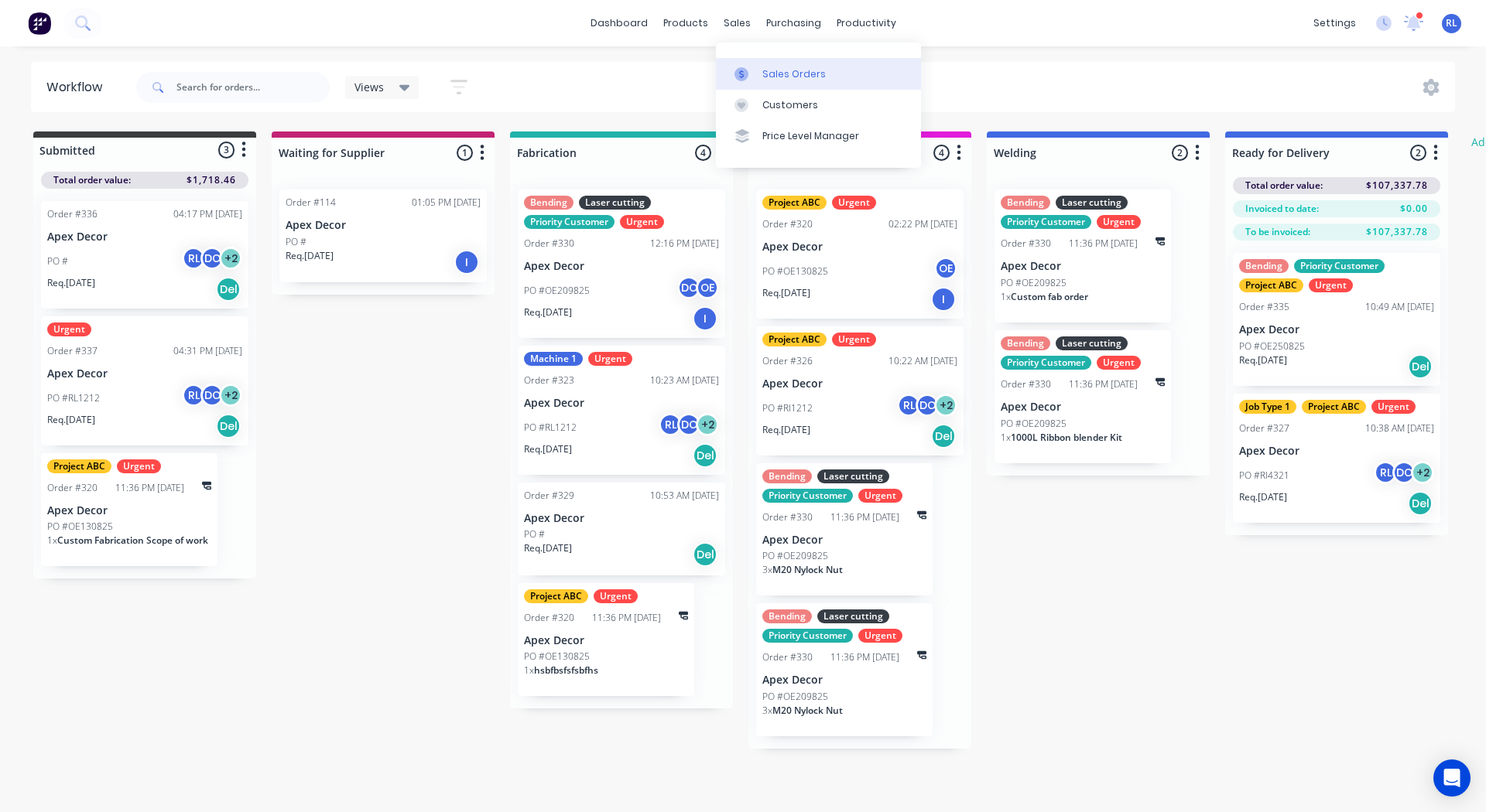
click at [751, 72] on div at bounding box center [745, 74] width 23 height 14
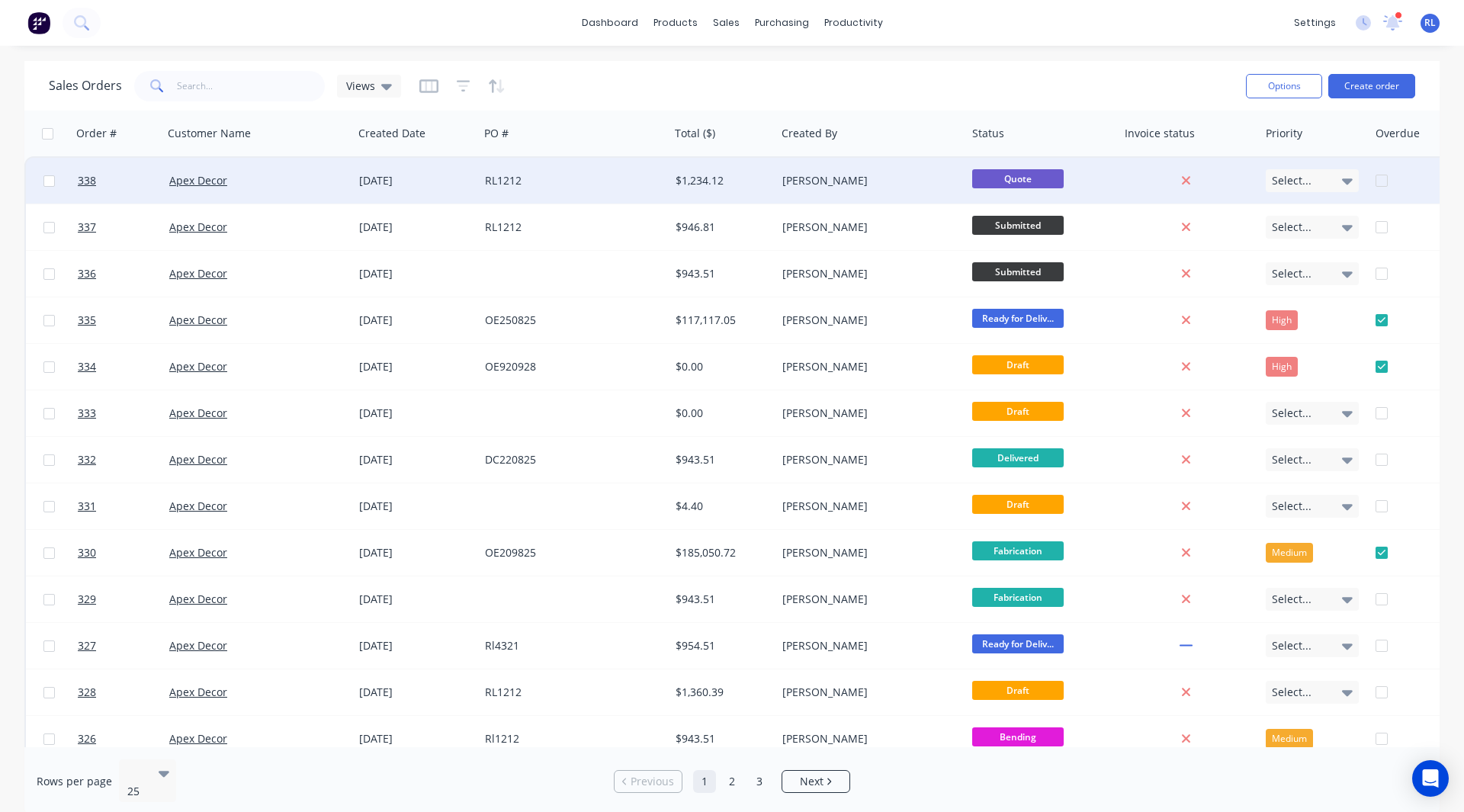
click at [265, 185] on div "Apex Decor" at bounding box center [253, 181] width 169 height 16
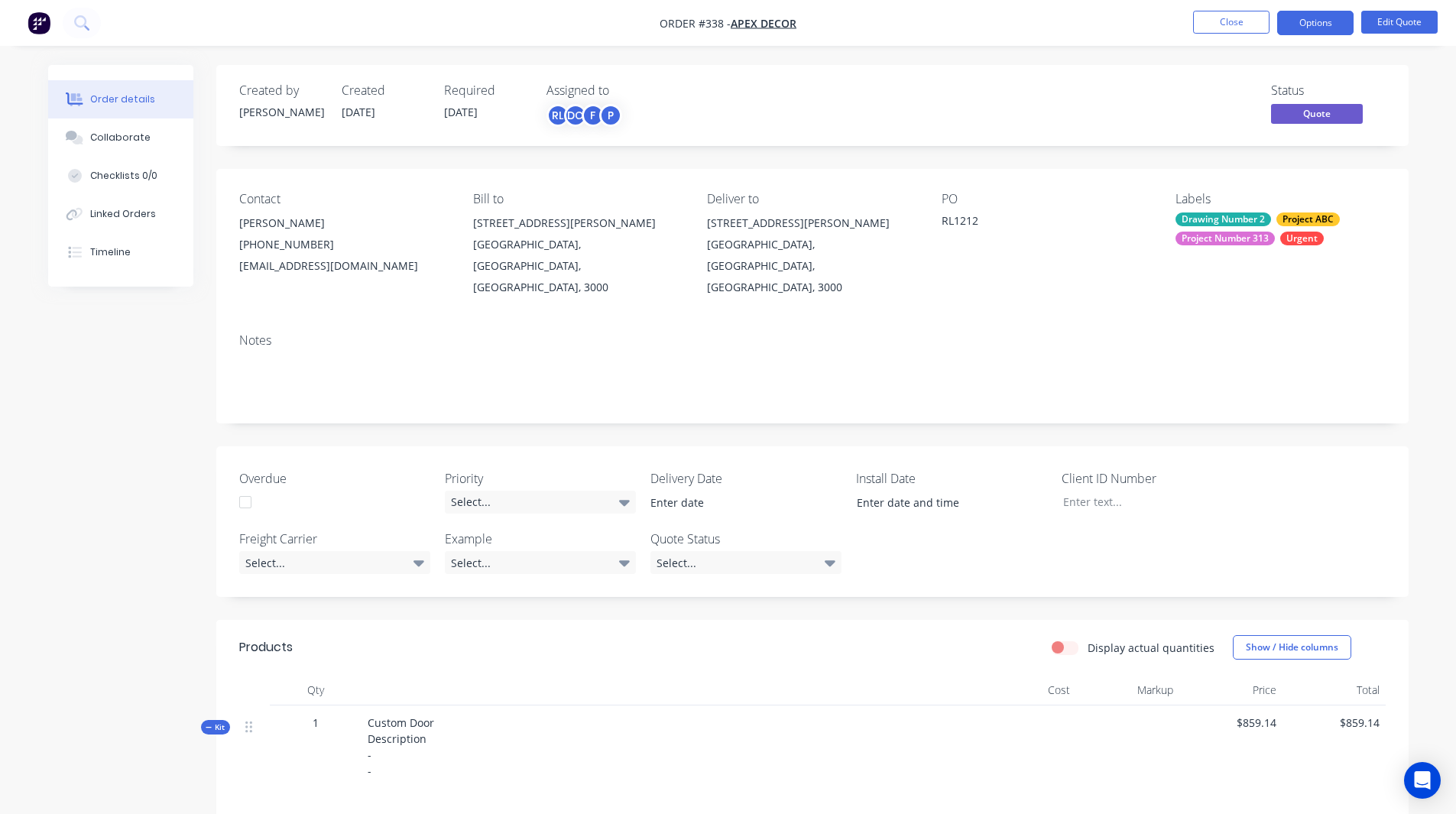
click at [34, 20] on img "button" at bounding box center [38, 23] width 23 height 23
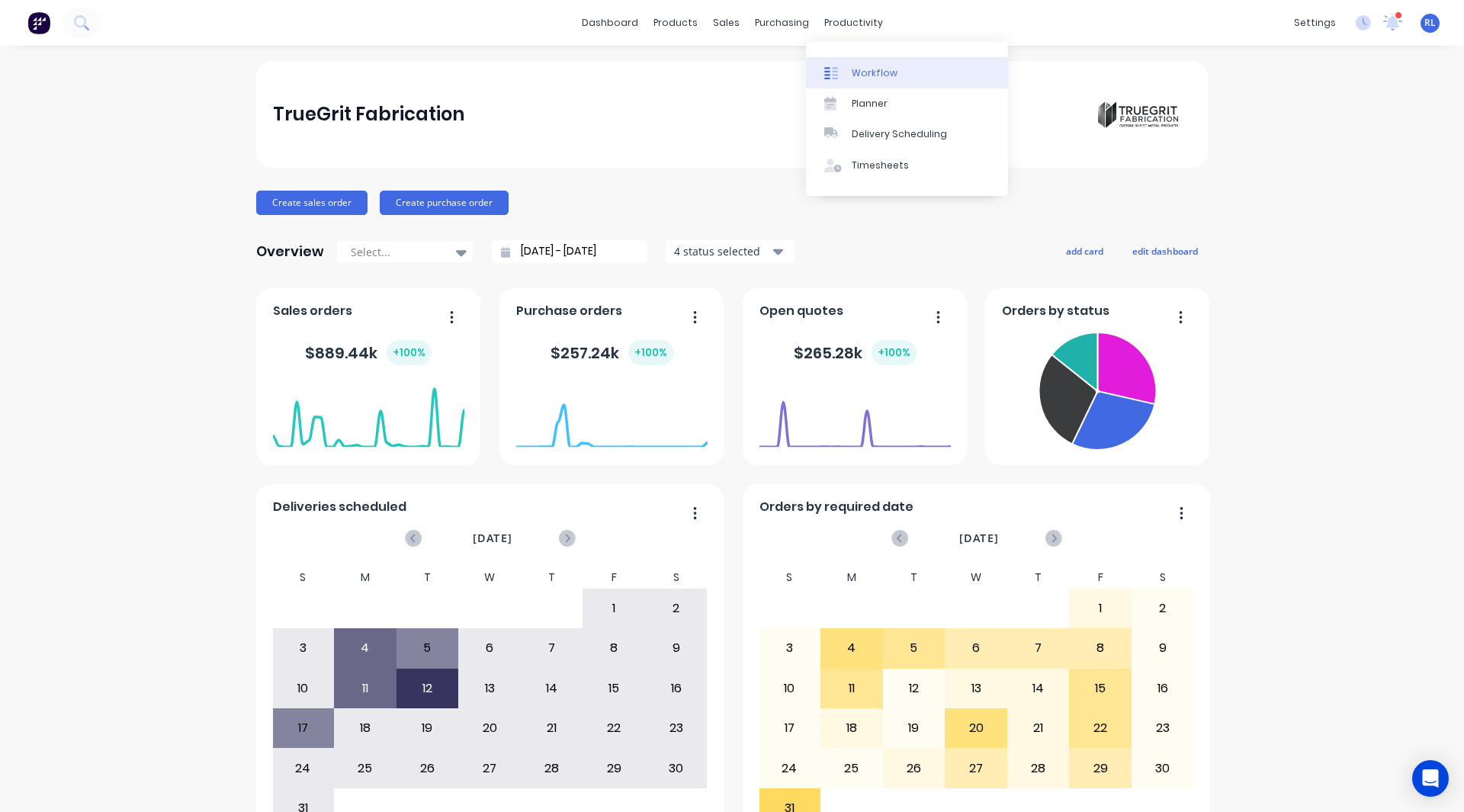
click at [847, 71] on link "Workflow" at bounding box center [906, 72] width 202 height 30
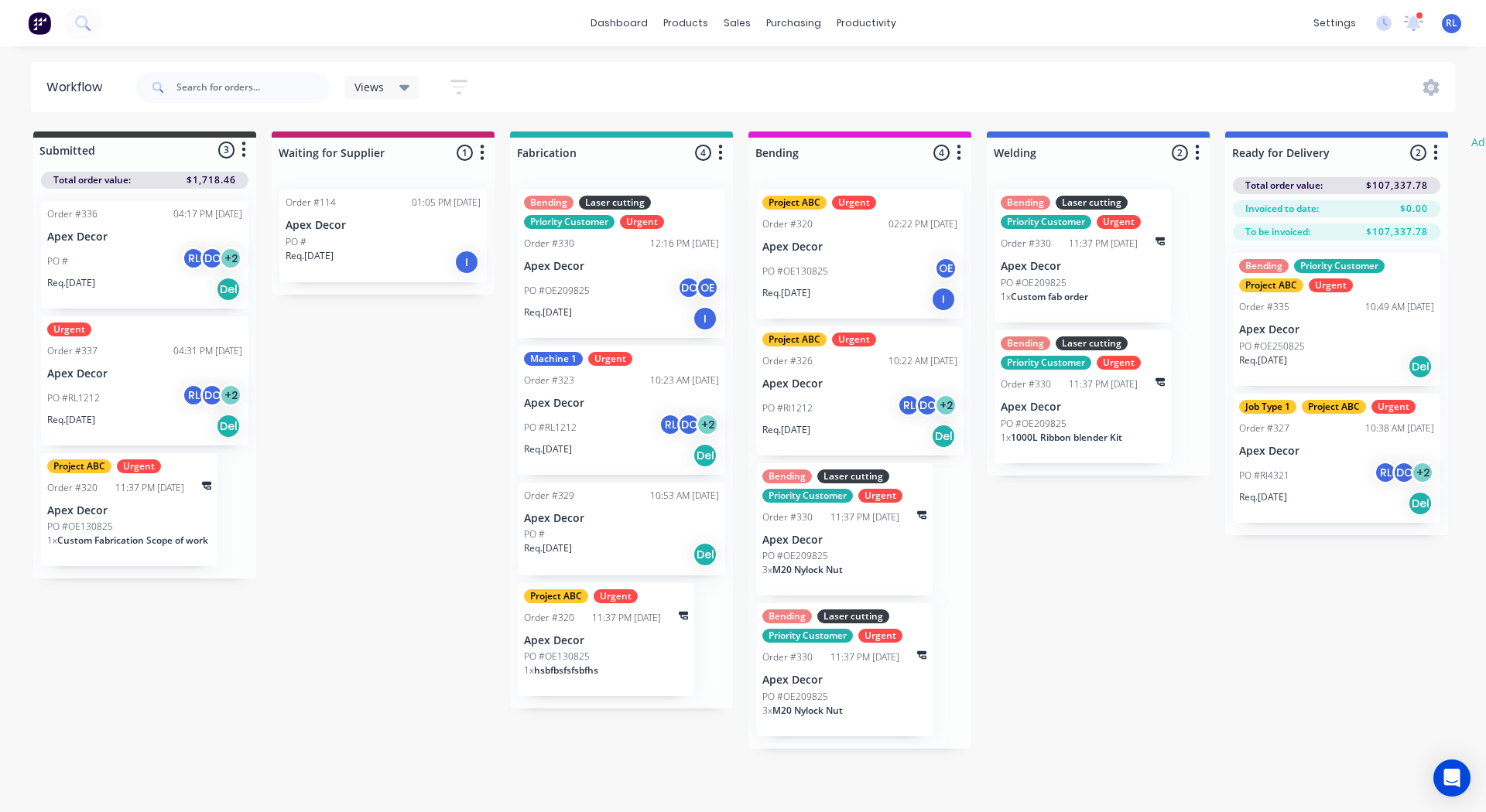
click at [149, 379] on p "Apex Decor" at bounding box center [145, 374] width 195 height 13
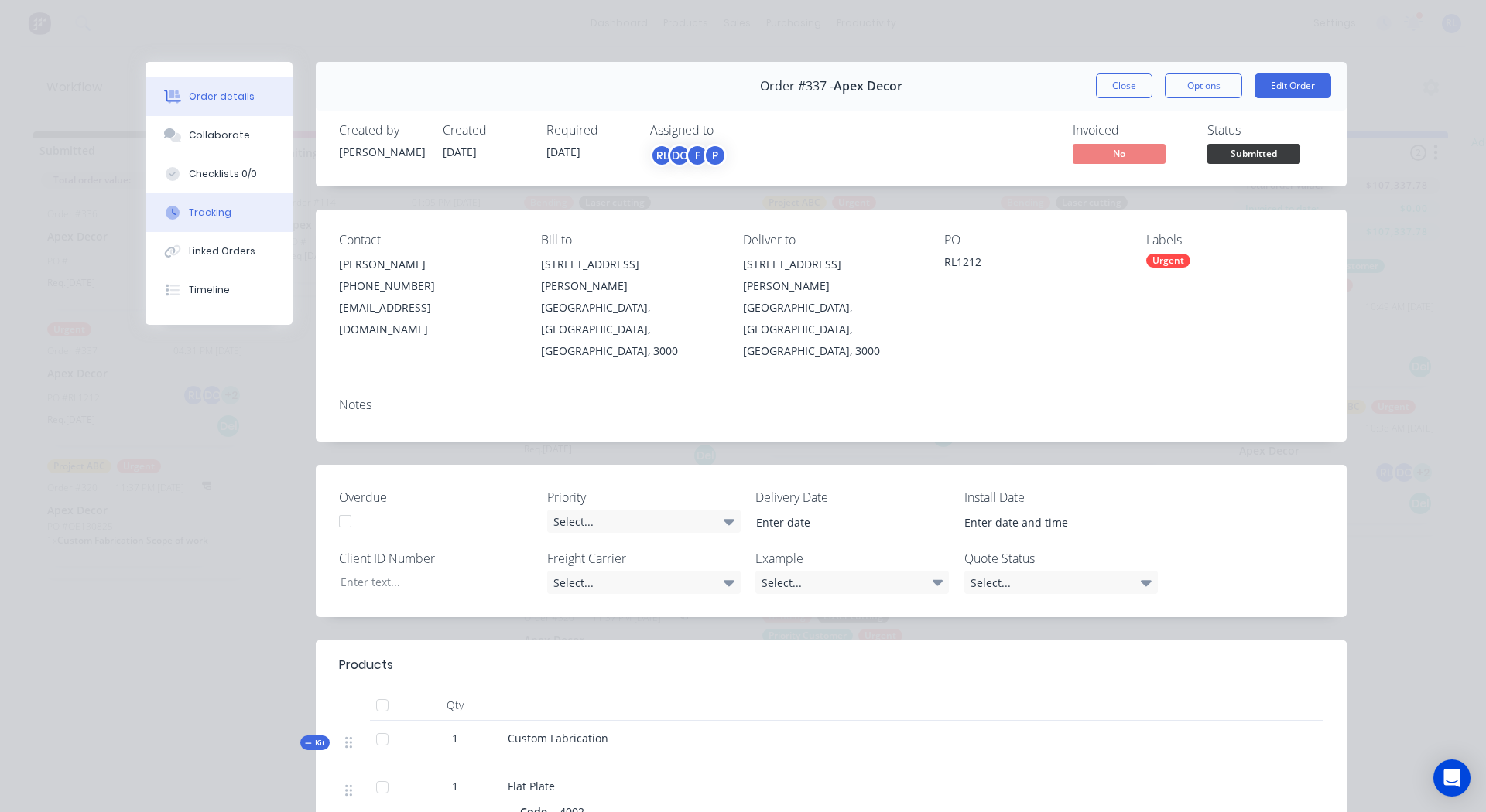
click at [205, 209] on div "Tracking" at bounding box center [209, 212] width 43 height 14
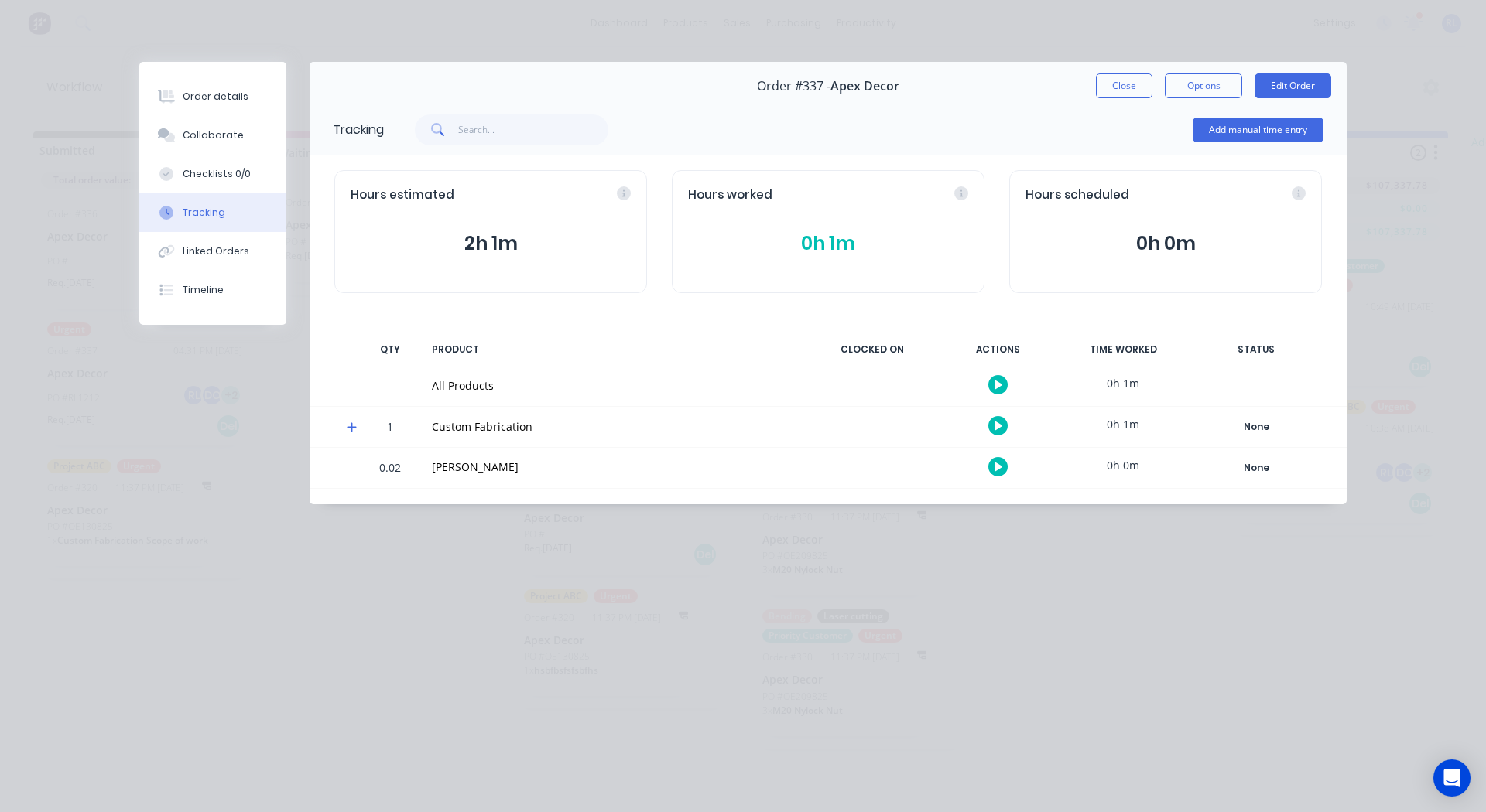
click at [353, 426] on icon at bounding box center [351, 426] width 10 height 11
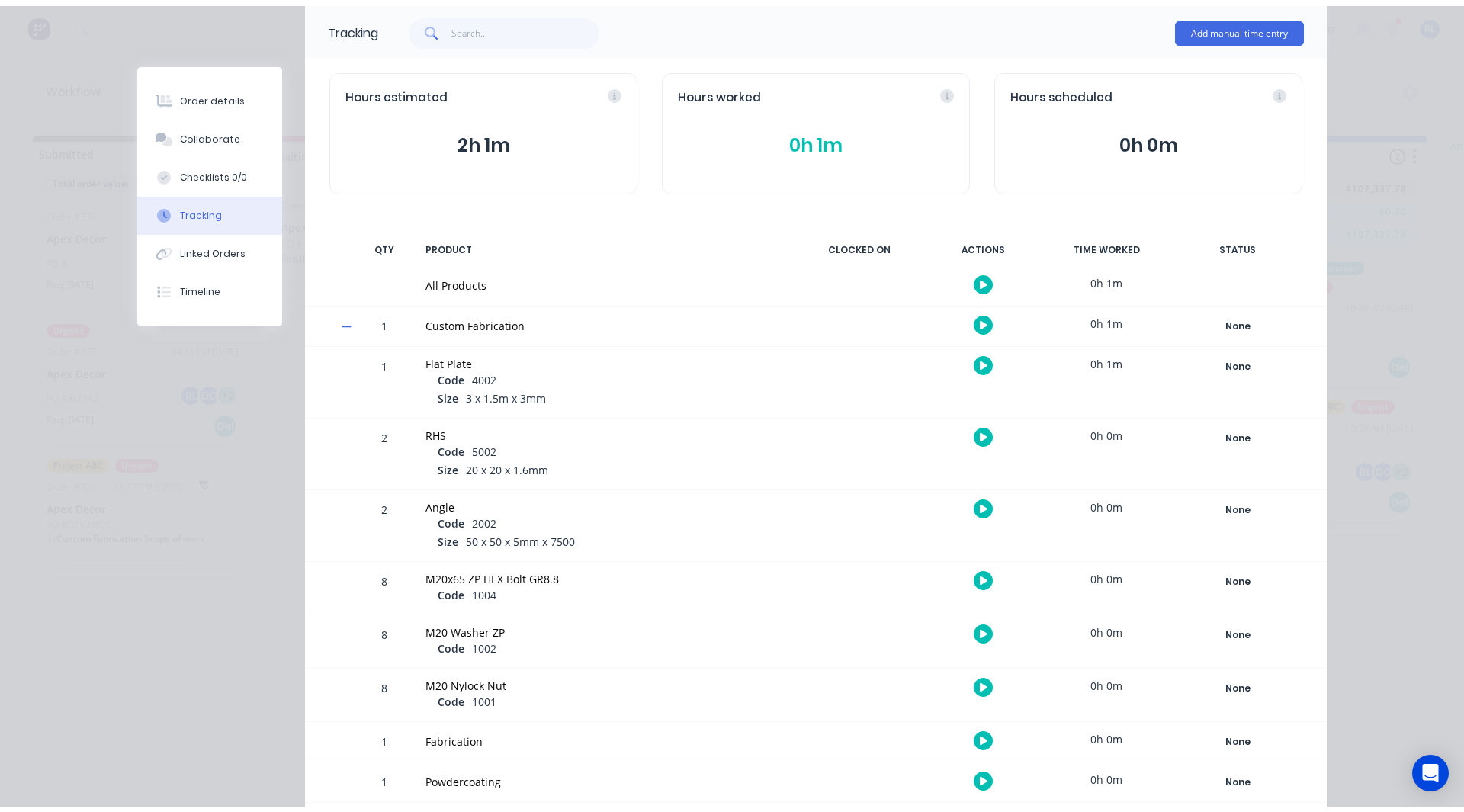
scroll to position [102, 0]
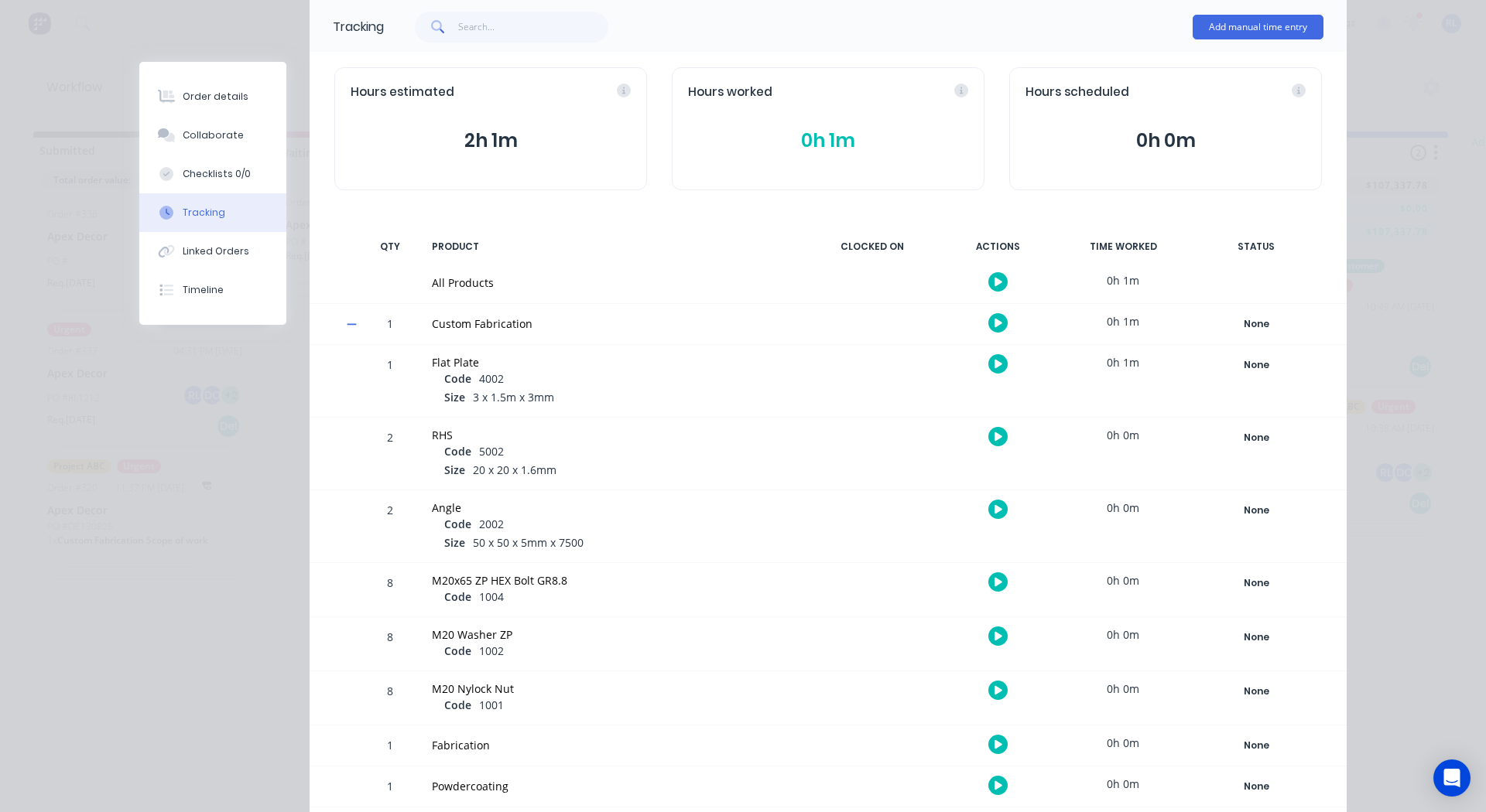
click at [994, 360] on icon "button" at bounding box center [998, 364] width 8 height 10
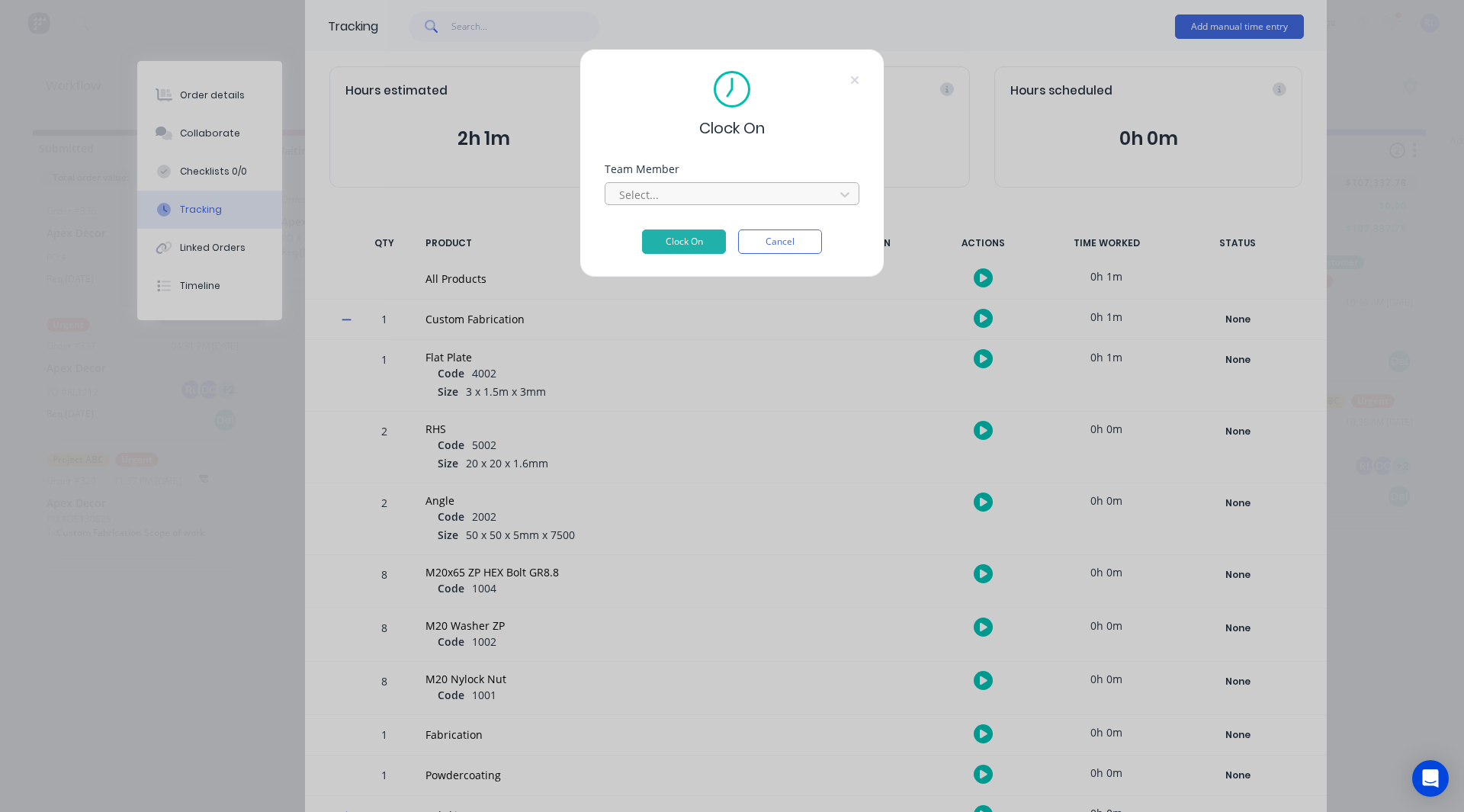
click at [699, 192] on div at bounding box center [722, 195] width 209 height 20
click at [684, 244] on button "Clock On" at bounding box center [684, 241] width 84 height 24
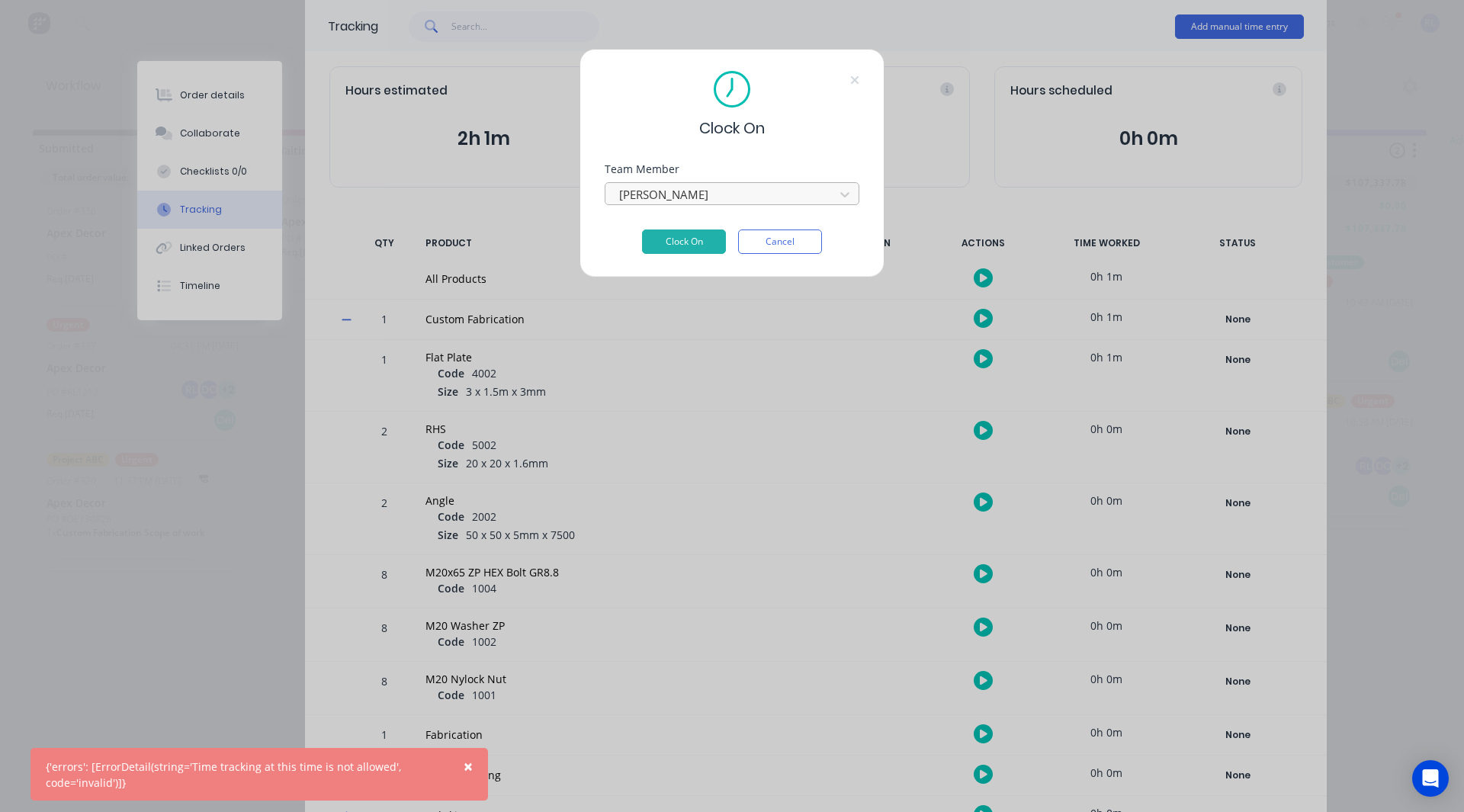
click at [709, 199] on div at bounding box center [722, 195] width 209 height 20
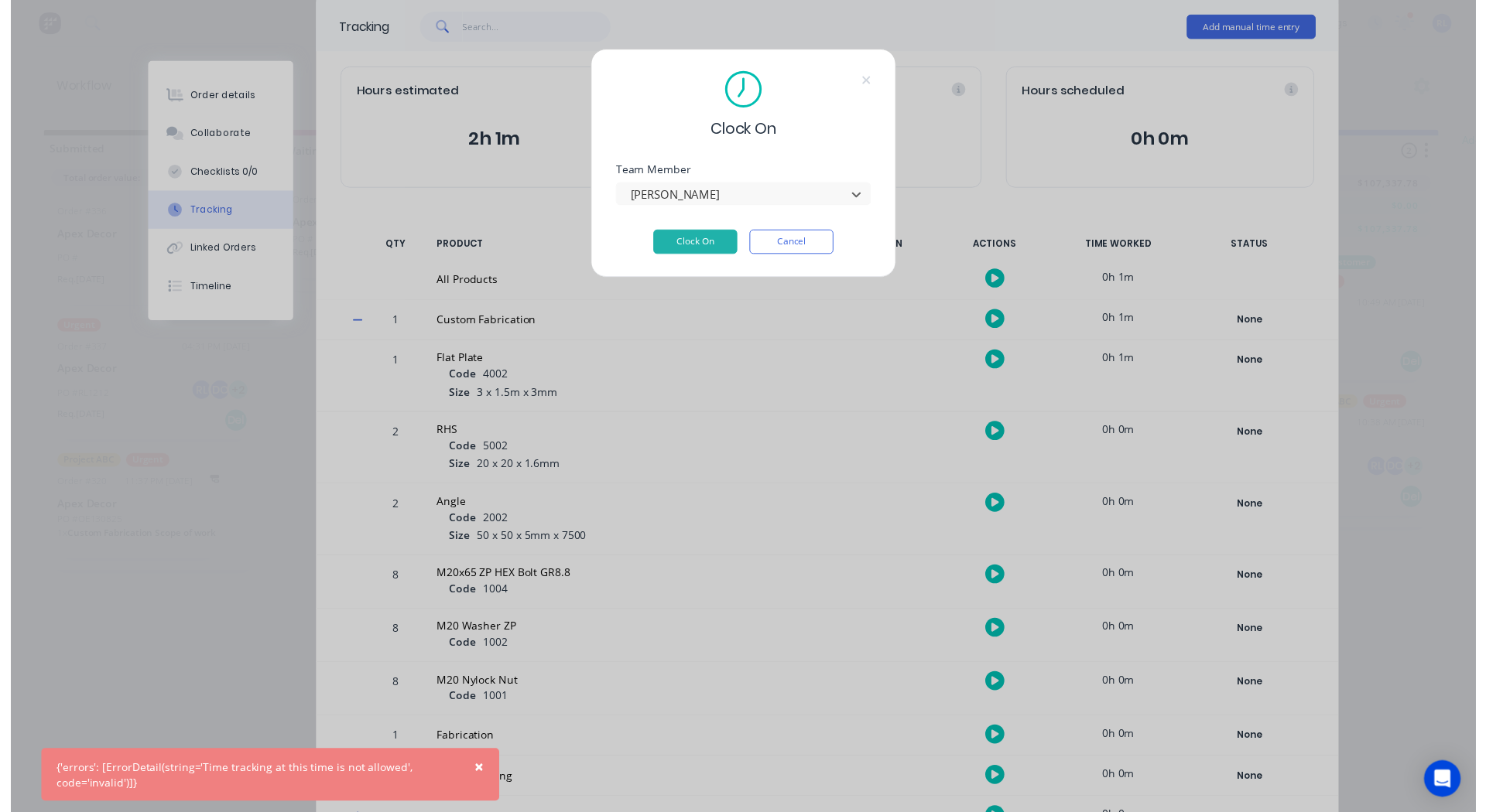
scroll to position [53, 0]
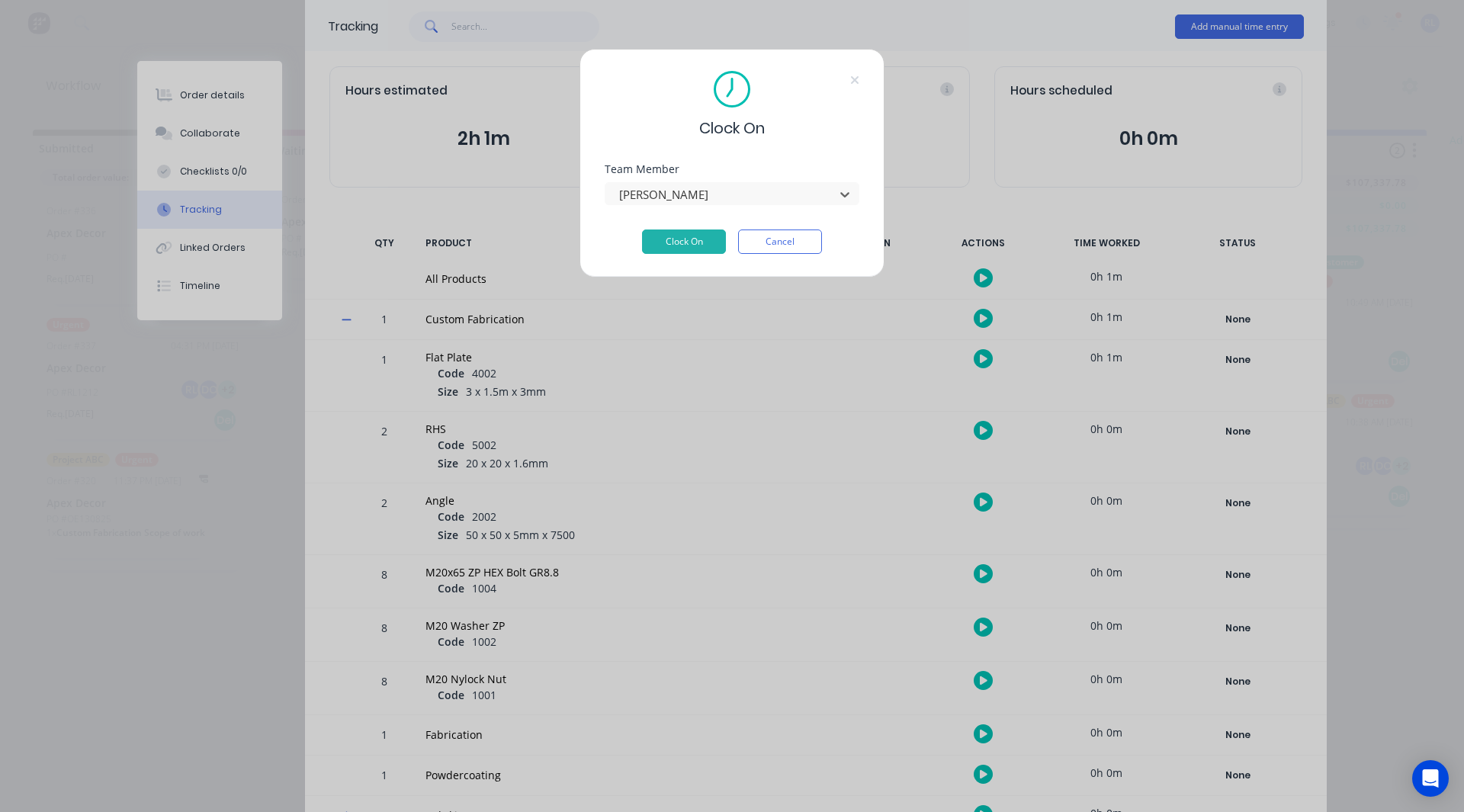
click at [860, 150] on div "Clock On Team Member 17 results available. Use Up and Down to choose options, p…" at bounding box center [732, 163] width 305 height 229
click at [854, 70] on div "Clock On Team Member [PERSON_NAME] Clock On Cancel" at bounding box center [732, 163] width 305 height 229
click at [784, 251] on button "Cancel" at bounding box center [780, 241] width 84 height 24
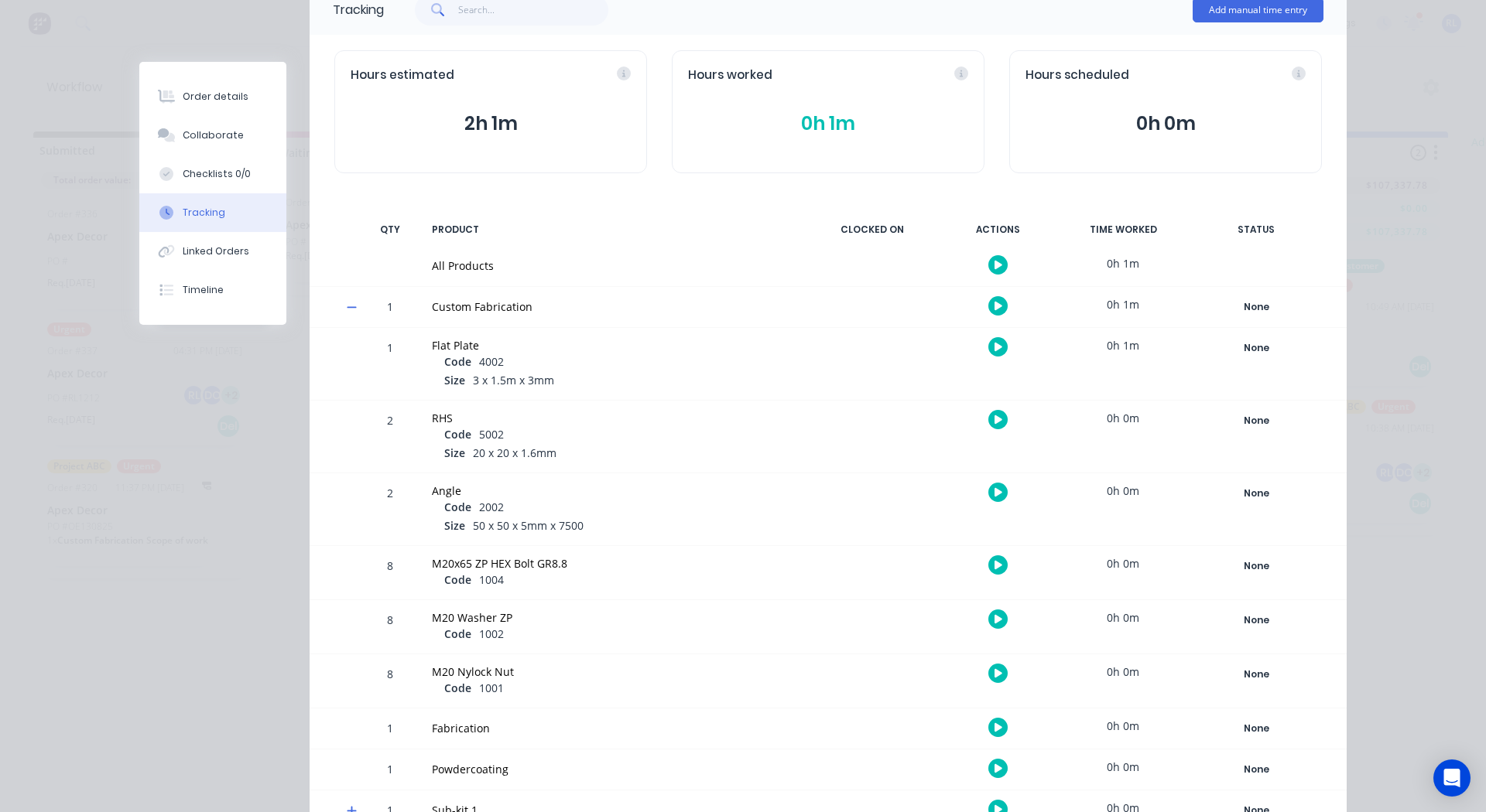
scroll to position [0, 0]
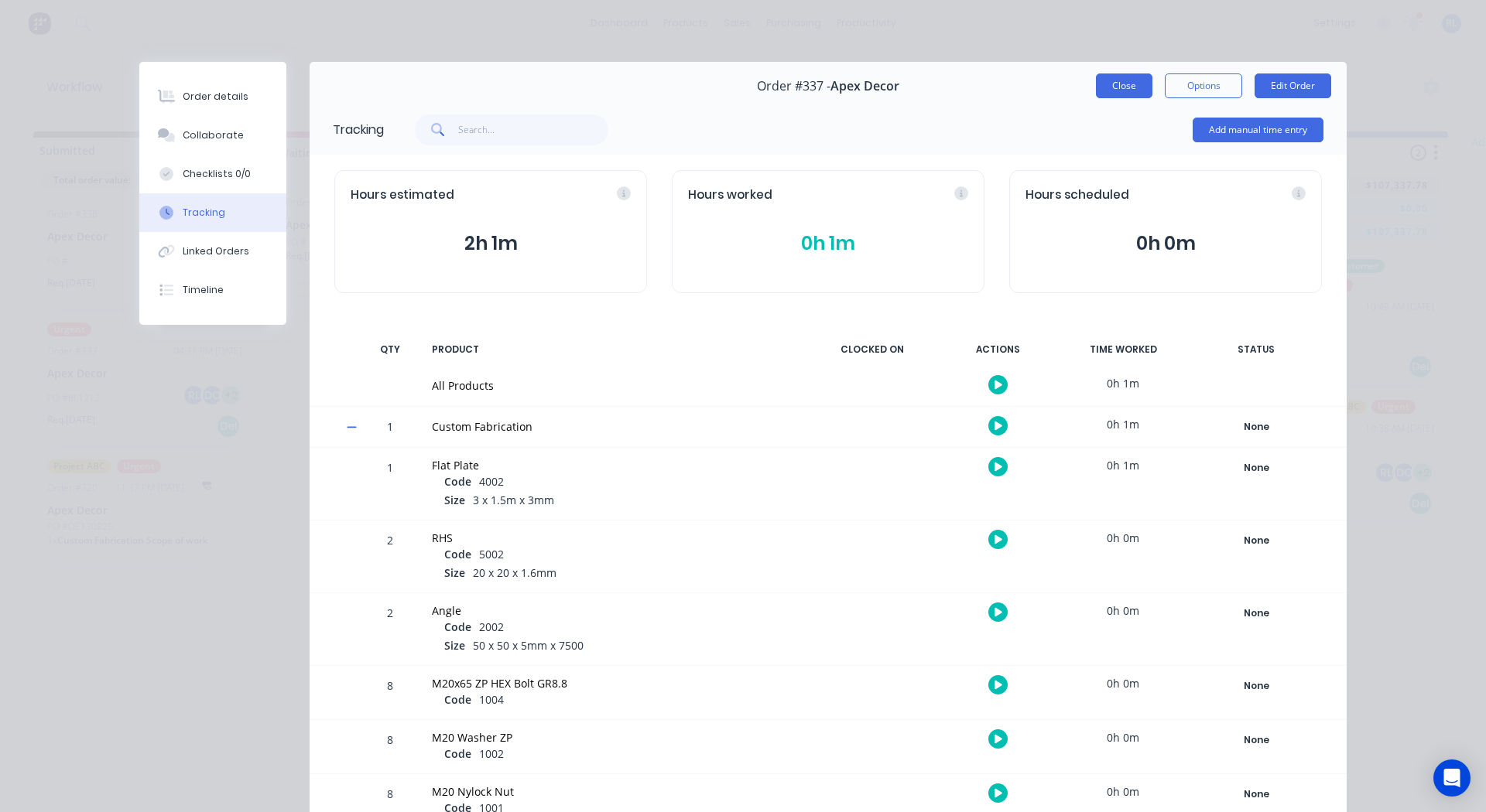
click at [1134, 82] on button "Close" at bounding box center [1124, 85] width 57 height 25
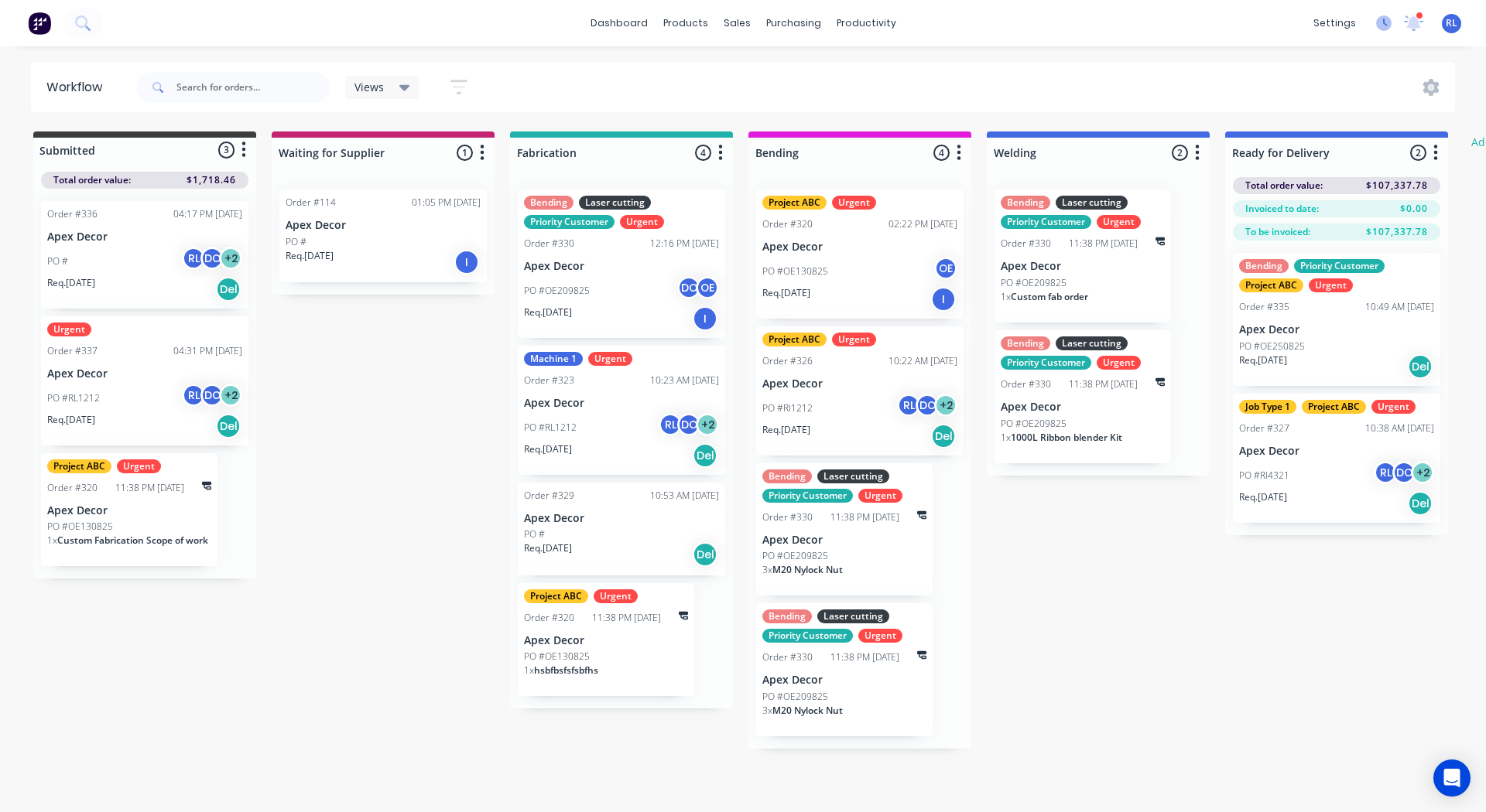
click at [1383, 21] on icon at bounding box center [1384, 24] width 16 height 16
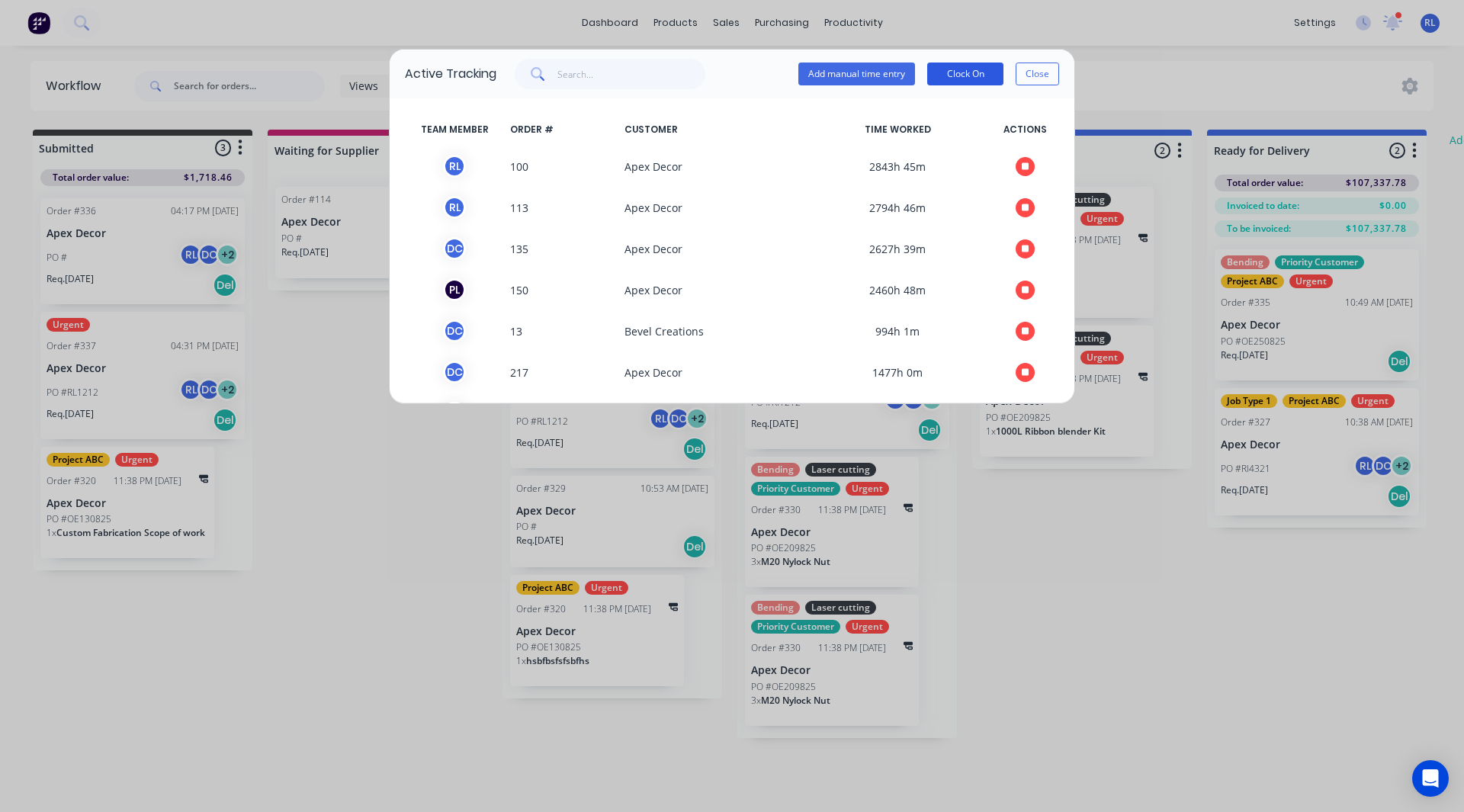
click at [977, 64] on button "Clock On" at bounding box center [966, 73] width 76 height 22
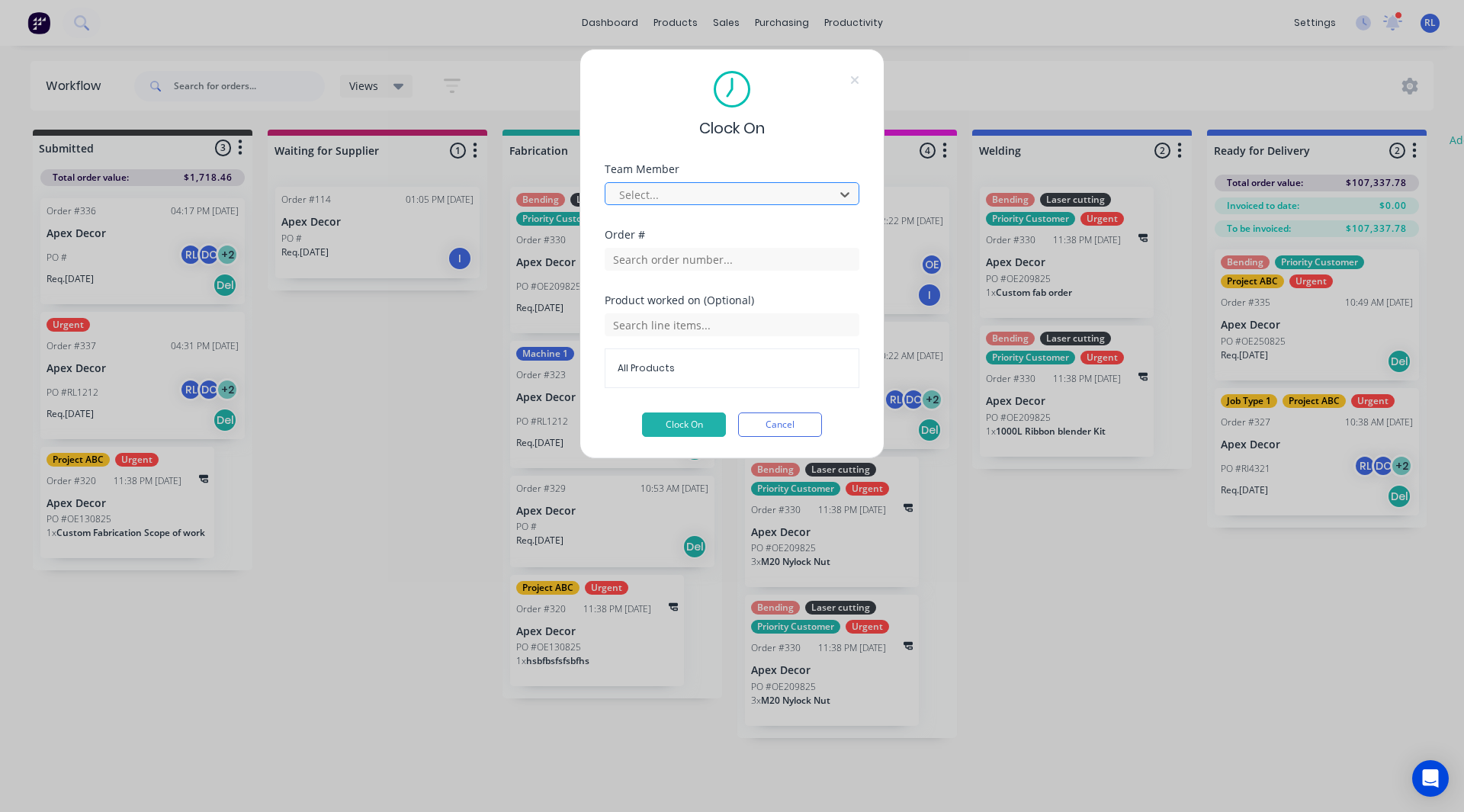
click at [693, 194] on div at bounding box center [722, 195] width 209 height 20
click at [684, 255] on input "text" at bounding box center [732, 259] width 255 height 22
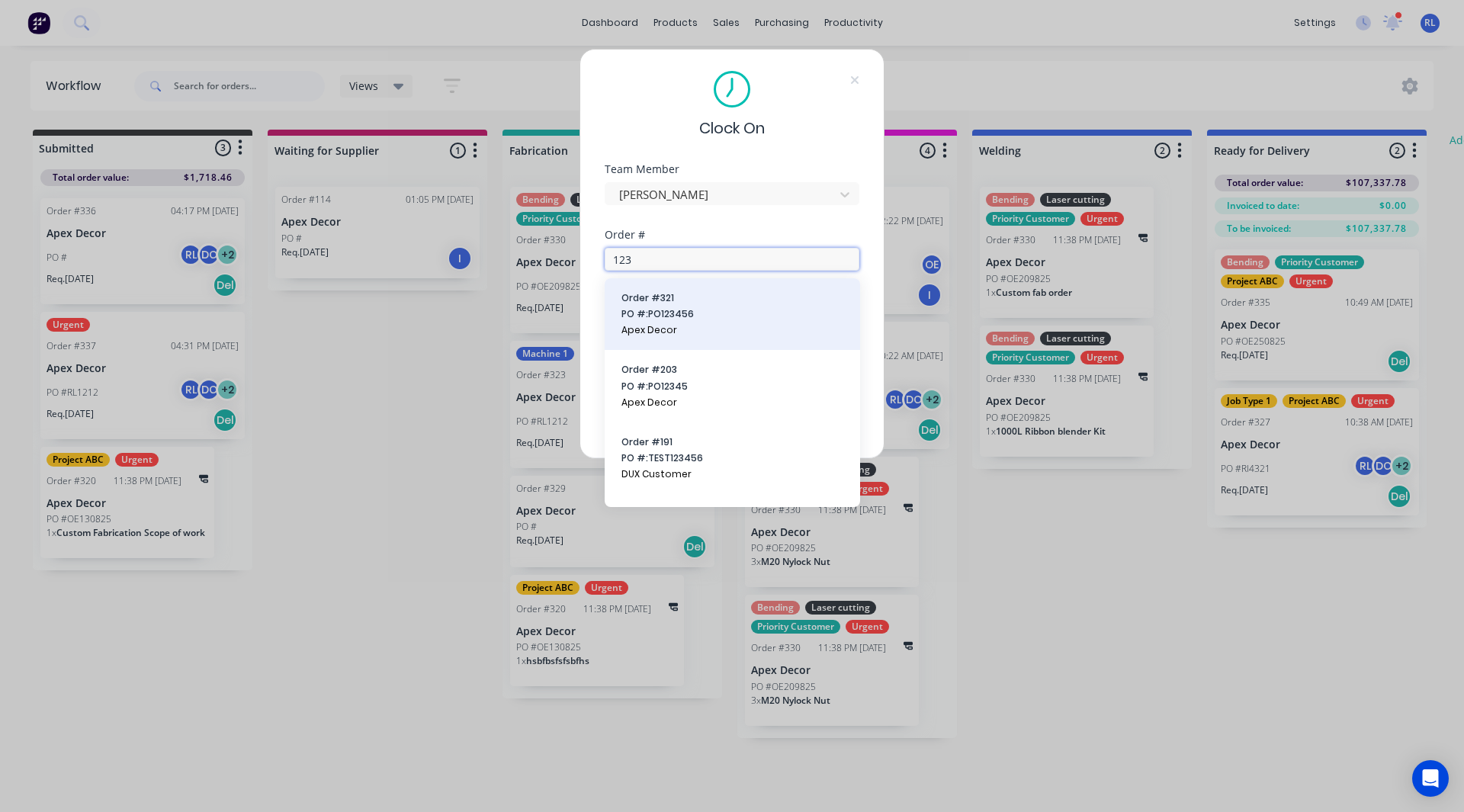
type input "123"
click at [636, 322] on button "Order # 321 PO #: PO123456 Apex Decor" at bounding box center [732, 314] width 231 height 47
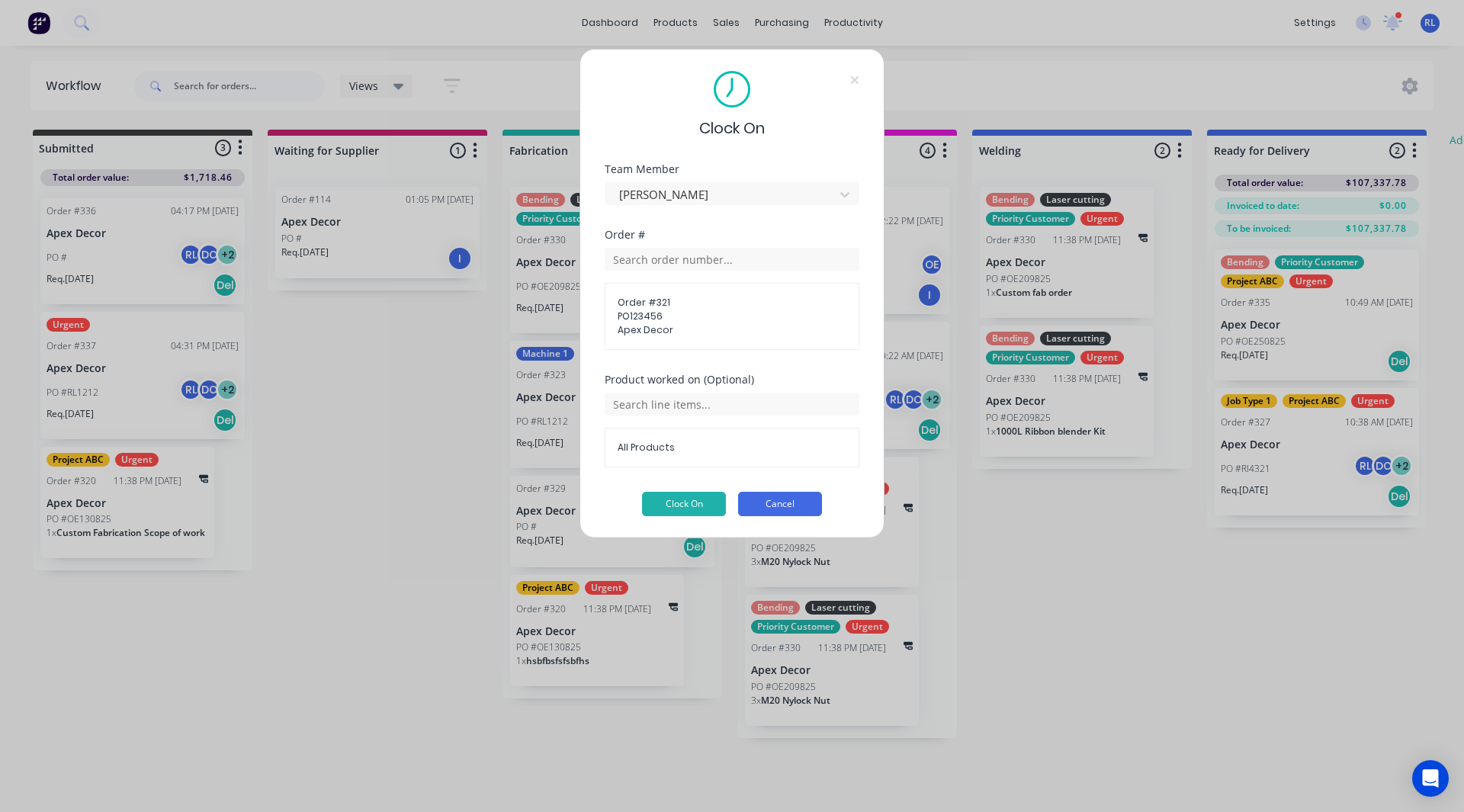
click at [809, 497] on button "Cancel" at bounding box center [780, 503] width 84 height 24
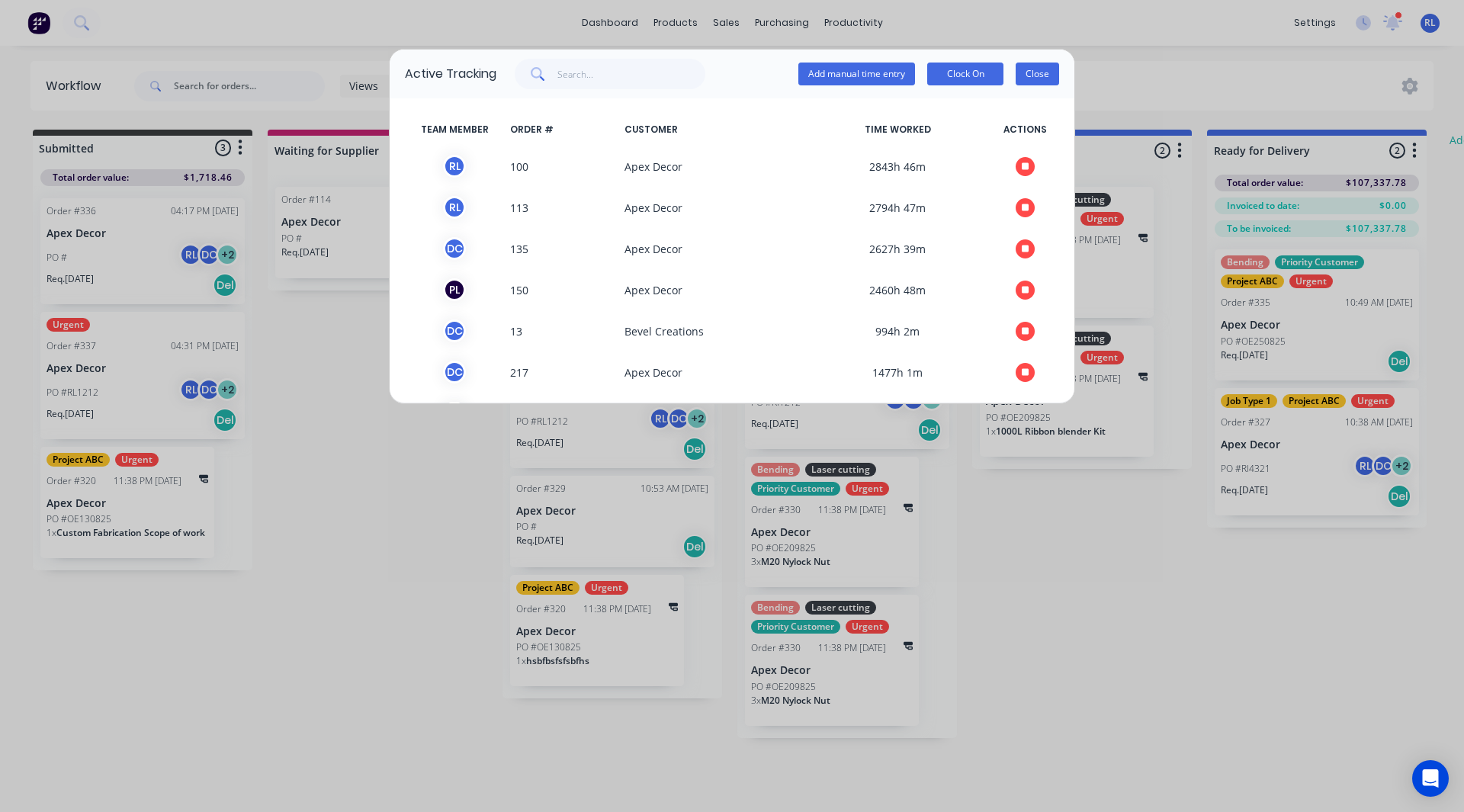
click at [1031, 74] on button "Close" at bounding box center [1037, 73] width 43 height 22
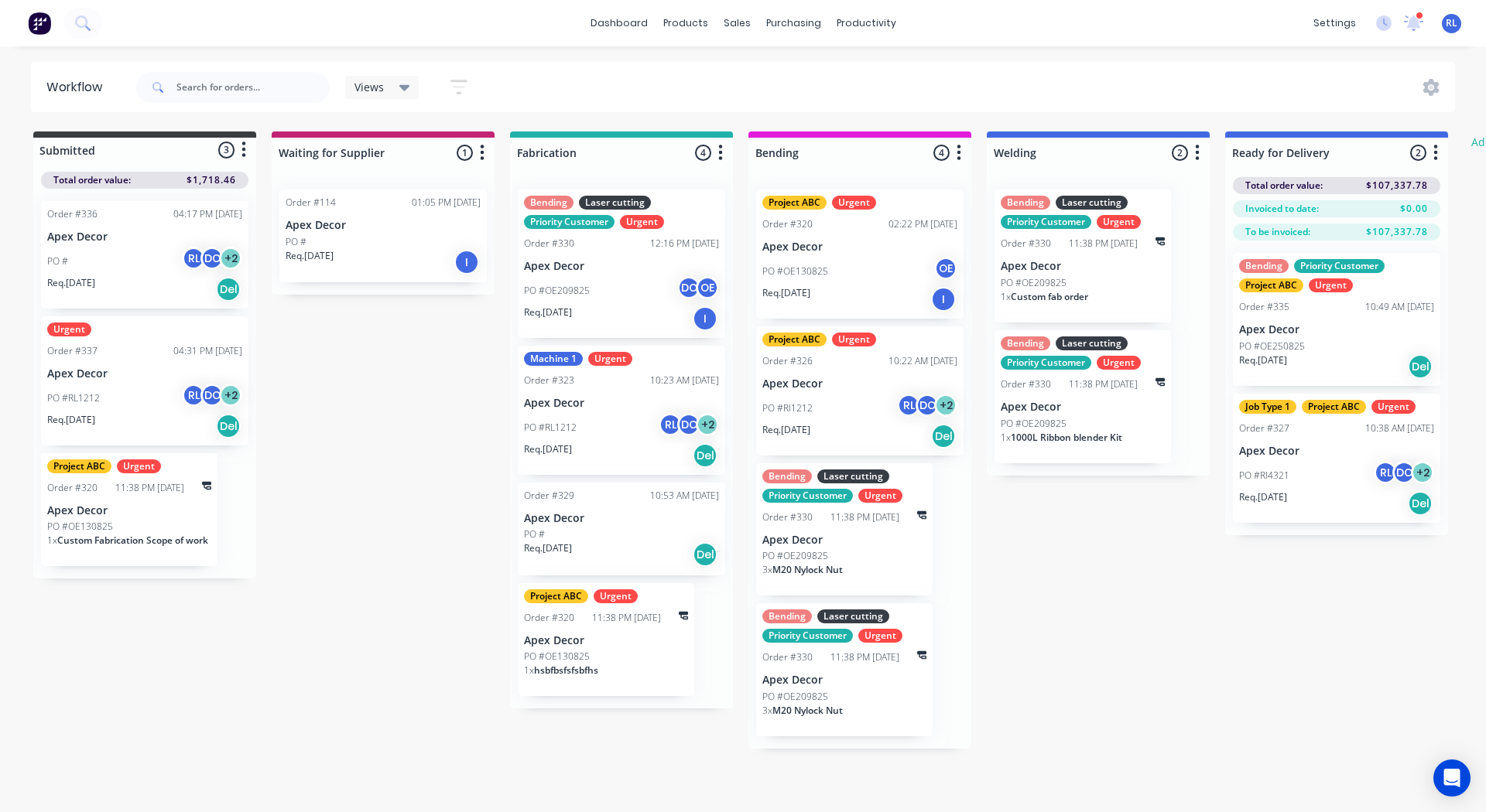
click at [364, 462] on div "Submitted 3 Status colour #3A3C3E hex #3A3C3E Save Cancel Summaries Total order…" at bounding box center [941, 440] width 1908 height 617
click at [153, 650] on div "Submitted 3 Status colour #3A3C3E hex #3A3C3E Save Cancel Summaries Total order…" at bounding box center [941, 440] width 1908 height 617
